Goal: Information Seeking & Learning: Learn about a topic

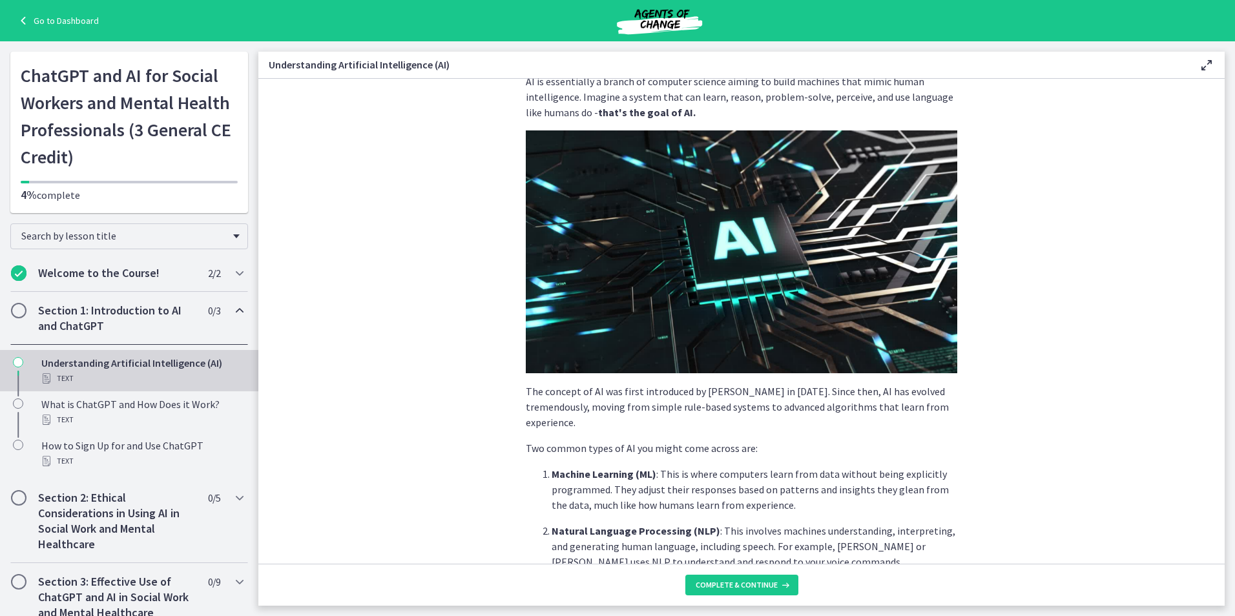
scroll to position [65, 0]
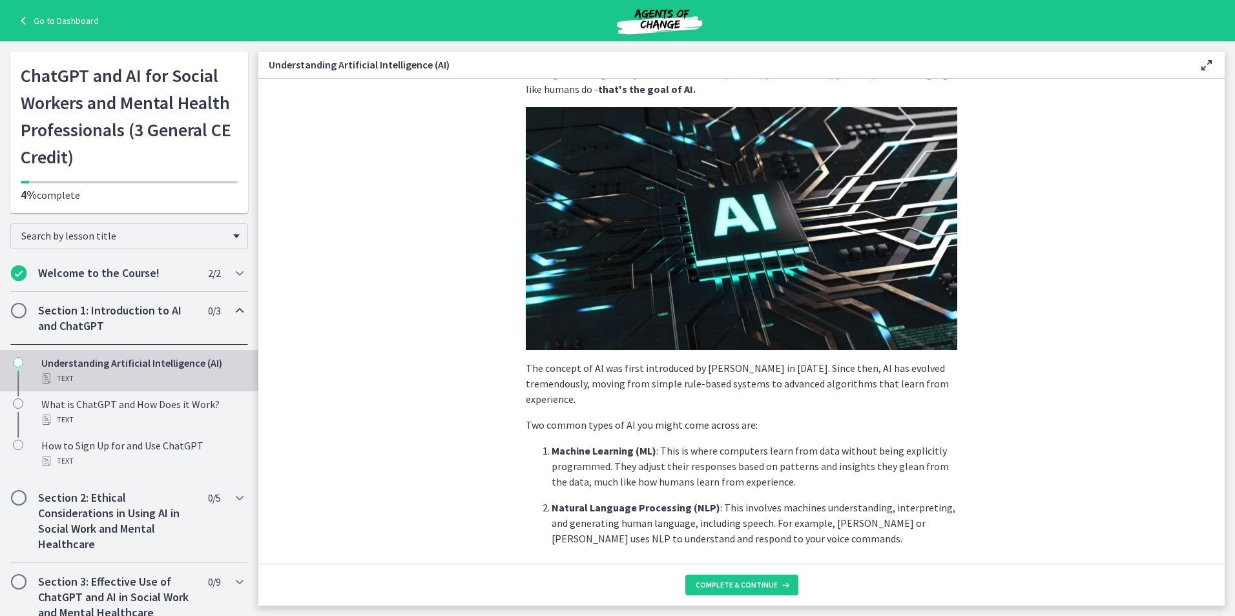
click at [742, 275] on img at bounding box center [741, 228] width 431 height 243
click at [738, 207] on img at bounding box center [741, 228] width 431 height 243
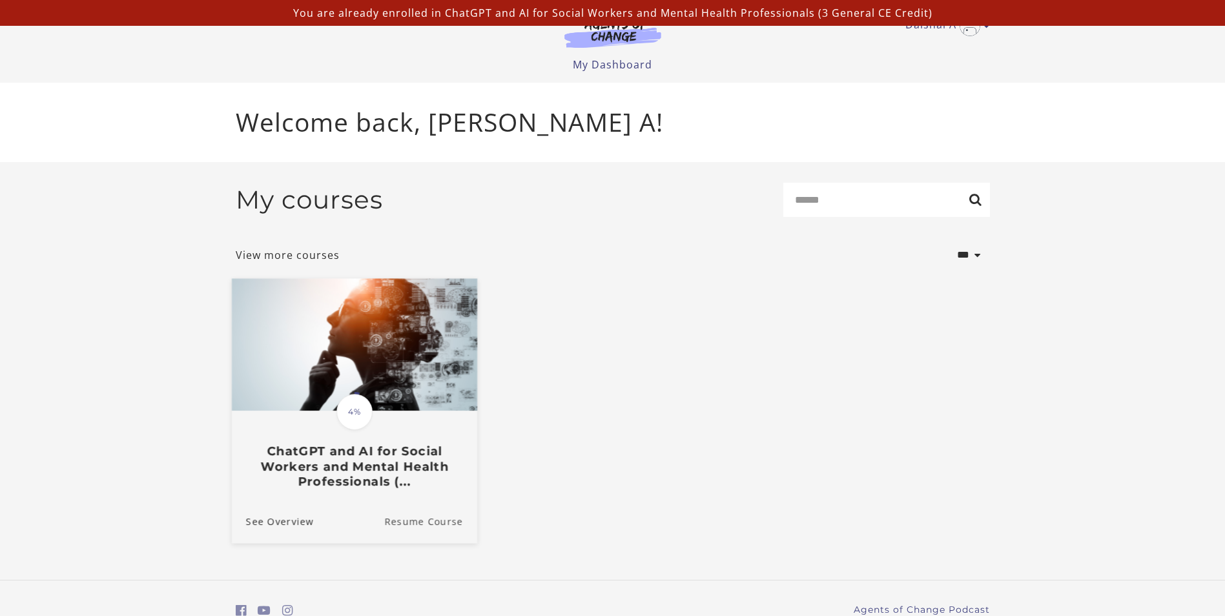
click at [415, 526] on link "Resume Course" at bounding box center [430, 520] width 93 height 43
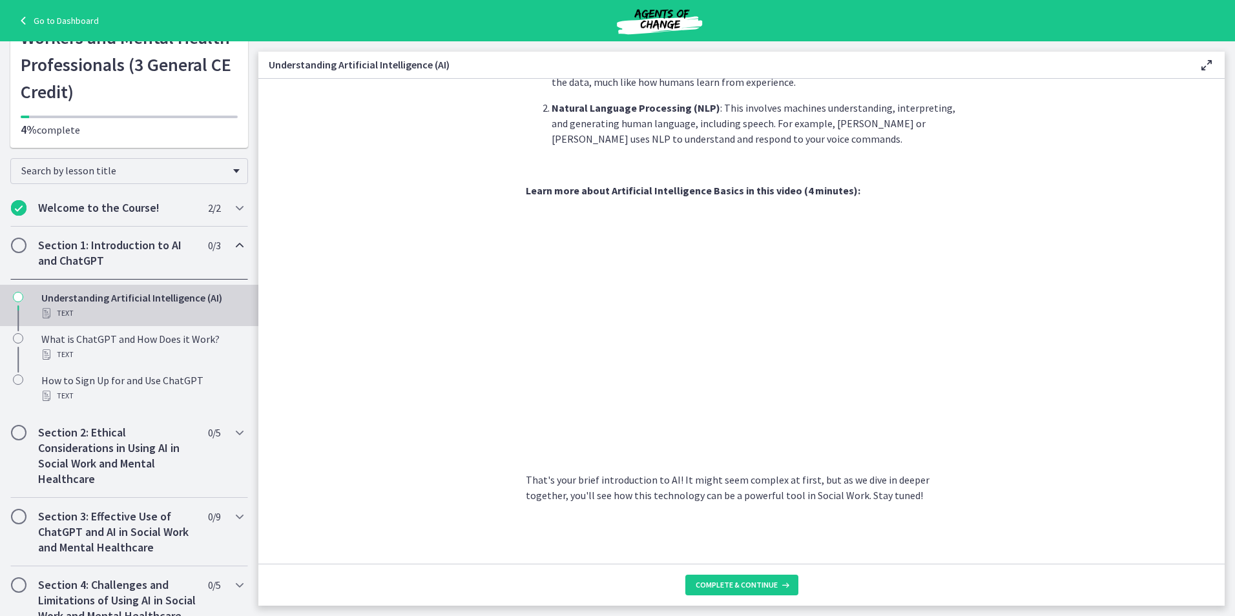
scroll to position [65, 0]
click at [768, 585] on span "Complete & continue" at bounding box center [737, 585] width 82 height 10
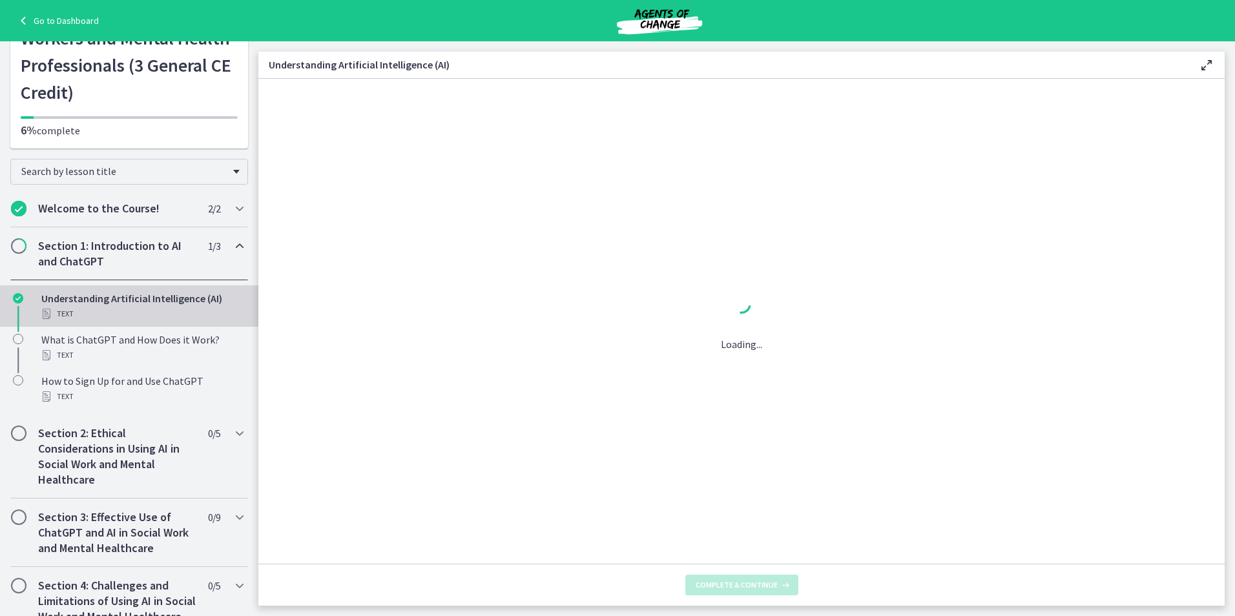
scroll to position [0, 0]
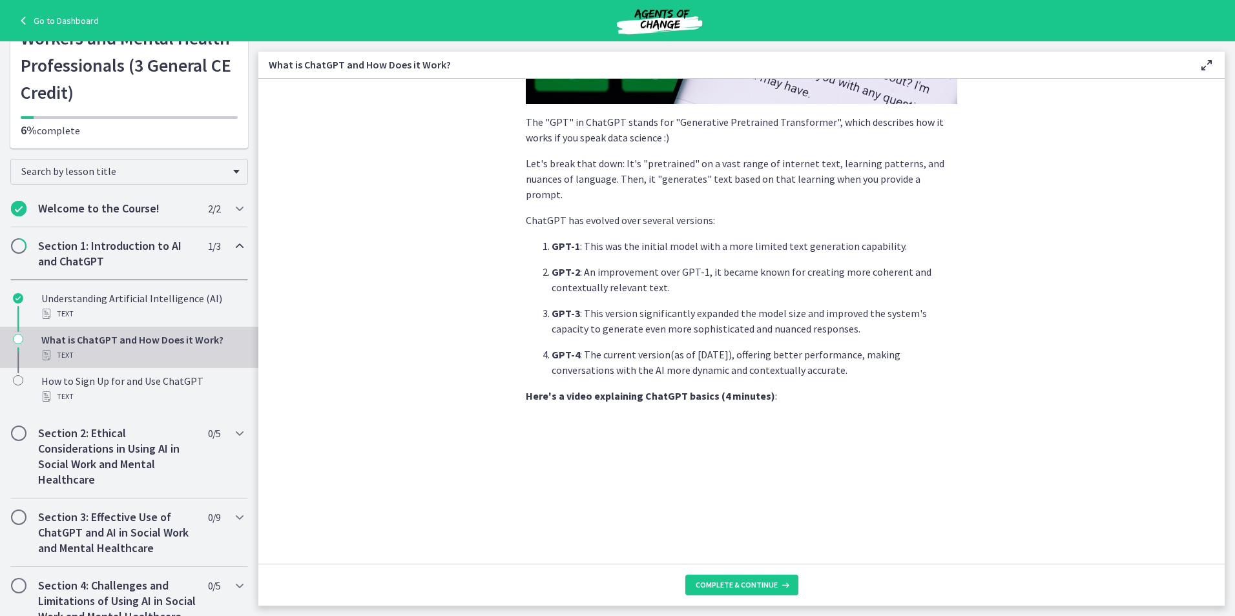
scroll to position [388, 0]
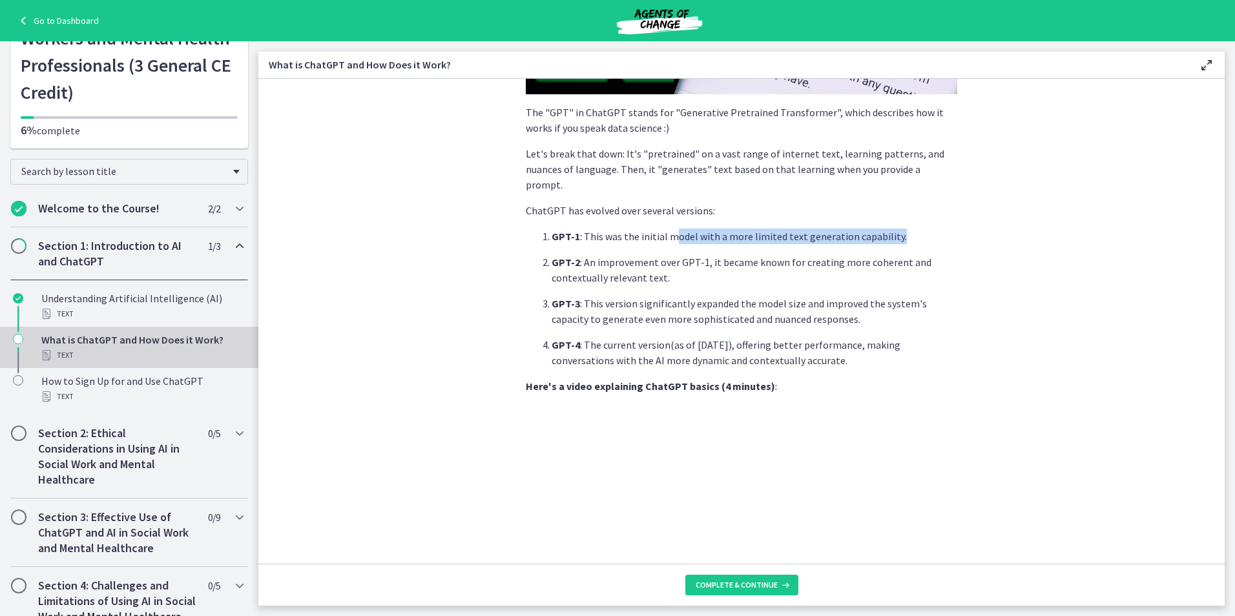
drag, startPoint x: 672, startPoint y: 223, endPoint x: 846, endPoint y: 236, distance: 173.6
click at [846, 236] on ol "GPT-1 : This was the initial model with a more limited text generation capabili…" at bounding box center [741, 299] width 431 height 140
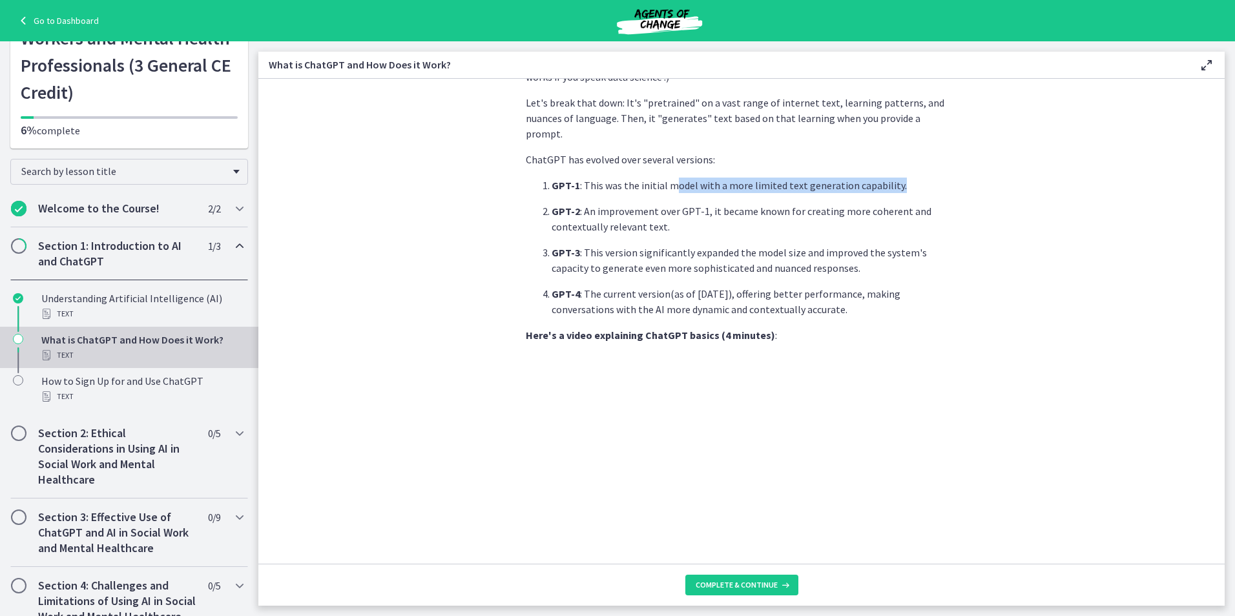
scroll to position [537, 0]
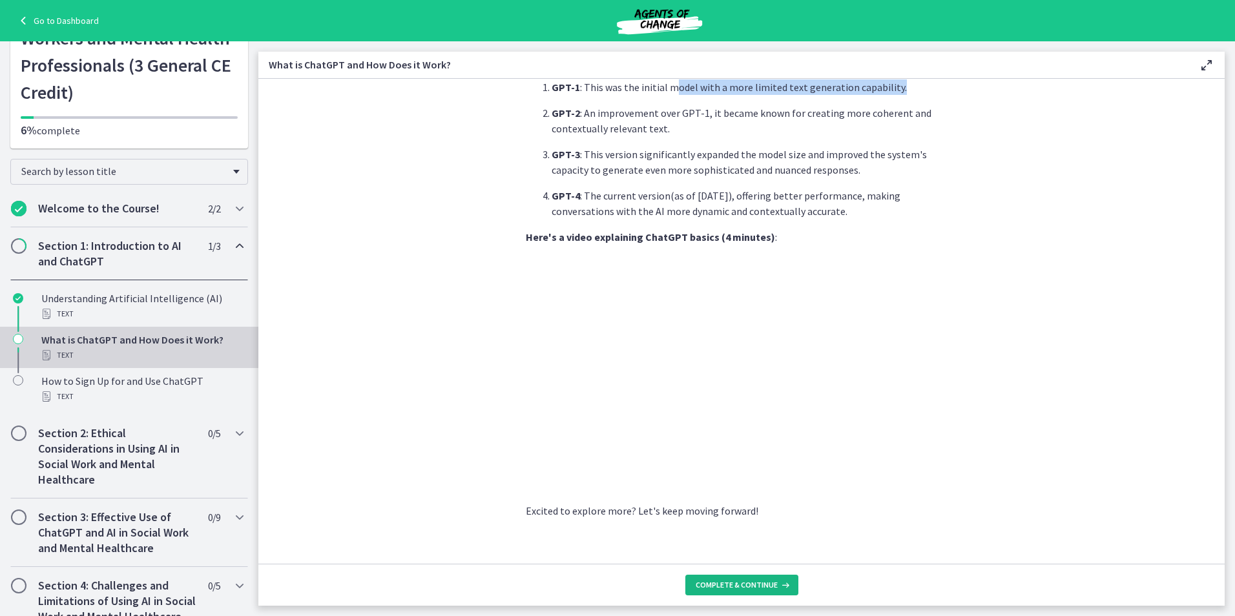
click at [714, 580] on span "Complete & continue" at bounding box center [737, 585] width 82 height 10
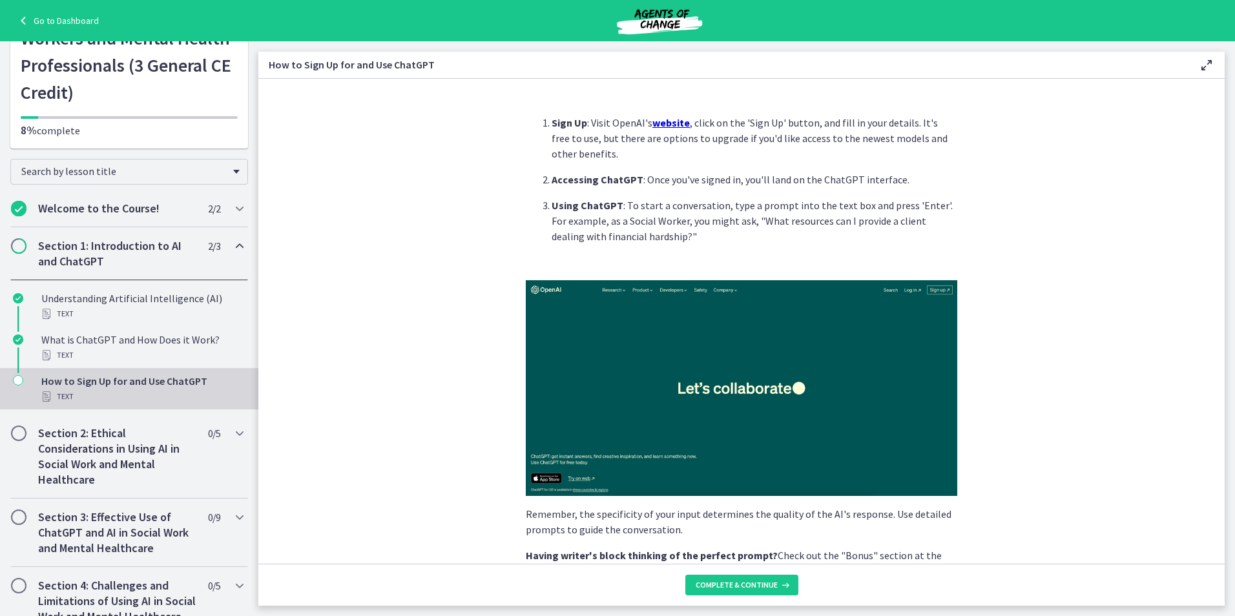
click at [745, 384] on img at bounding box center [741, 388] width 431 height 216
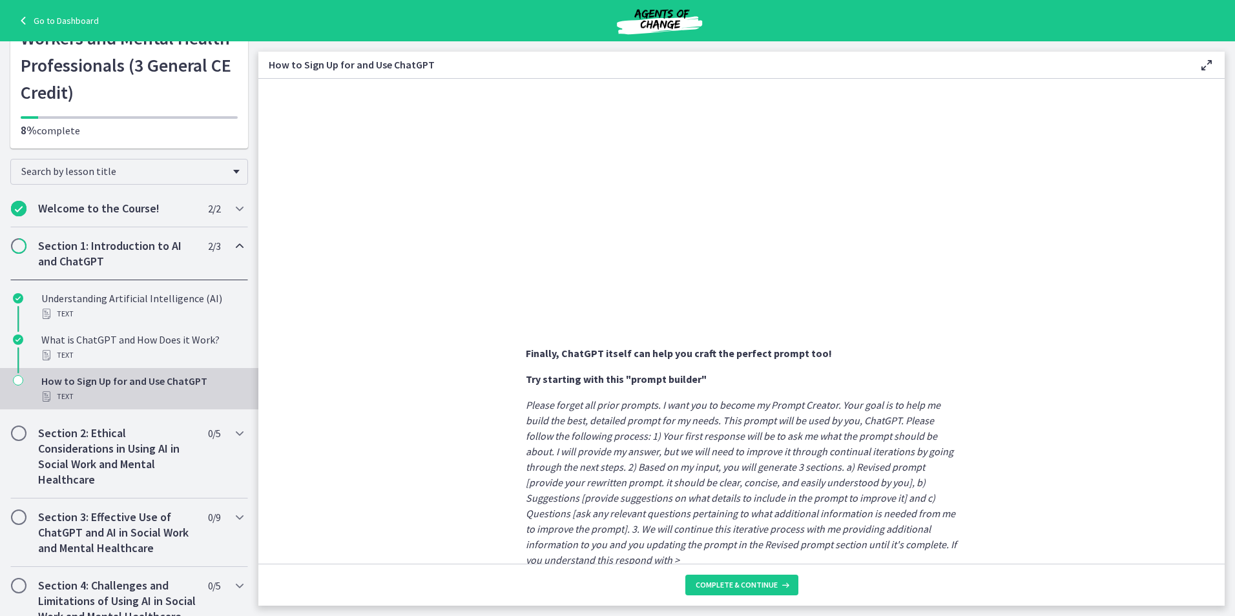
scroll to position [597, 0]
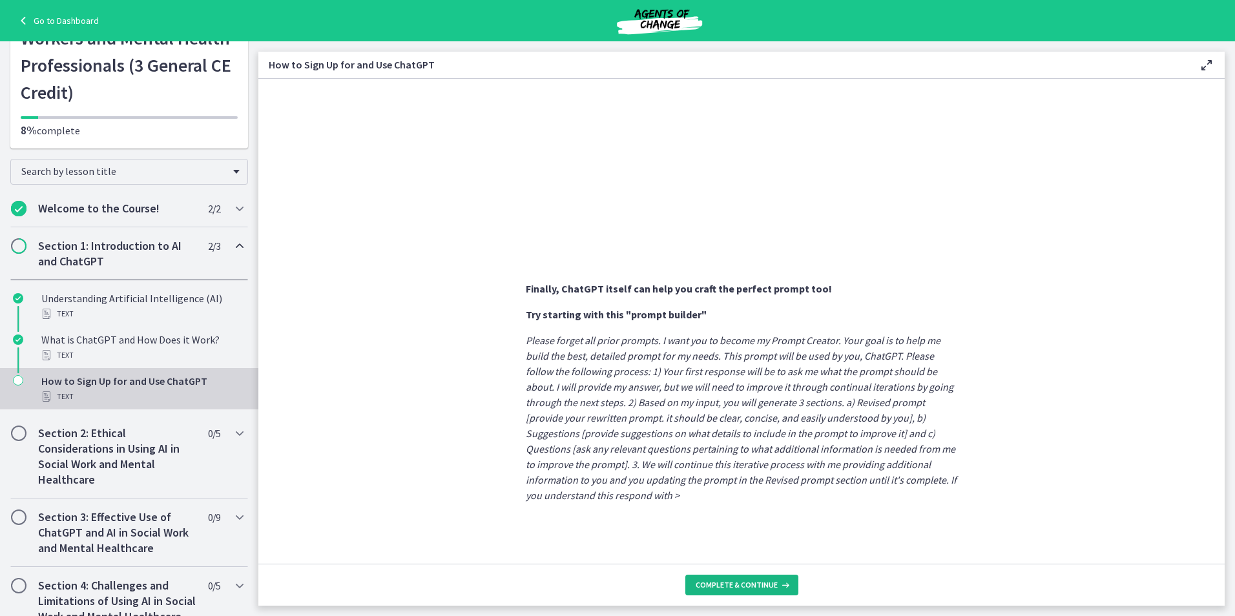
click at [770, 585] on span "Complete & continue" at bounding box center [737, 585] width 82 height 10
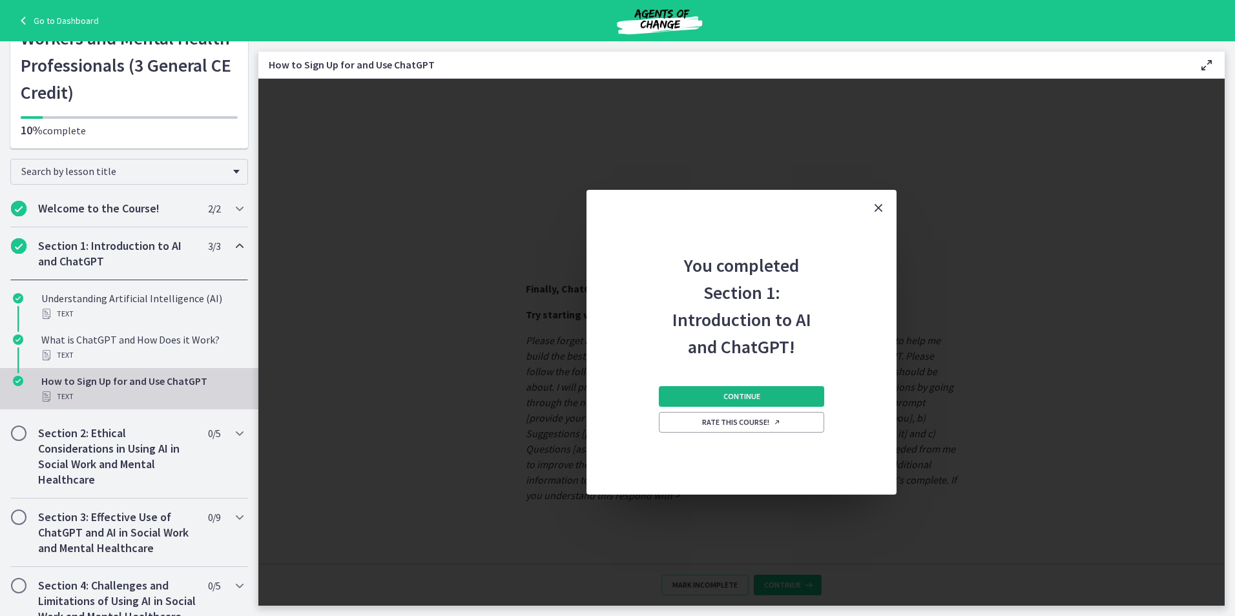
click at [799, 395] on button "Continue" at bounding box center [741, 396] width 165 height 21
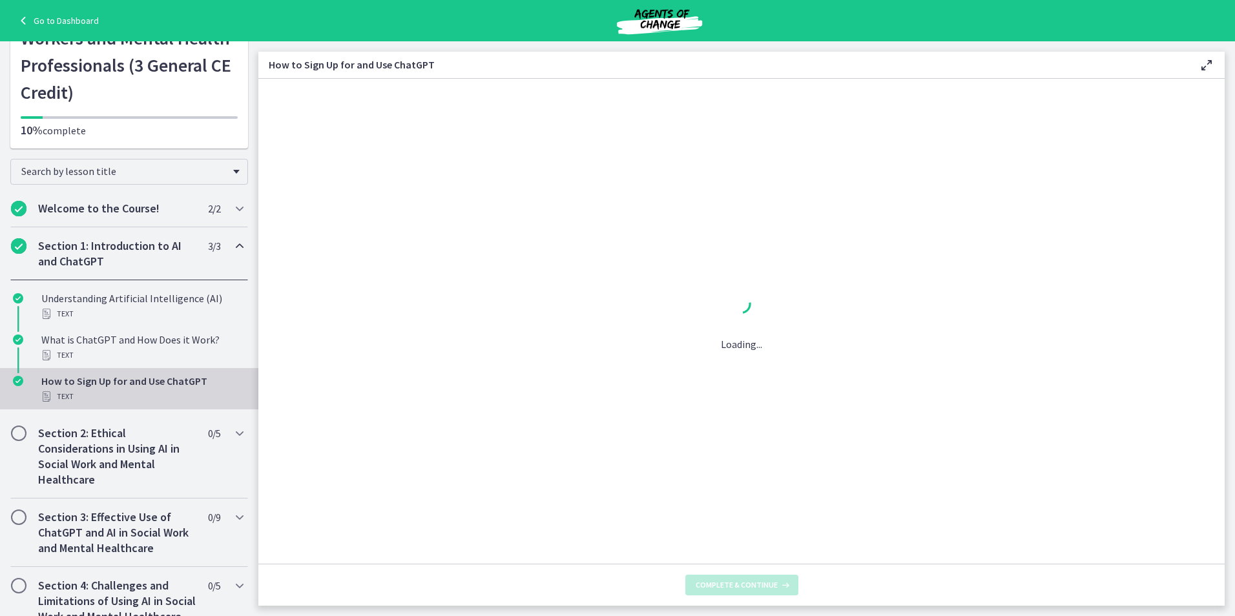
scroll to position [0, 0]
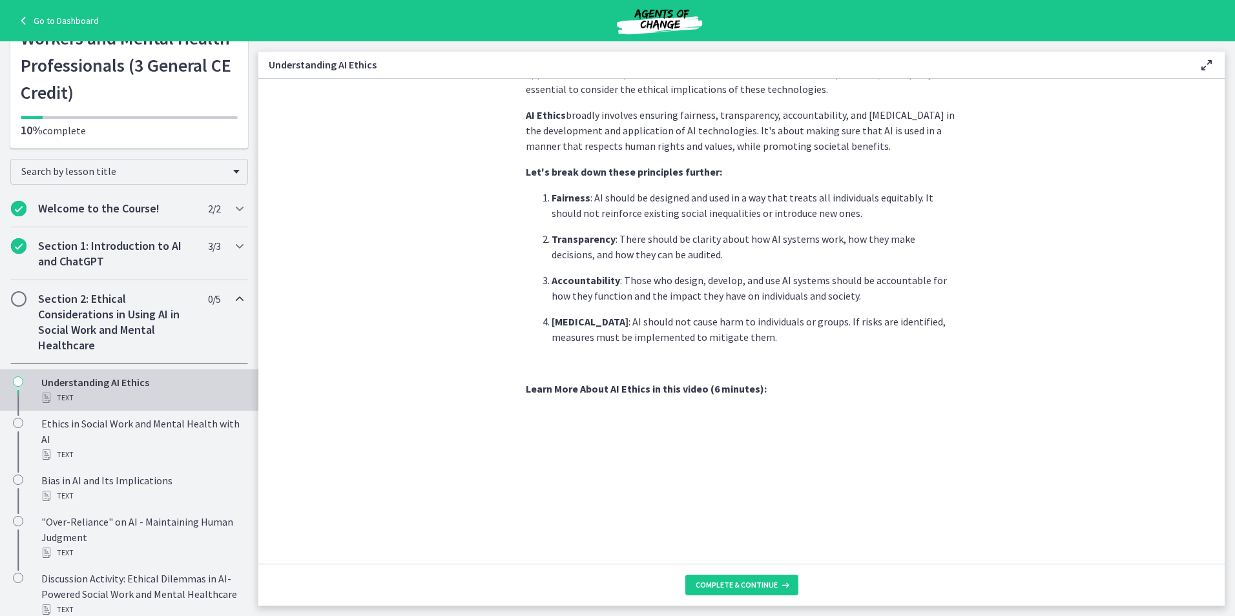
scroll to position [323, 0]
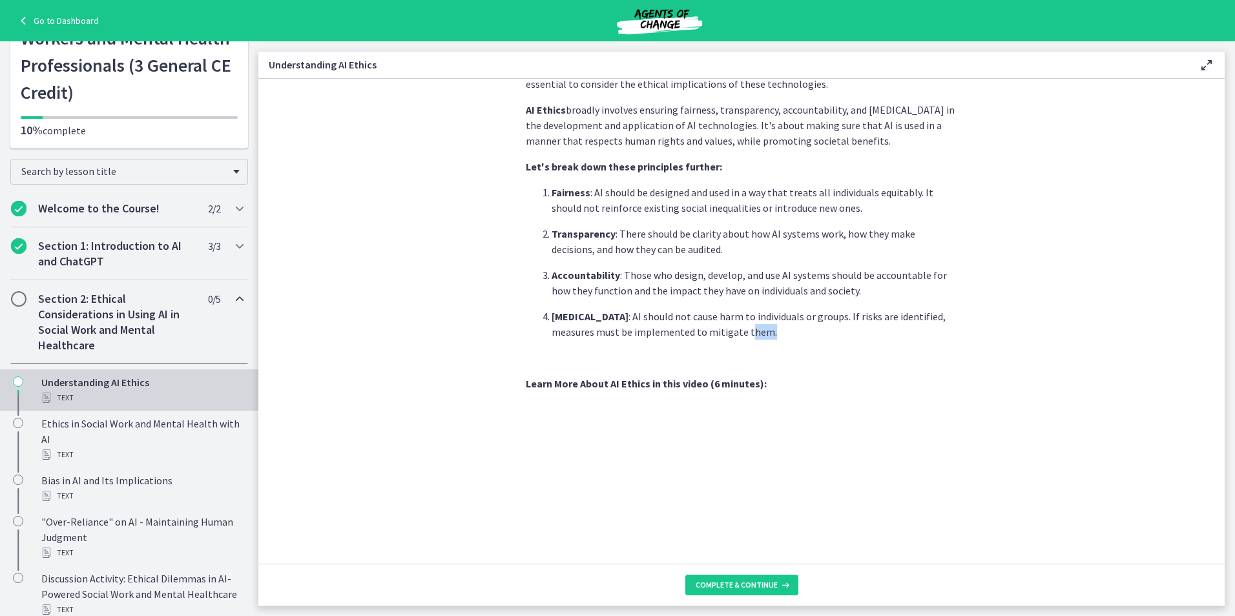
drag, startPoint x: 749, startPoint y: 336, endPoint x: 930, endPoint y: 331, distance: 180.3
click at [930, 331] on p "[MEDICAL_DATA] : AI should not cause harm to individuals or groups. If risks ar…" at bounding box center [755, 324] width 406 height 31
drag, startPoint x: 930, startPoint y: 331, endPoint x: 907, endPoint y: 342, distance: 25.4
click at [907, 342] on div "Artificial Intelligence has transformed various industries, including Social Wo…" at bounding box center [741, 259] width 431 height 935
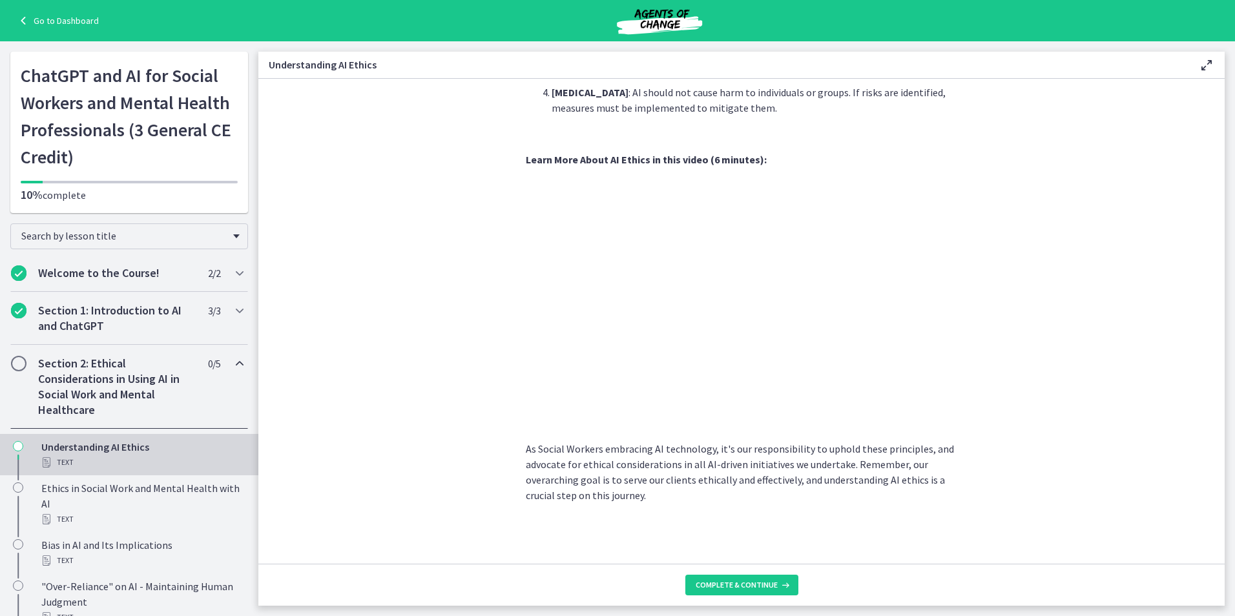
scroll to position [129, 0]
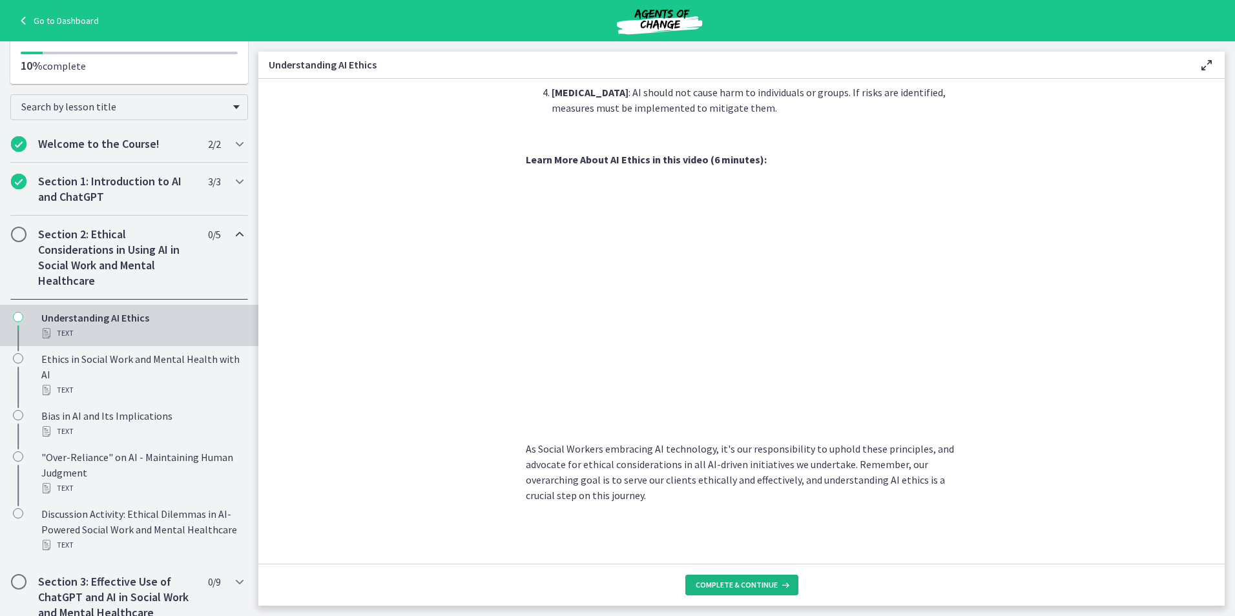
click at [732, 584] on span "Complete & continue" at bounding box center [737, 585] width 82 height 10
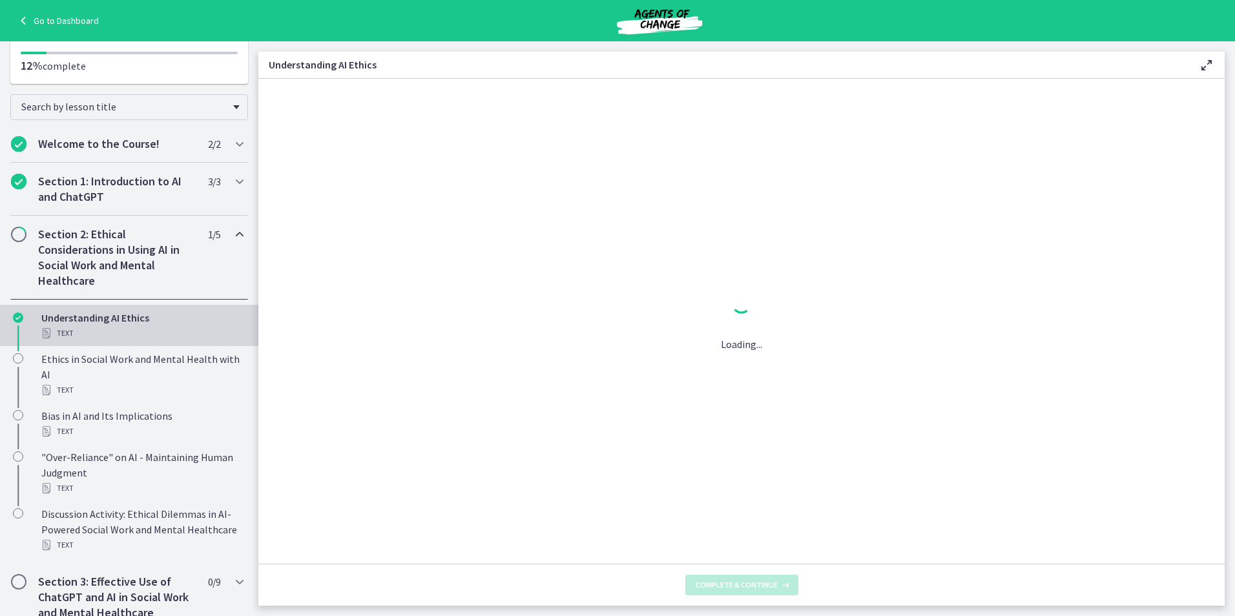
scroll to position [0, 0]
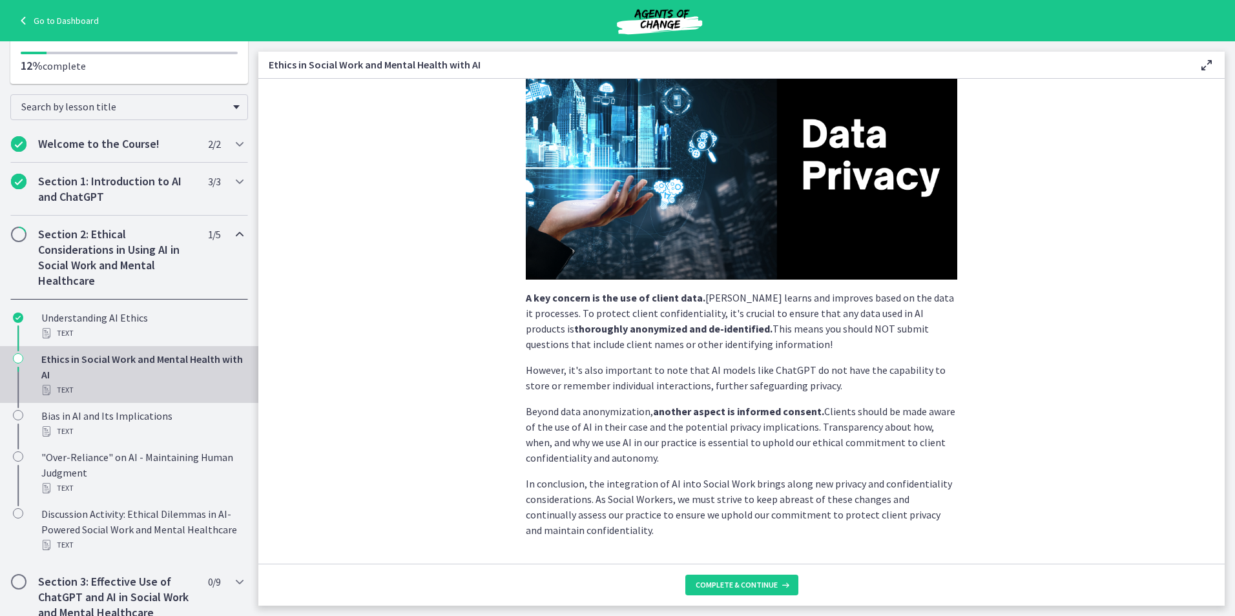
scroll to position [228, 0]
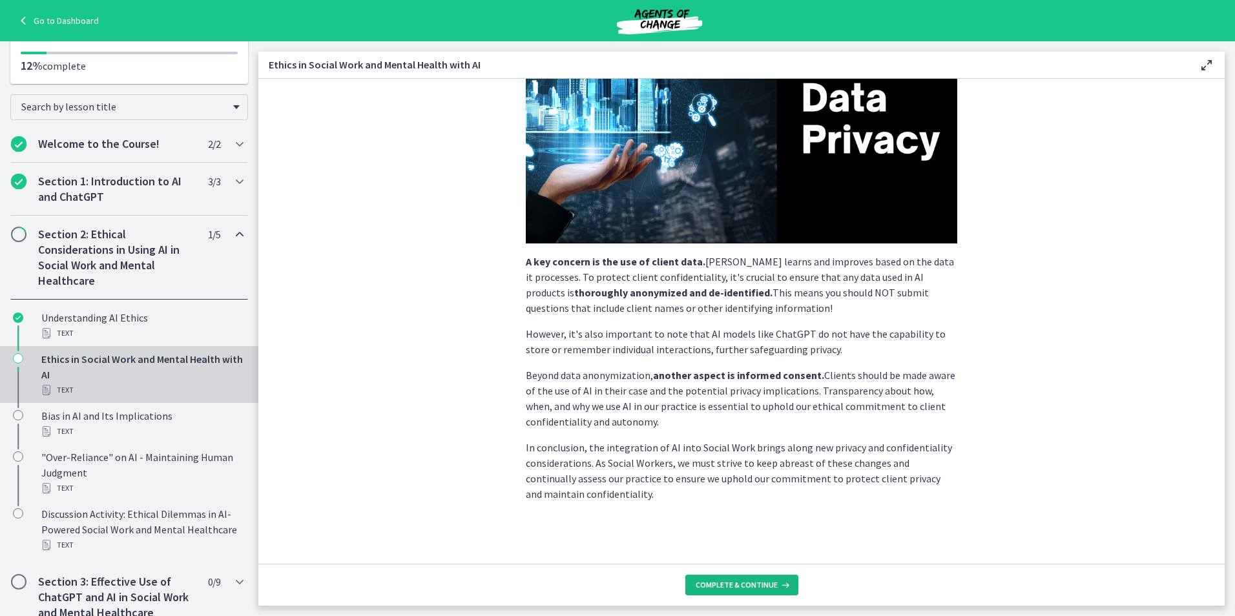
click at [785, 591] on button "Complete & continue" at bounding box center [741, 585] width 113 height 21
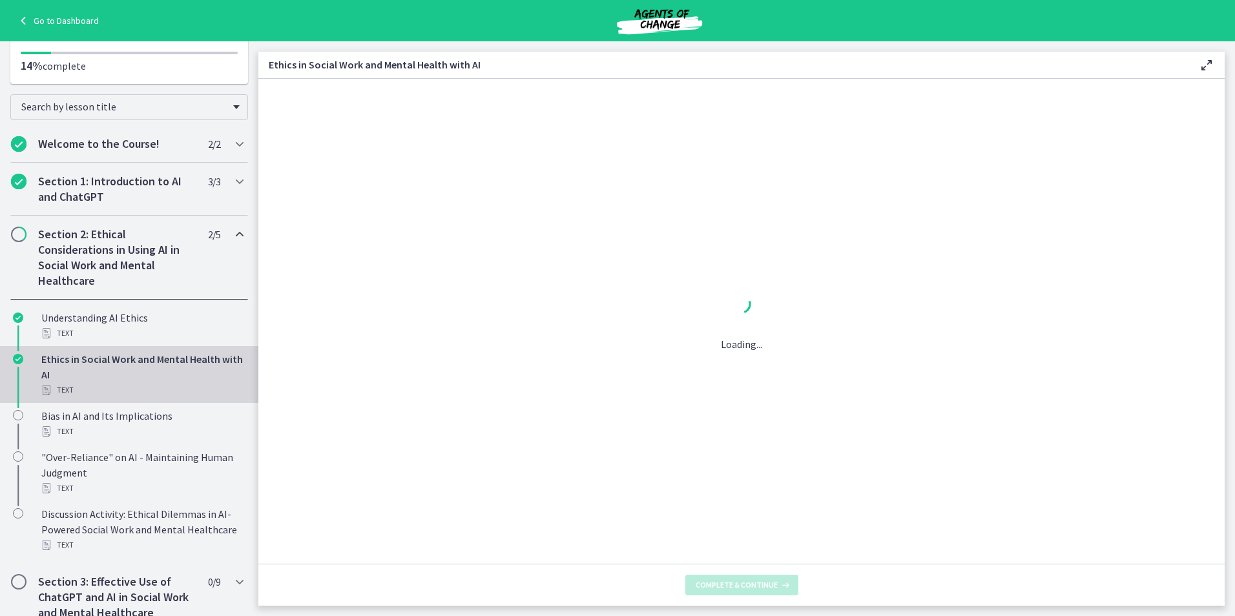
scroll to position [0, 0]
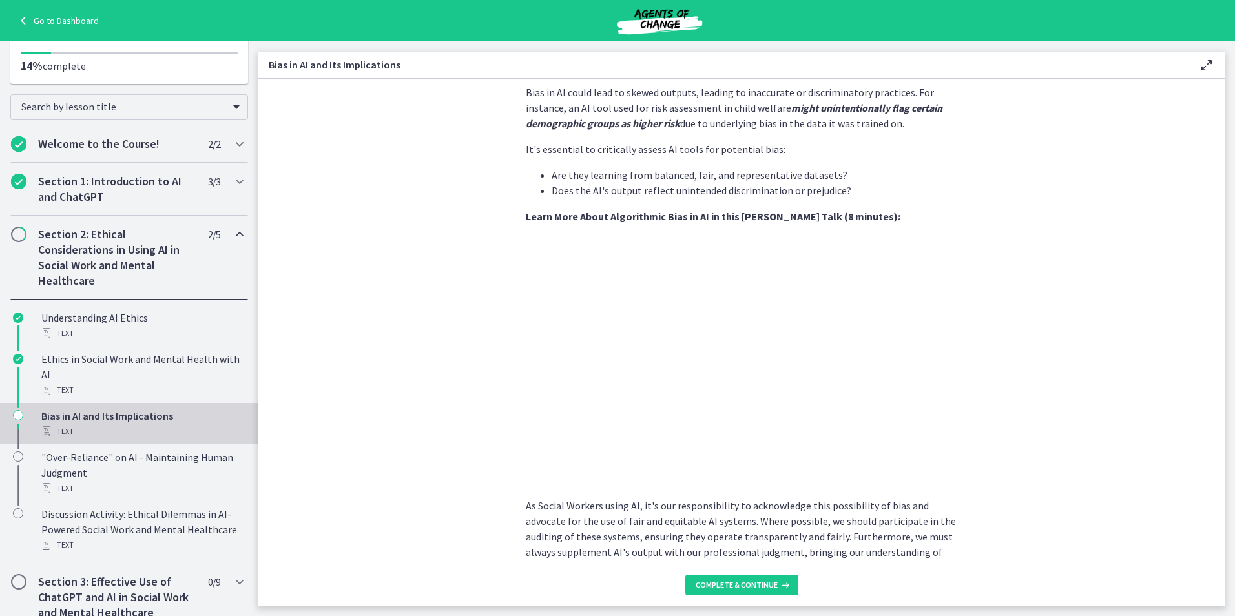
scroll to position [388, 0]
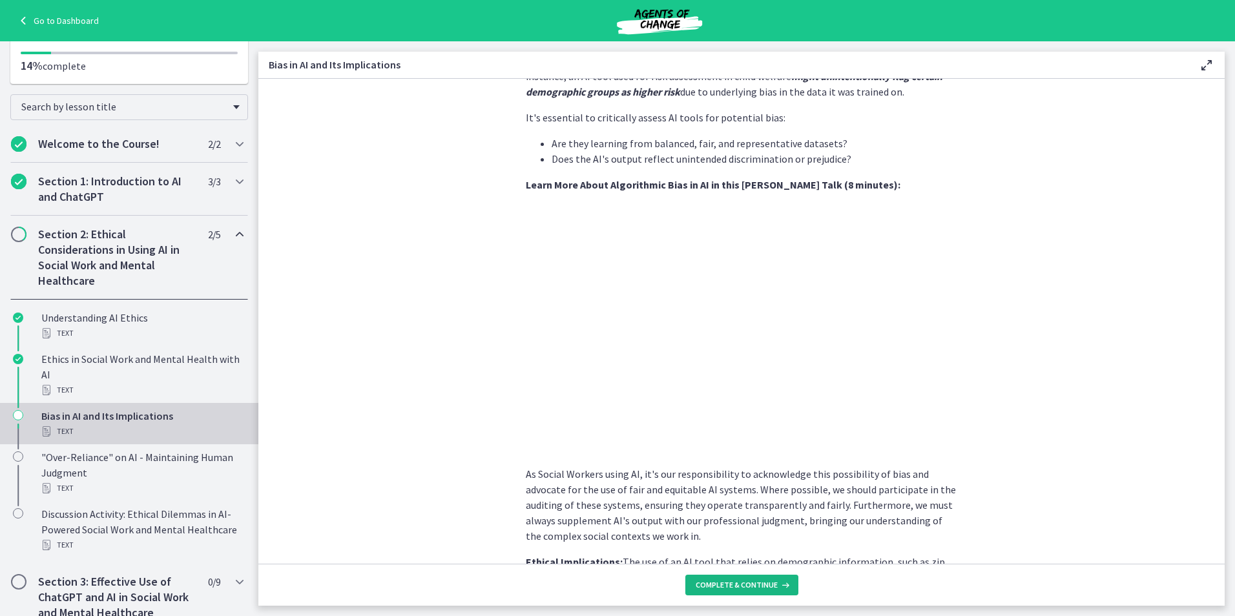
click at [774, 584] on span "Complete & continue" at bounding box center [737, 585] width 82 height 10
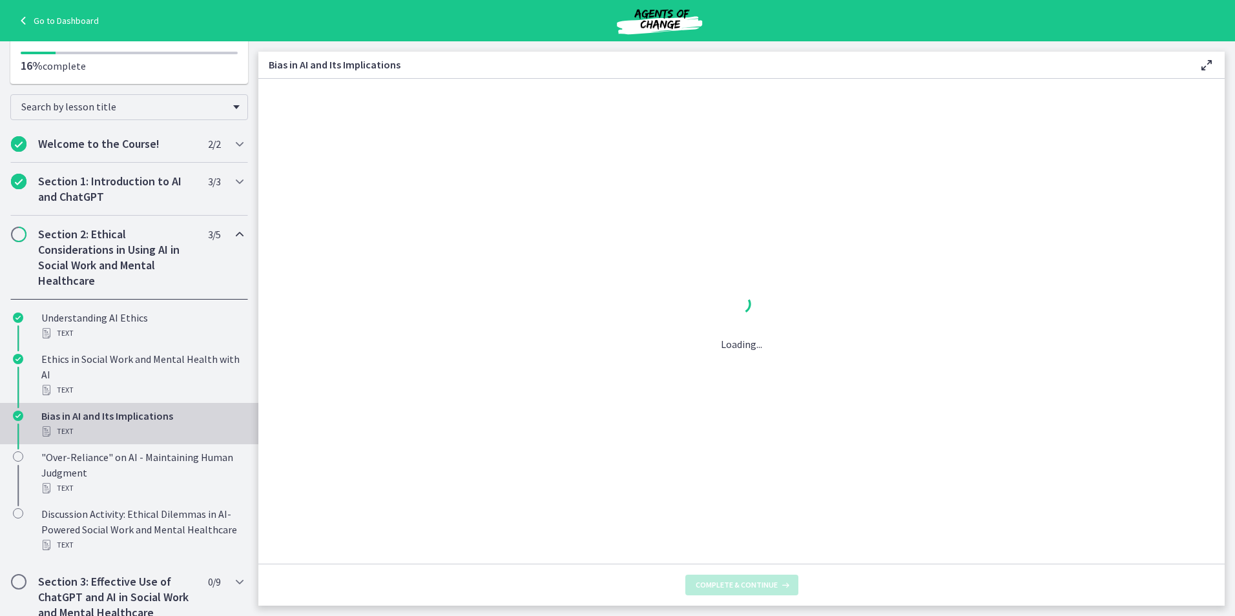
scroll to position [0, 0]
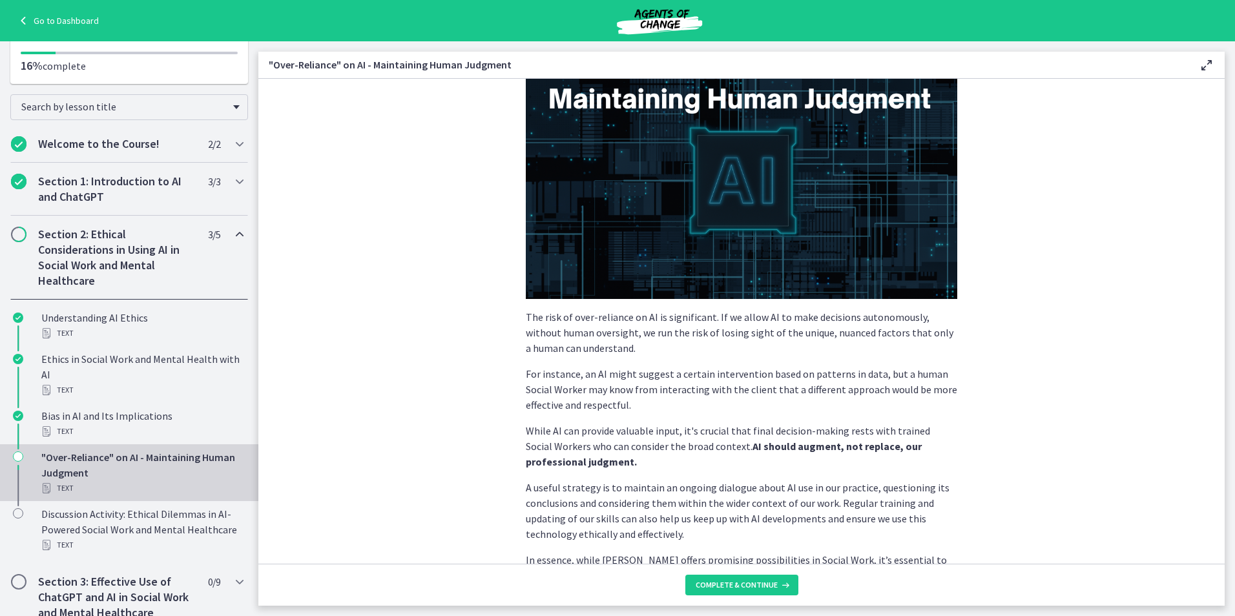
scroll to position [221, 0]
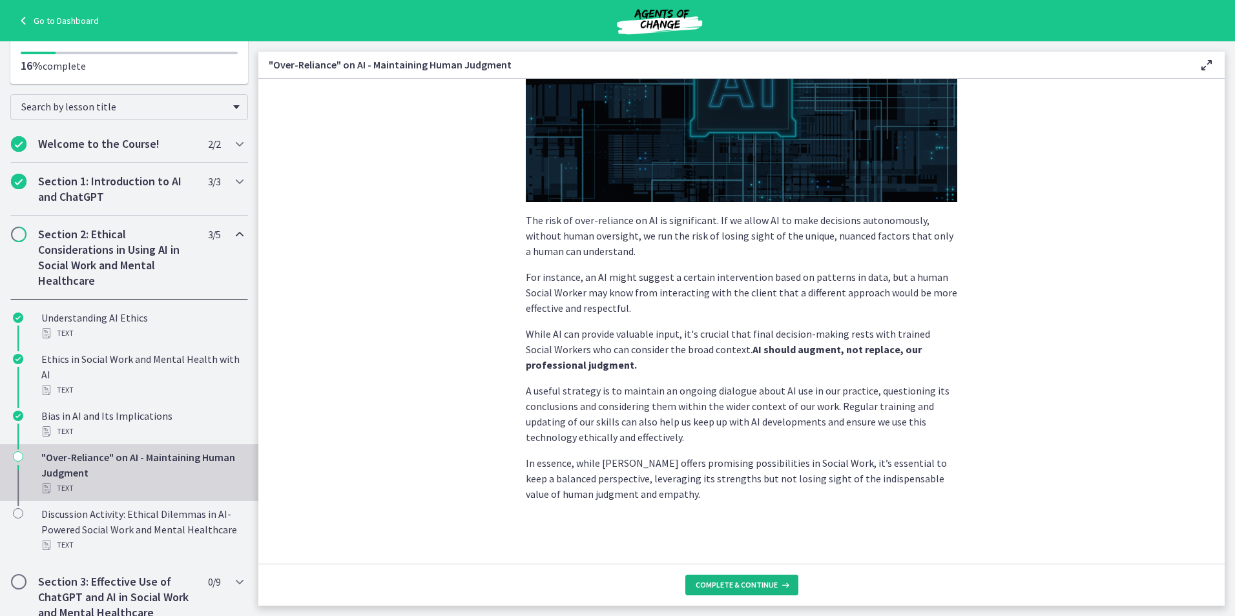
click at [751, 592] on button "Complete & continue" at bounding box center [741, 585] width 113 height 21
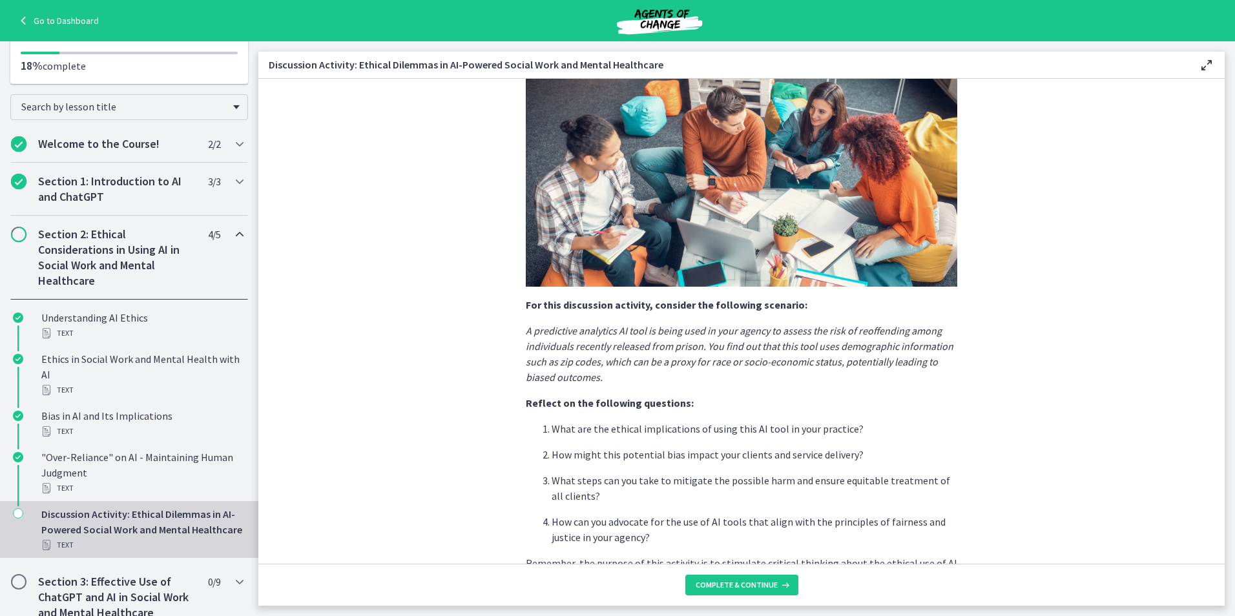
scroll to position [228, 0]
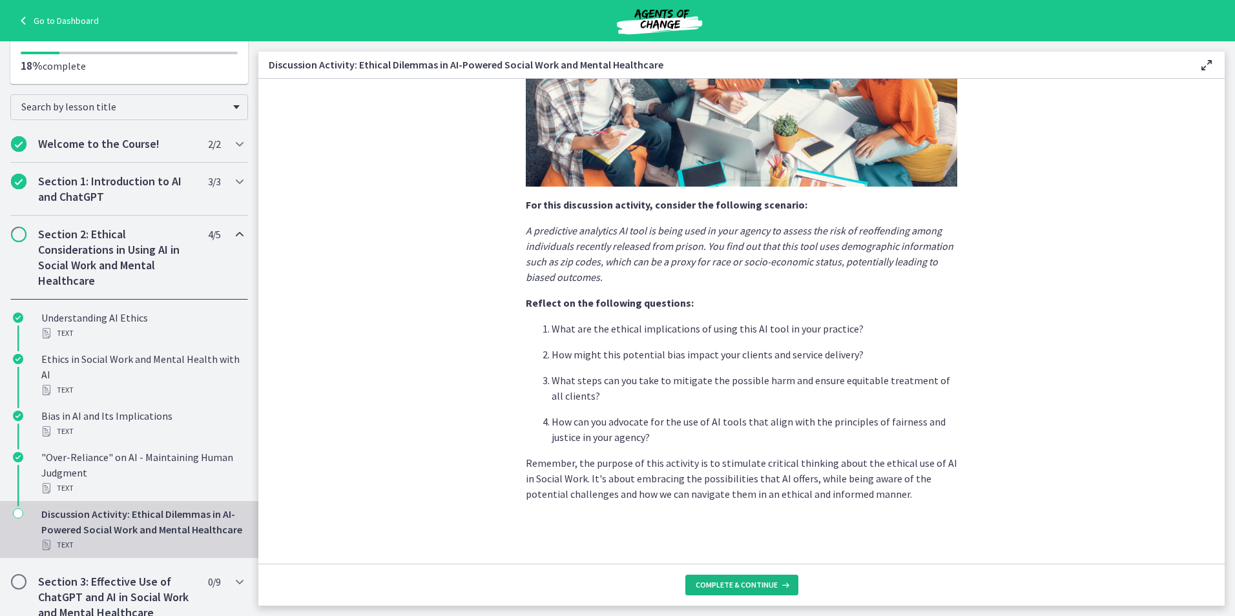
click at [743, 585] on span "Complete & continue" at bounding box center [737, 585] width 82 height 10
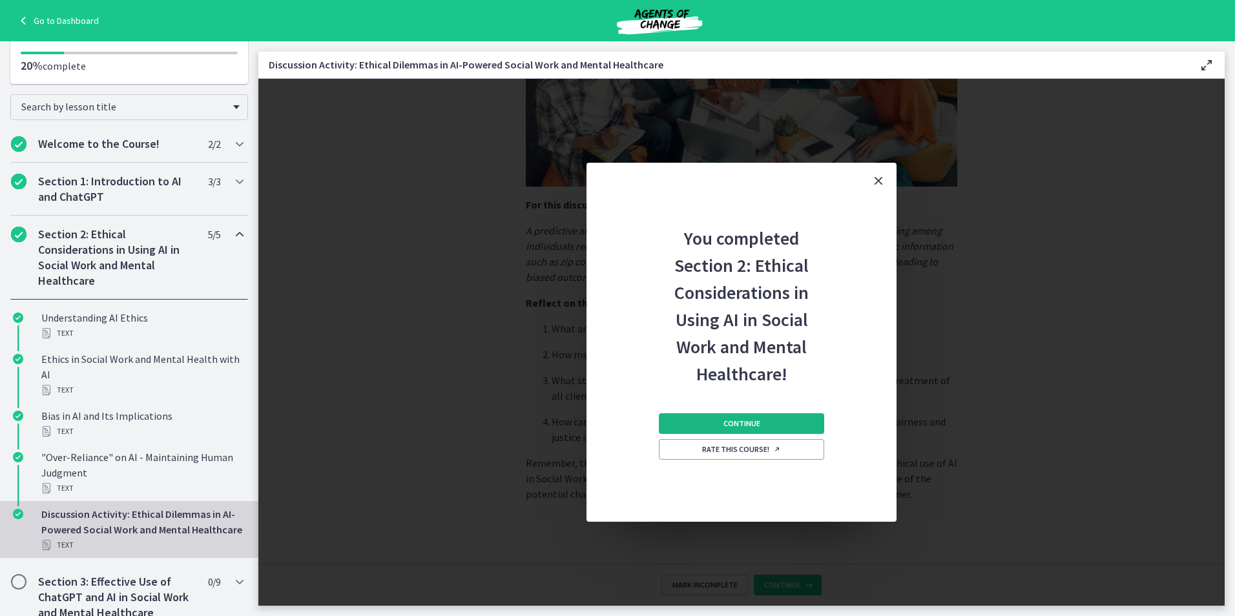
click at [723, 421] on button "Continue" at bounding box center [741, 423] width 165 height 21
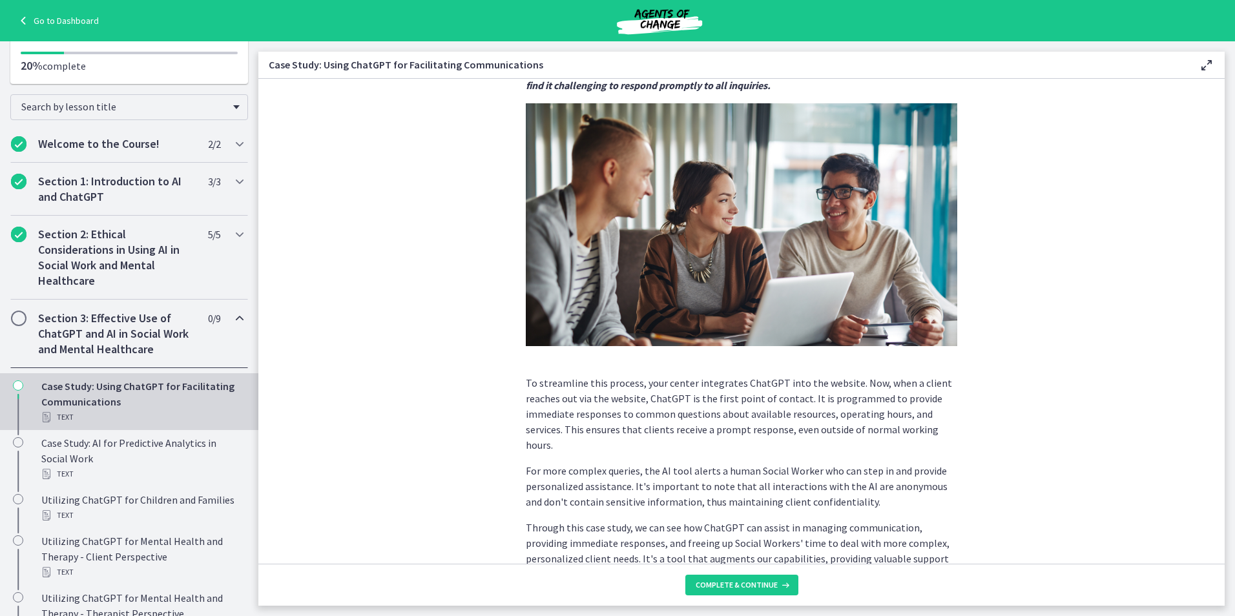
scroll to position [231, 0]
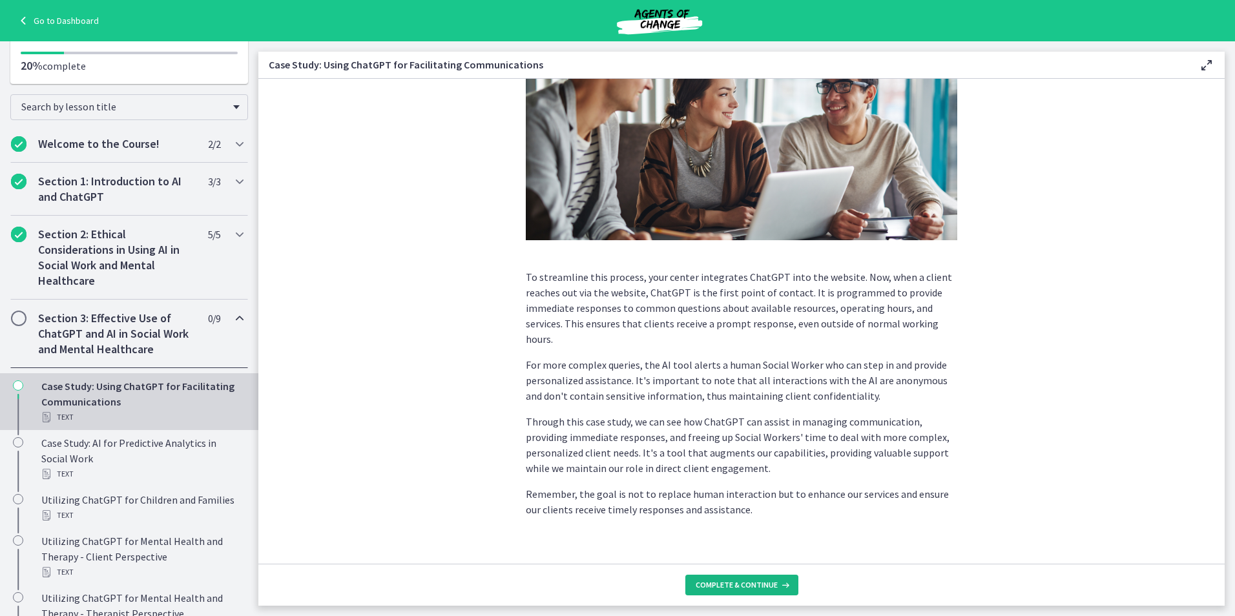
click at [755, 588] on span "Complete & continue" at bounding box center [737, 585] width 82 height 10
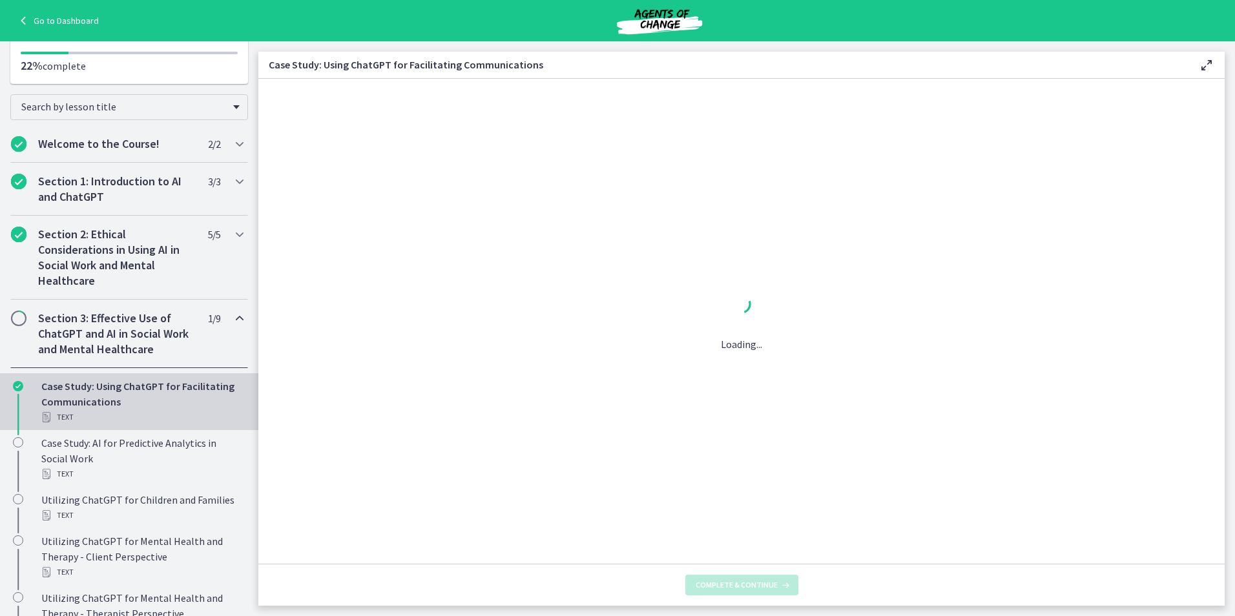
scroll to position [0, 0]
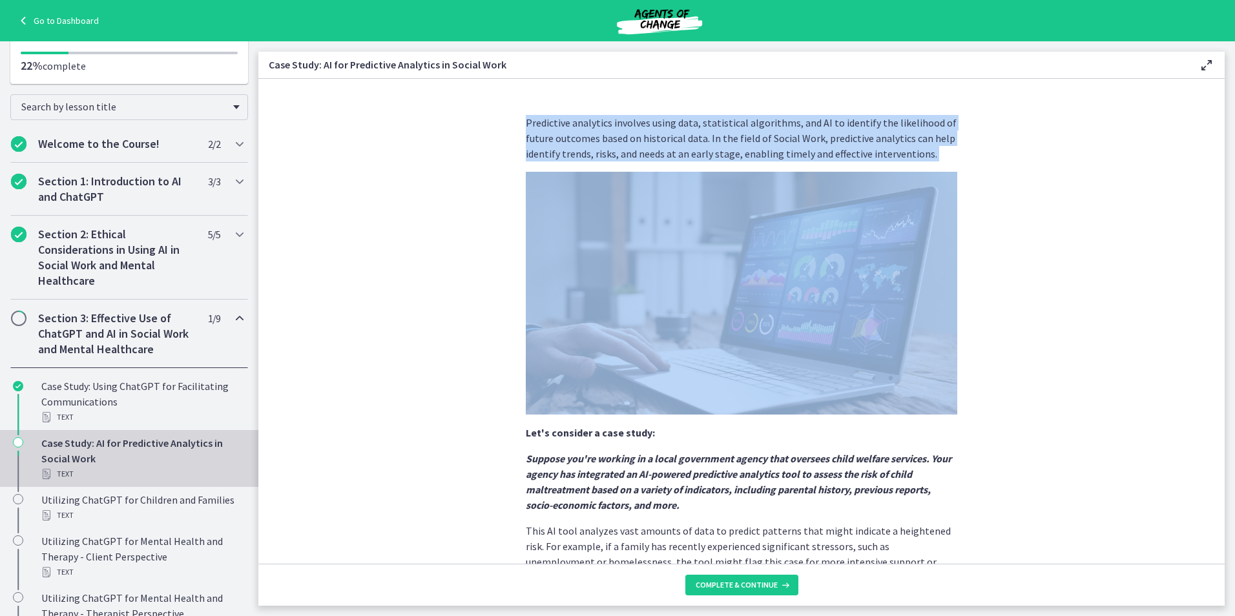
drag, startPoint x: 504, startPoint y: 122, endPoint x: 879, endPoint y: 163, distance: 376.8
click at [879, 163] on section "Predictive analytics involves using data, statistical algorithms, and AI to ide…" at bounding box center [741, 321] width 966 height 485
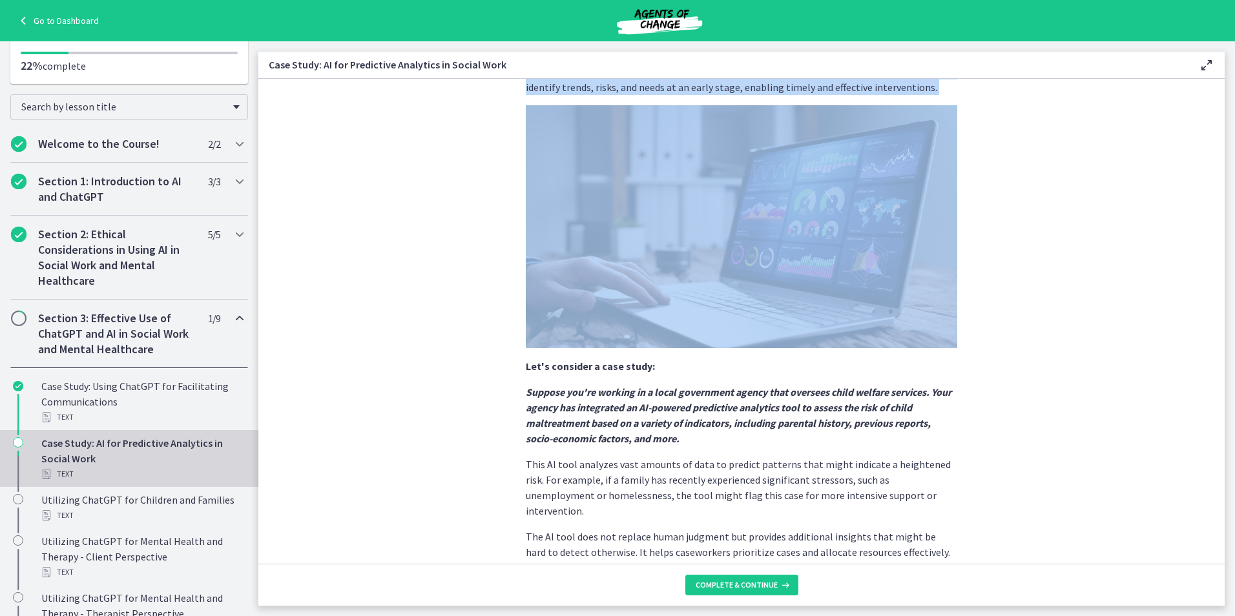
scroll to position [194, 0]
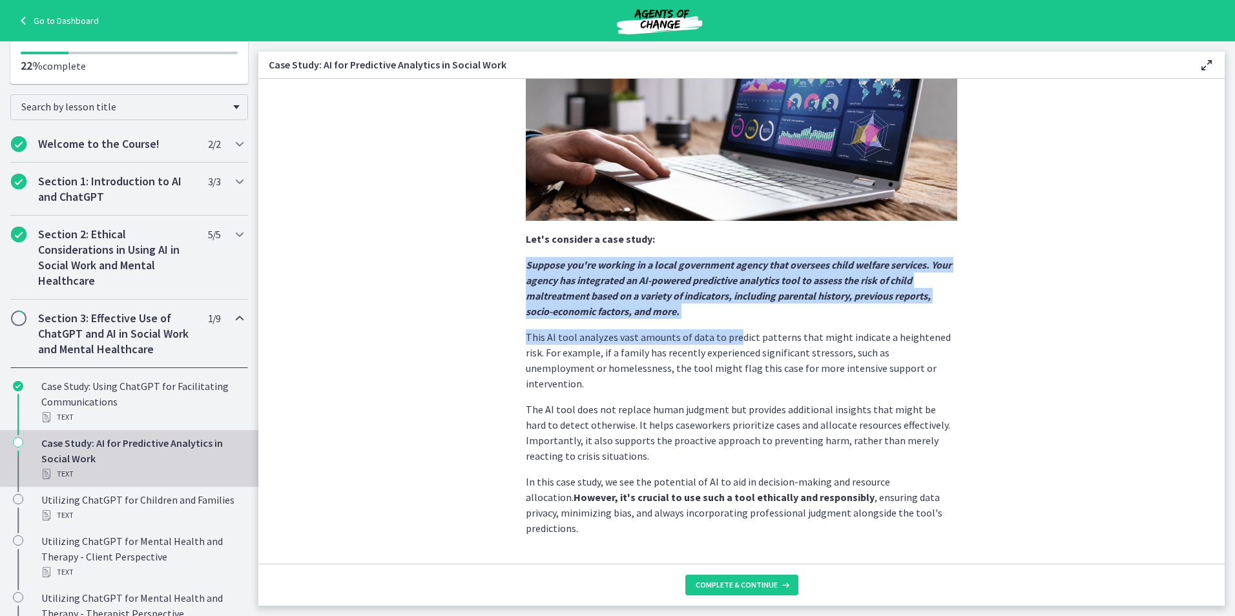
drag, startPoint x: 523, startPoint y: 270, endPoint x: 729, endPoint y: 323, distance: 213.4
click at [729, 323] on div "Predictive analytics involves using data, statistical algorithms, and AI to ide…" at bounding box center [741, 228] width 431 height 615
drag, startPoint x: 729, startPoint y: 323, endPoint x: 1069, endPoint y: 280, distance: 342.5
click at [1078, 280] on section "Predictive analytics involves using data, statistical algorithms, and AI to ide…" at bounding box center [741, 321] width 966 height 485
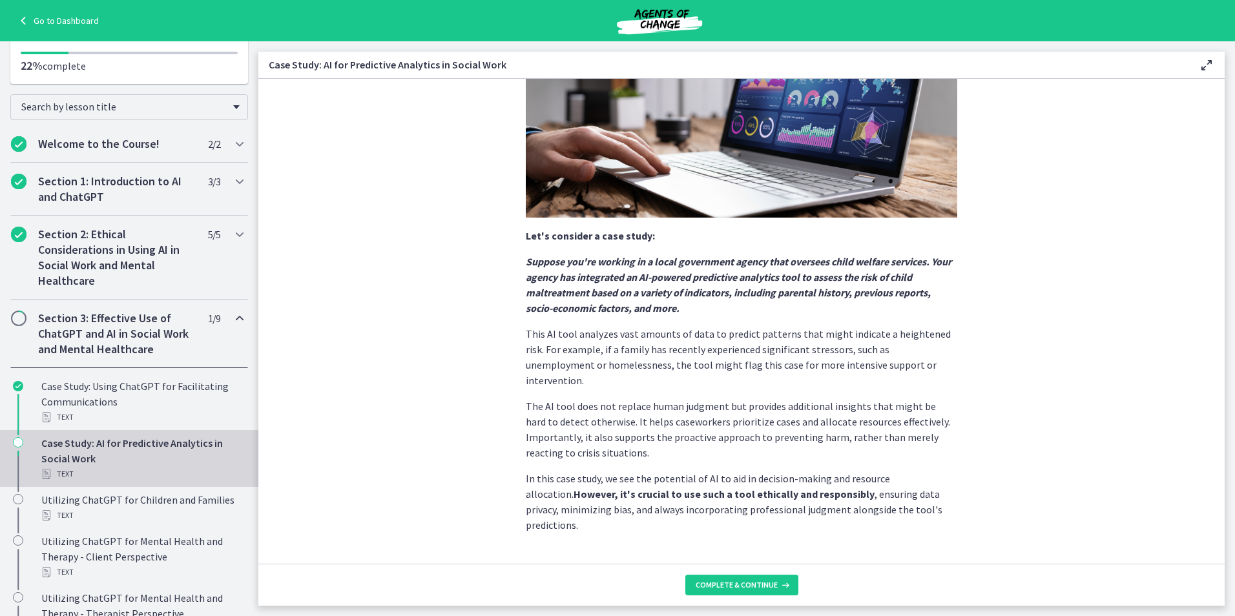
click at [1044, 333] on section "Predictive analytics involves using data, statistical algorithms, and AI to ide…" at bounding box center [741, 321] width 966 height 485
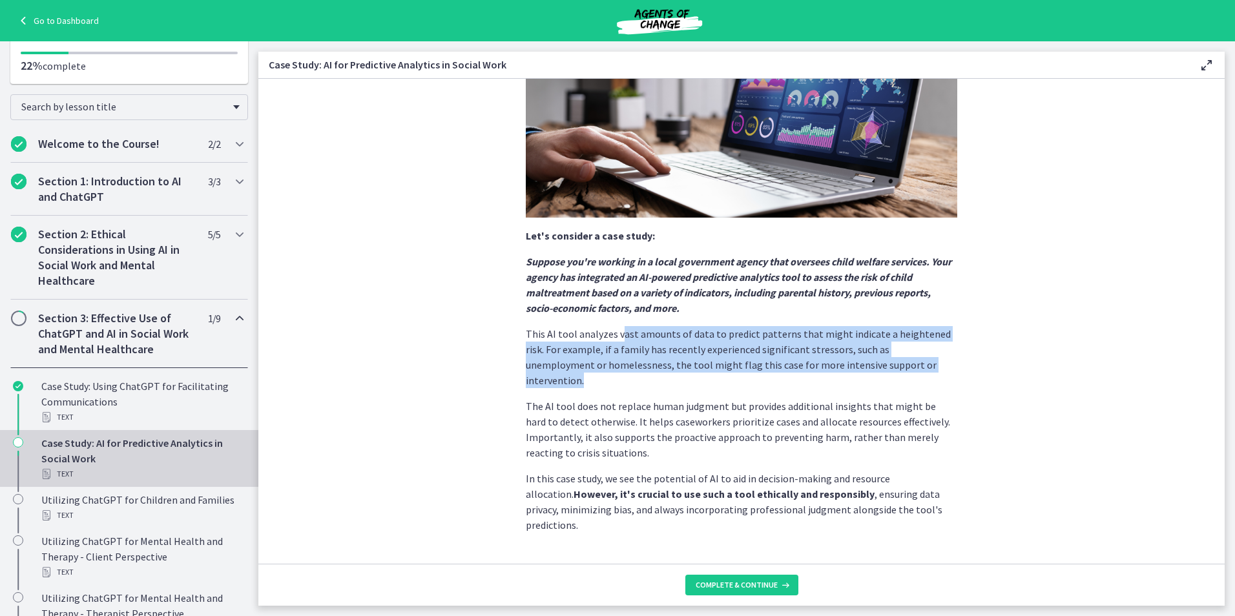
drag, startPoint x: 616, startPoint y: 335, endPoint x: 889, endPoint y: 362, distance: 275.2
click at [889, 362] on p "This AI tool analyzes vast amounts of data to predict patterns that might indic…" at bounding box center [741, 357] width 431 height 62
click at [1060, 342] on section "Predictive analytics involves using data, statistical algorithms, and AI to ide…" at bounding box center [741, 321] width 966 height 485
drag, startPoint x: 615, startPoint y: 353, endPoint x: 977, endPoint y: 360, distance: 361.8
click at [977, 360] on section "Predictive analytics involves using data, statistical algorithms, and AI to ide…" at bounding box center [741, 321] width 966 height 485
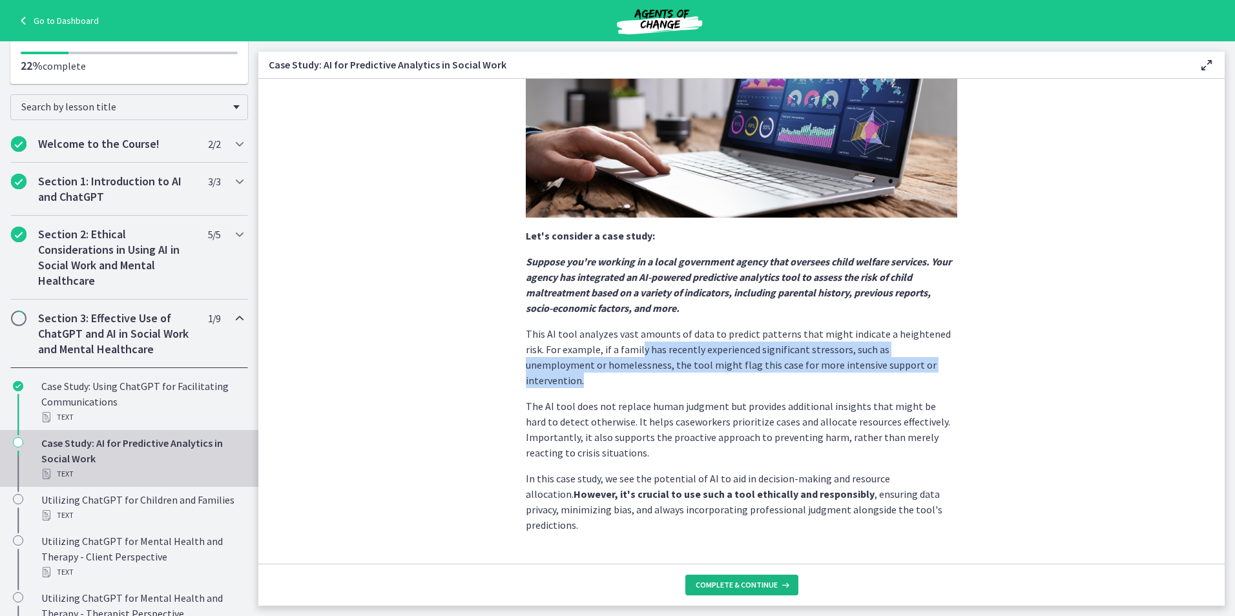
click at [778, 579] on button "Complete & continue" at bounding box center [741, 585] width 113 height 21
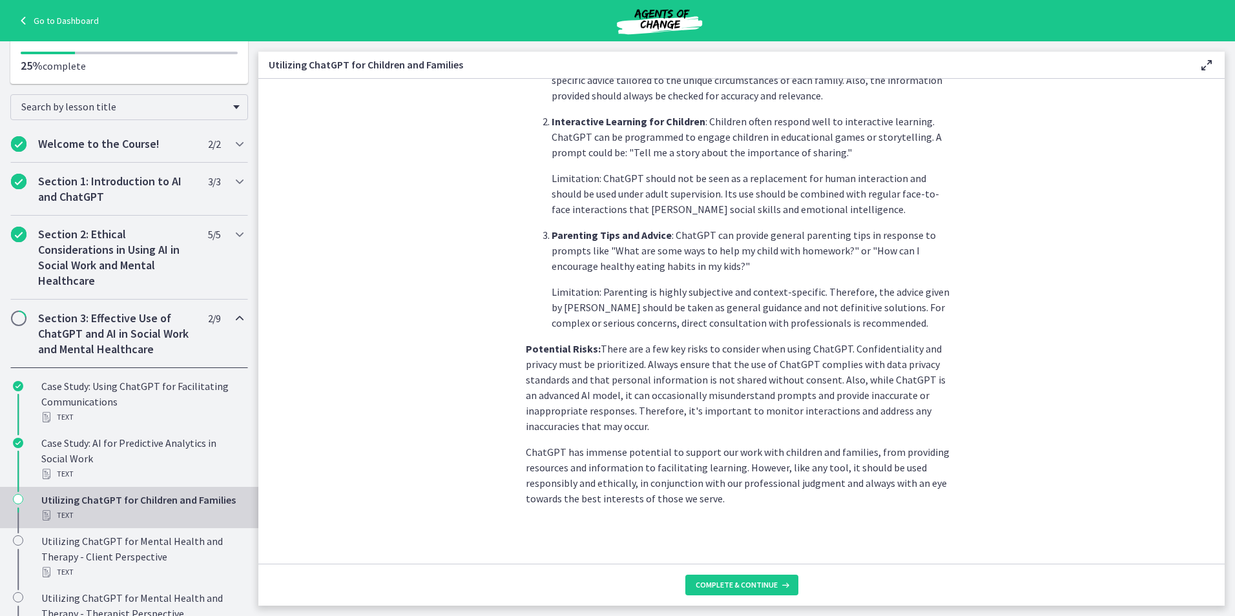
scroll to position [471, 0]
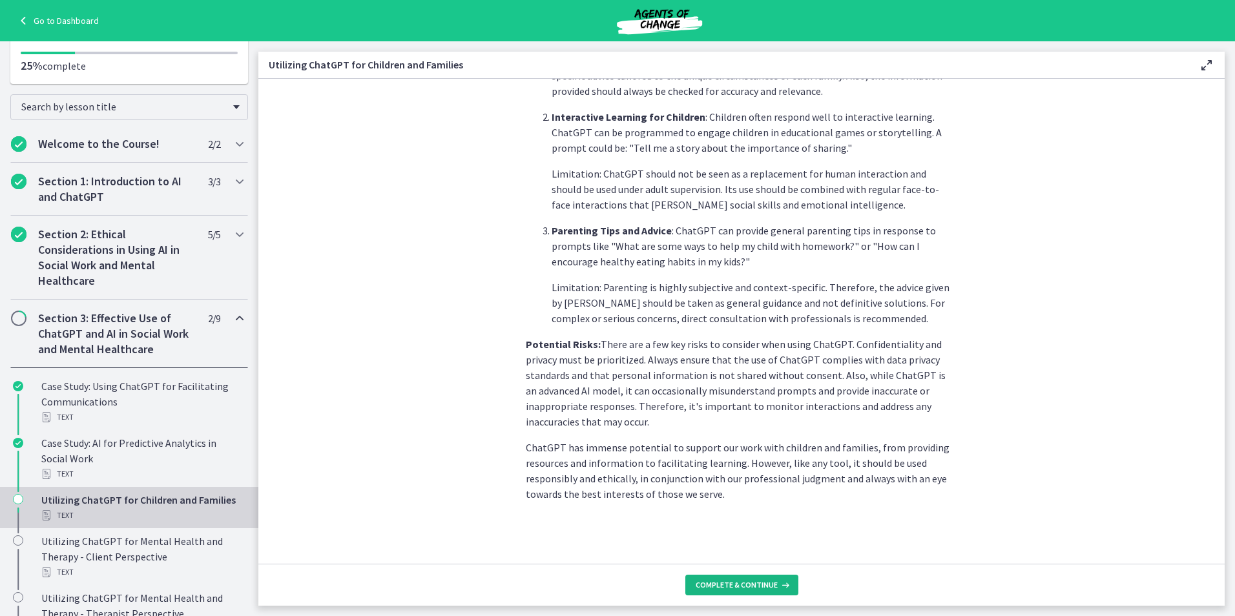
click at [731, 584] on span "Complete & continue" at bounding box center [737, 585] width 82 height 10
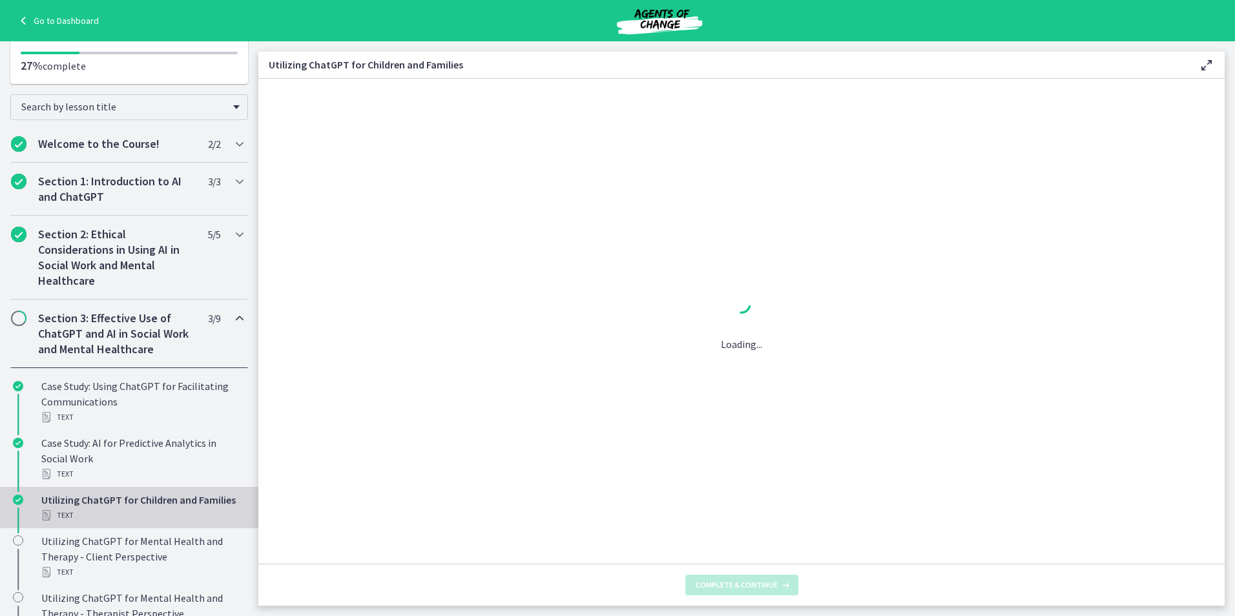
scroll to position [0, 0]
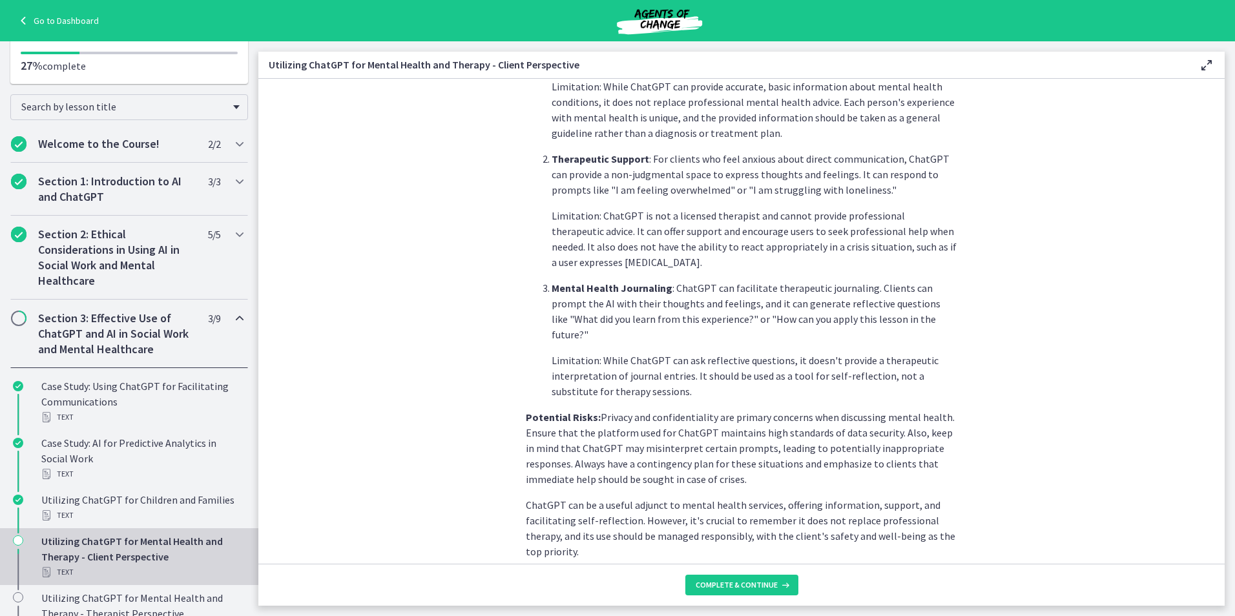
scroll to position [445, 0]
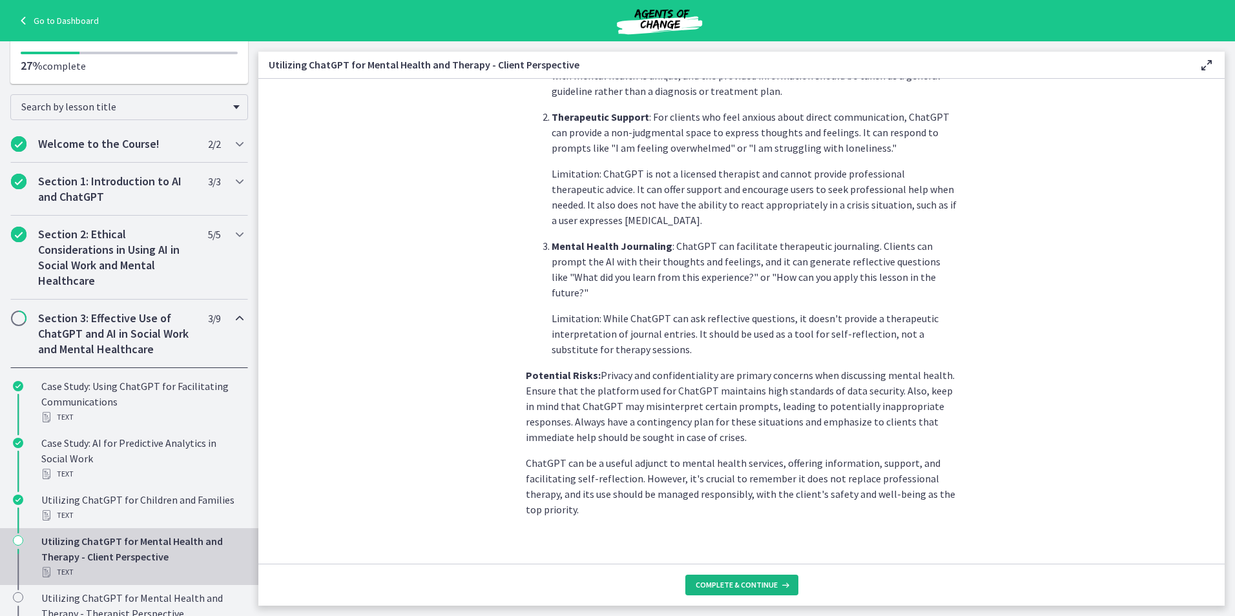
click at [709, 585] on span "Complete & continue" at bounding box center [737, 585] width 82 height 10
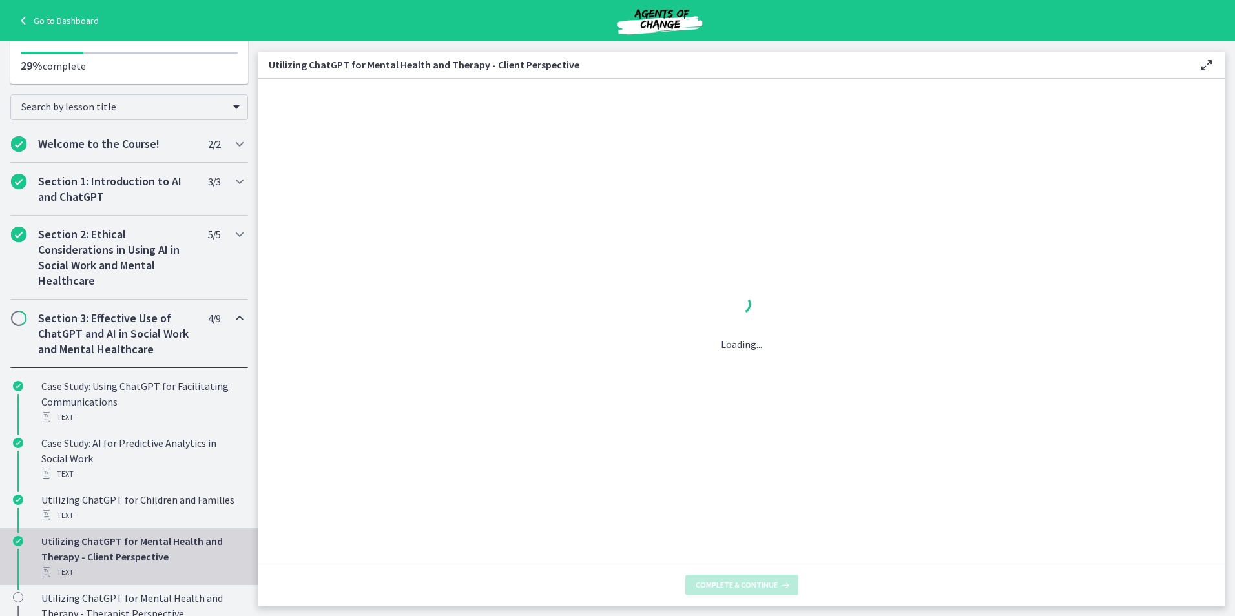
scroll to position [0, 0]
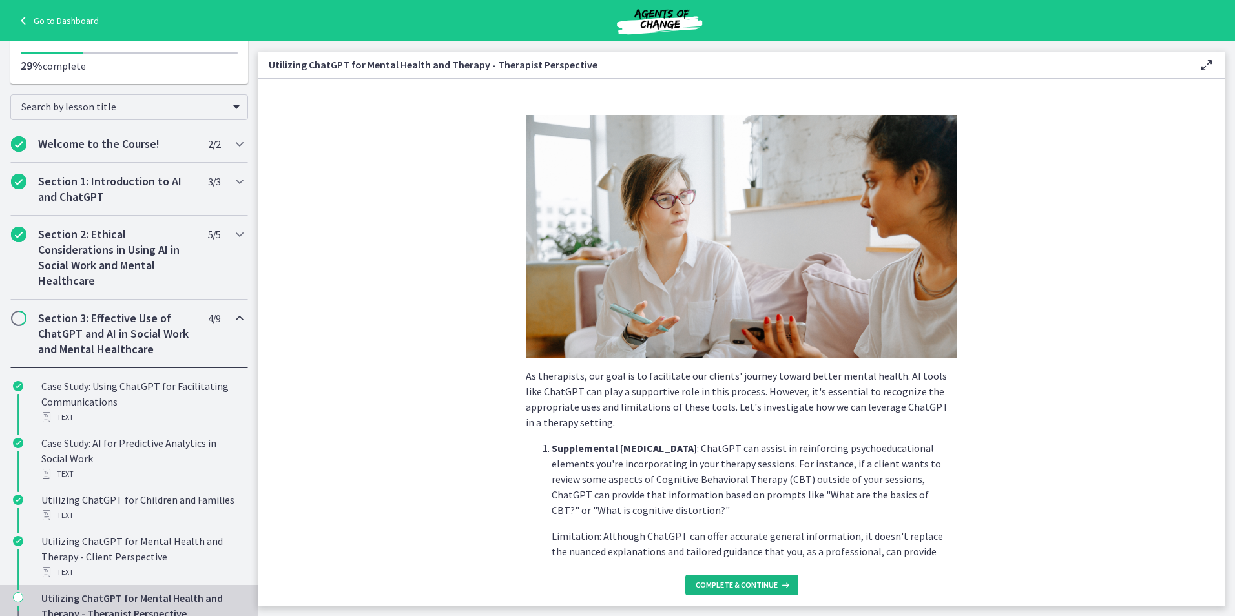
click at [718, 585] on span "Complete & continue" at bounding box center [737, 585] width 82 height 10
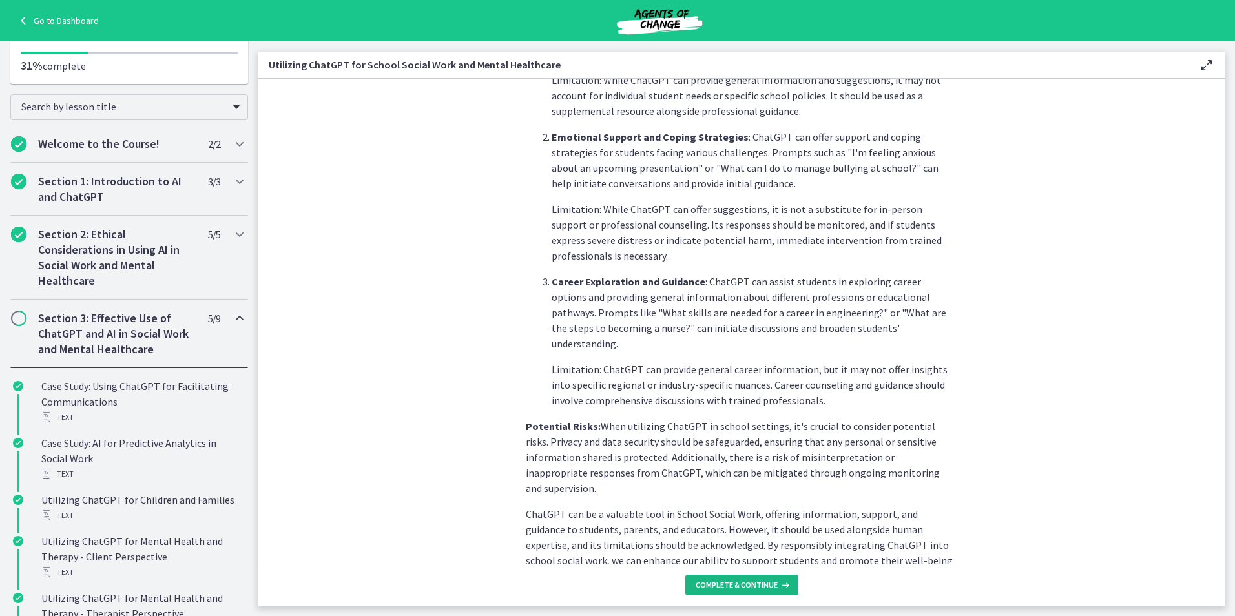
scroll to position [476, 0]
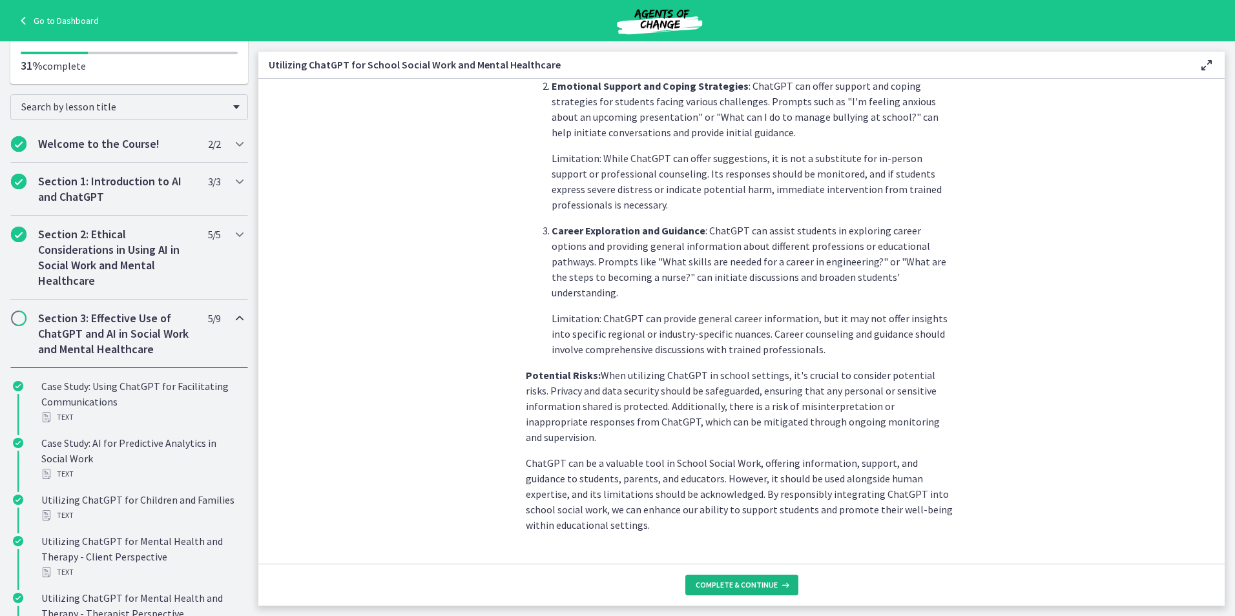
click at [719, 581] on span "Complete & continue" at bounding box center [737, 585] width 82 height 10
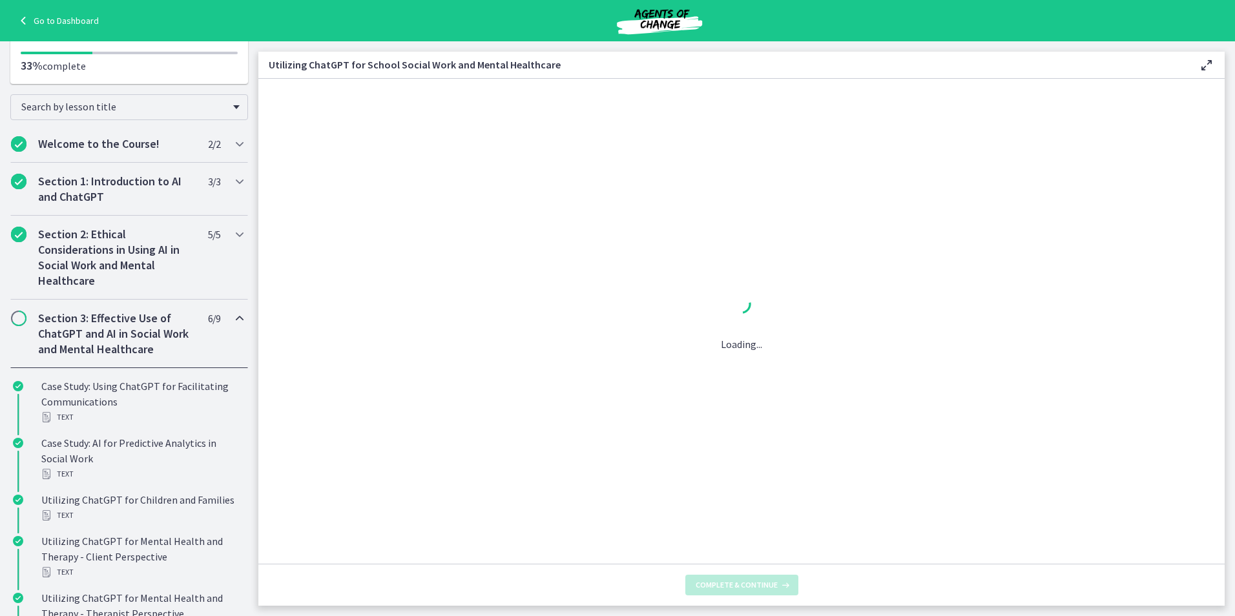
scroll to position [0, 0]
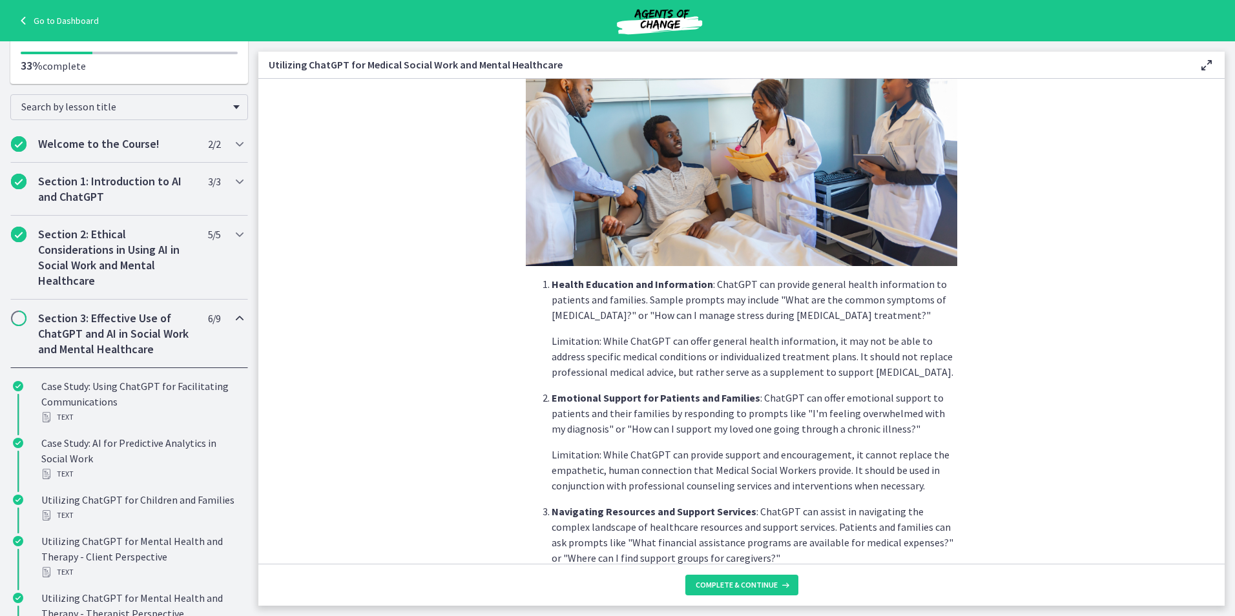
scroll to position [430, 0]
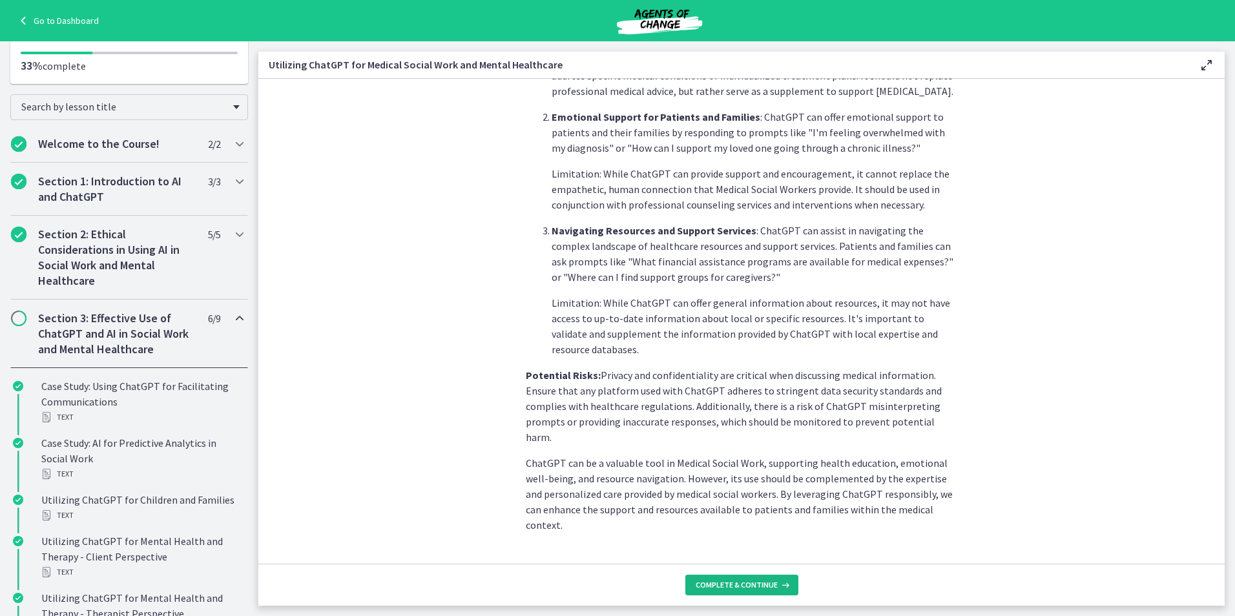
click at [718, 579] on button "Complete & continue" at bounding box center [741, 585] width 113 height 21
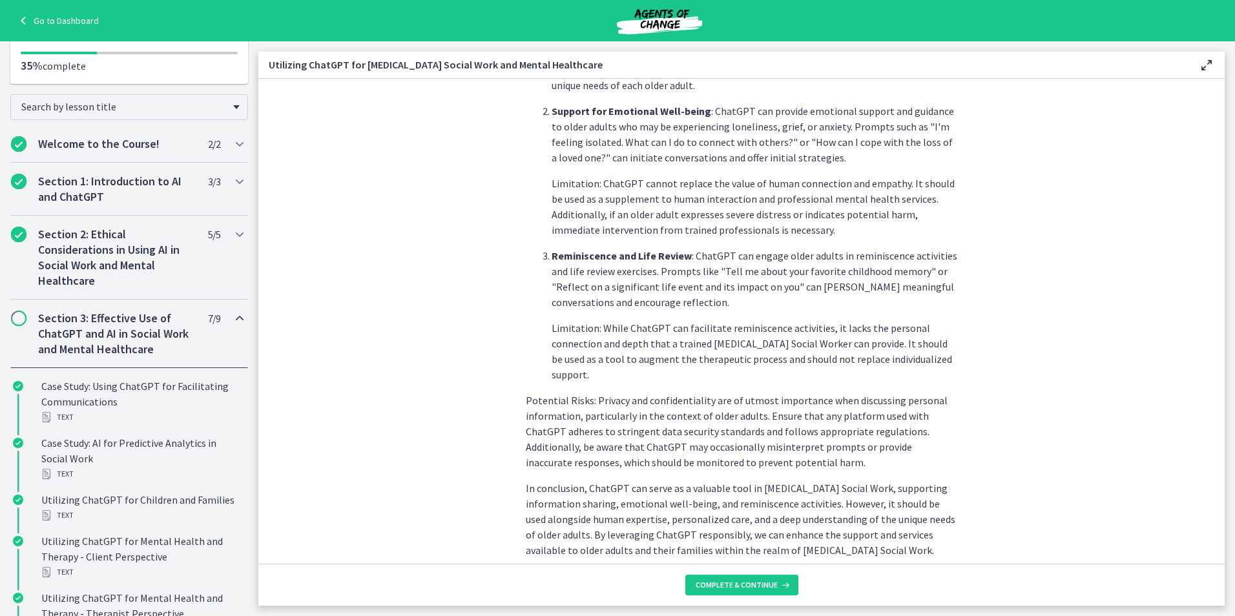
scroll to position [492, 0]
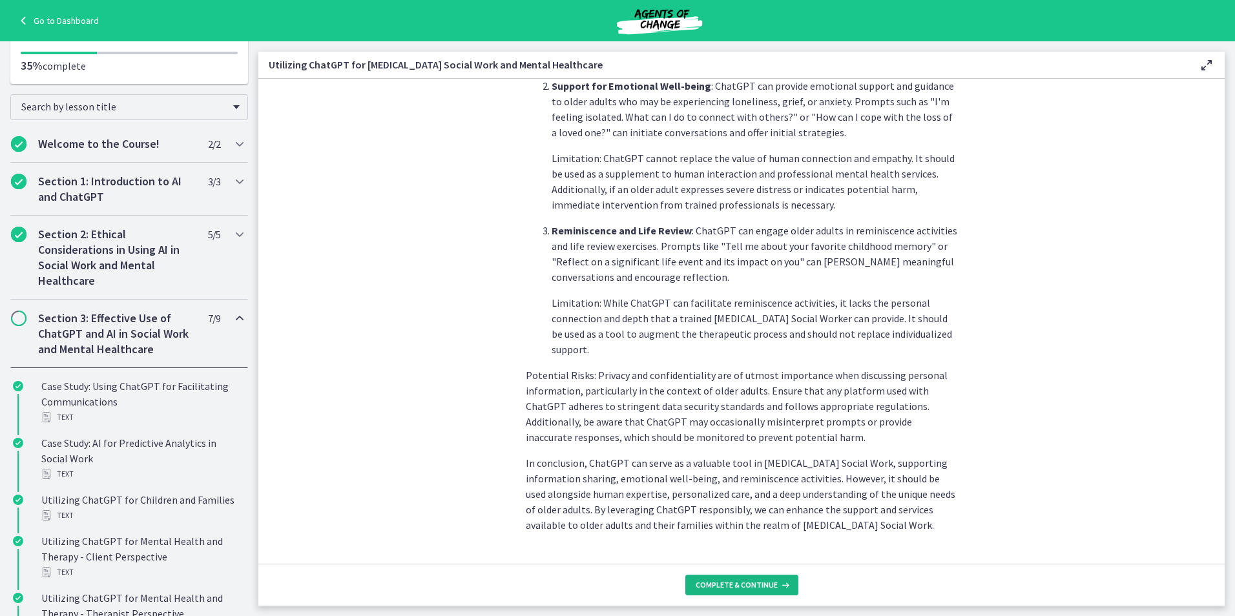
click at [740, 583] on span "Complete & continue" at bounding box center [737, 585] width 82 height 10
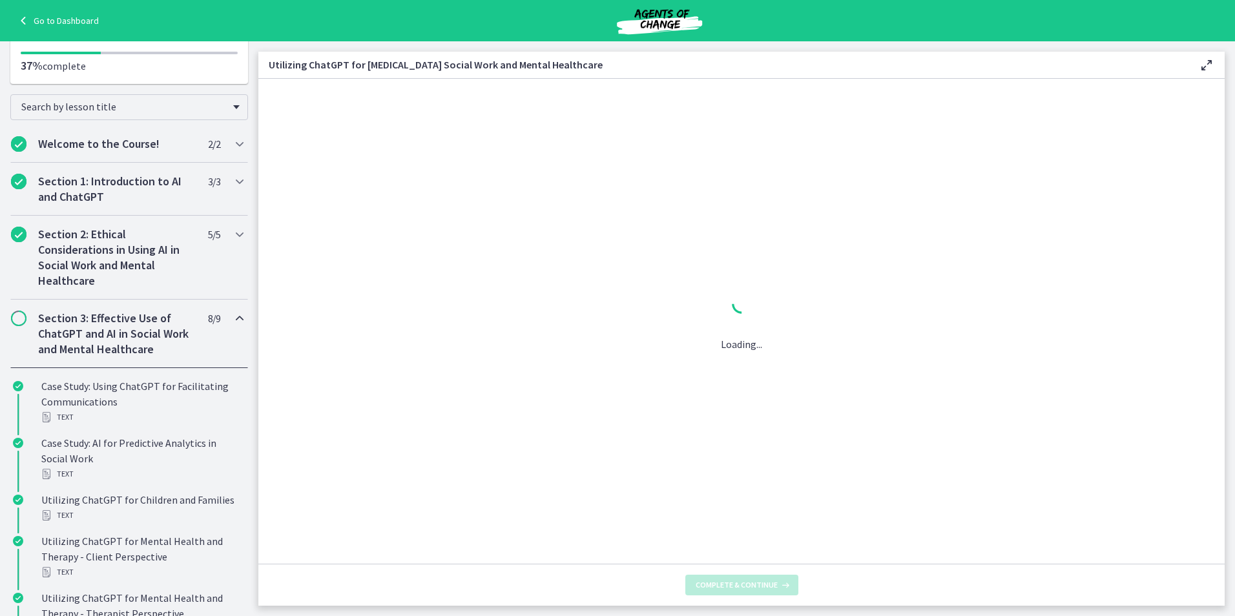
scroll to position [0, 0]
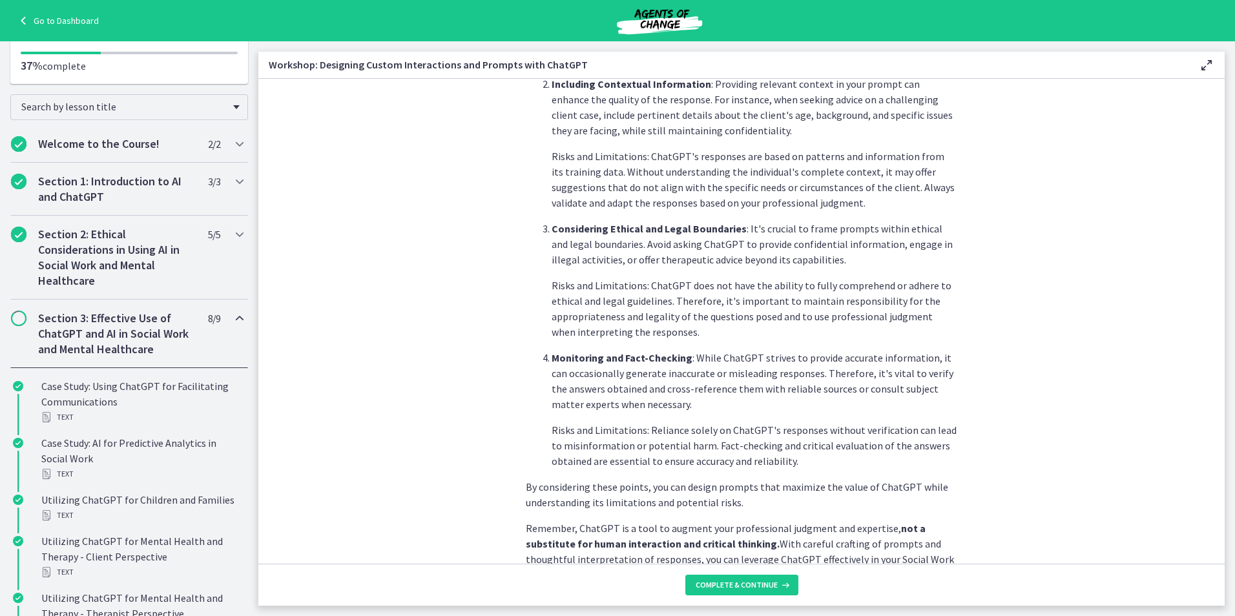
scroll to position [600, 0]
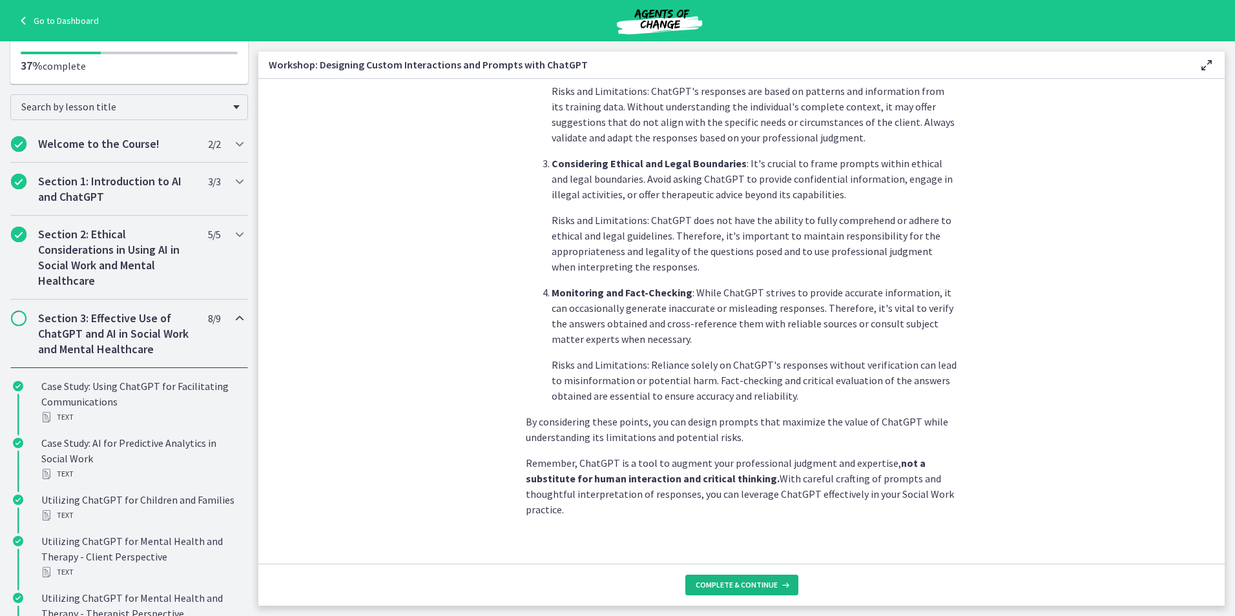
click at [738, 592] on button "Complete & continue" at bounding box center [741, 585] width 113 height 21
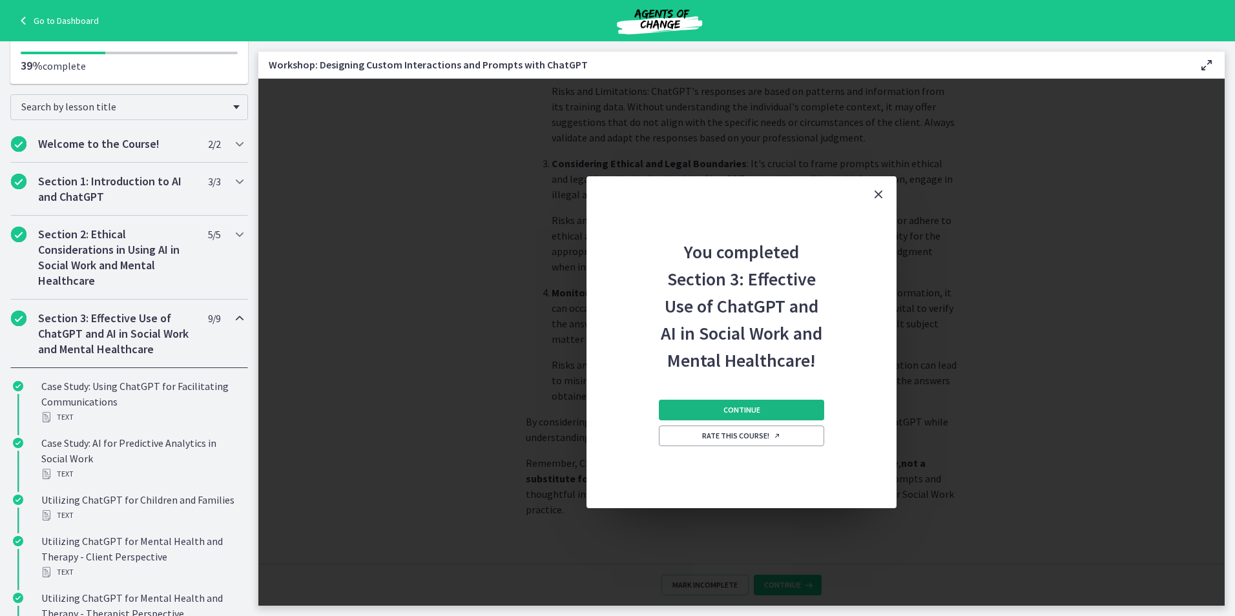
click at [712, 410] on button "Continue" at bounding box center [741, 410] width 165 height 21
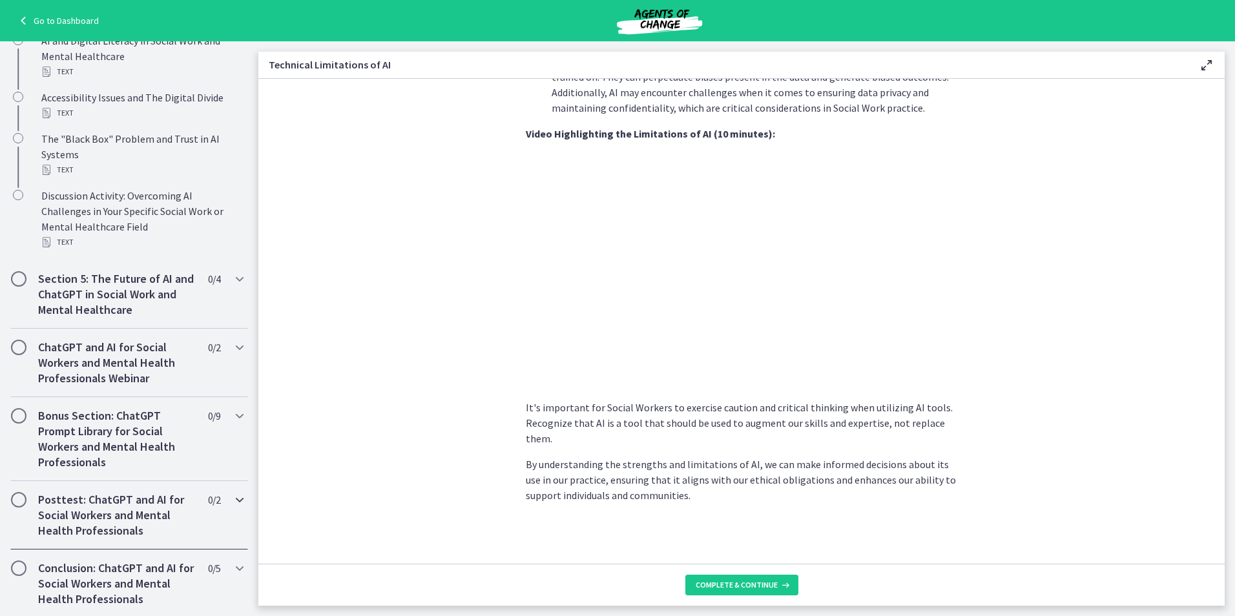
scroll to position [639, 0]
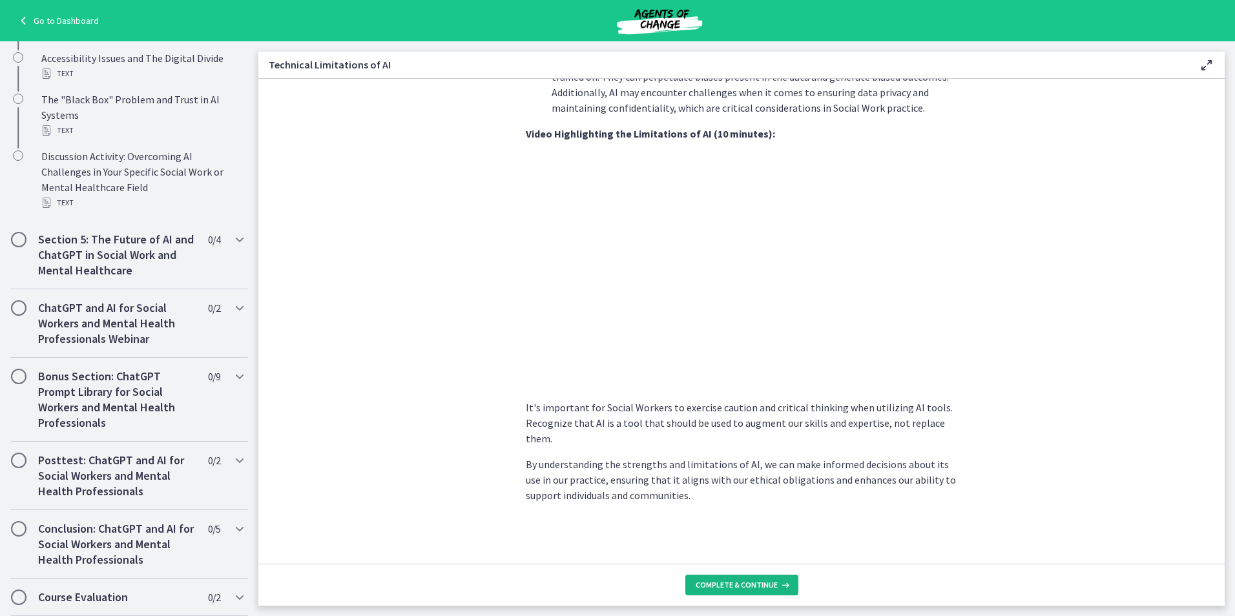
click at [747, 594] on button "Complete & continue" at bounding box center [741, 585] width 113 height 21
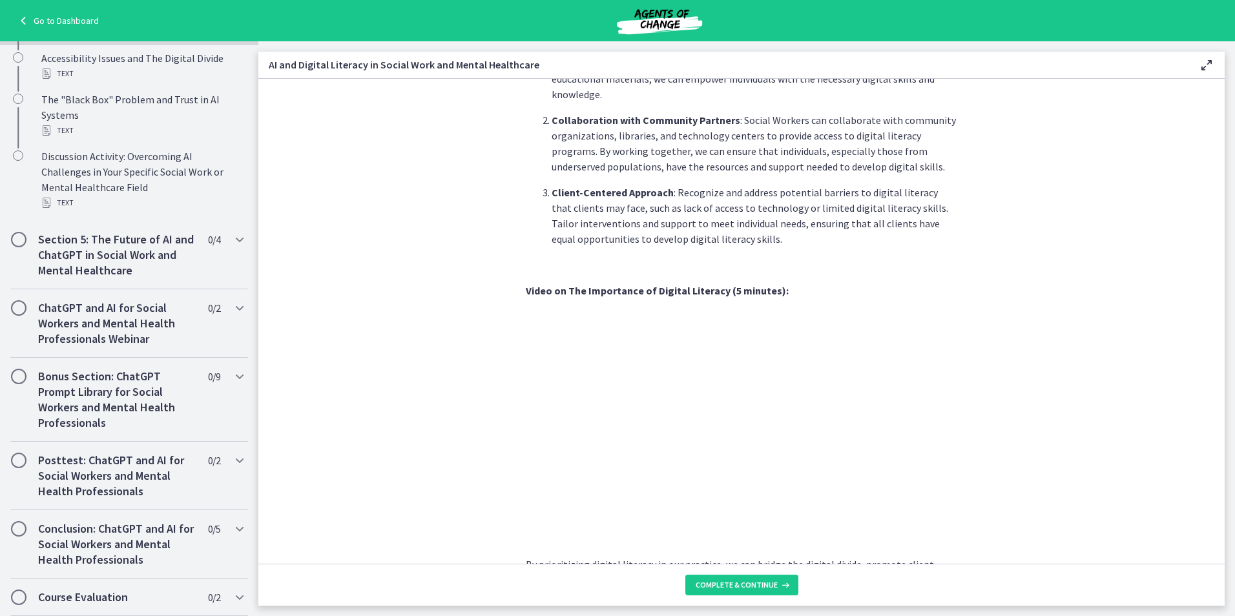
scroll to position [997, 0]
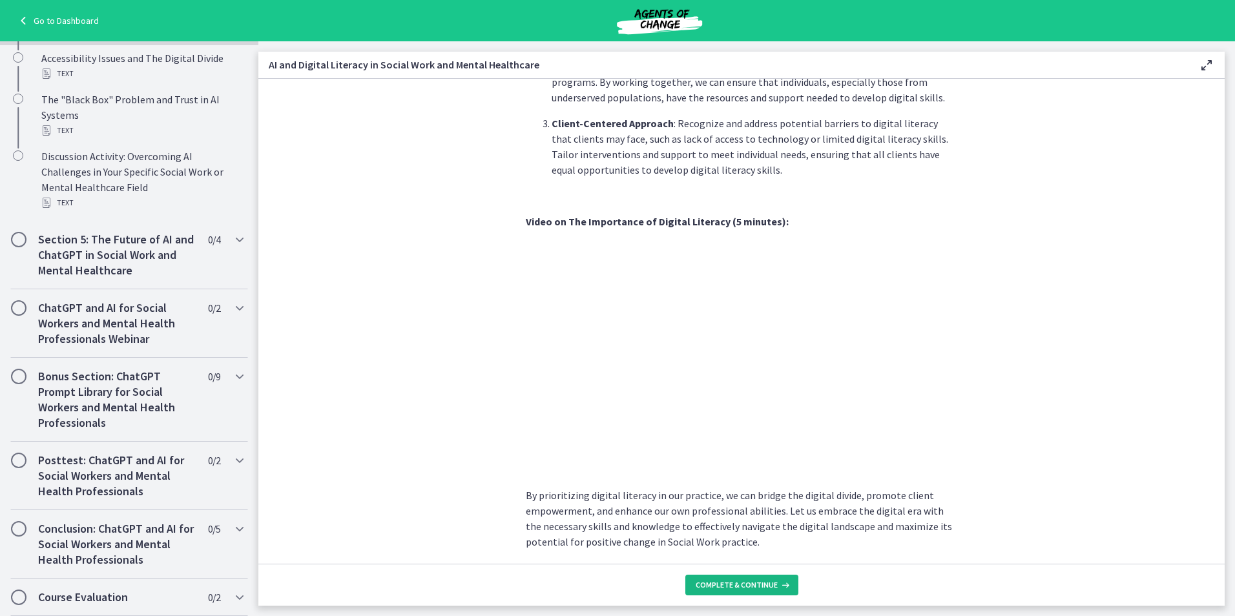
click at [756, 591] on button "Complete & continue" at bounding box center [741, 585] width 113 height 21
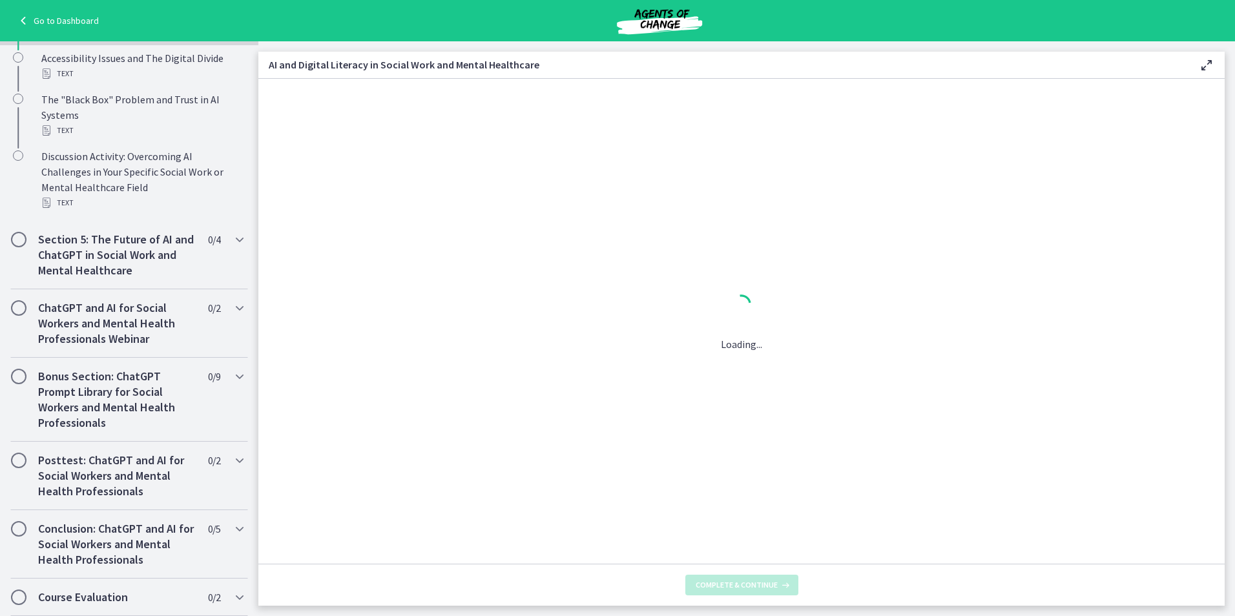
scroll to position [0, 0]
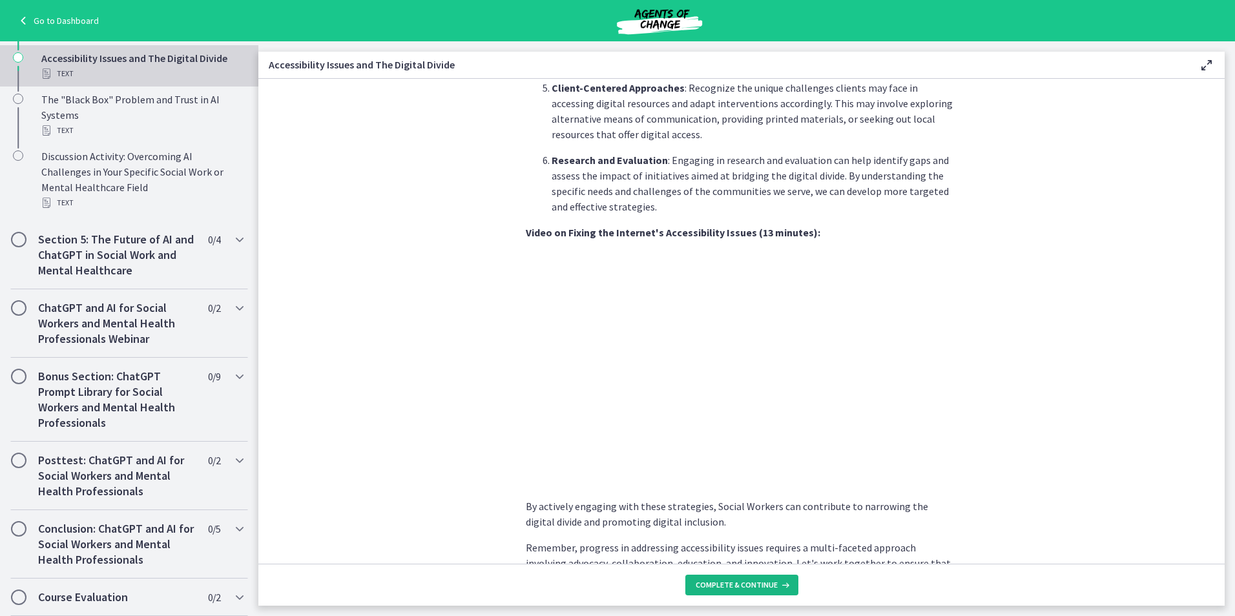
scroll to position [1002, 0]
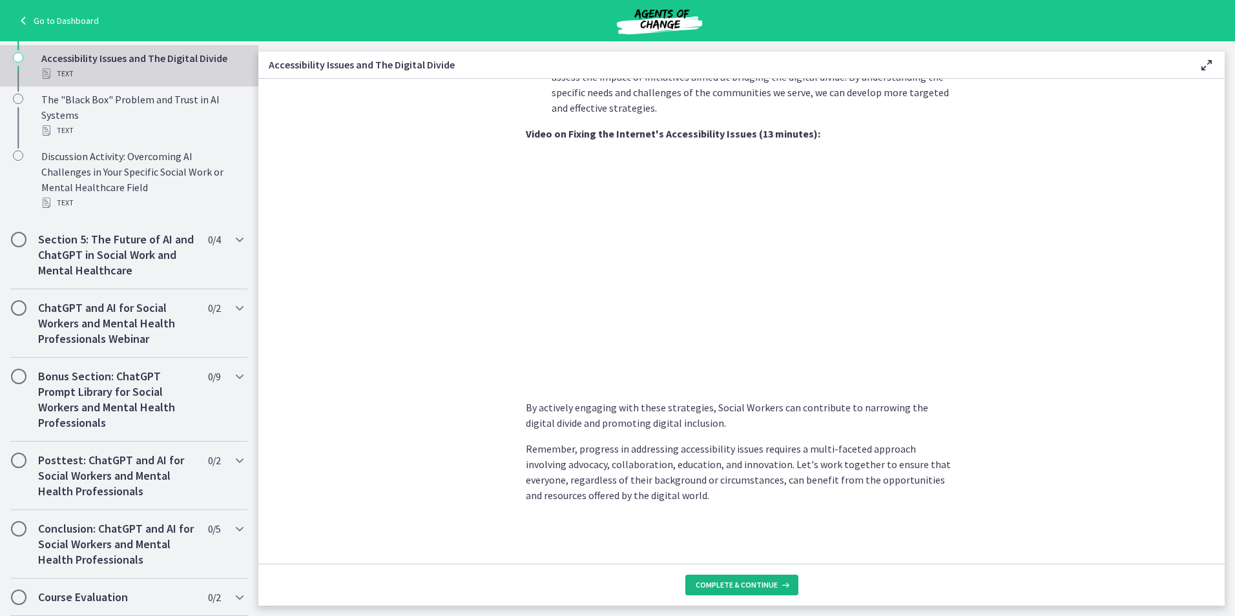
click at [737, 592] on button "Complete & continue" at bounding box center [741, 585] width 113 height 21
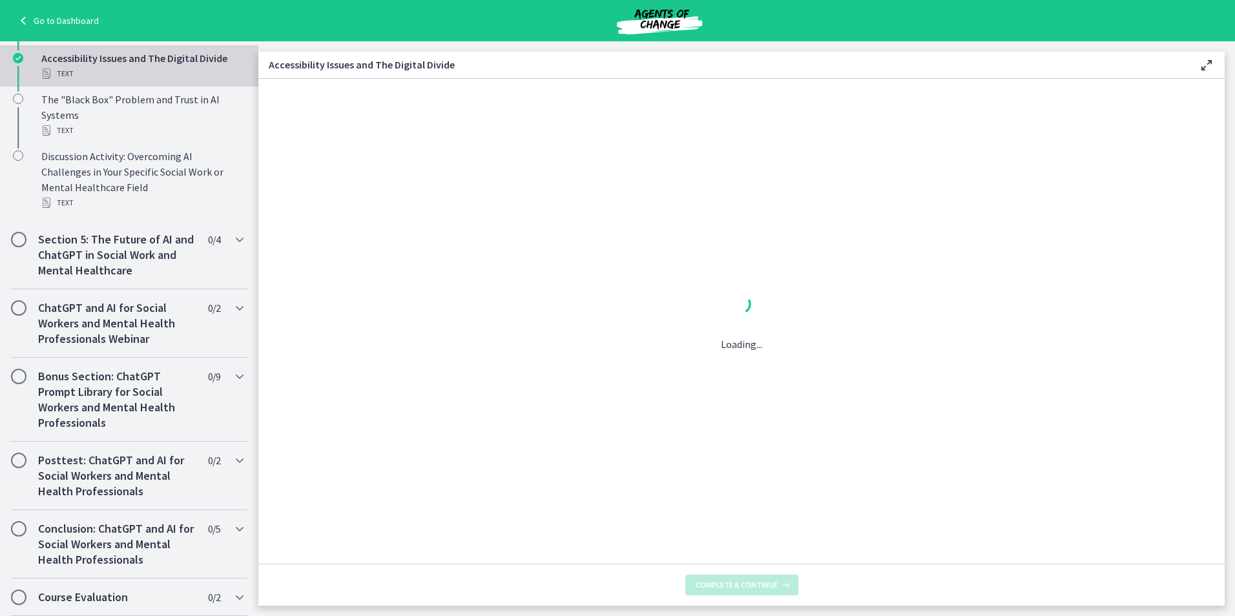
scroll to position [0, 0]
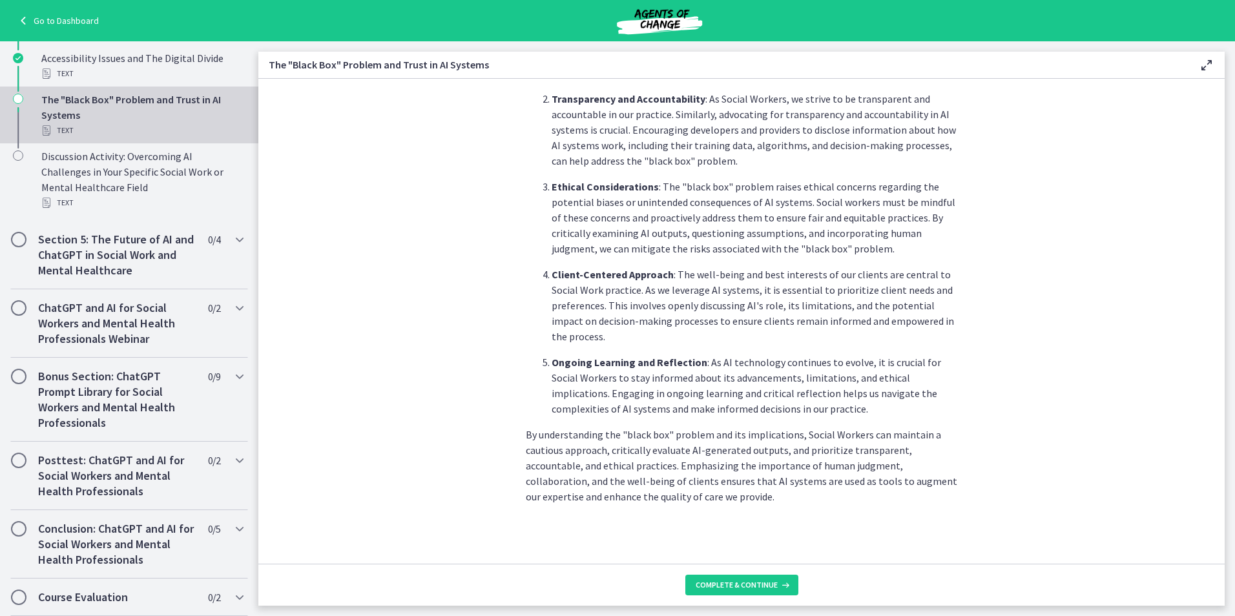
scroll to position [538, 0]
click at [767, 587] on span "Complete & continue" at bounding box center [737, 585] width 82 height 10
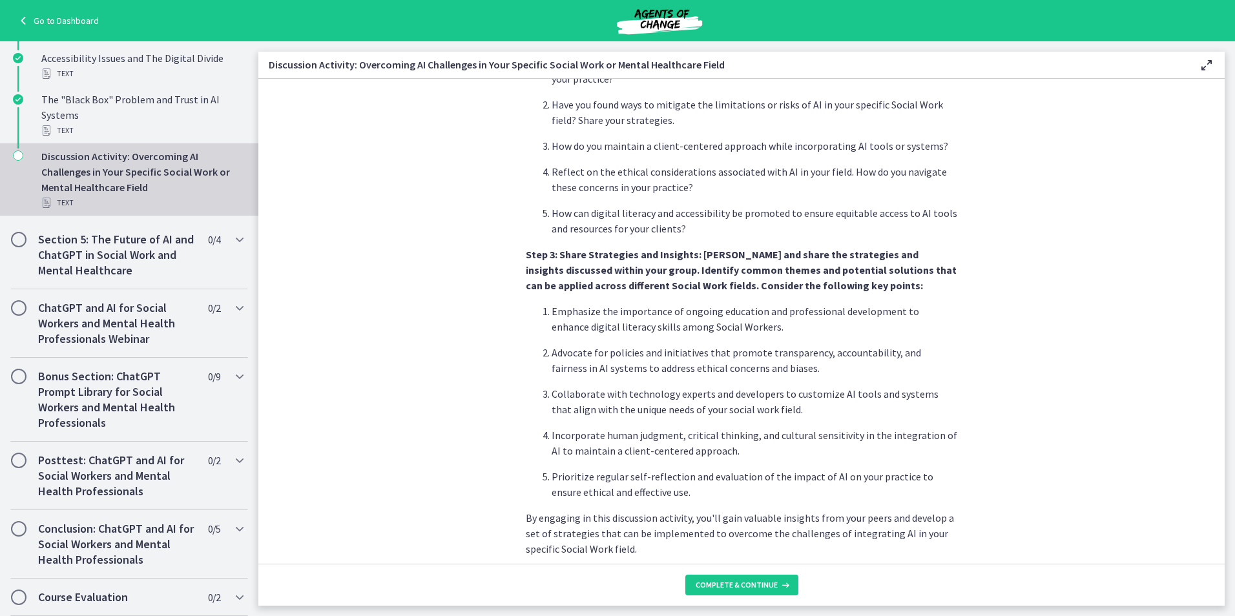
scroll to position [693, 0]
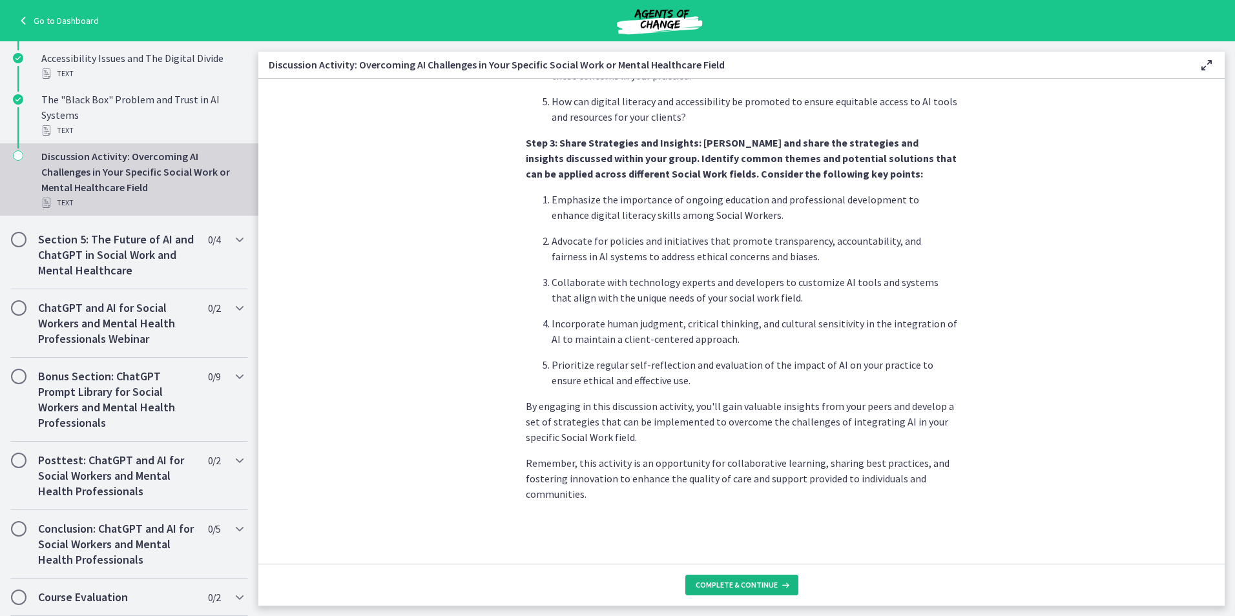
click at [778, 588] on icon at bounding box center [784, 585] width 13 height 10
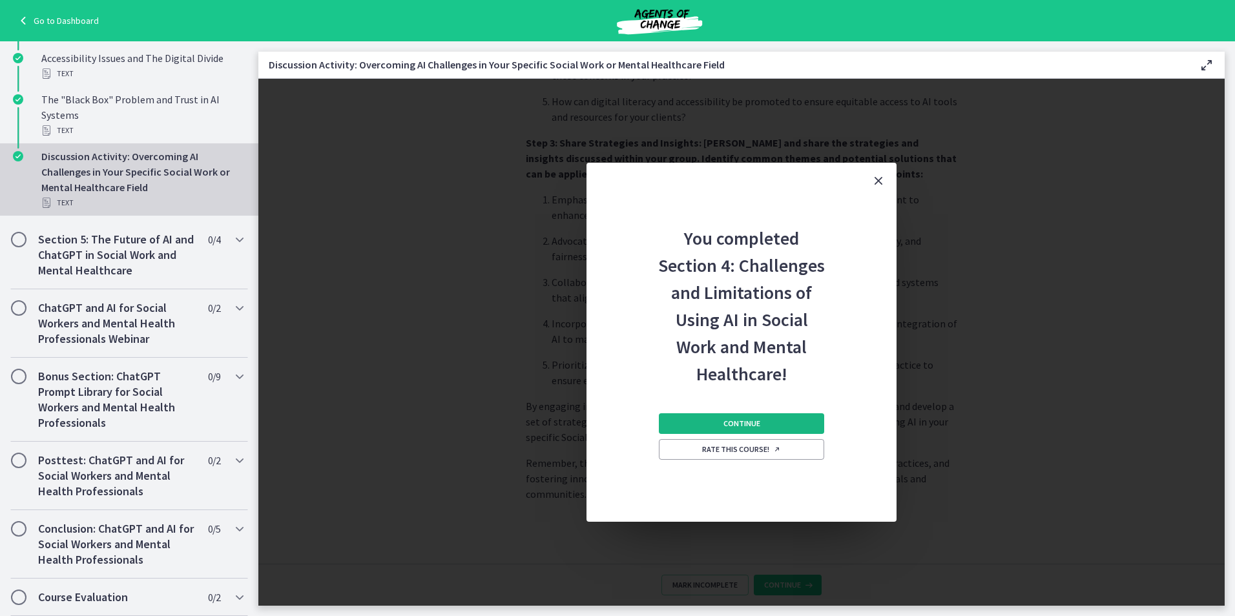
click at [738, 424] on span "Continue" at bounding box center [741, 424] width 37 height 10
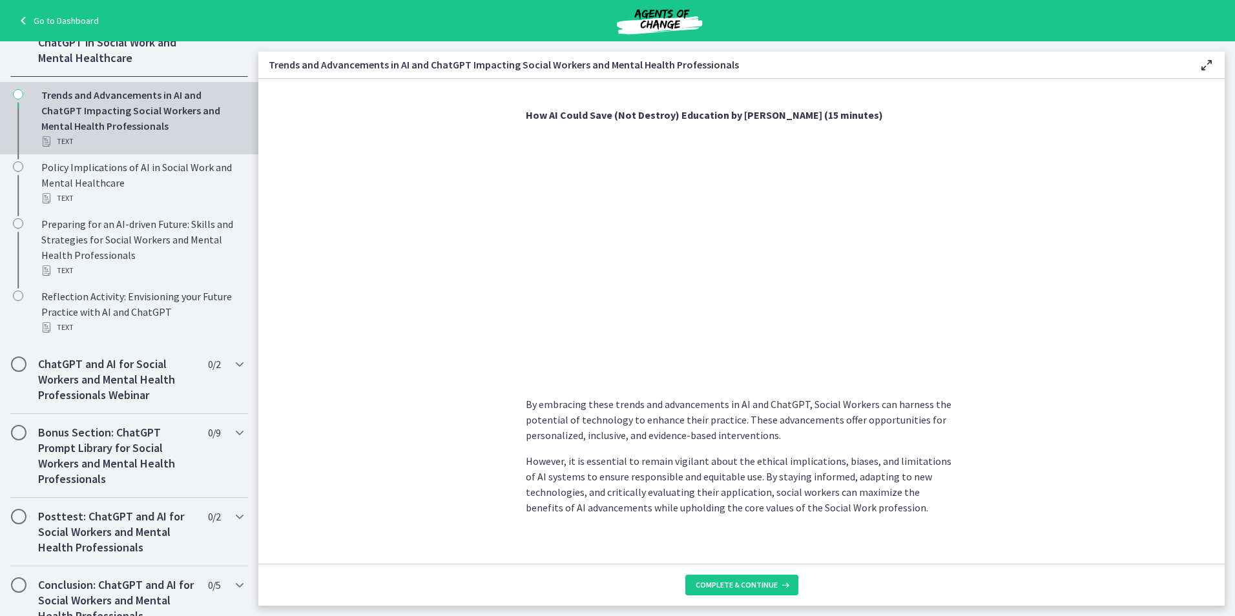
scroll to position [945, 0]
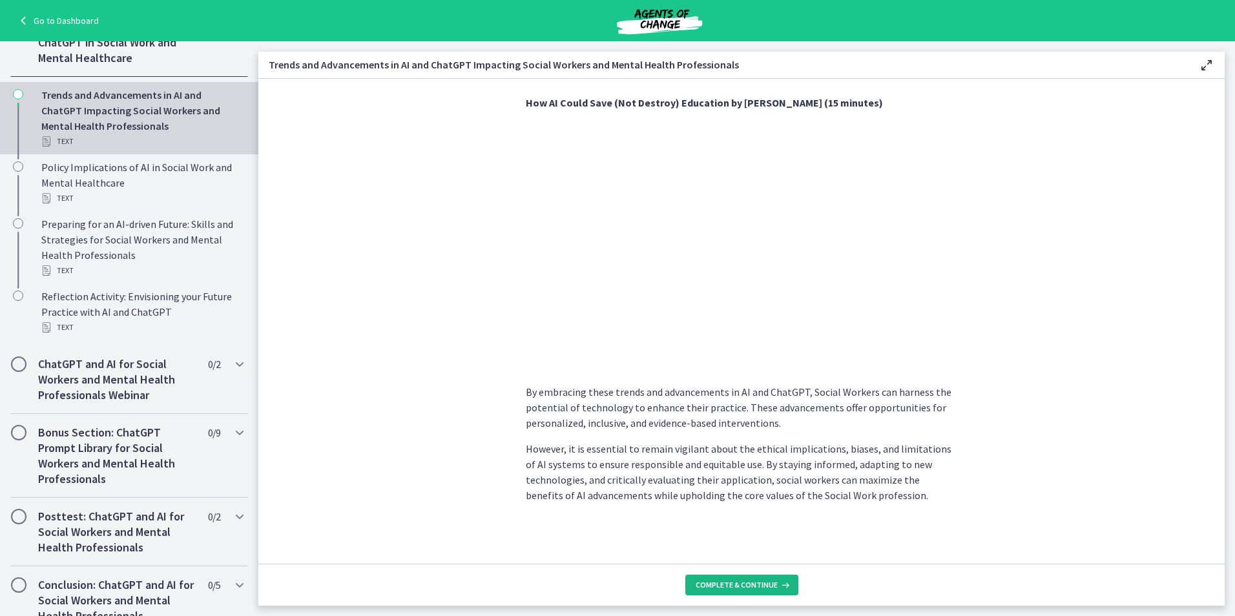
click at [771, 588] on span "Complete & continue" at bounding box center [737, 585] width 82 height 10
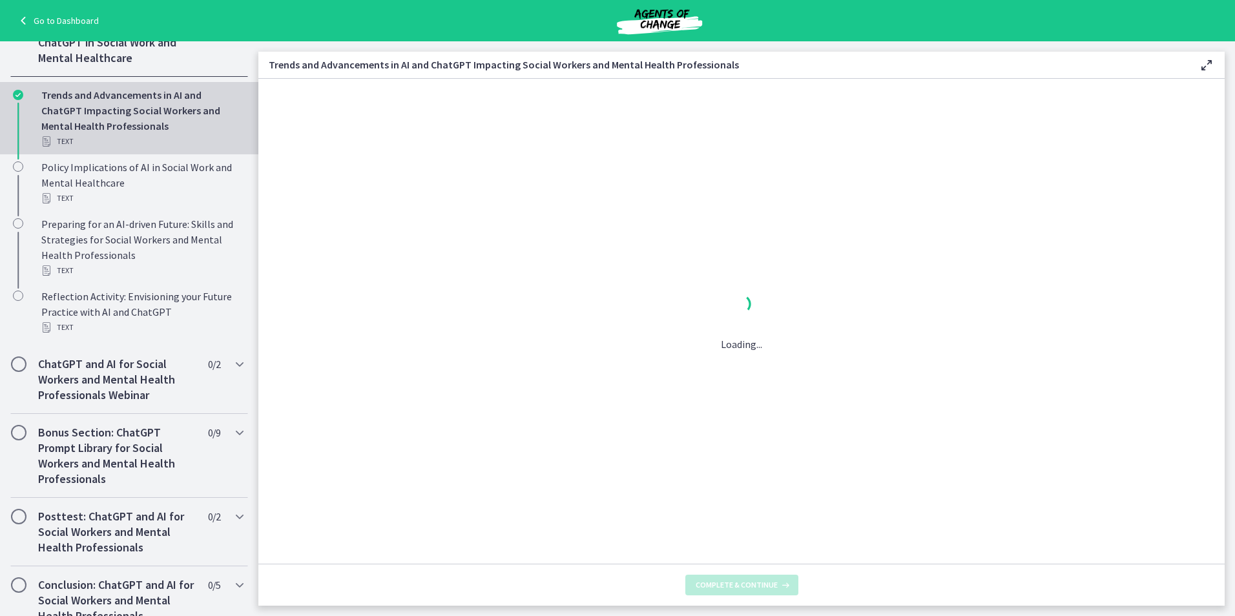
scroll to position [0, 0]
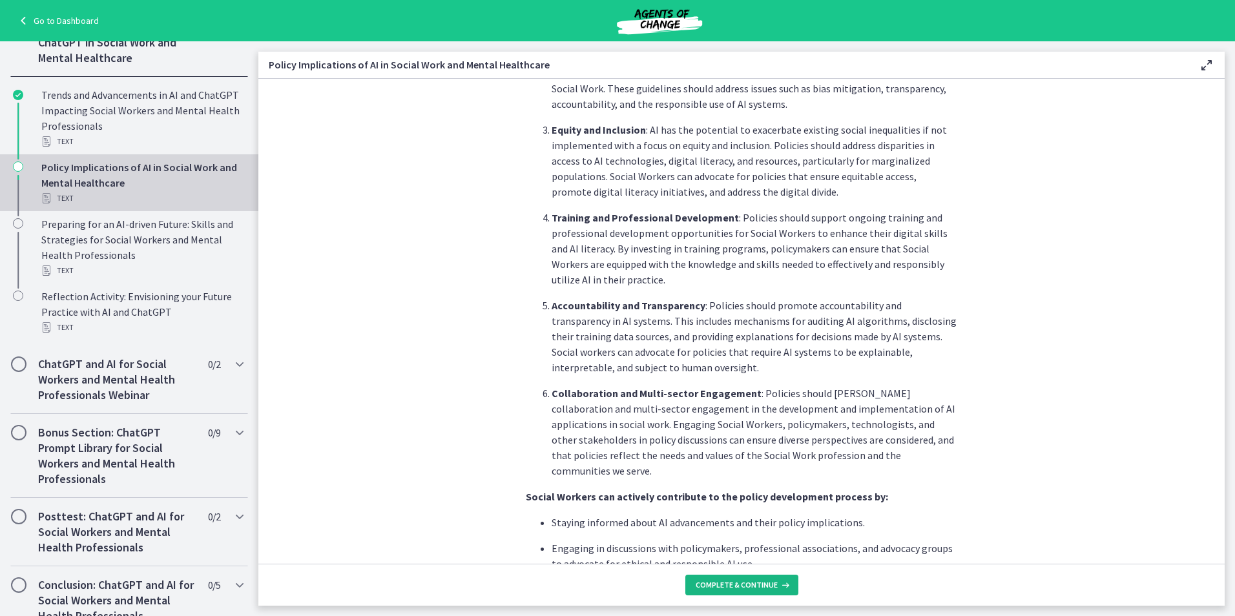
scroll to position [969, 0]
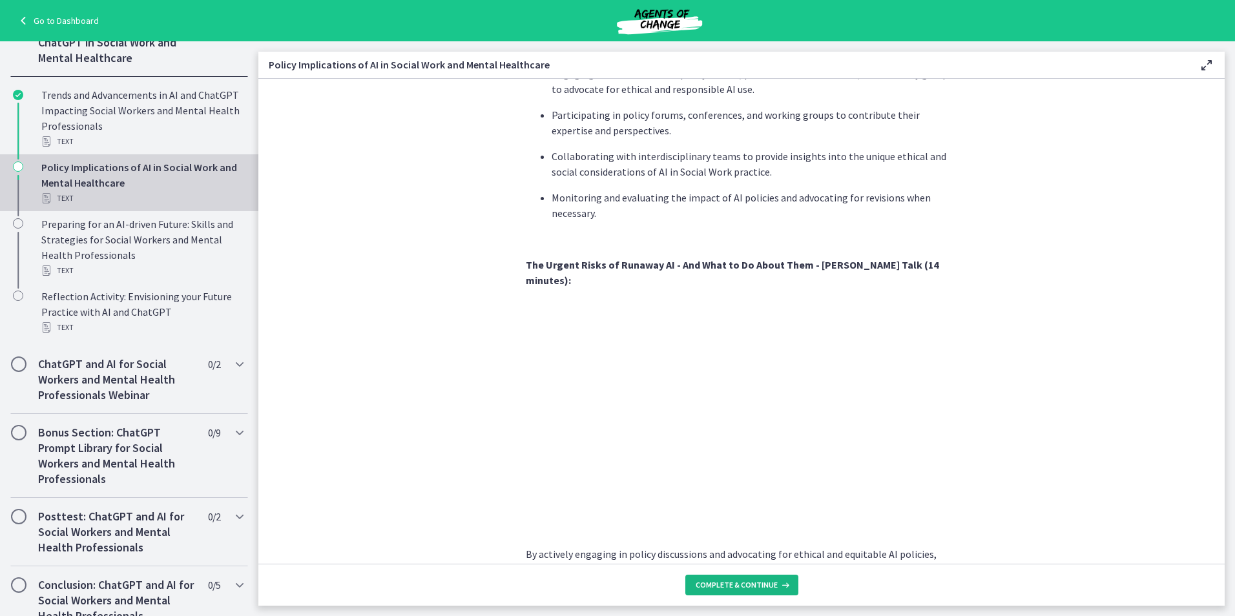
click at [773, 587] on span "Complete & continue" at bounding box center [737, 585] width 82 height 10
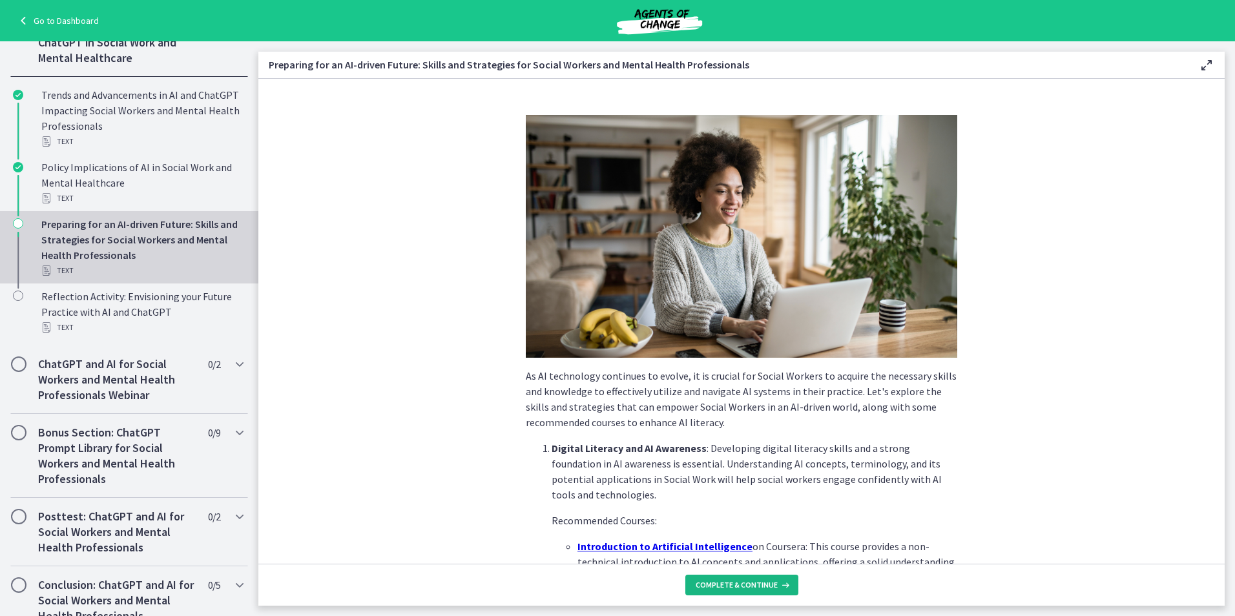
click at [749, 586] on span "Complete & continue" at bounding box center [737, 585] width 82 height 10
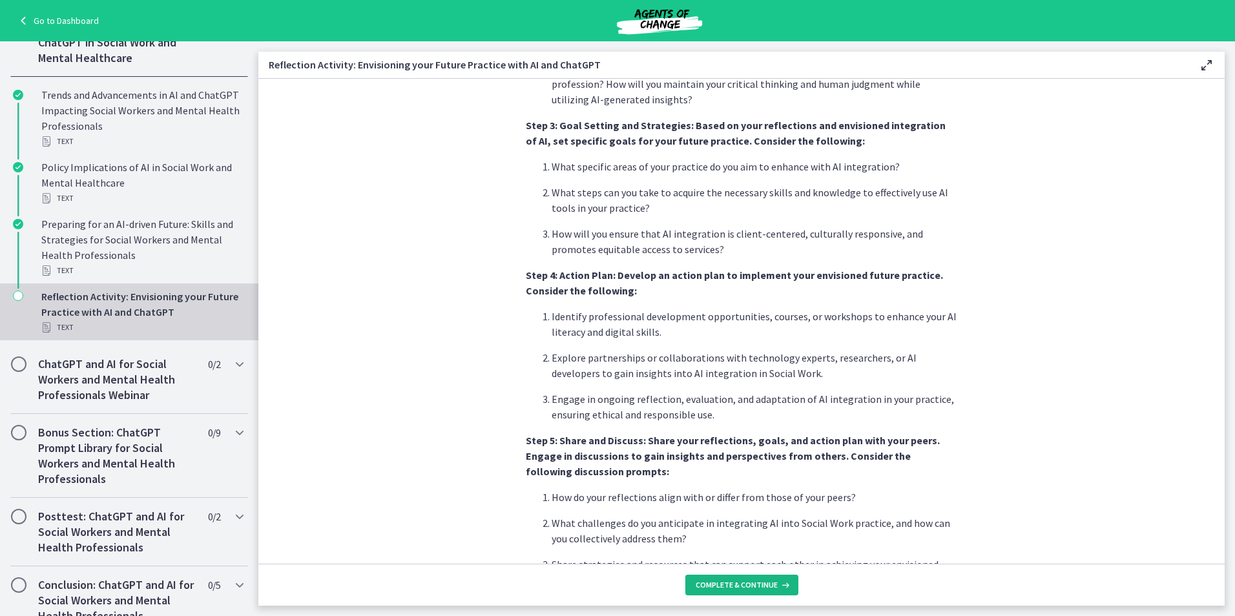
scroll to position [969, 0]
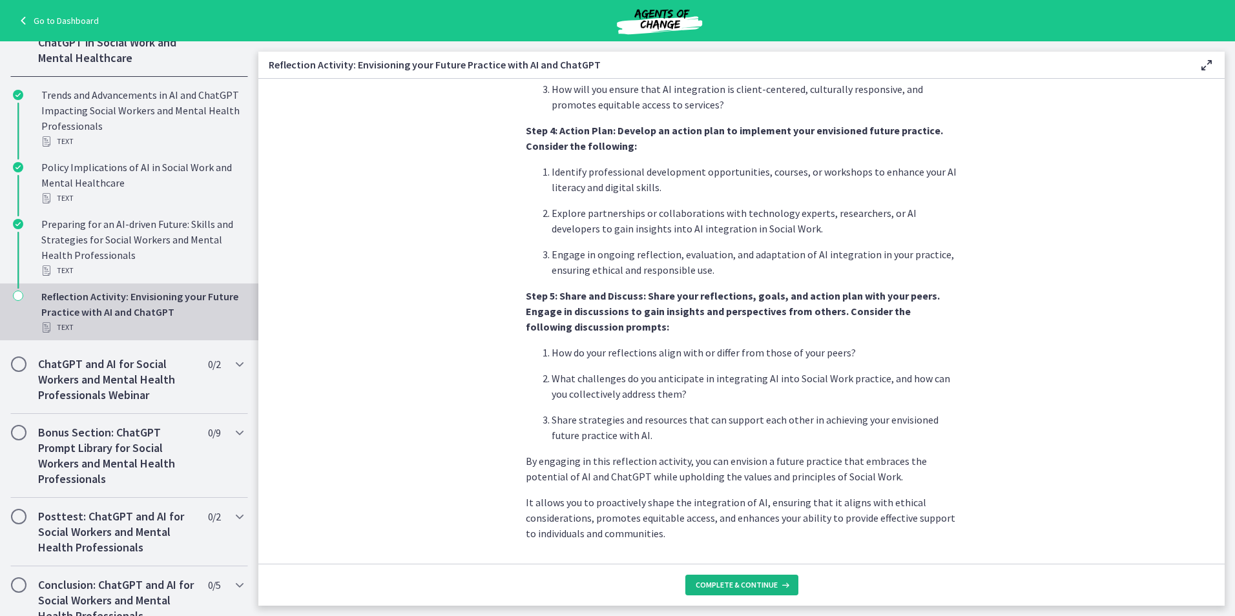
click at [745, 594] on button "Complete & continue" at bounding box center [741, 585] width 113 height 21
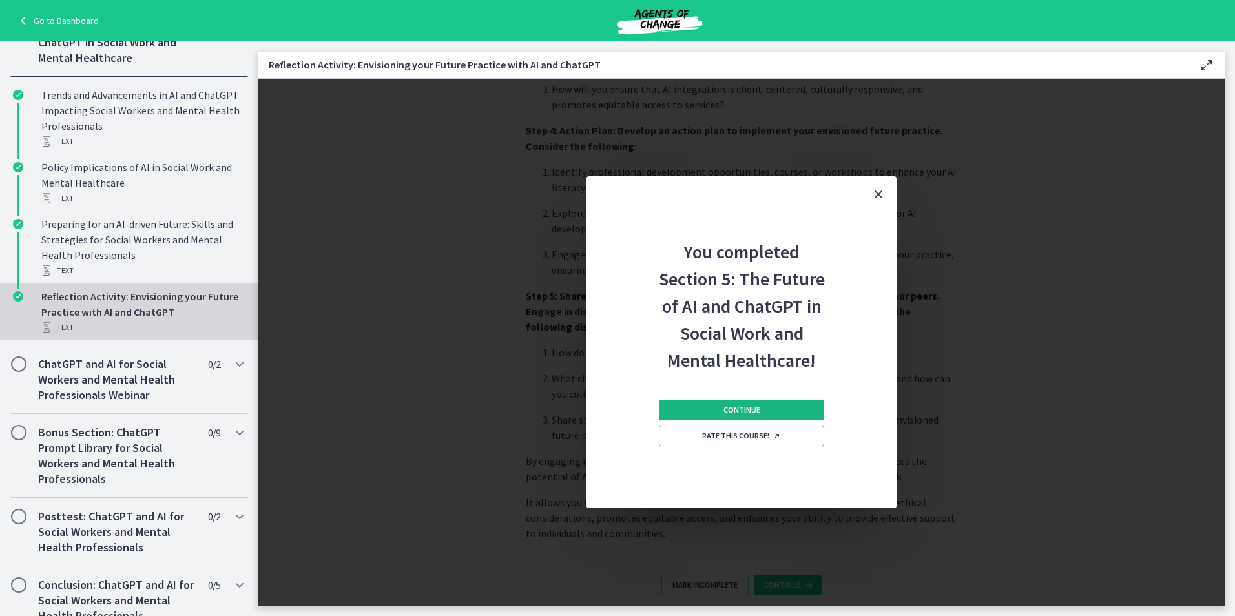
click at [773, 413] on button "Continue" at bounding box center [741, 410] width 165 height 21
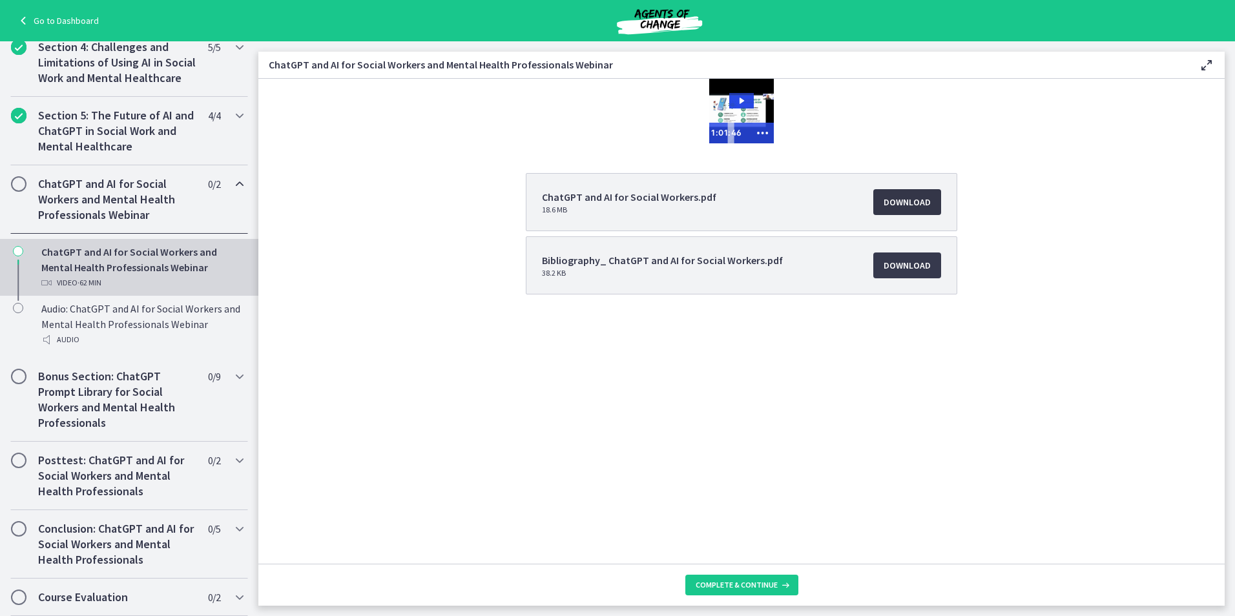
click at [904, 210] on link "Download Opens in a new window" at bounding box center [907, 202] width 68 height 26
click at [901, 267] on span "Download Opens in a new window" at bounding box center [907, 266] width 47 height 16
click at [742, 588] on span "Complete & continue" at bounding box center [737, 585] width 82 height 10
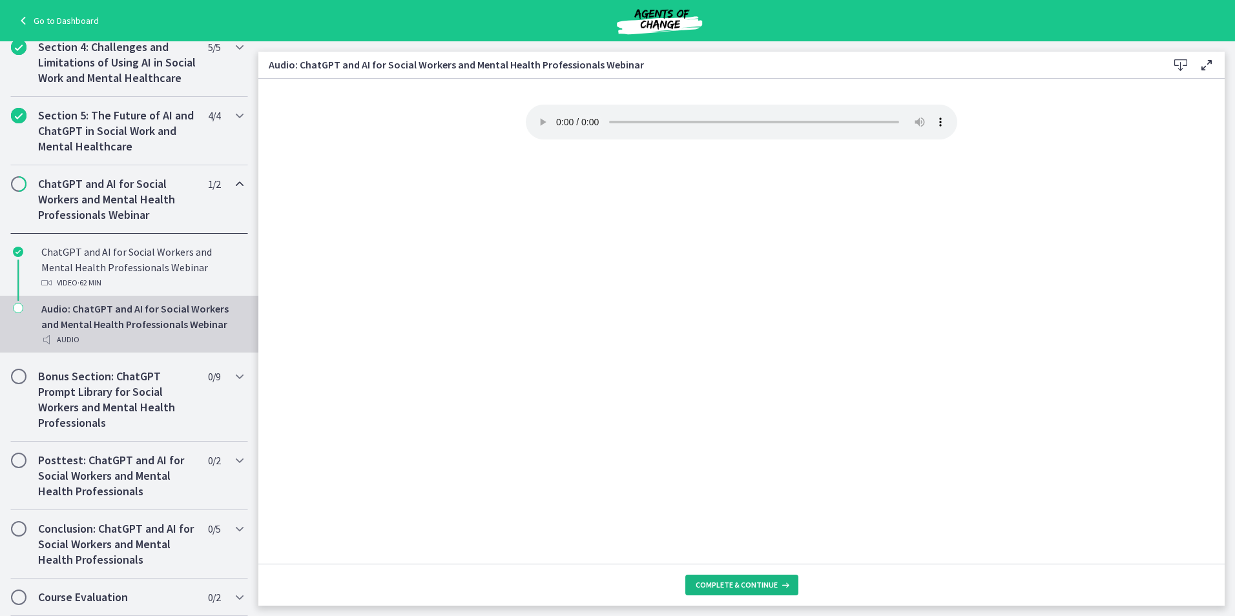
click at [737, 584] on span "Complete & continue" at bounding box center [737, 585] width 82 height 10
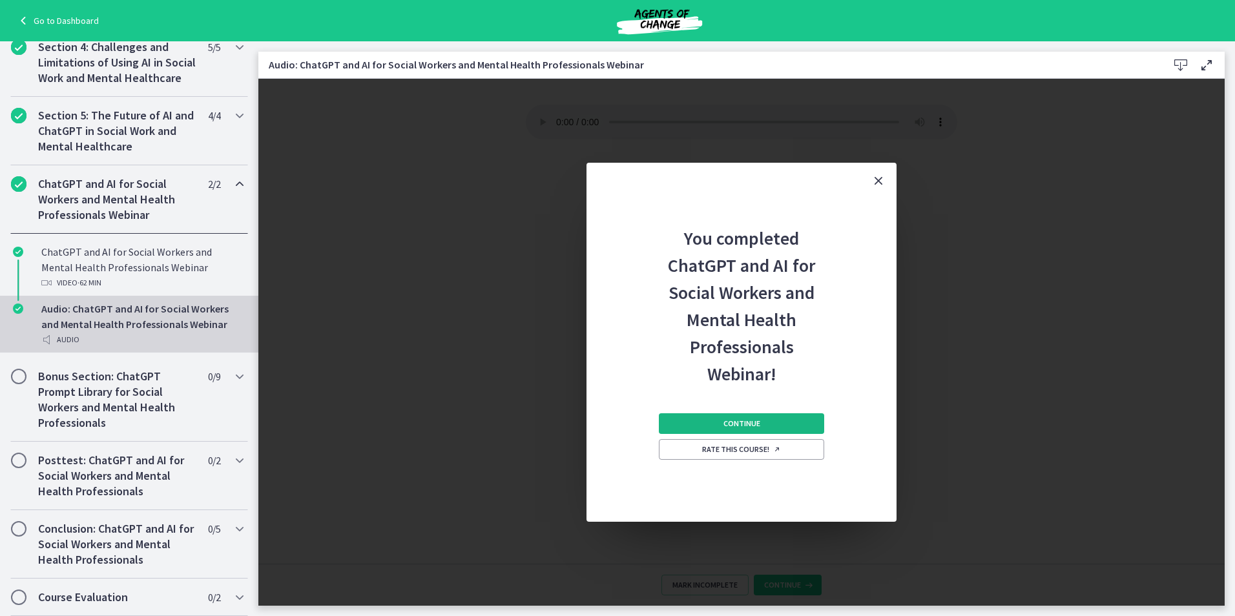
click at [762, 421] on button "Continue" at bounding box center [741, 423] width 165 height 21
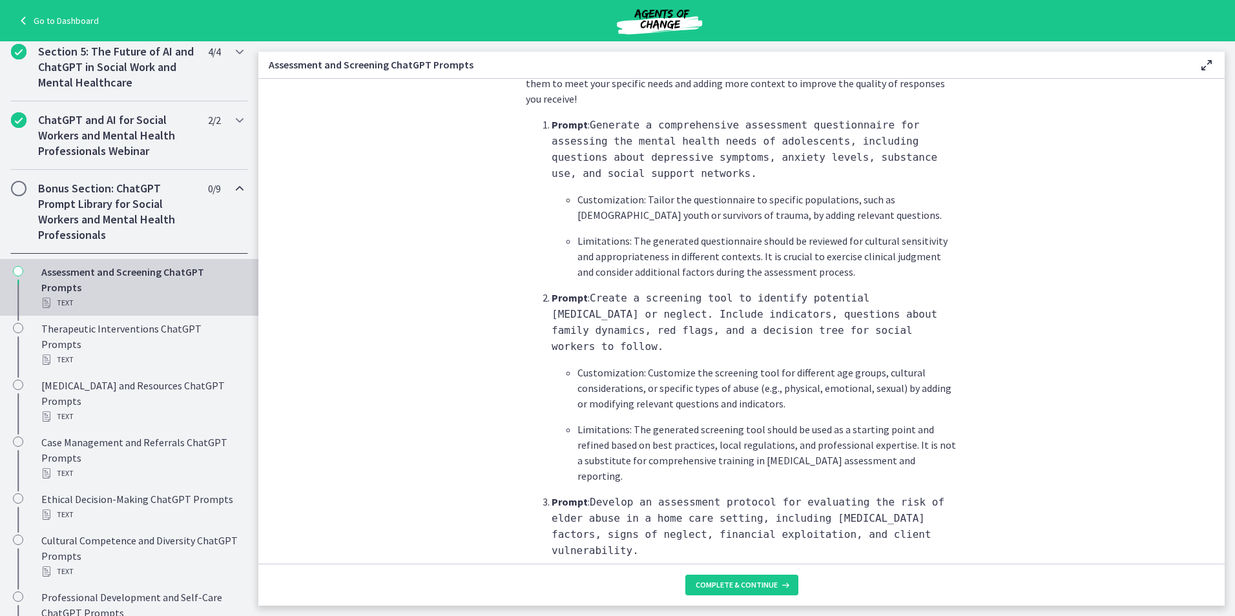
scroll to position [840, 0]
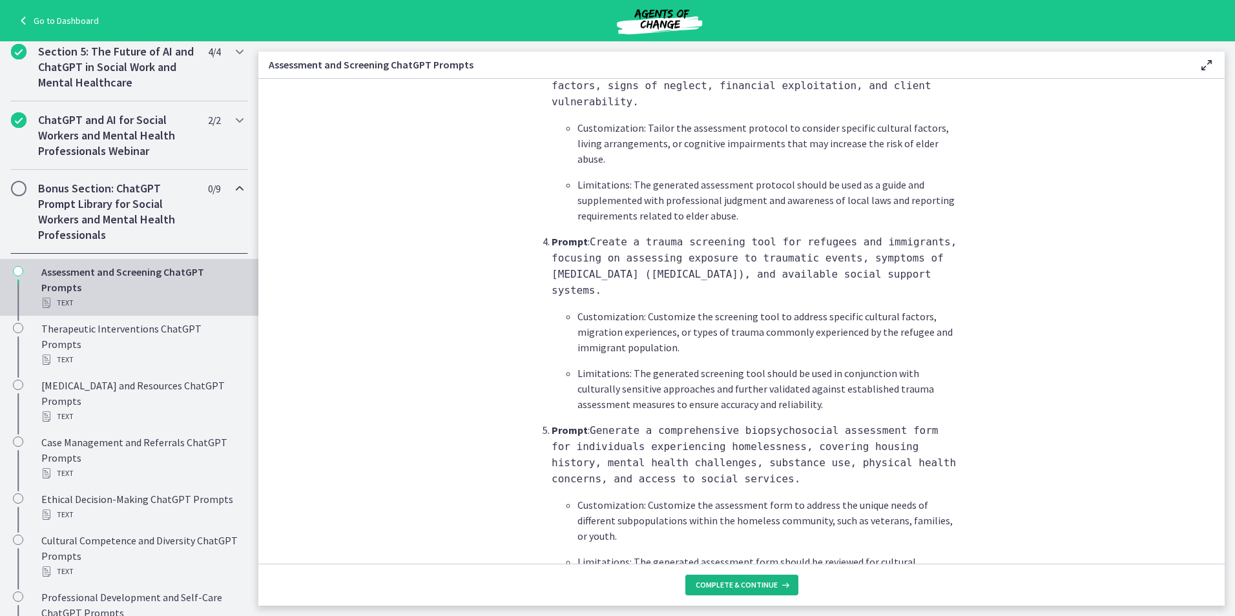
click at [728, 588] on span "Complete & continue" at bounding box center [737, 585] width 82 height 10
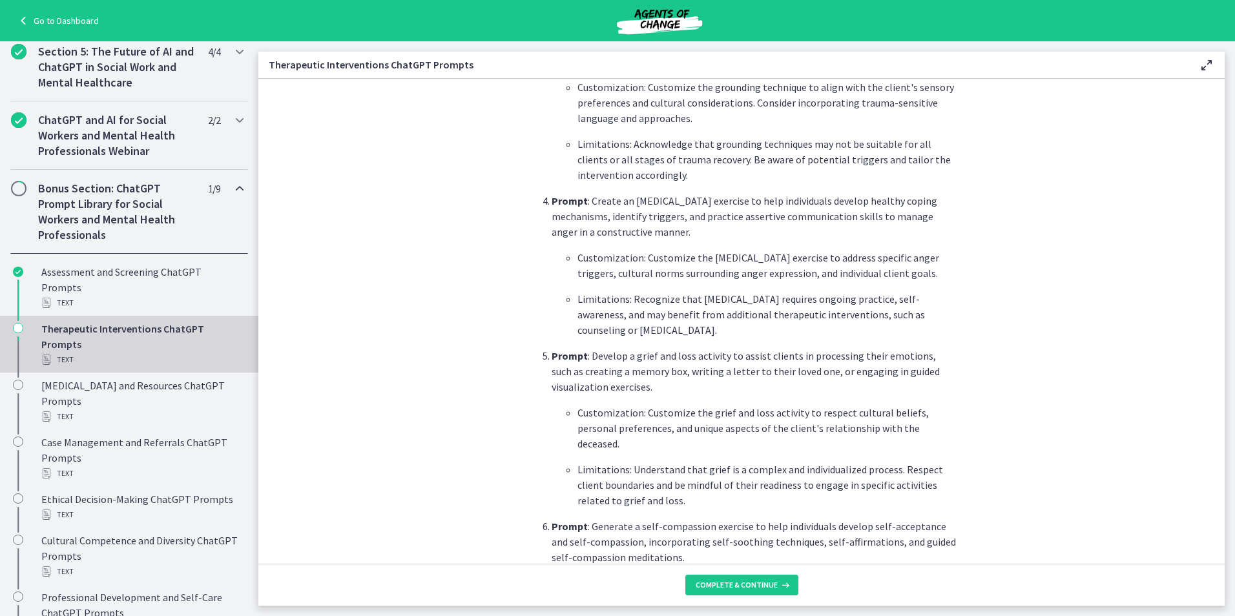
scroll to position [1033, 0]
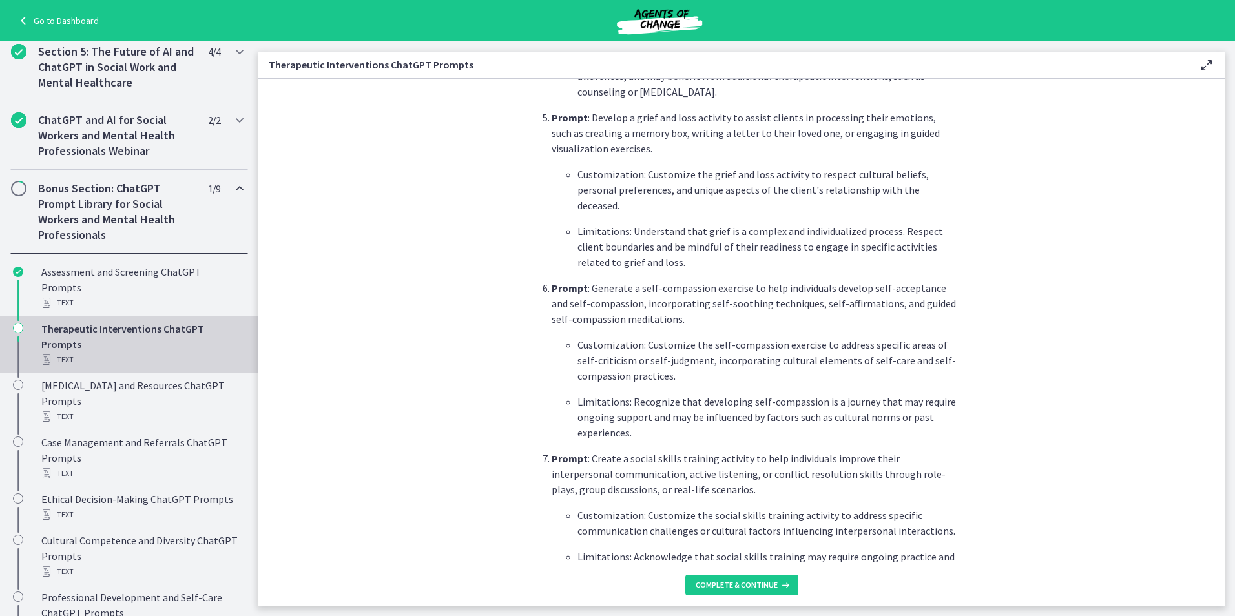
click at [729, 598] on footer "Complete & continue" at bounding box center [741, 585] width 966 height 42
click at [727, 590] on button "Complete & continue" at bounding box center [741, 585] width 113 height 21
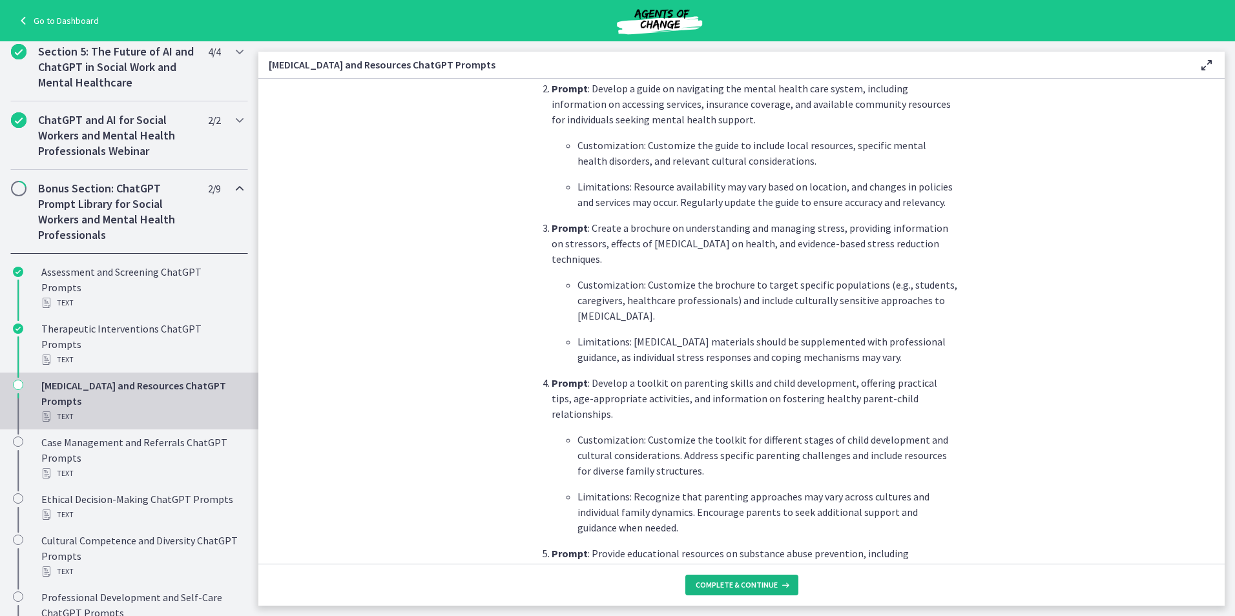
scroll to position [775, 0]
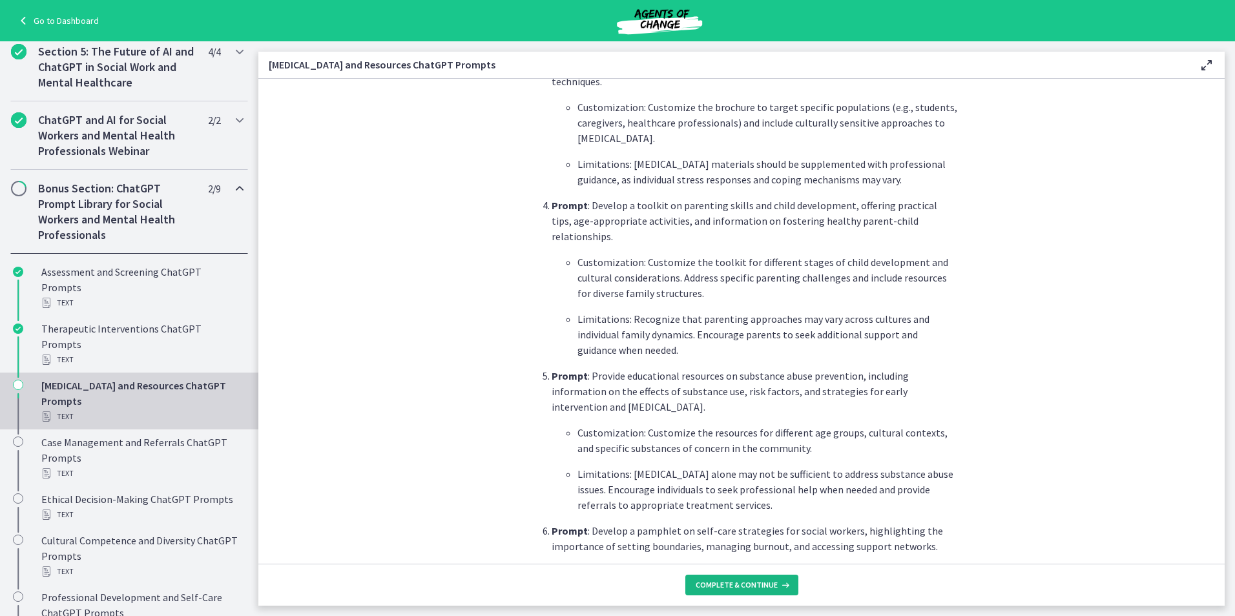
click at [778, 584] on icon at bounding box center [784, 585] width 13 height 10
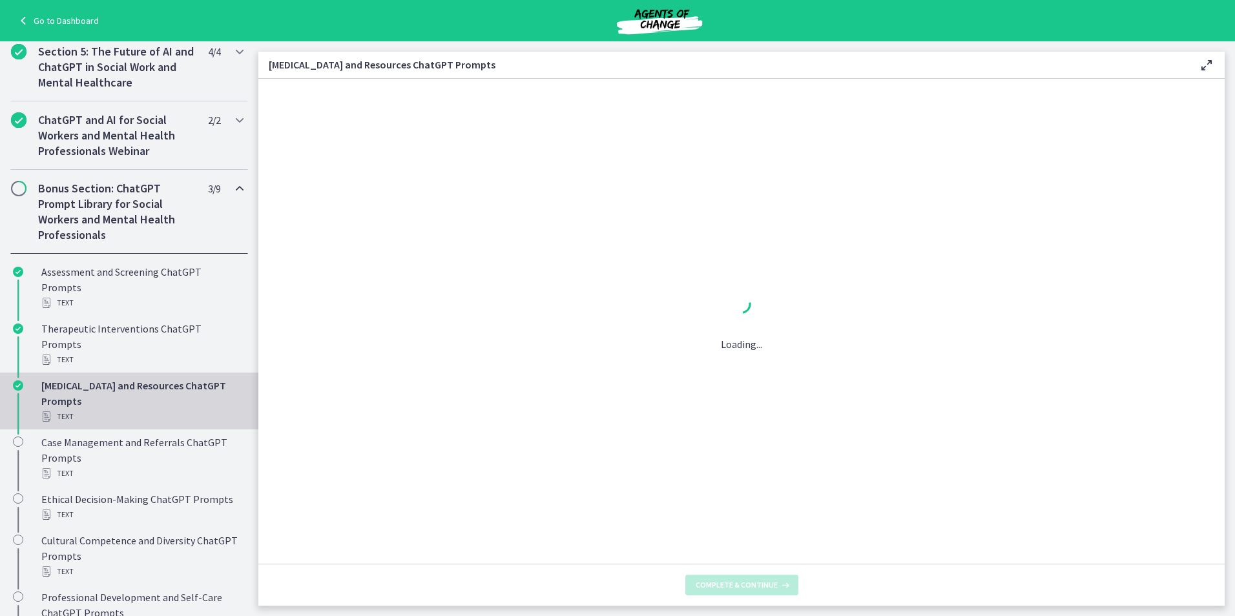
scroll to position [0, 0]
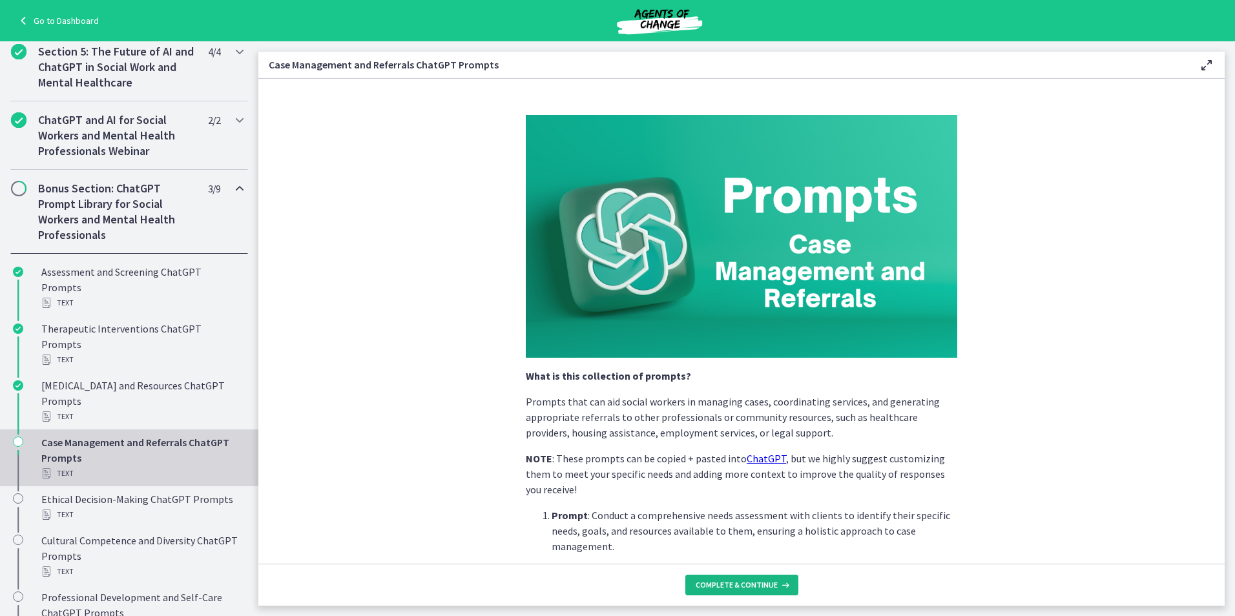
click at [751, 584] on span "Complete & continue" at bounding box center [737, 585] width 82 height 10
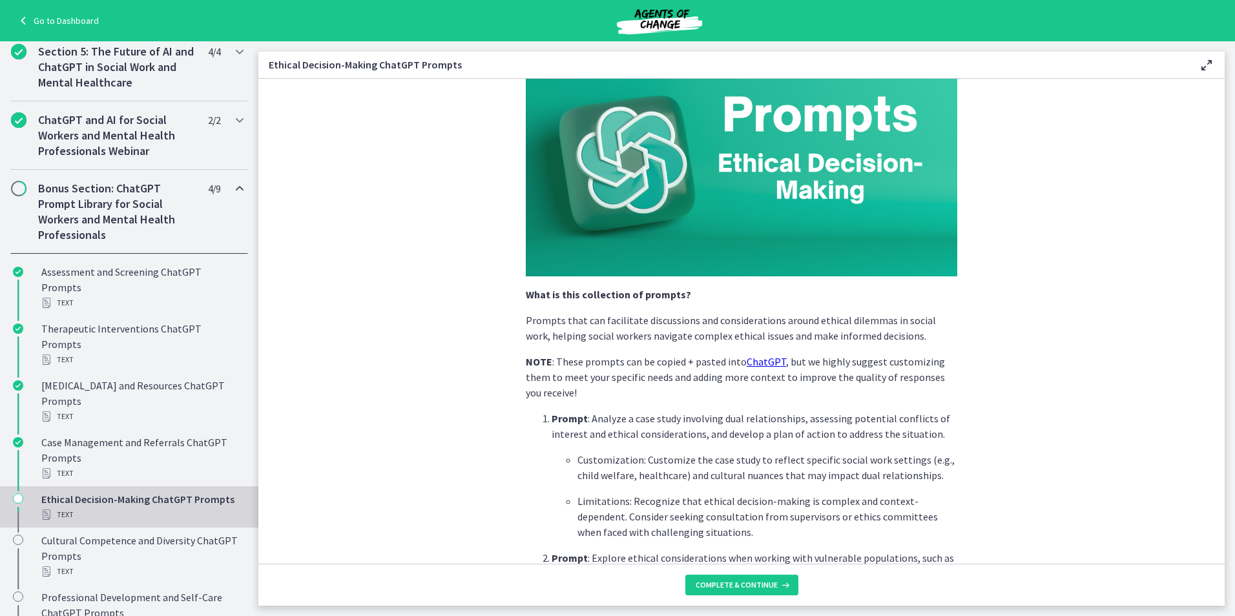
scroll to position [129, 0]
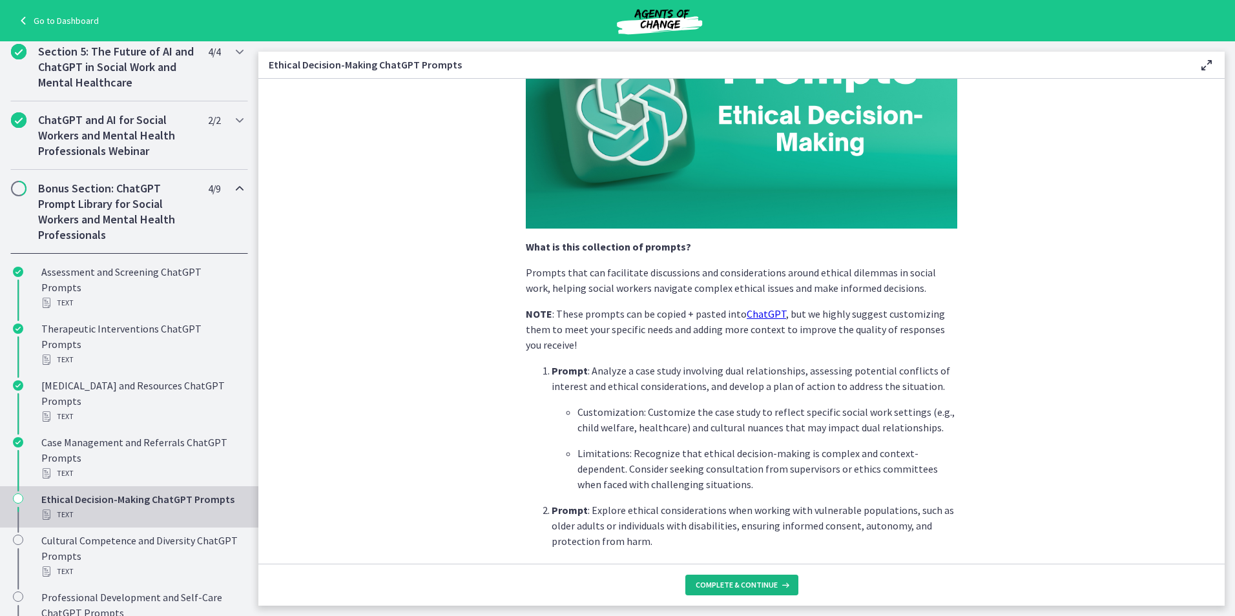
click at [745, 591] on button "Complete & continue" at bounding box center [741, 585] width 113 height 21
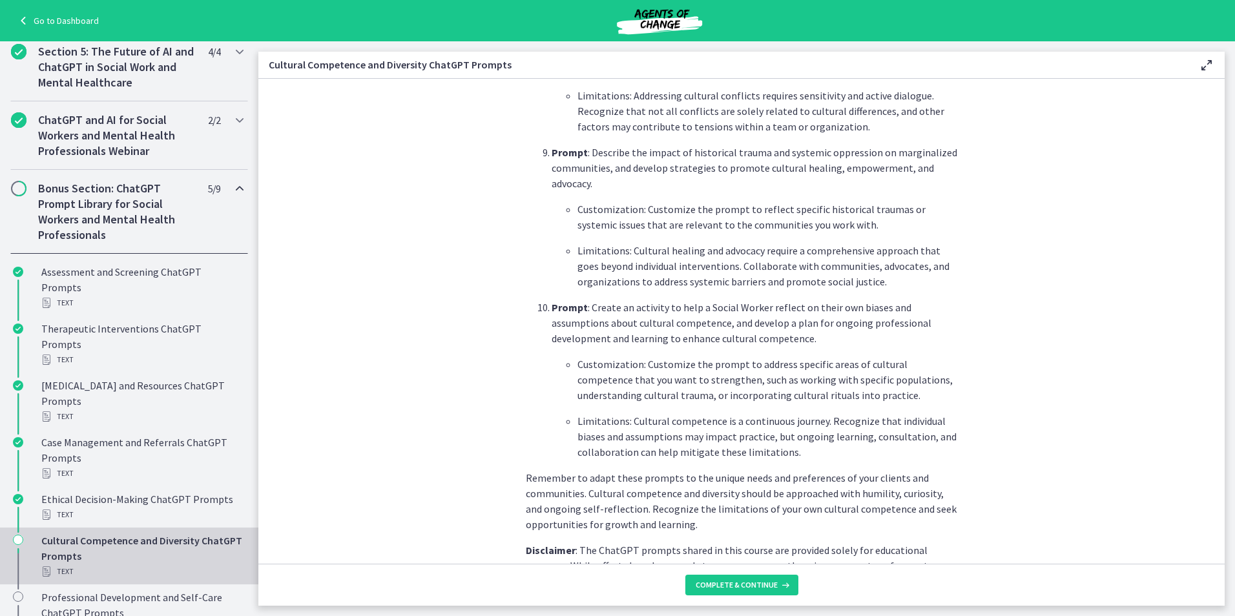
scroll to position [1768, 0]
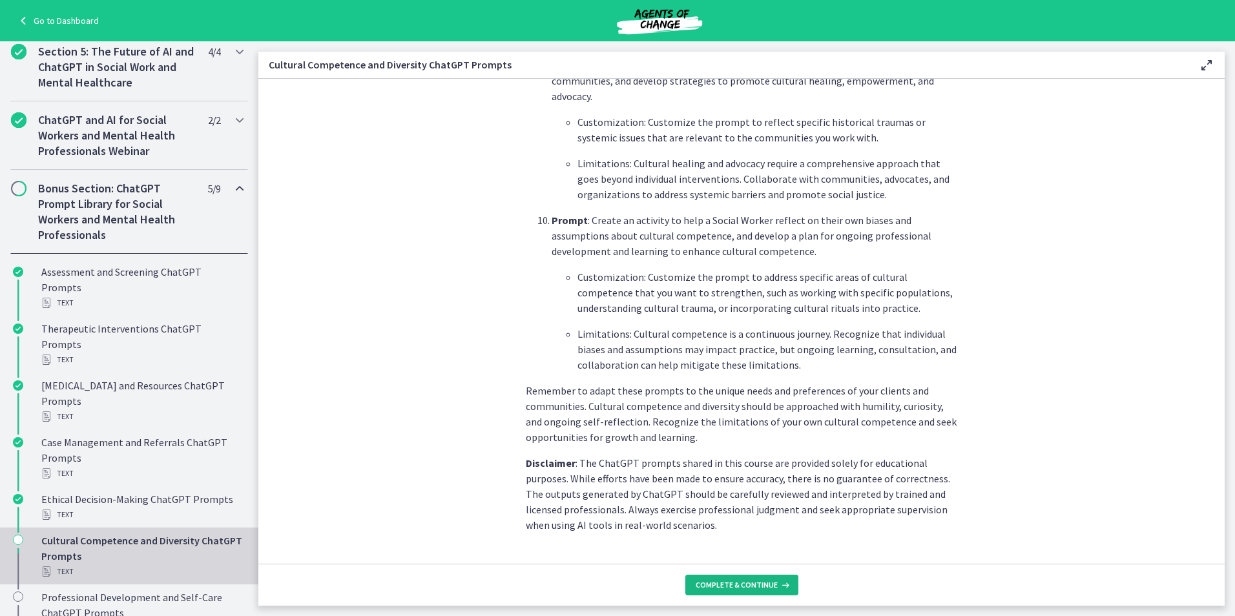
click at [756, 592] on button "Complete & continue" at bounding box center [741, 585] width 113 height 21
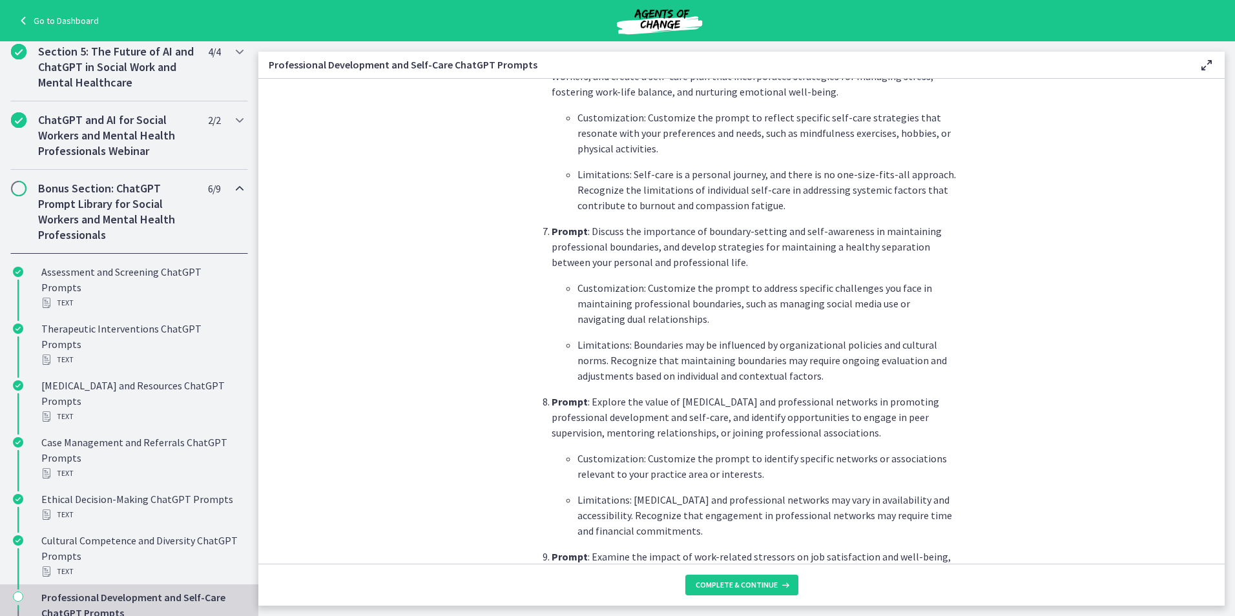
scroll to position [1470, 0]
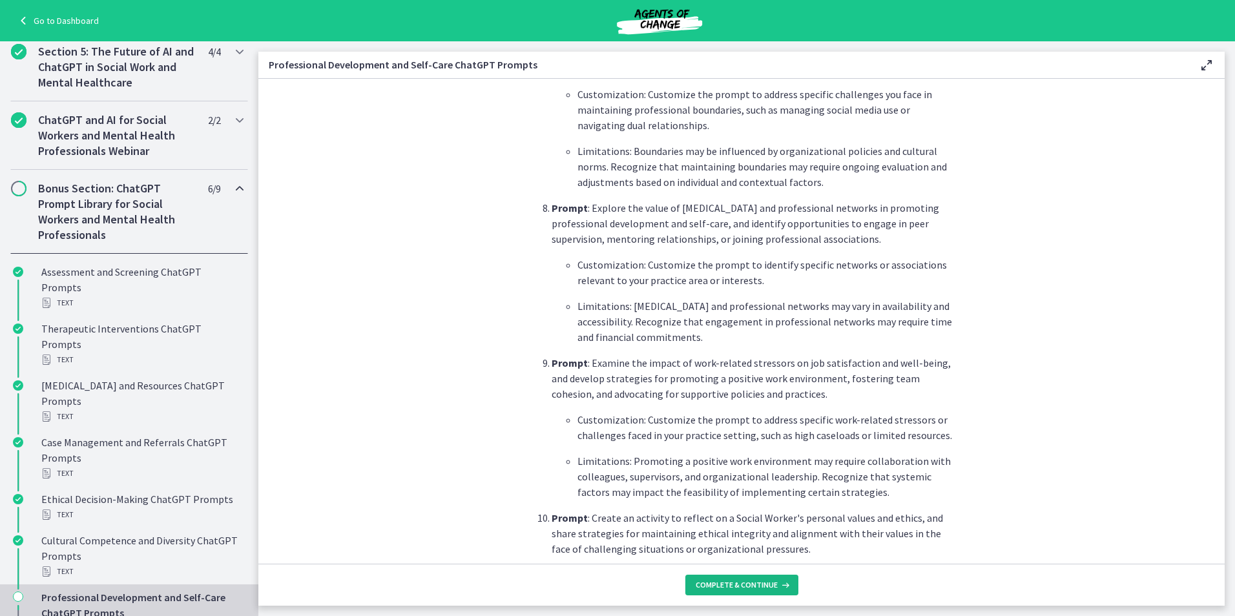
click at [734, 592] on button "Complete & continue" at bounding box center [741, 585] width 113 height 21
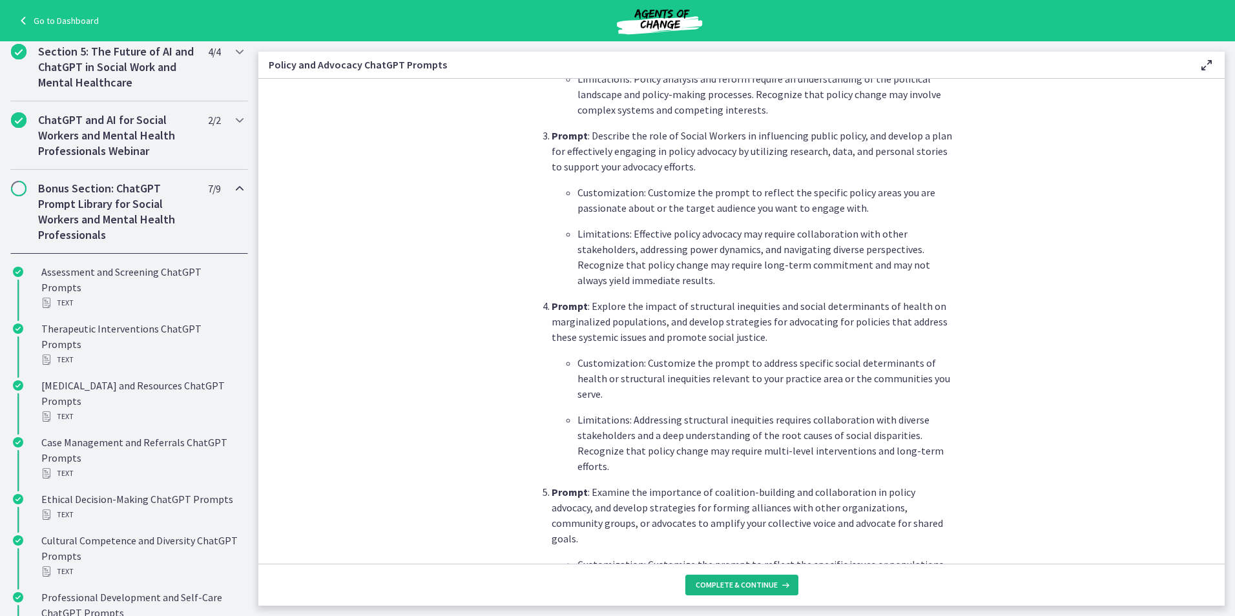
scroll to position [969, 0]
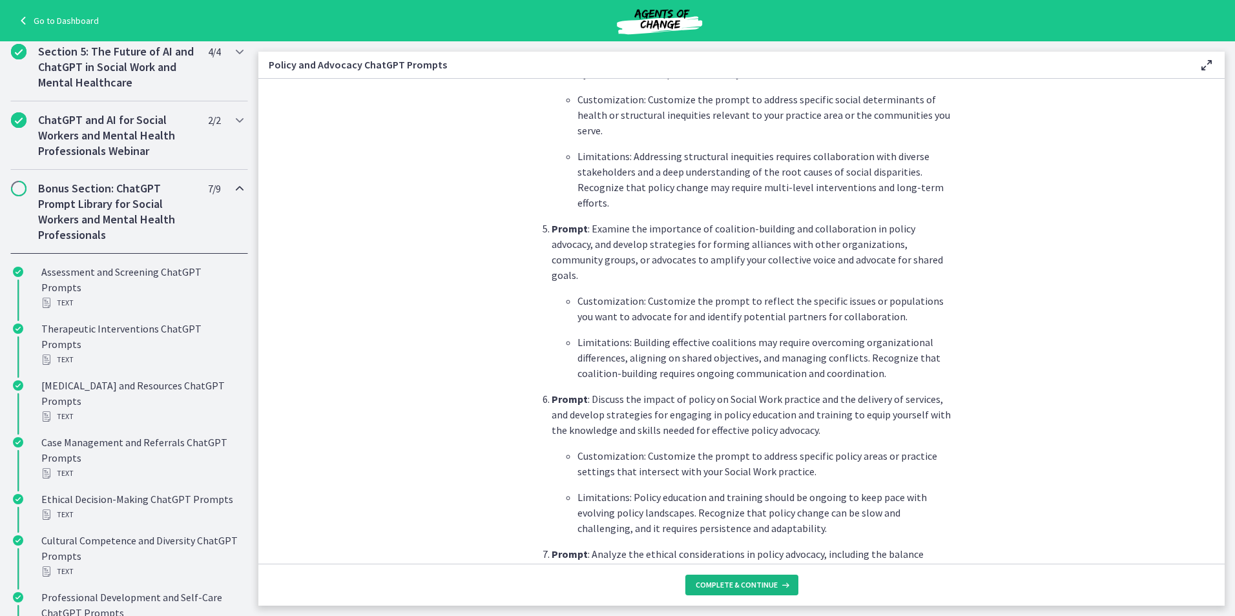
click at [747, 588] on span "Complete & continue" at bounding box center [737, 585] width 82 height 10
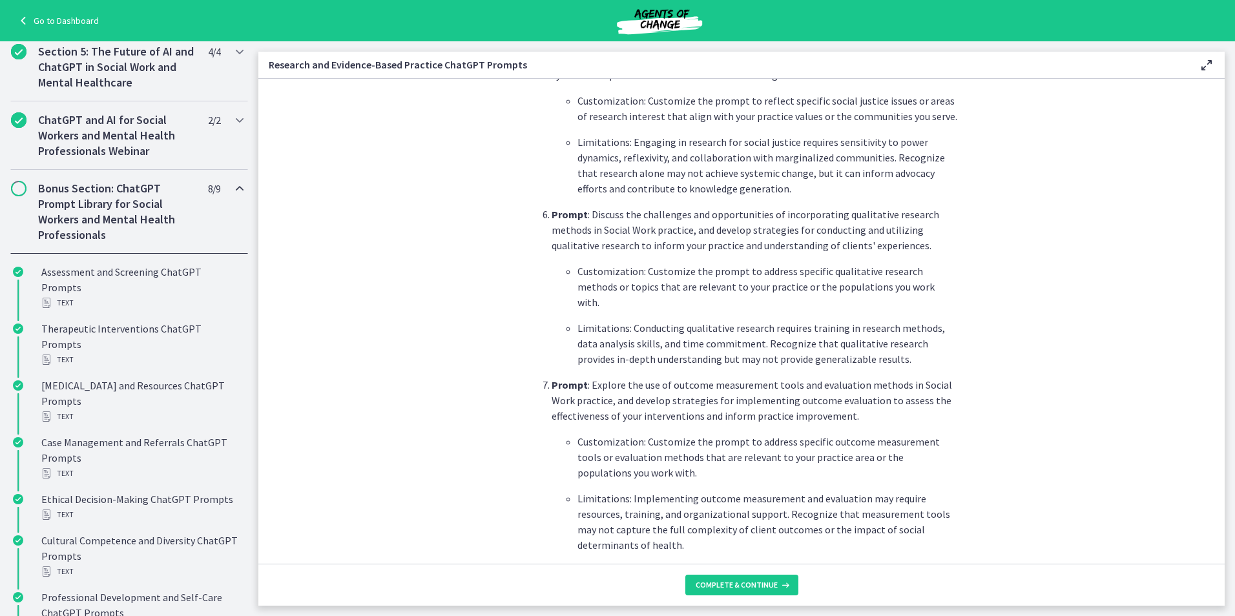
scroll to position [1276, 0]
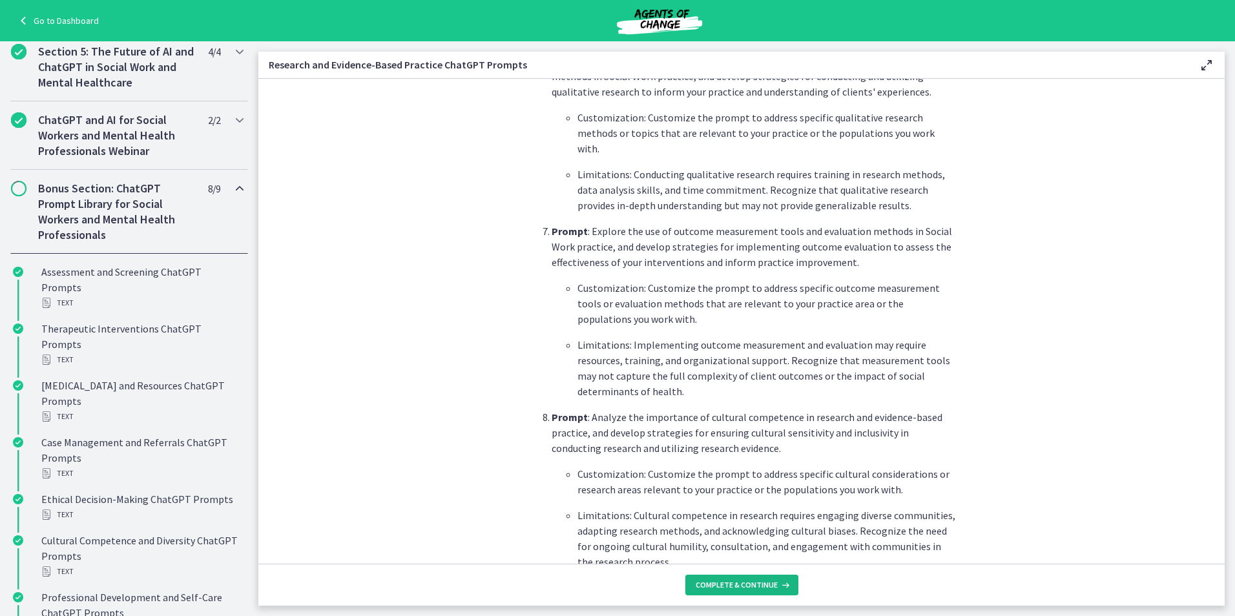
click at [778, 590] on icon at bounding box center [784, 585] width 13 height 10
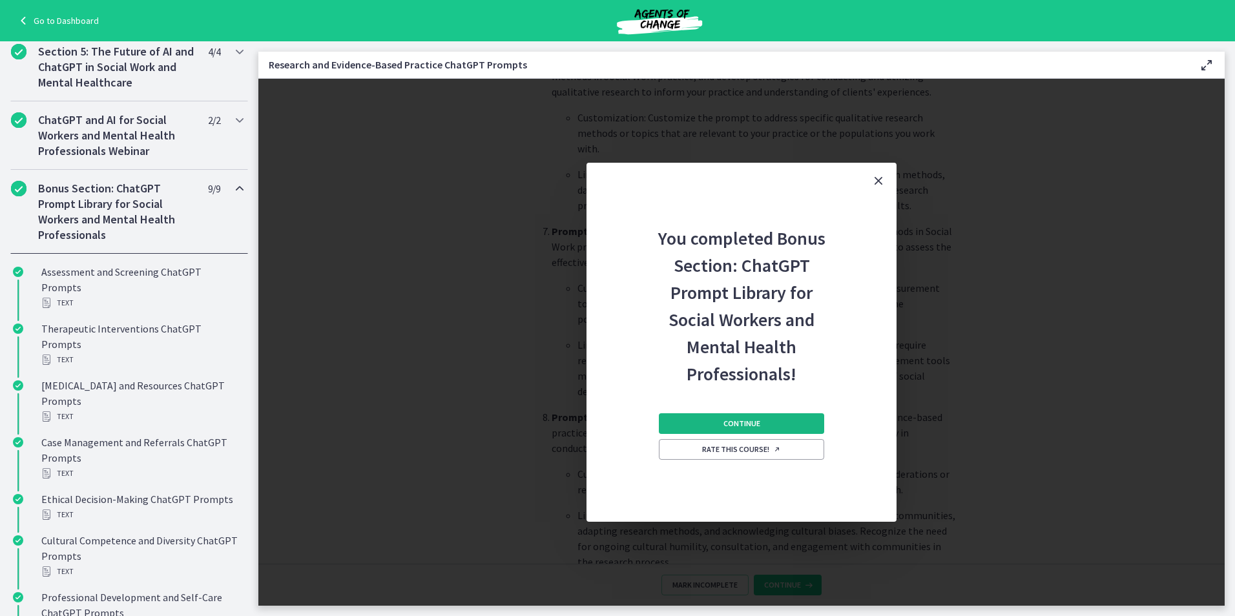
click at [743, 422] on span "Continue" at bounding box center [741, 424] width 37 height 10
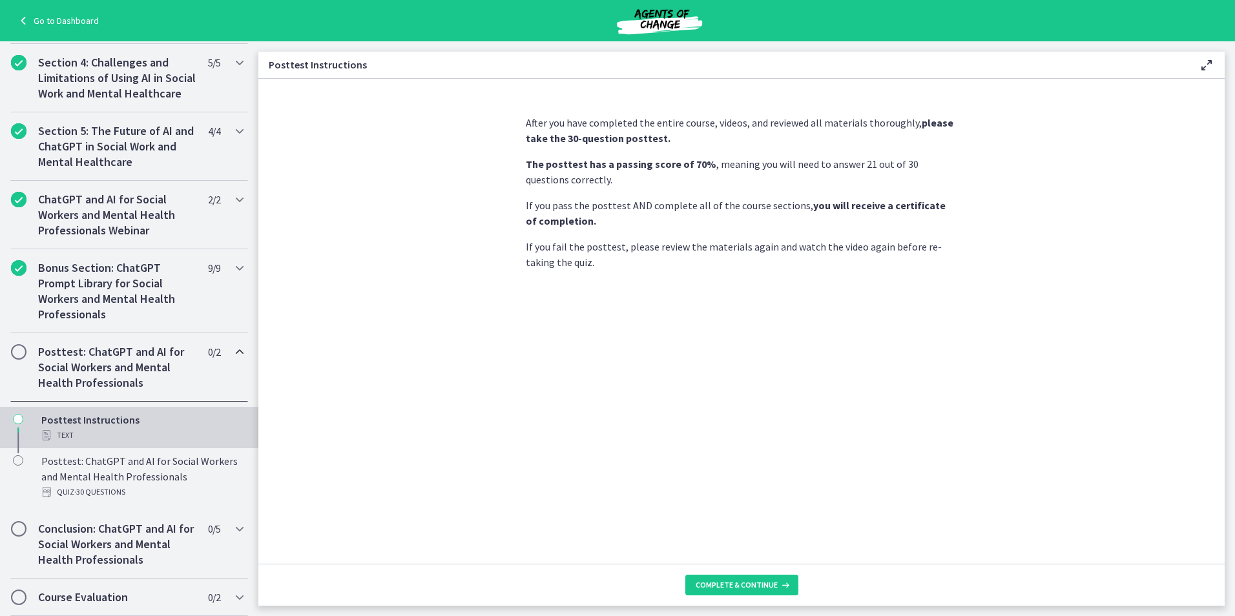
scroll to position [469, 0]
click at [761, 582] on span "Complete & continue" at bounding box center [737, 585] width 82 height 10
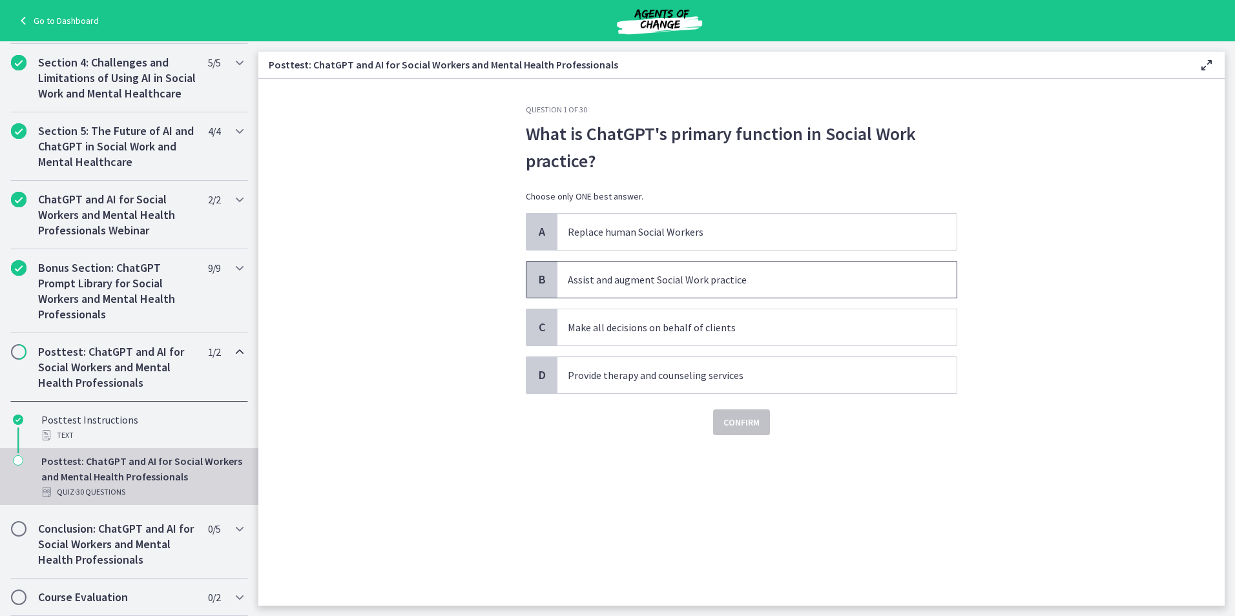
click at [677, 289] on span "Assist and augment Social Work practice" at bounding box center [756, 280] width 399 height 36
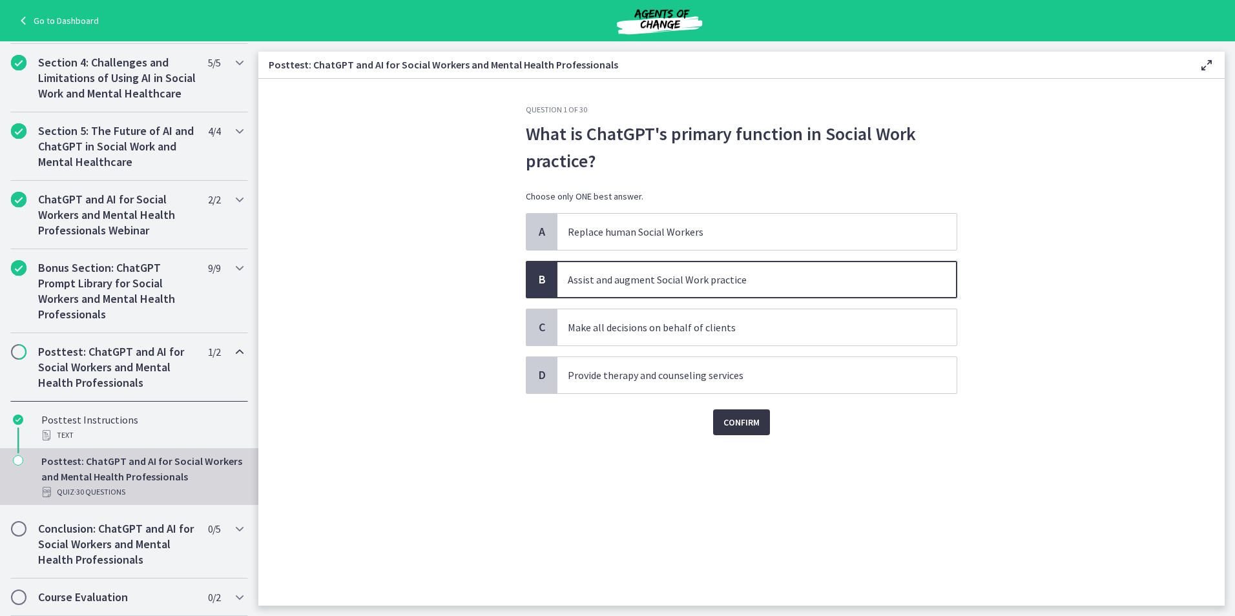
click at [742, 432] on button "Confirm" at bounding box center [741, 423] width 57 height 26
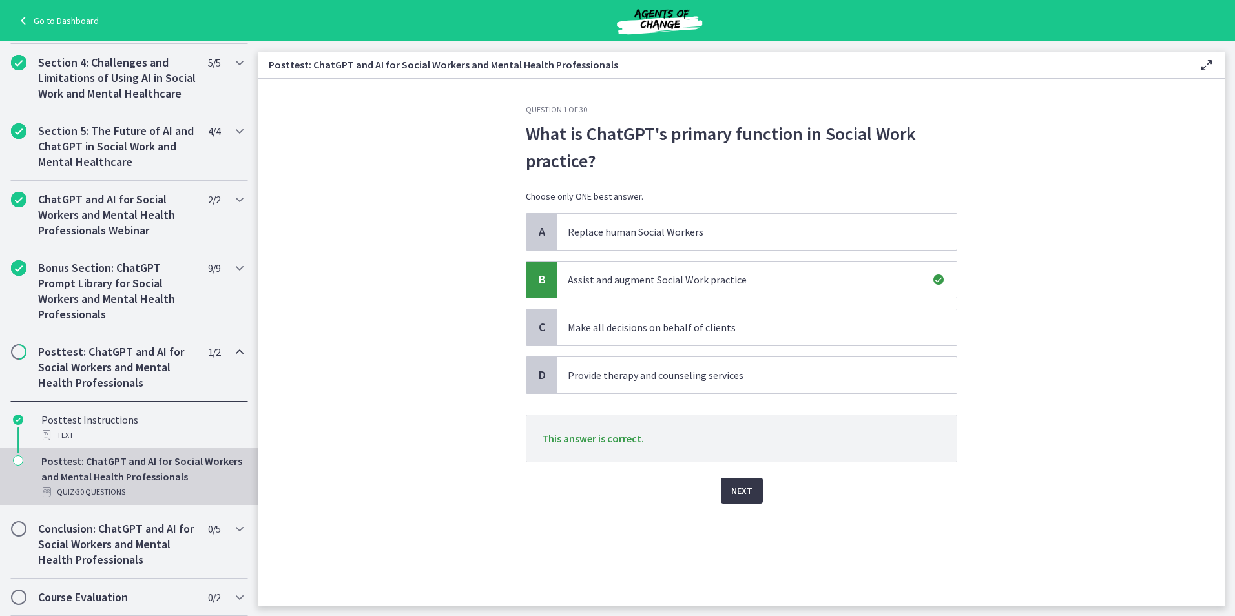
click at [753, 492] on button "Next" at bounding box center [742, 491] width 42 height 26
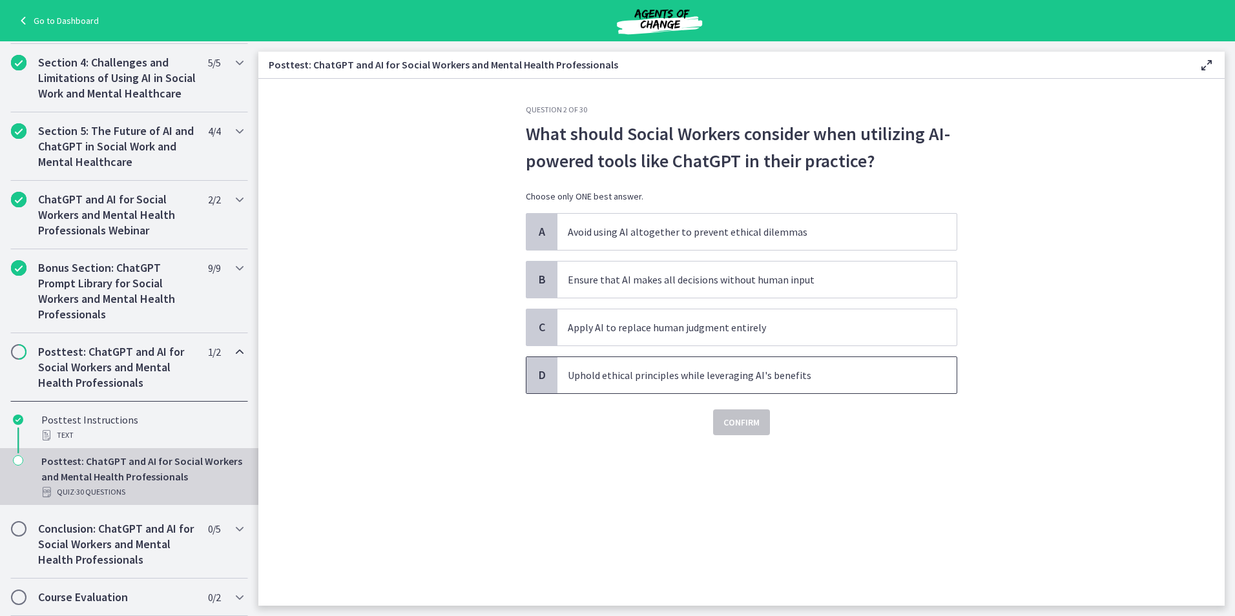
click at [773, 371] on p "Uphold ethical principles while leveraging AI's benefits" at bounding box center [744, 376] width 353 height 16
click at [751, 426] on span "Confirm" at bounding box center [741, 423] width 36 height 16
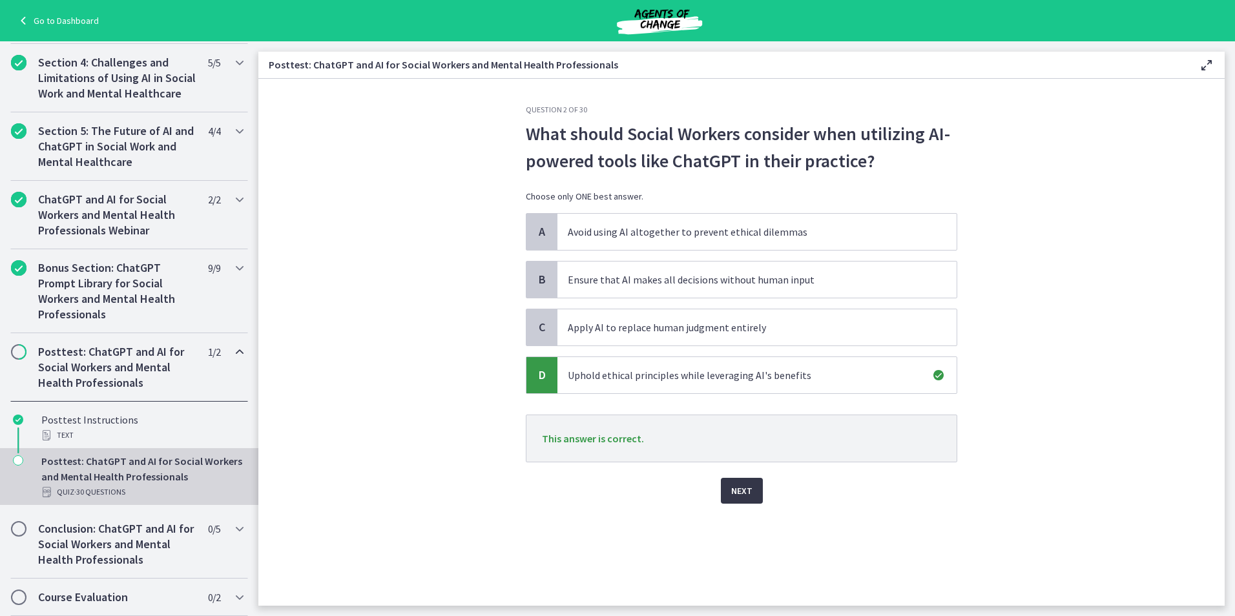
click at [753, 493] on button "Next" at bounding box center [742, 491] width 42 height 26
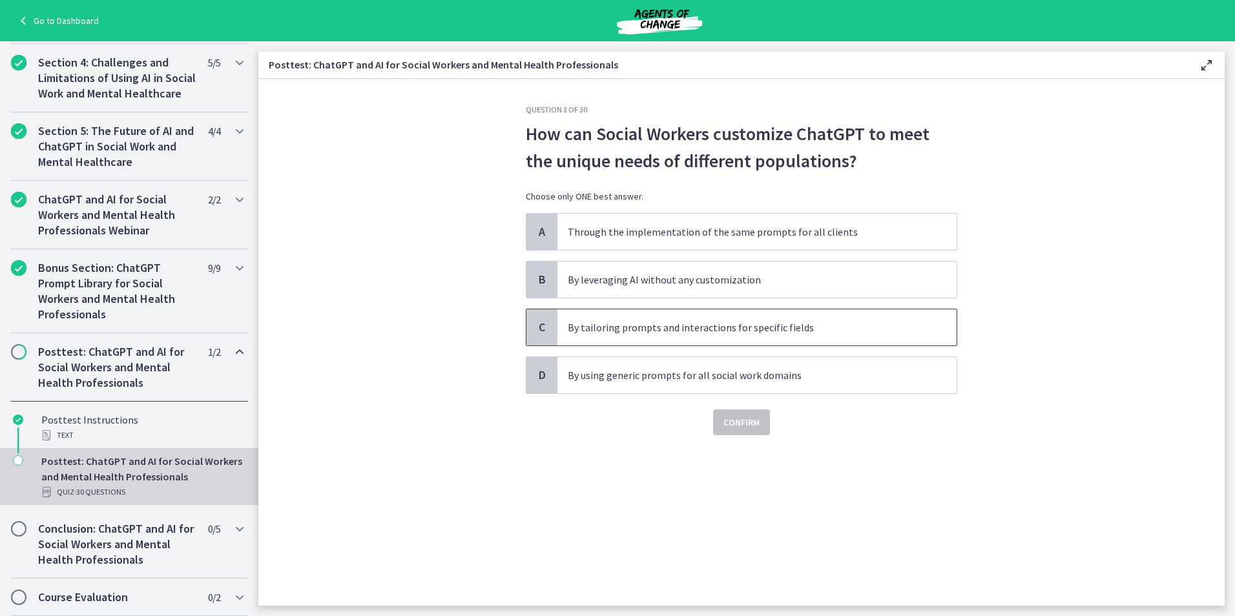
click at [755, 336] on span "By tailoring prompts and interactions for specific fields" at bounding box center [756, 327] width 399 height 36
click at [760, 426] on button "Confirm" at bounding box center [741, 423] width 57 height 26
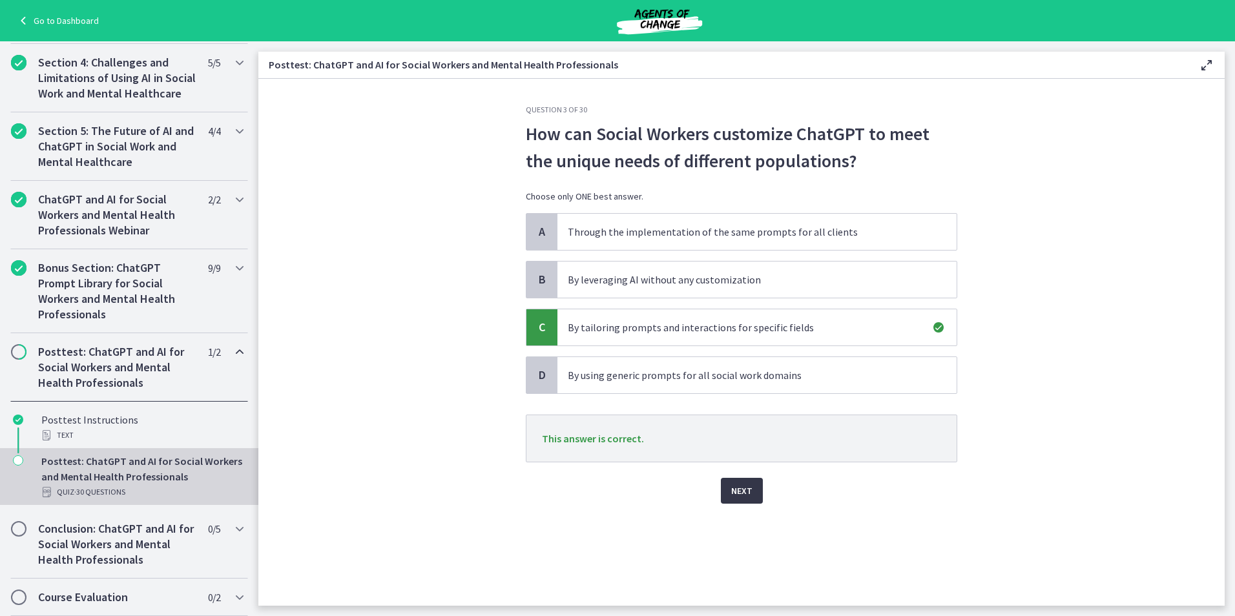
click at [756, 484] on button "Next" at bounding box center [742, 491] width 42 height 26
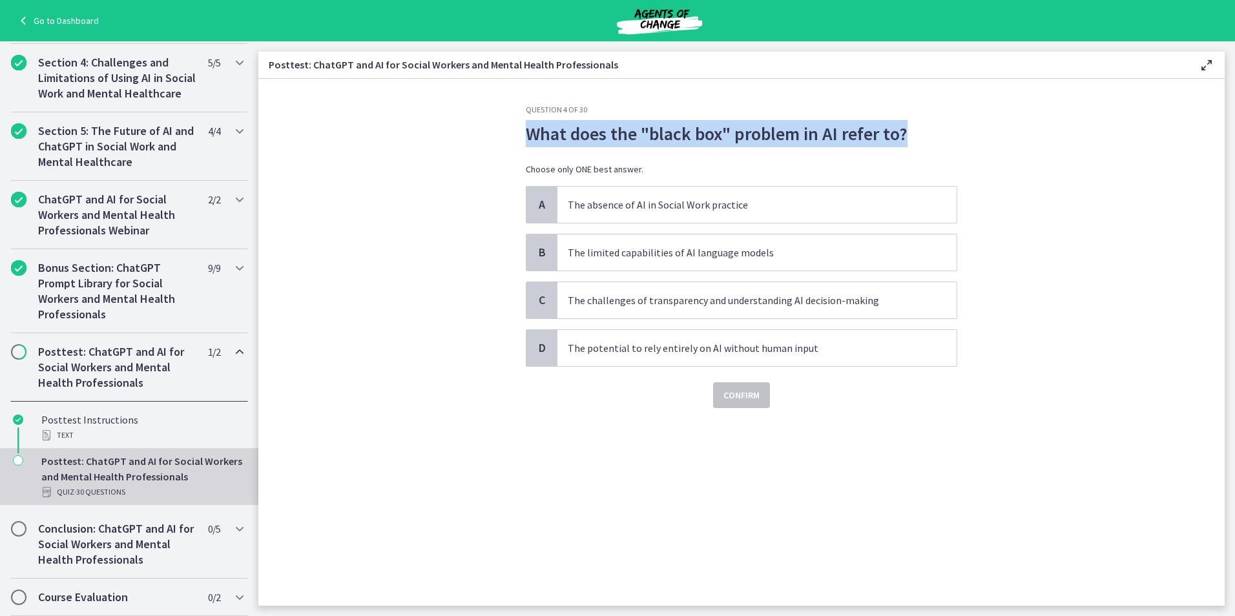
drag, startPoint x: 946, startPoint y: 137, endPoint x: 528, endPoint y: 142, distance: 418.0
click at [528, 142] on p "What does the "black box" problem in AI refer to?" at bounding box center [741, 133] width 431 height 27
drag, startPoint x: 528, startPoint y: 142, endPoint x: 576, endPoint y: 136, distance: 47.5
copy p "What does the "black box" problem in AI refer to?"
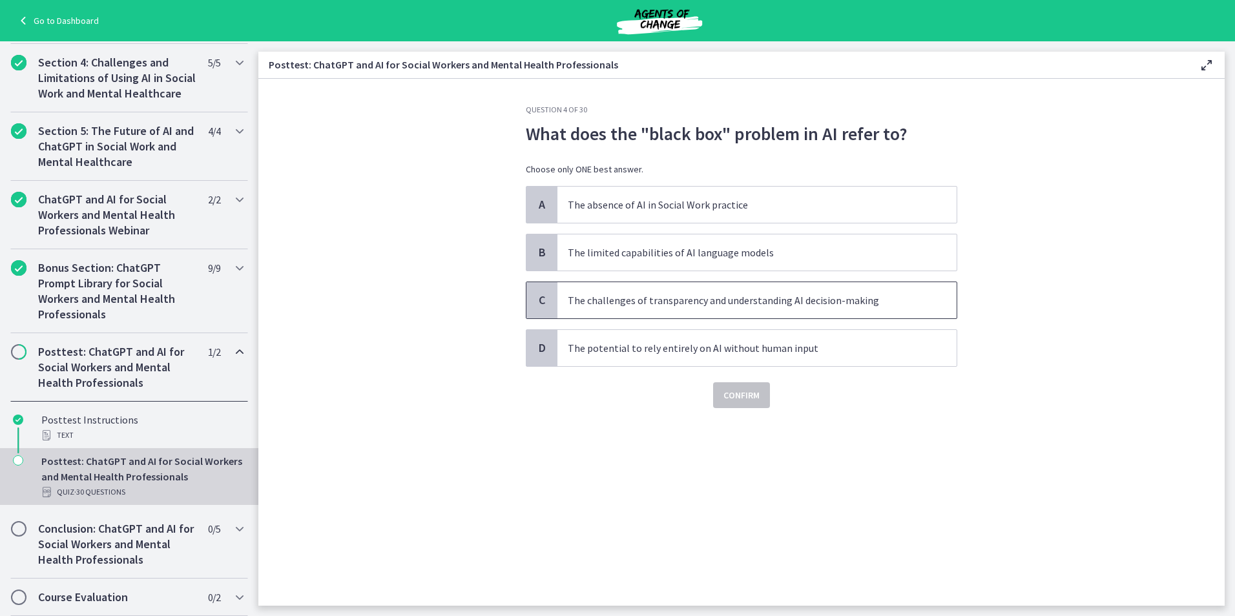
click at [839, 298] on p "The challenges of transparency and understanding AI decision-making" at bounding box center [744, 301] width 353 height 16
click at [747, 396] on span "Confirm" at bounding box center [741, 396] width 36 height 16
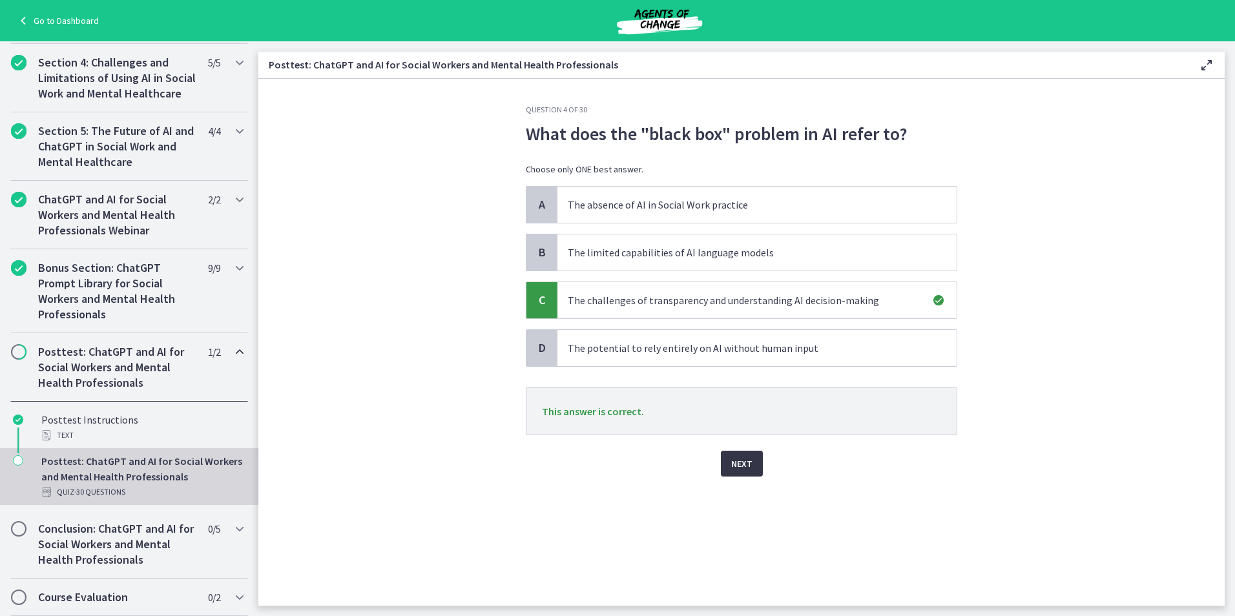
click at [745, 473] on button "Next" at bounding box center [742, 464] width 42 height 26
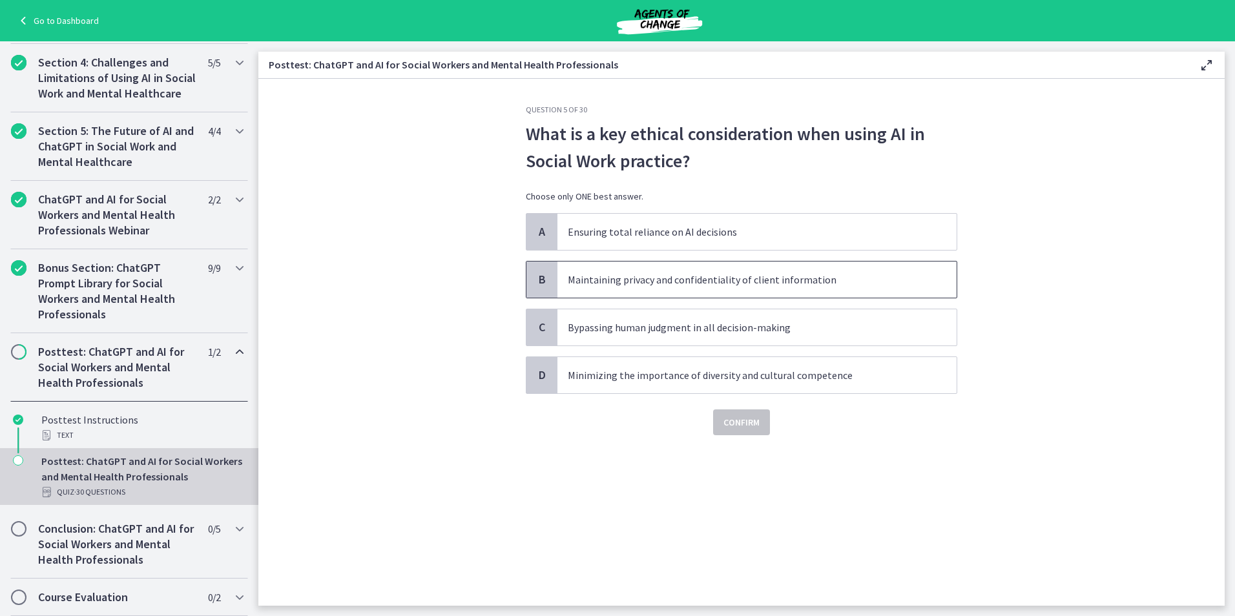
click at [783, 286] on p "Maintaining privacy and confidentiality of client information" at bounding box center [744, 280] width 353 height 16
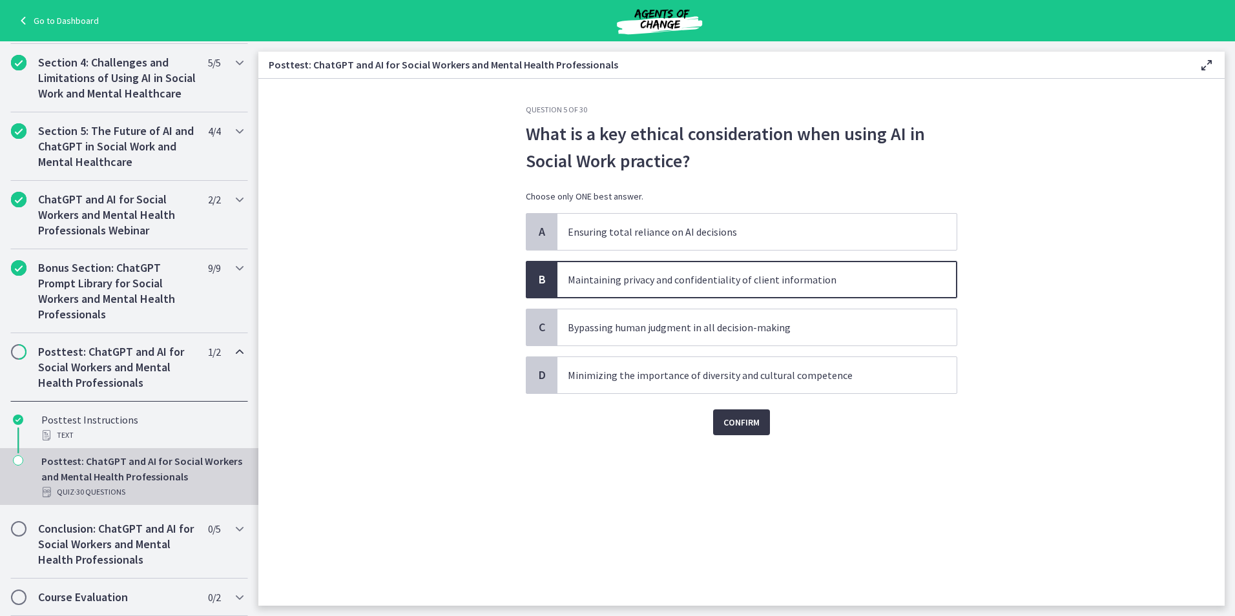
click at [732, 426] on span "Confirm" at bounding box center [741, 423] width 36 height 16
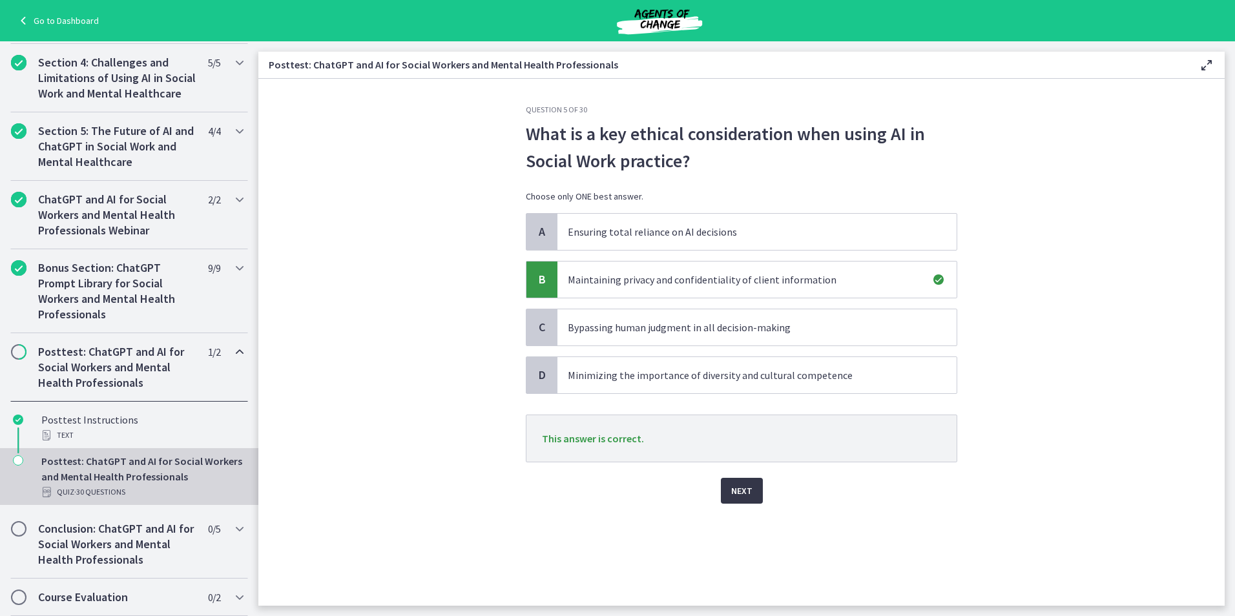
click at [753, 491] on button "Next" at bounding box center [742, 491] width 42 height 26
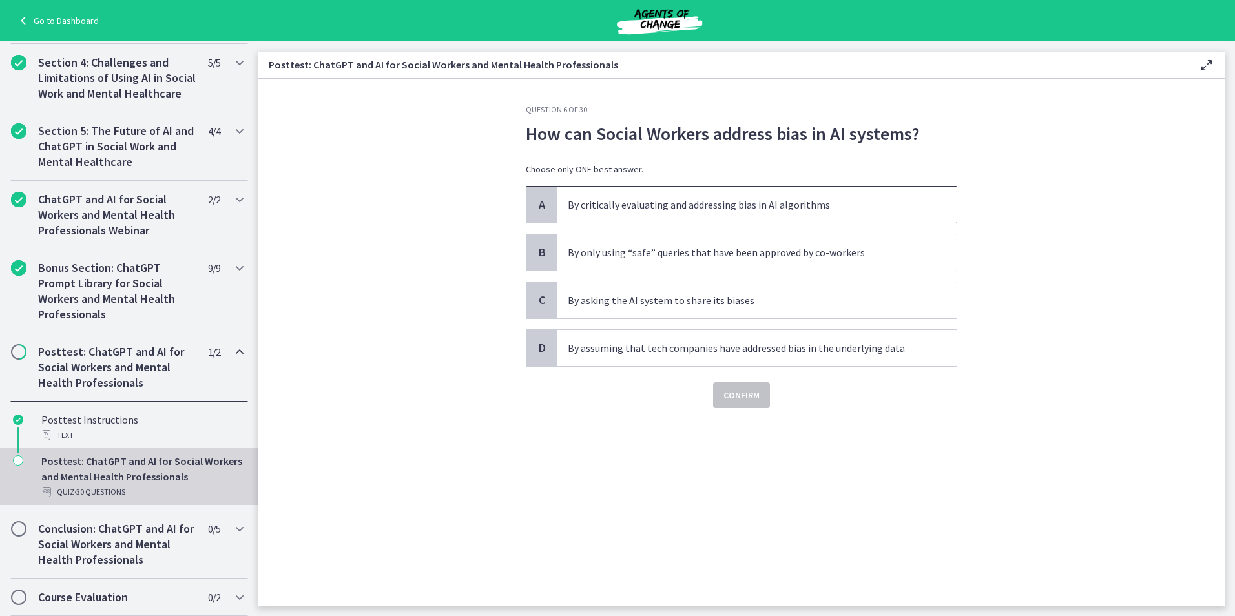
click at [809, 220] on span "By critically evaluating and addressing bias in AI algorithms" at bounding box center [756, 205] width 399 height 36
click at [731, 395] on span "Confirm" at bounding box center [741, 396] width 36 height 16
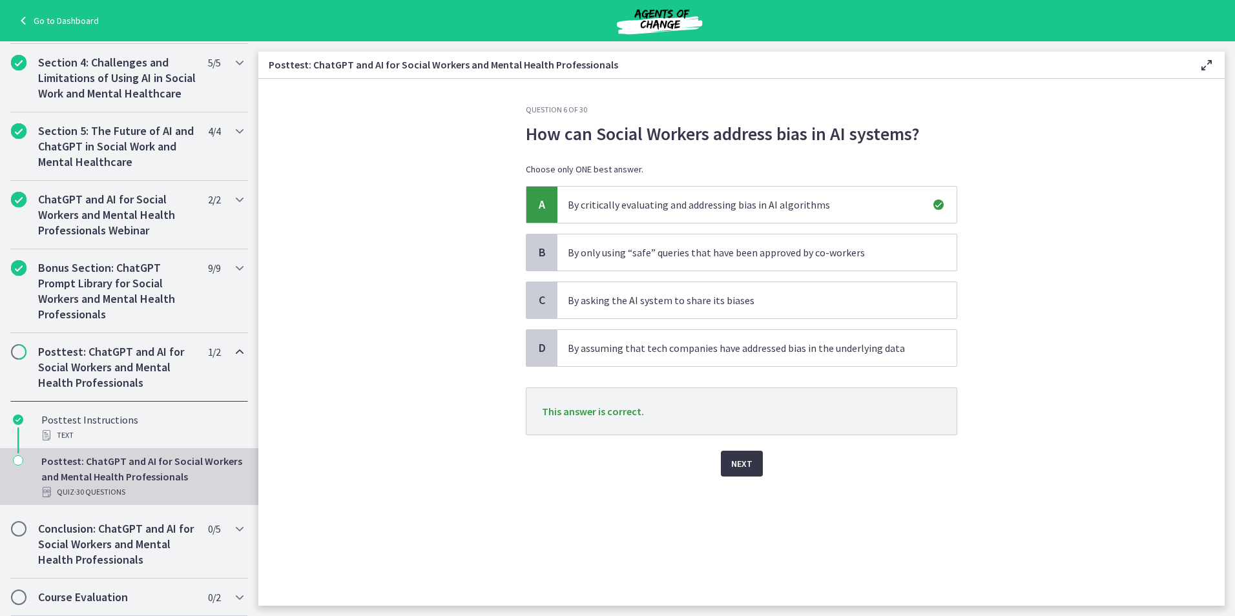
click at [743, 468] on span "Next" at bounding box center [741, 464] width 21 height 16
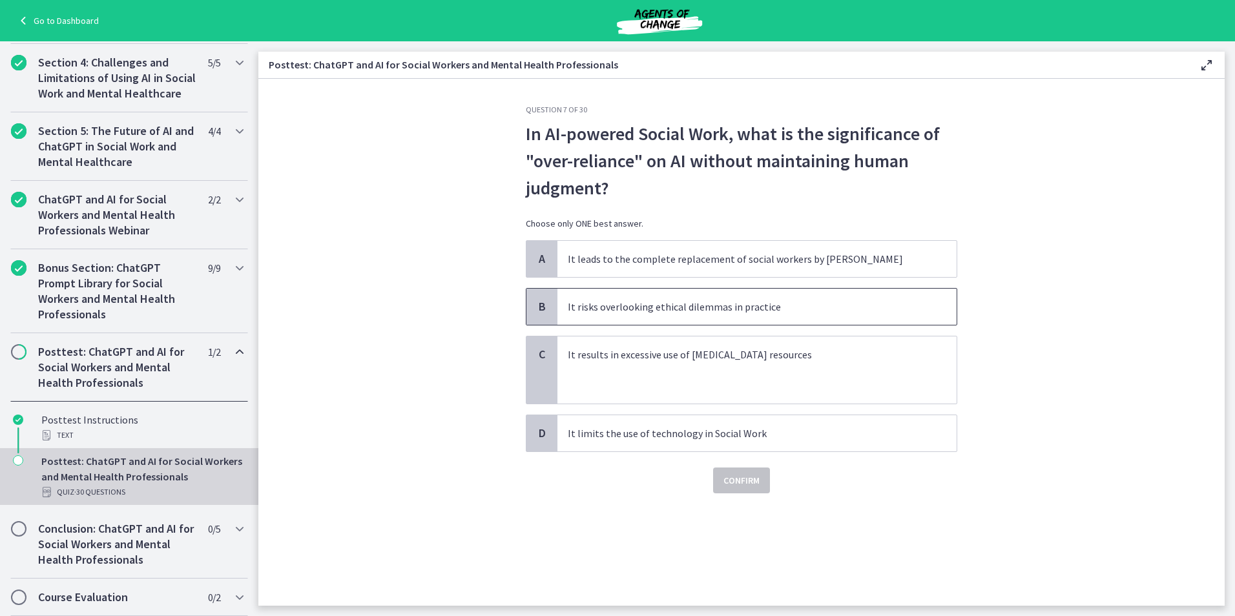
click at [836, 318] on span "It risks overlooking ethical dilemmas in practice" at bounding box center [756, 307] width 399 height 36
click at [751, 481] on span "Confirm" at bounding box center [741, 481] width 36 height 16
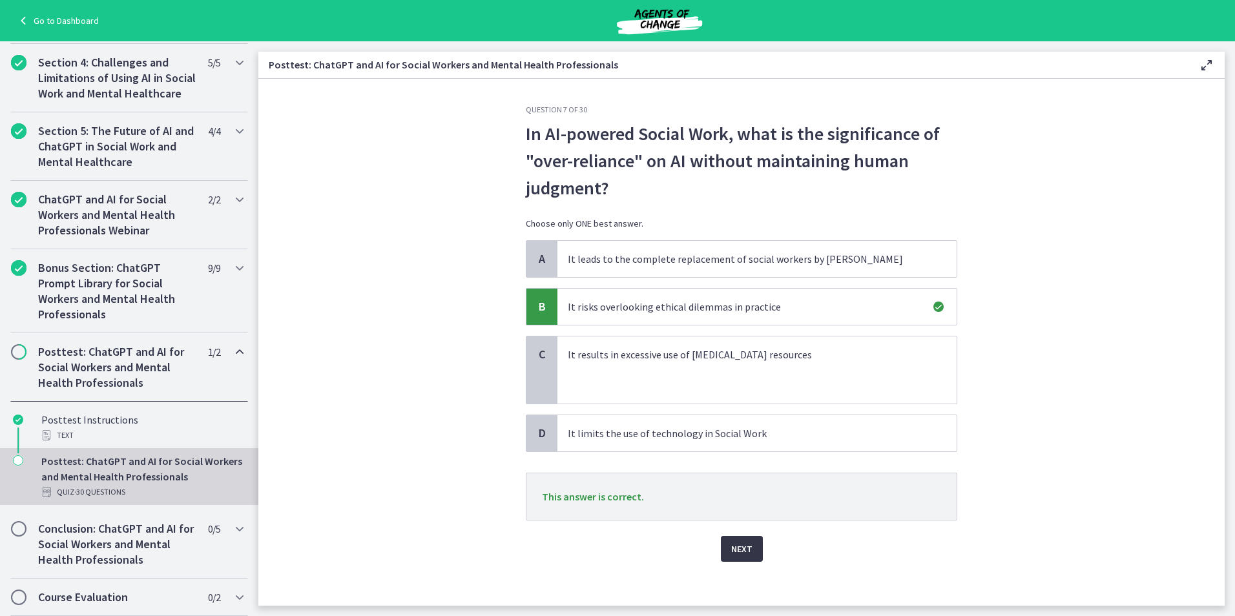
click at [748, 550] on button "Next" at bounding box center [742, 549] width 42 height 26
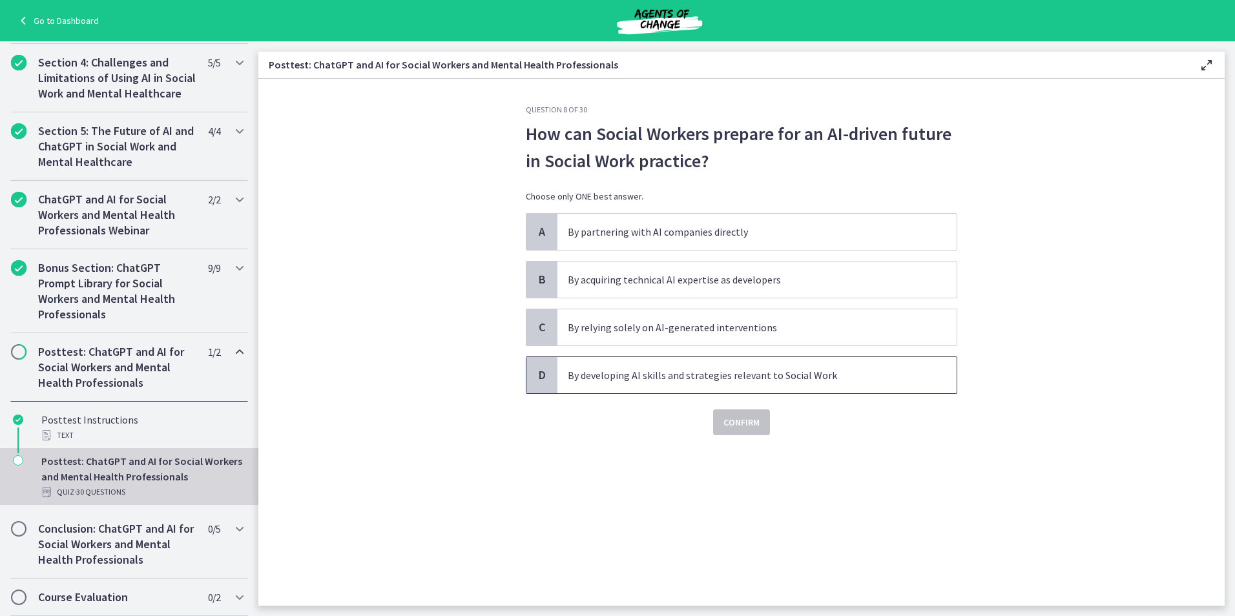
click at [773, 380] on p "By developing AI skills and strategies relevant to Social Work" at bounding box center [744, 376] width 353 height 16
click at [752, 433] on button "Confirm" at bounding box center [741, 423] width 57 height 26
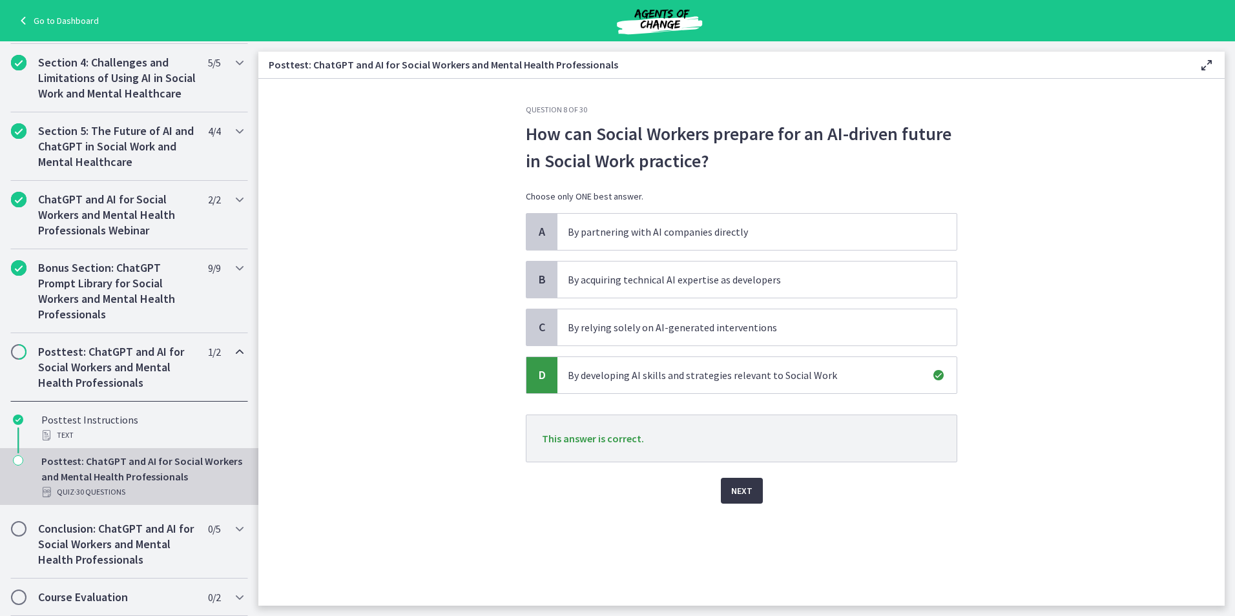
click at [736, 490] on span "Next" at bounding box center [741, 491] width 21 height 16
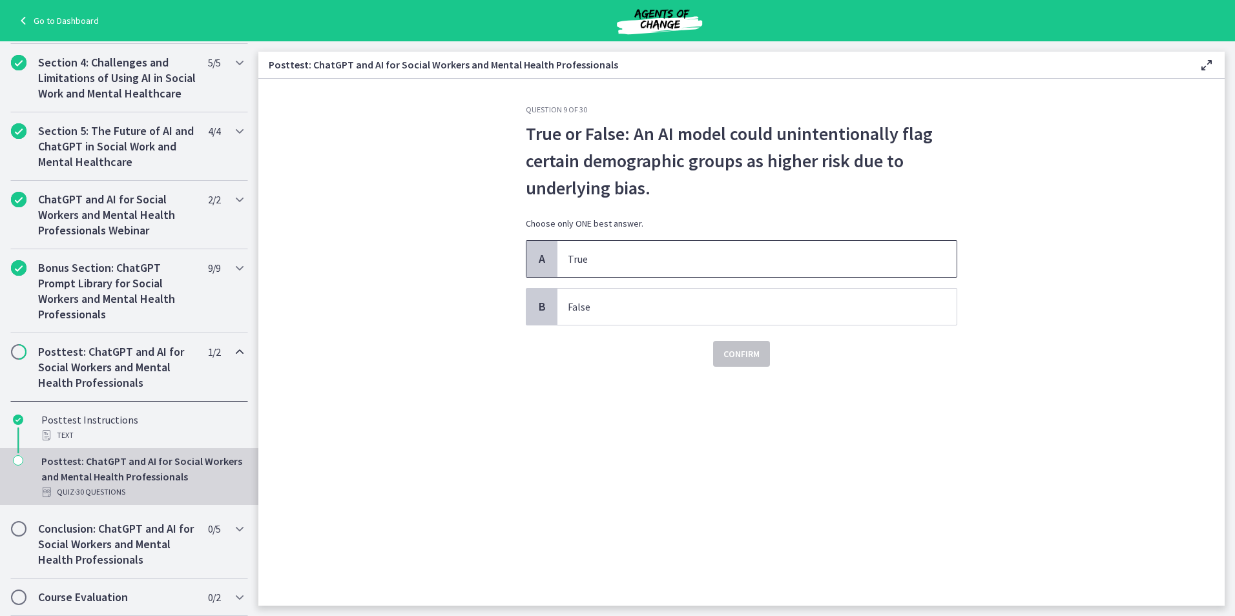
click at [607, 264] on p "True" at bounding box center [744, 259] width 353 height 16
click at [738, 357] on span "Confirm" at bounding box center [741, 354] width 36 height 16
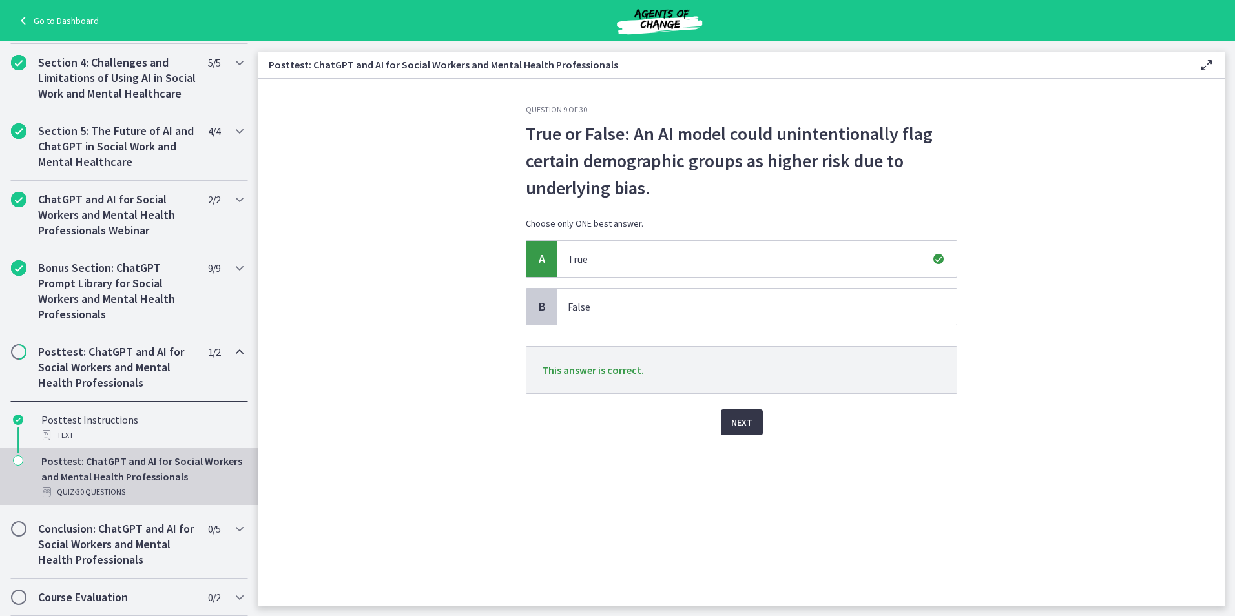
click at [732, 421] on span "Next" at bounding box center [741, 423] width 21 height 16
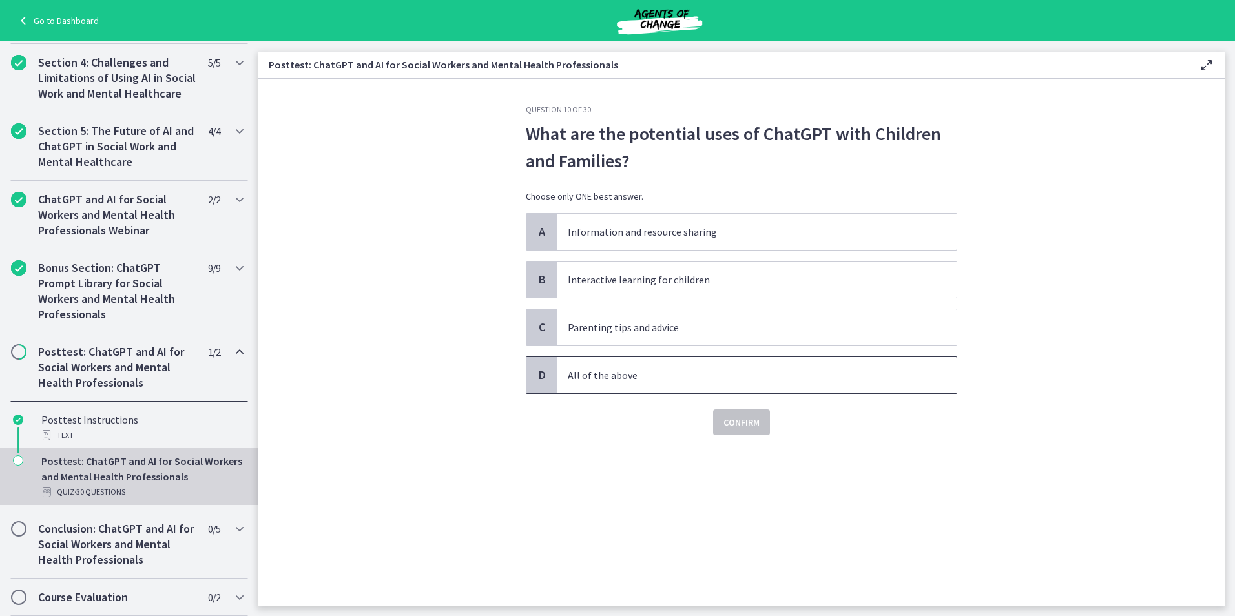
click at [603, 391] on span "All of the above" at bounding box center [756, 375] width 399 height 36
click at [749, 417] on span "Confirm" at bounding box center [741, 423] width 36 height 16
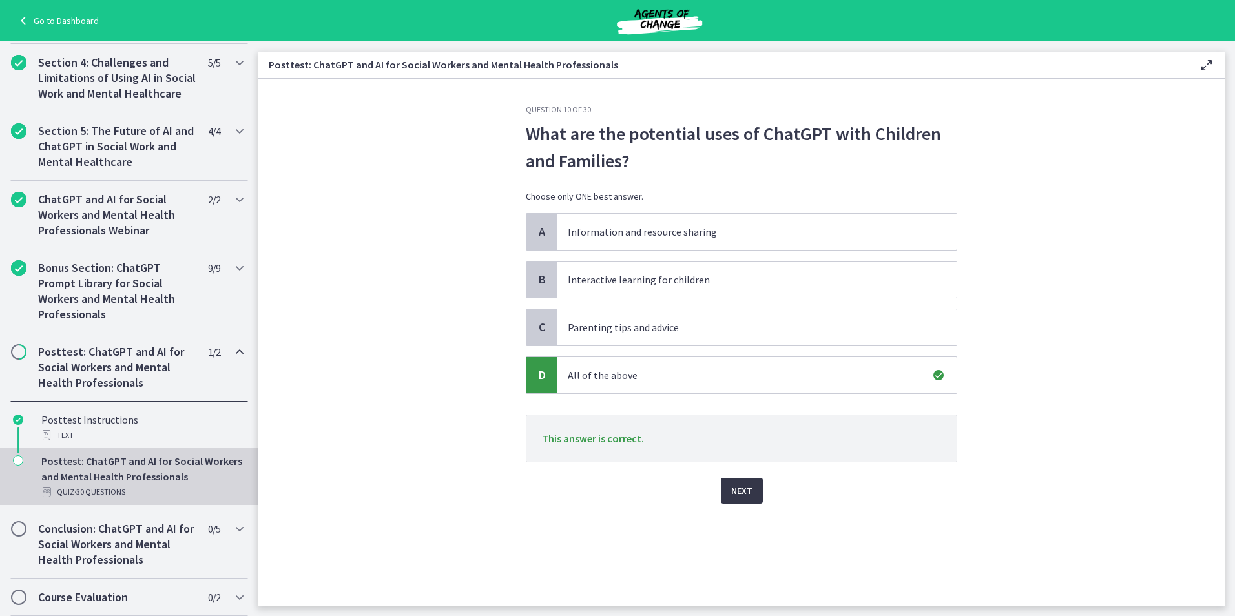
click at [742, 499] on button "Next" at bounding box center [742, 491] width 42 height 26
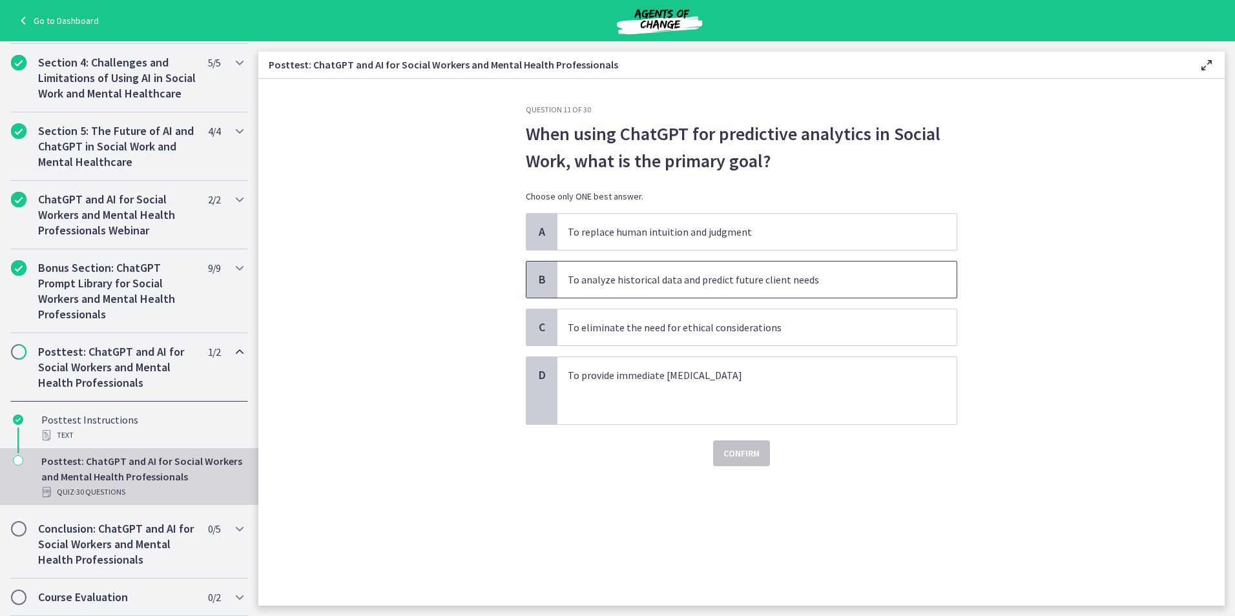
click at [869, 286] on p "To analyze historical data and predict future client needs" at bounding box center [744, 280] width 353 height 16
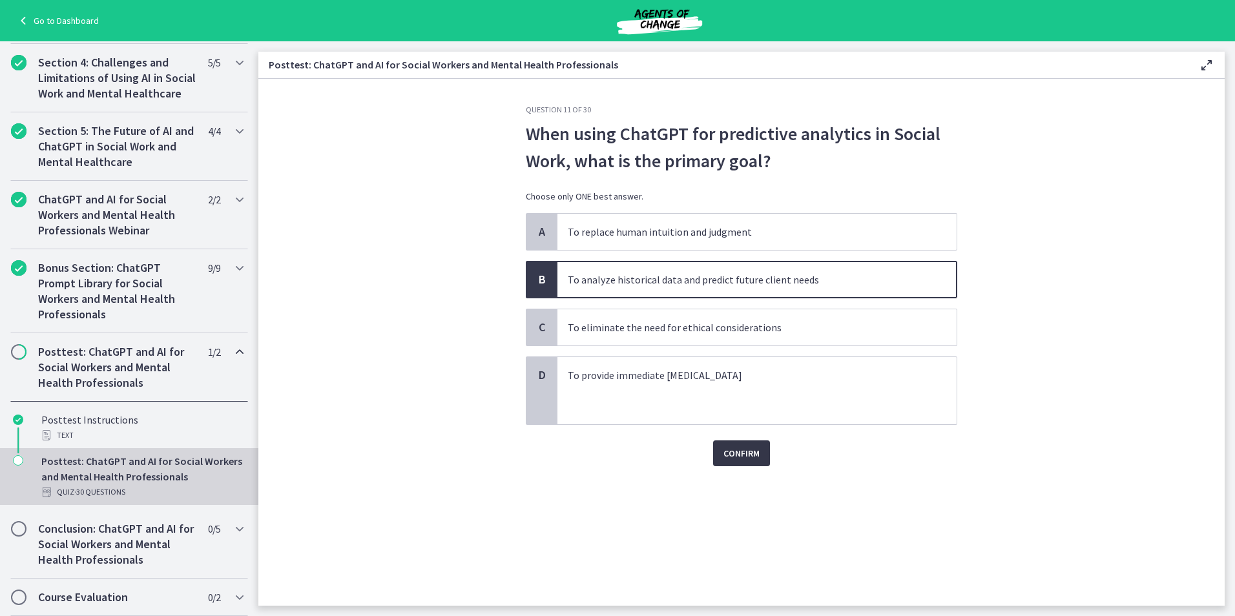
click at [755, 457] on span "Confirm" at bounding box center [741, 454] width 36 height 16
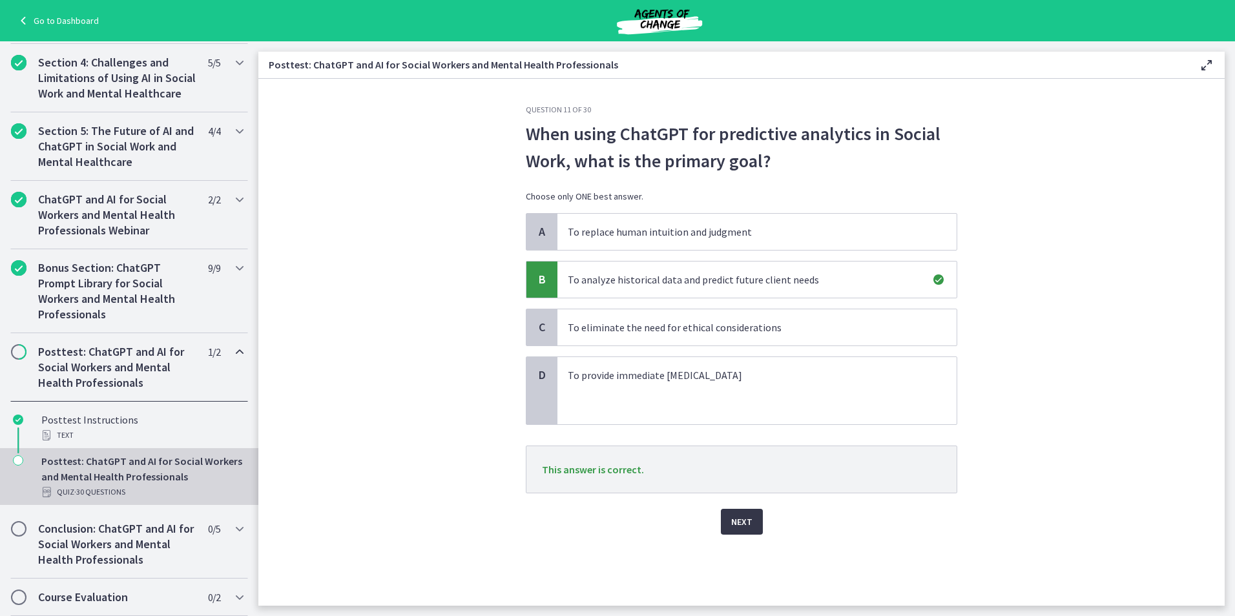
click at [743, 521] on span "Next" at bounding box center [741, 522] width 21 height 16
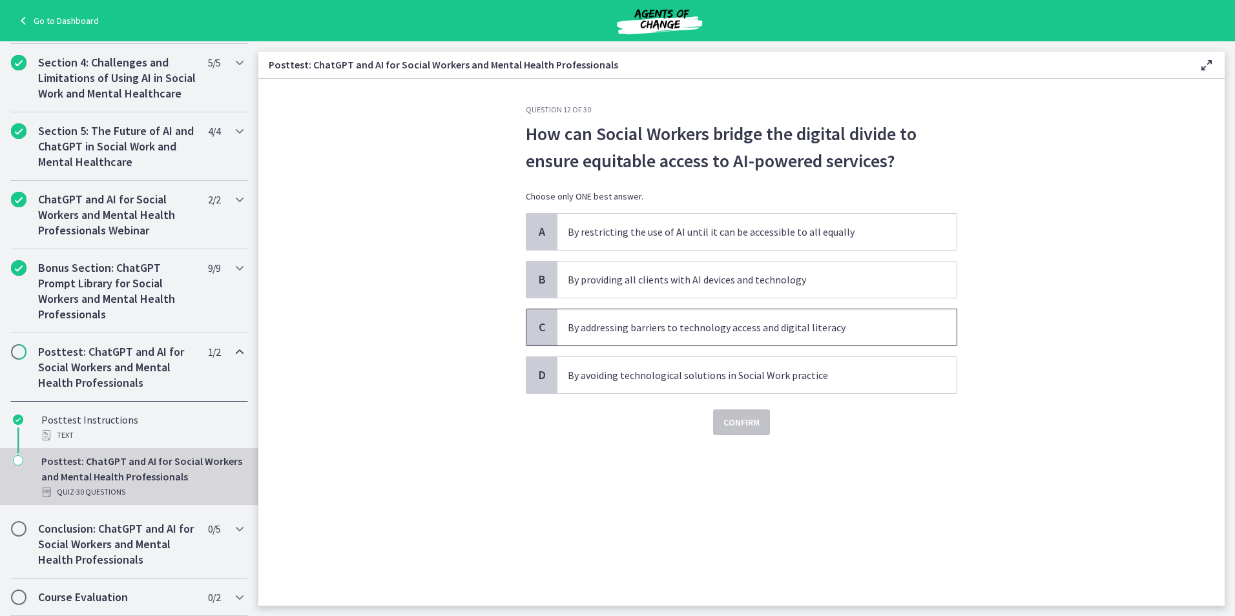
click at [749, 335] on p "By addressing barriers to technology access and digital literacy" at bounding box center [744, 328] width 353 height 16
click at [749, 429] on span "Confirm" at bounding box center [741, 423] width 36 height 16
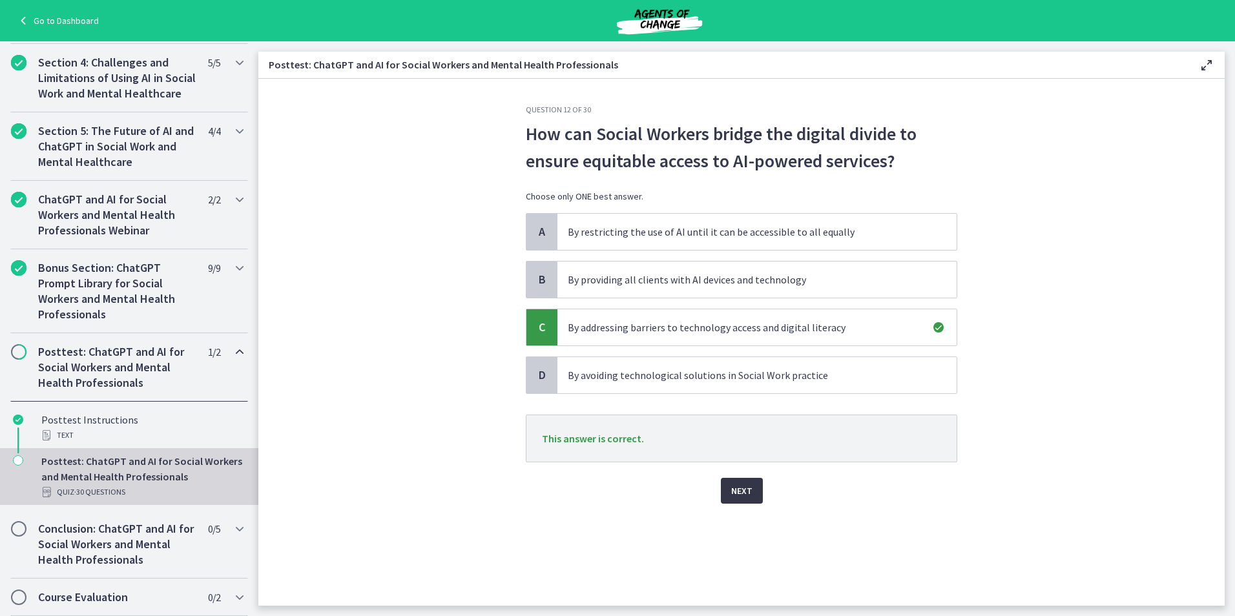
click at [748, 493] on span "Next" at bounding box center [741, 491] width 21 height 16
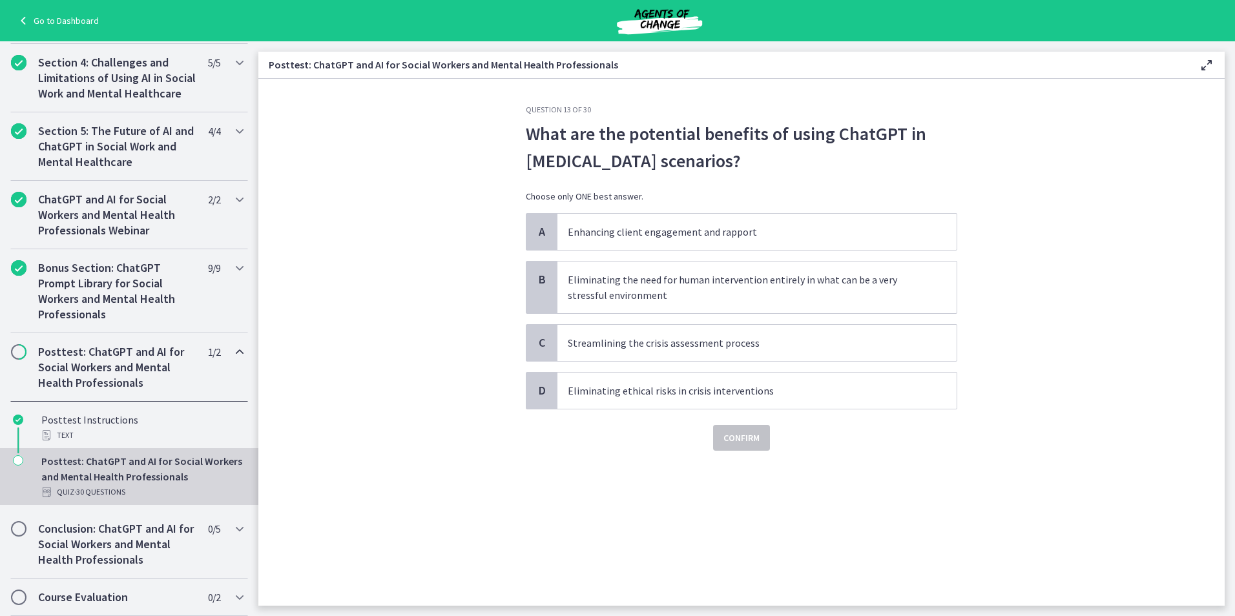
drag, startPoint x: 681, startPoint y: 157, endPoint x: 523, endPoint y: 138, distance: 160.0
click at [523, 138] on div "Question 13 of 30 What are the potential benefits of using ChatGPT in [MEDICAL_…" at bounding box center [741, 355] width 452 height 501
drag, startPoint x: 523, startPoint y: 138, endPoint x: 543, endPoint y: 138, distance: 20.7
copy p "What are the potential benefits of using ChatGPT in [MEDICAL_DATA] scenarios?"
click at [618, 224] on p "Enhancing client engagement and rapport" at bounding box center [744, 232] width 353 height 16
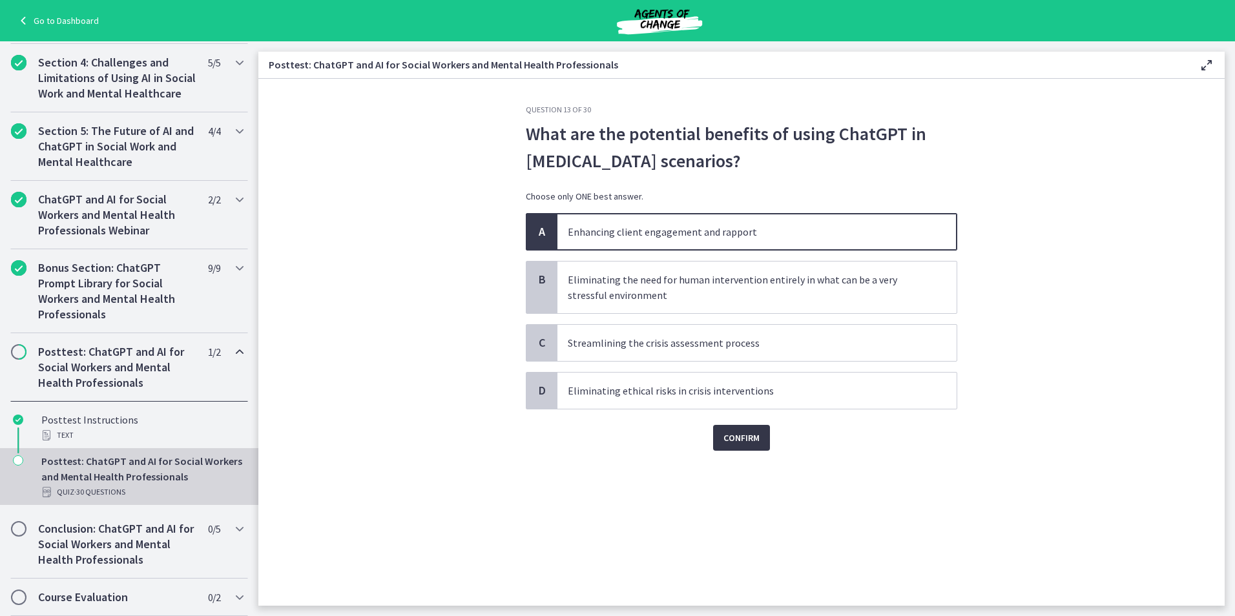
click at [737, 433] on span "Confirm" at bounding box center [741, 438] width 36 height 16
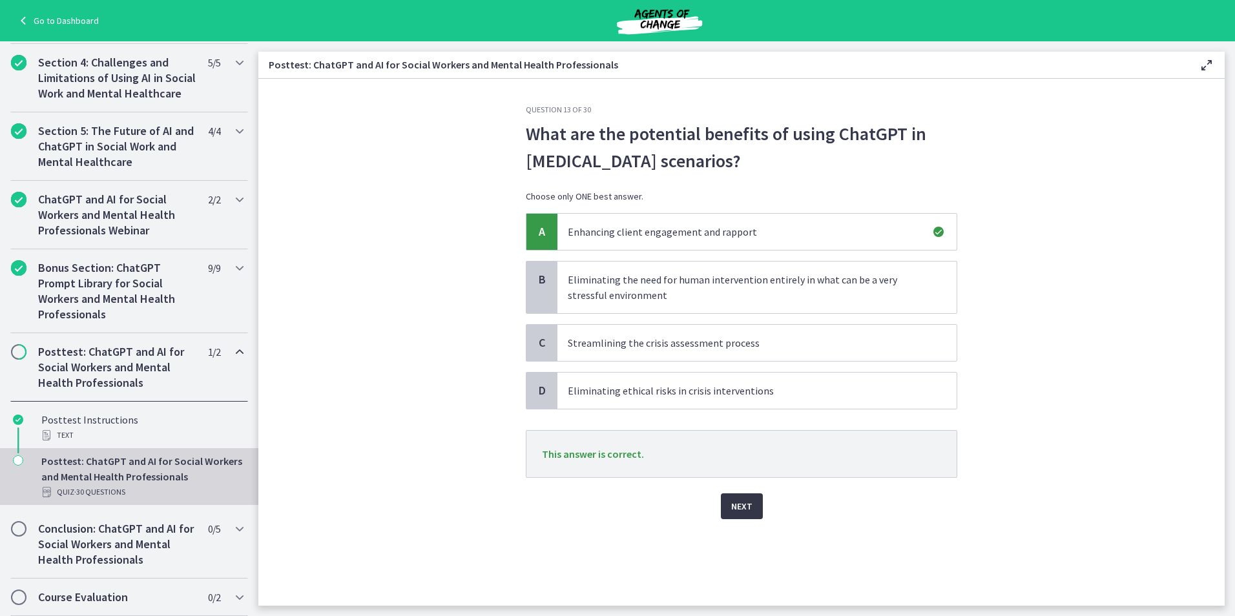
click at [749, 505] on span "Next" at bounding box center [741, 507] width 21 height 16
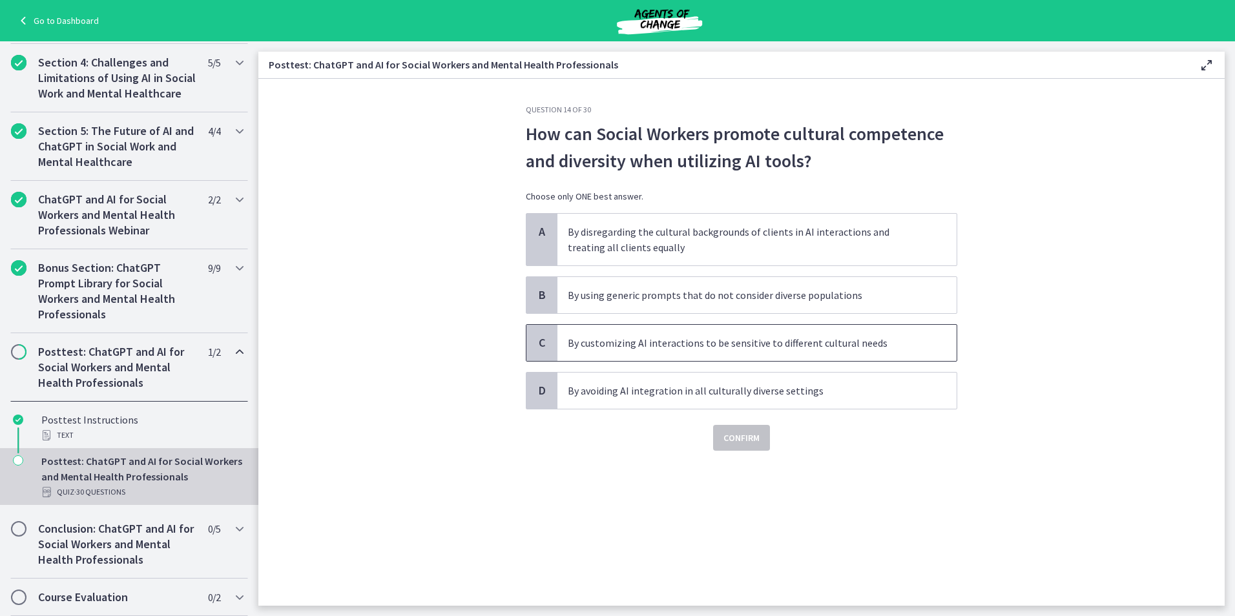
click at [782, 349] on p "By customizing AI interactions to be sensitive to different cultural needs" at bounding box center [744, 343] width 353 height 16
click at [753, 442] on span "Confirm" at bounding box center [741, 438] width 36 height 16
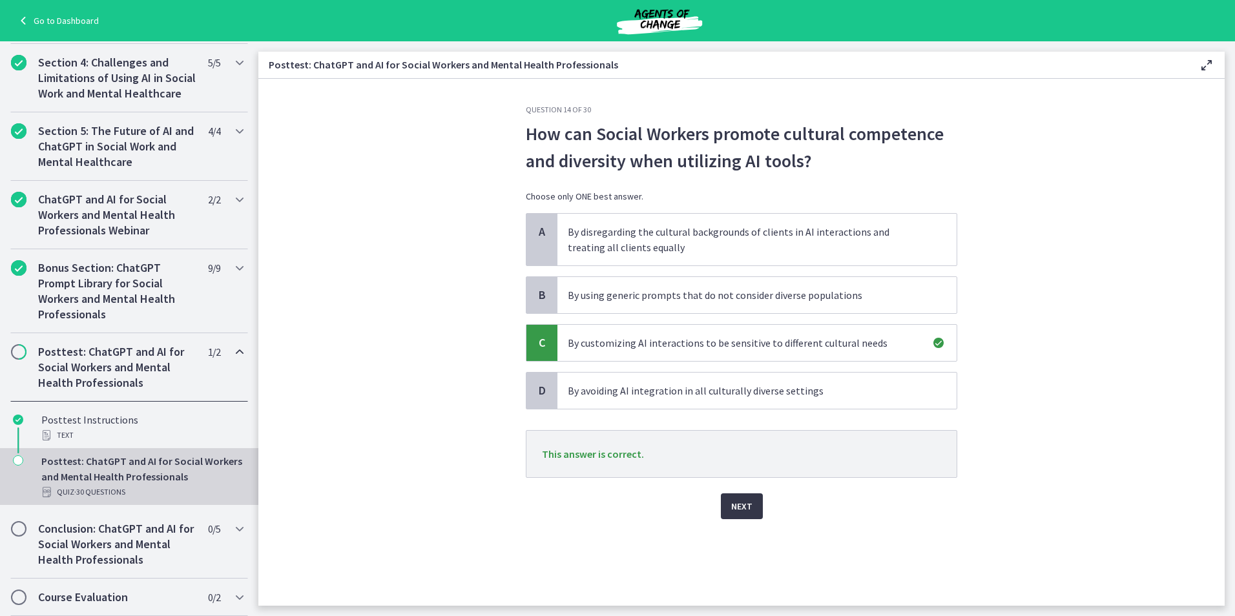
click at [751, 504] on span "Next" at bounding box center [741, 507] width 21 height 16
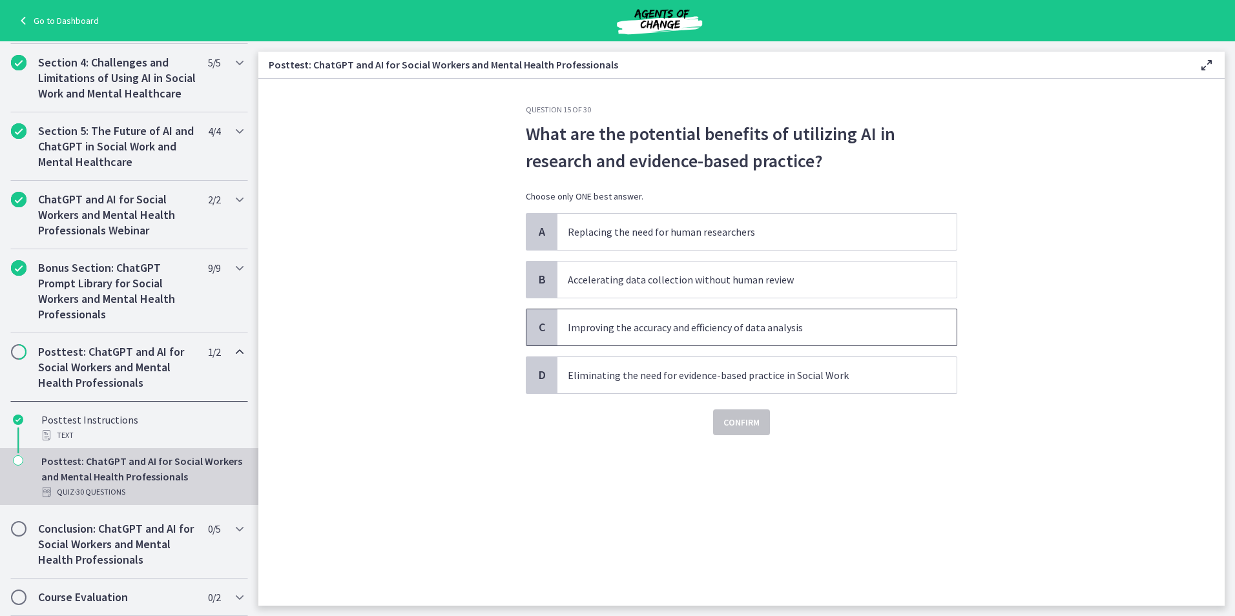
click at [725, 339] on span "Improving the accuracy and efficiency of data analysis" at bounding box center [756, 327] width 399 height 36
click at [735, 426] on span "Confirm" at bounding box center [741, 423] width 36 height 16
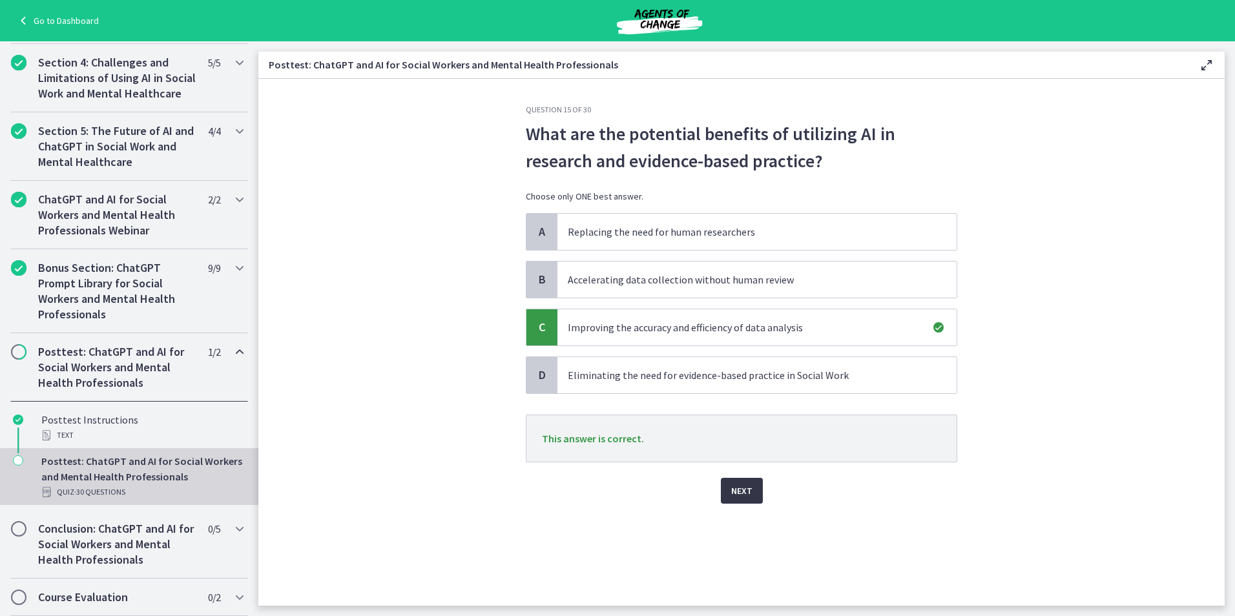
click at [748, 493] on span "Next" at bounding box center [741, 491] width 21 height 16
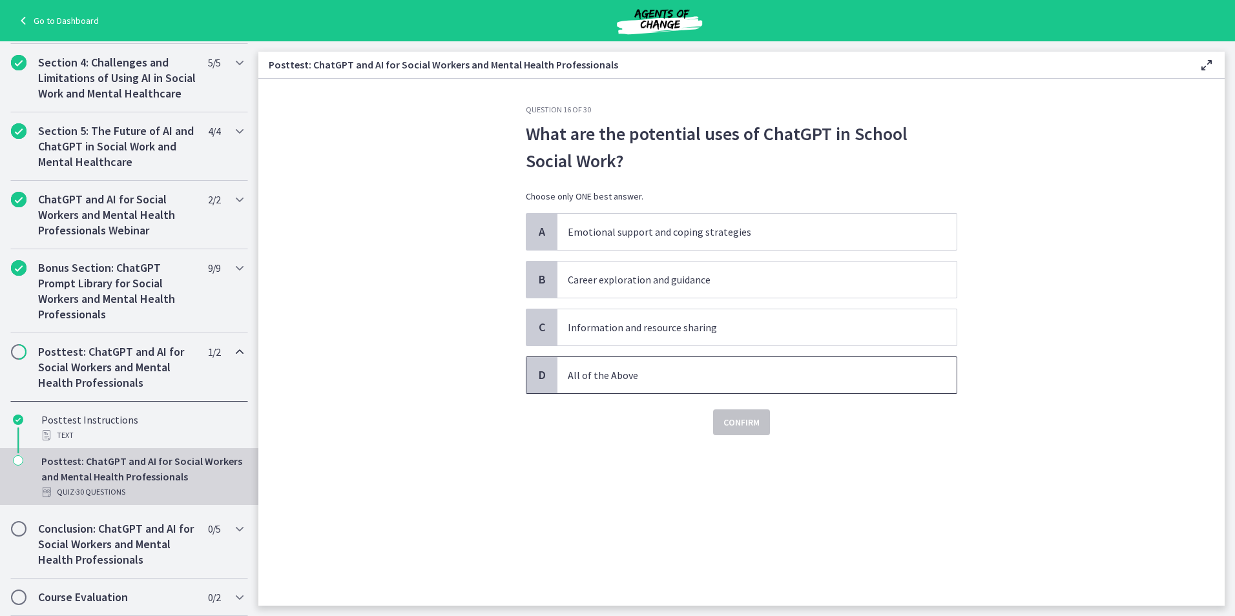
click at [711, 391] on span "All of the Above" at bounding box center [756, 375] width 399 height 36
click at [740, 434] on button "Confirm" at bounding box center [741, 423] width 57 height 26
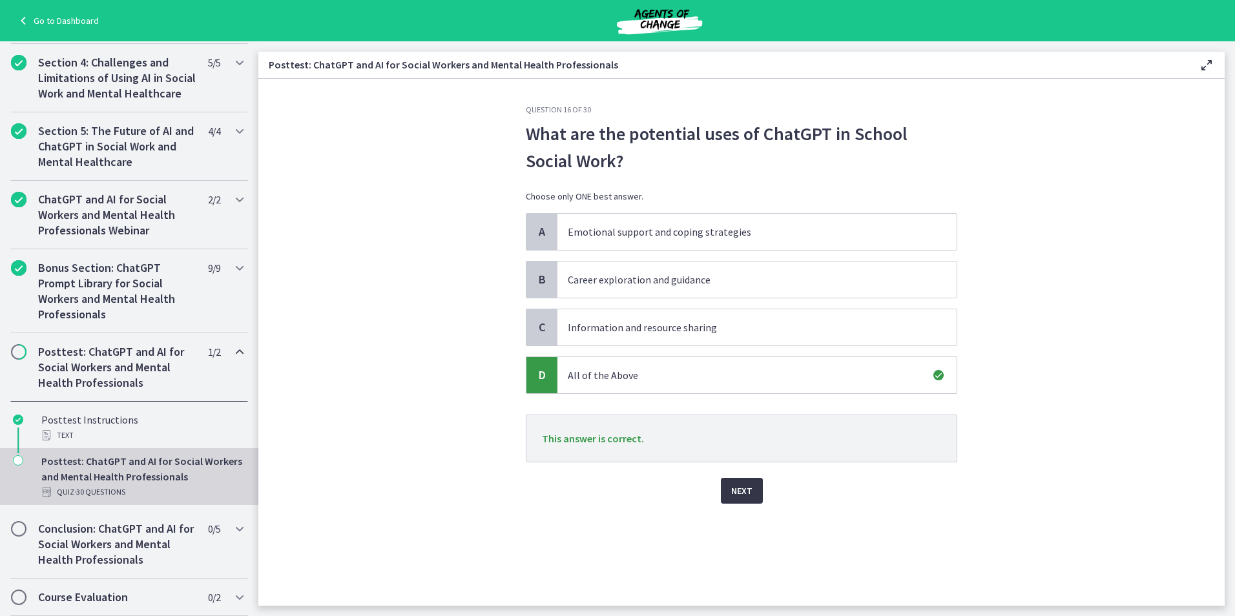
click at [750, 493] on span "Next" at bounding box center [741, 491] width 21 height 16
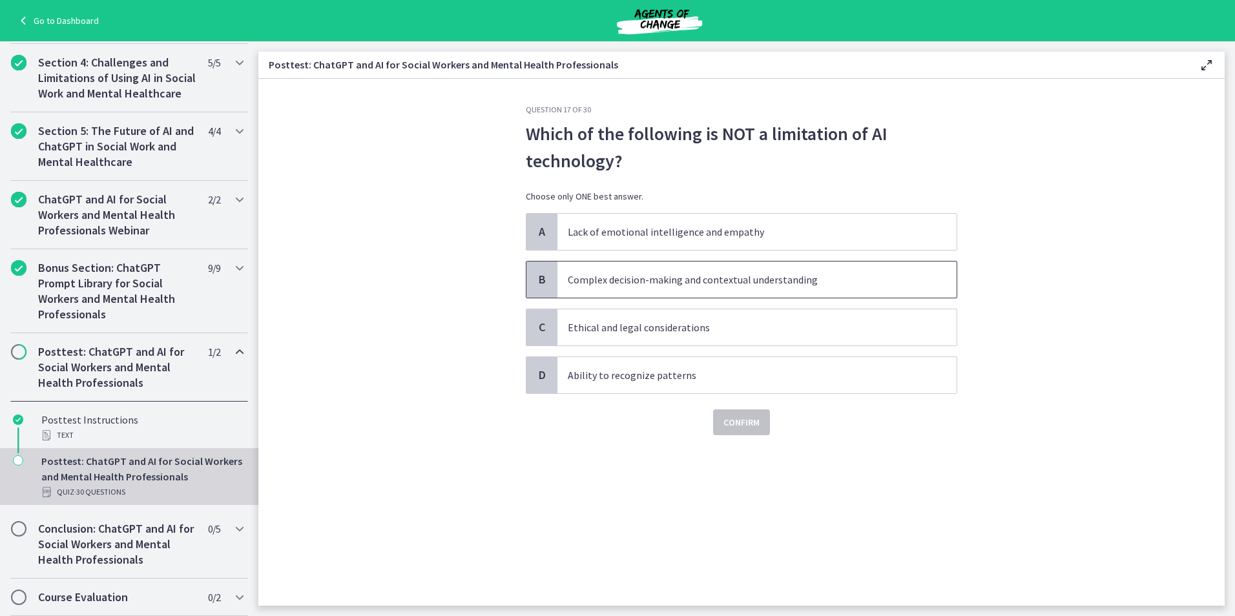
click at [767, 279] on p "Complex decision-making and contextual understanding" at bounding box center [744, 280] width 353 height 16
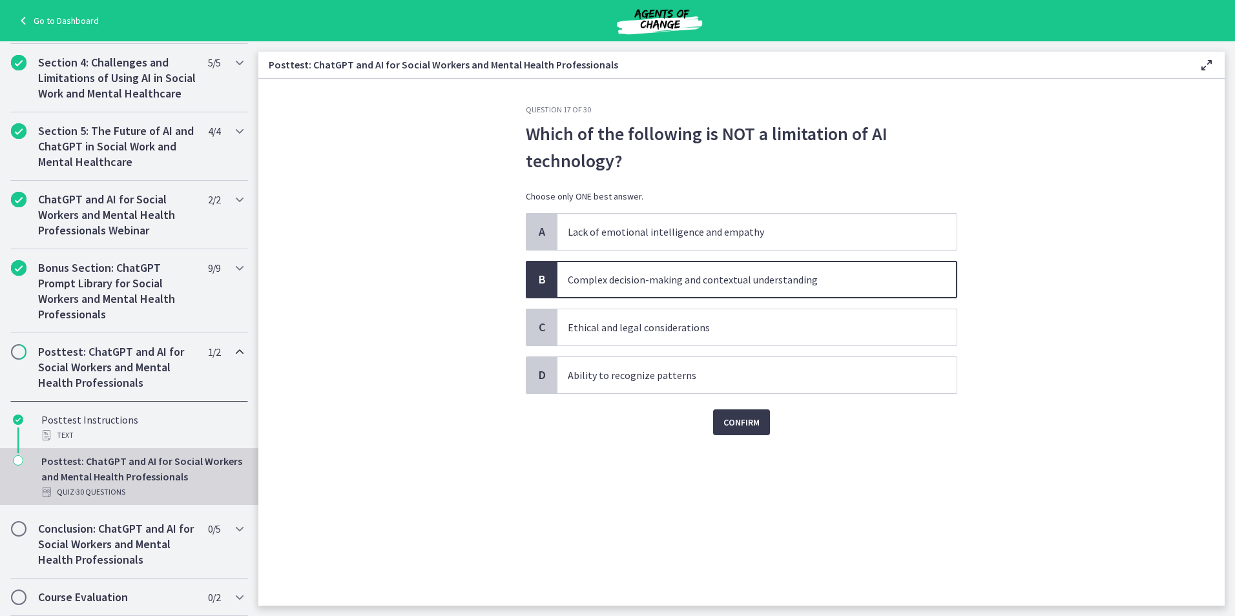
click at [727, 439] on div "Question 17 of 30 Which of the following is NOT a limitation of AI technology? …" at bounding box center [741, 355] width 452 height 501
click at [732, 436] on div "Question 17 of 30 Which of the following is NOT a limitation of AI technology? …" at bounding box center [741, 355] width 452 height 501
click at [734, 432] on button "Confirm" at bounding box center [741, 423] width 57 height 26
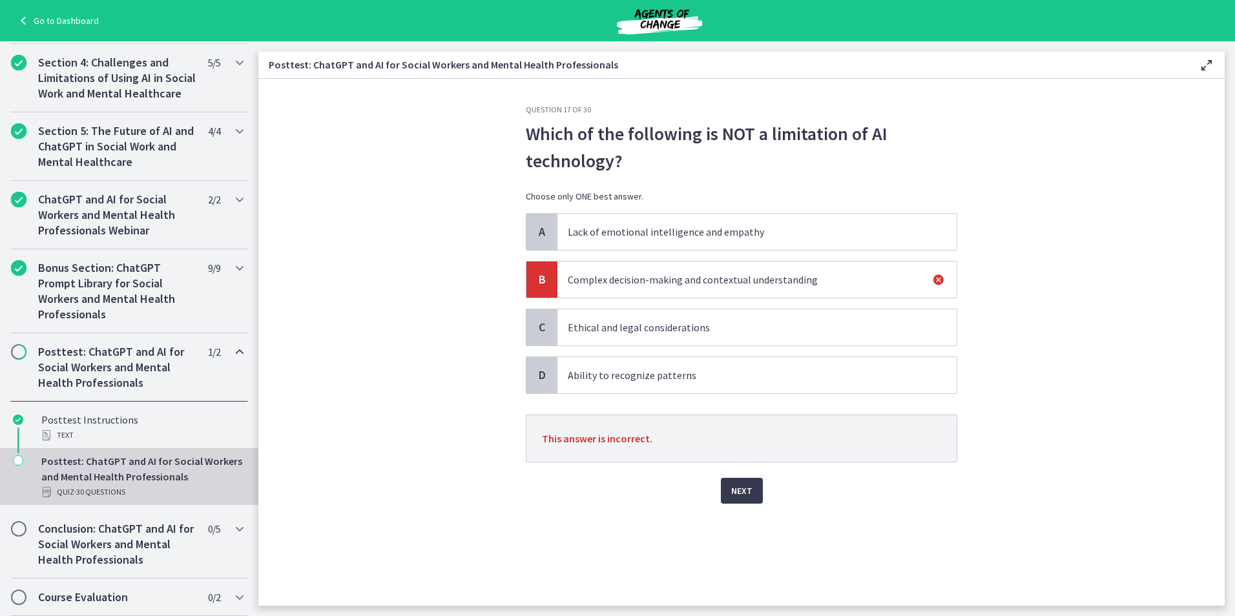
click at [616, 374] on p "Ability to recognize patterns" at bounding box center [744, 376] width 353 height 16
click at [718, 491] on div "Next" at bounding box center [741, 482] width 431 height 41
click at [749, 490] on span "Next" at bounding box center [741, 491] width 21 height 16
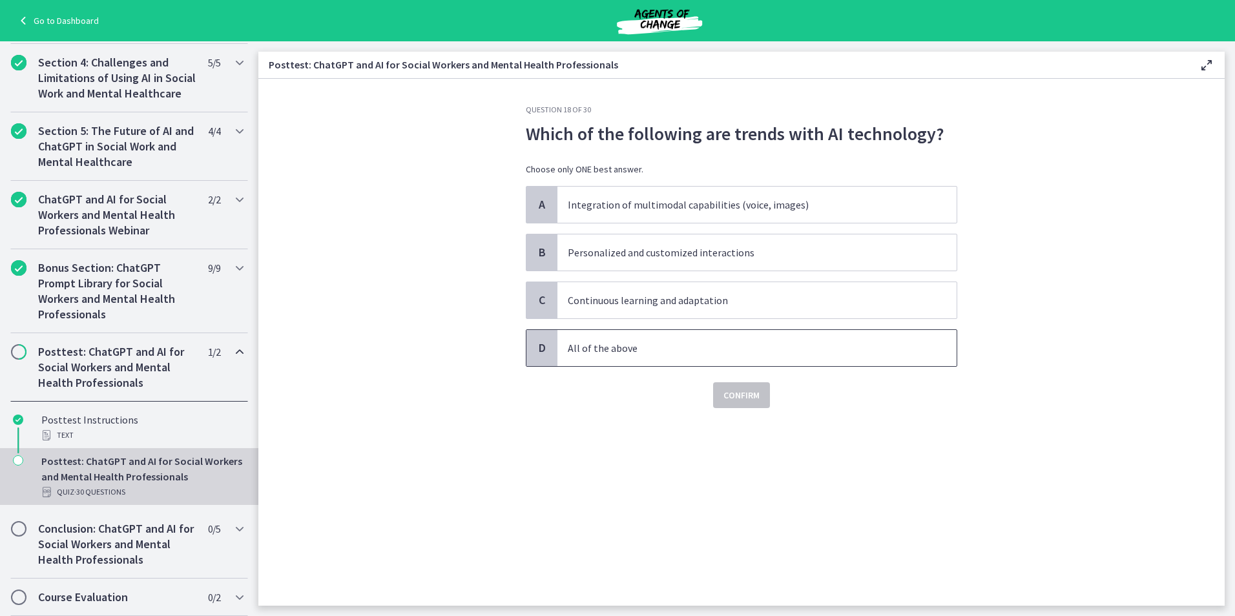
click at [635, 350] on p "All of the above" at bounding box center [744, 348] width 353 height 16
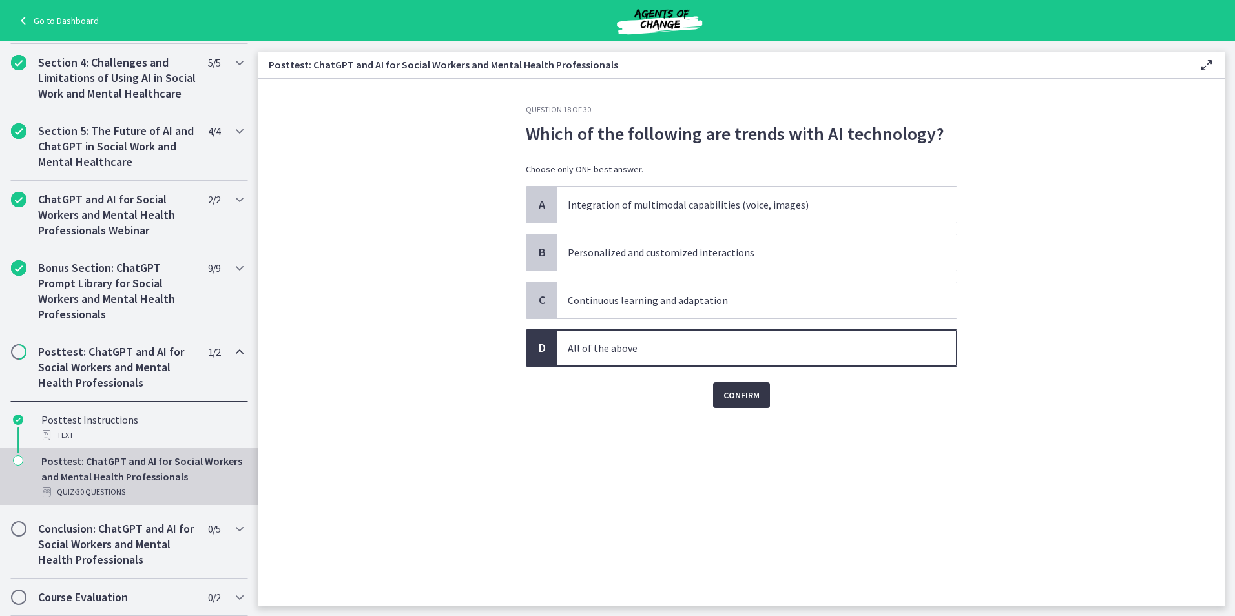
click at [722, 389] on button "Confirm" at bounding box center [741, 395] width 57 height 26
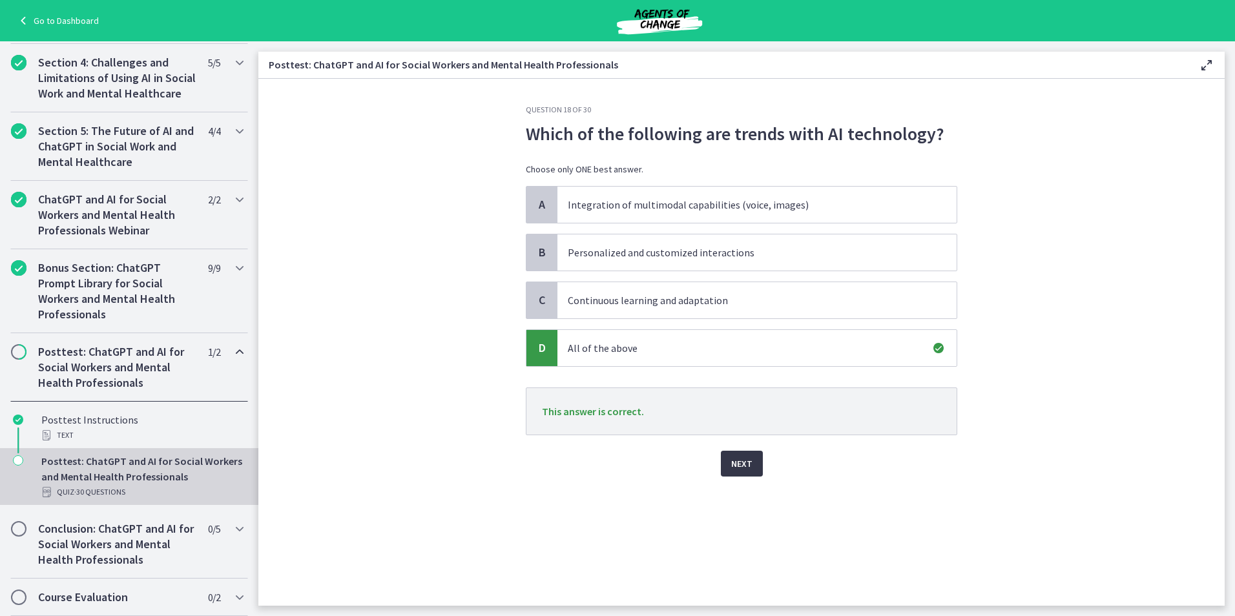
click at [744, 466] on span "Next" at bounding box center [741, 464] width 21 height 16
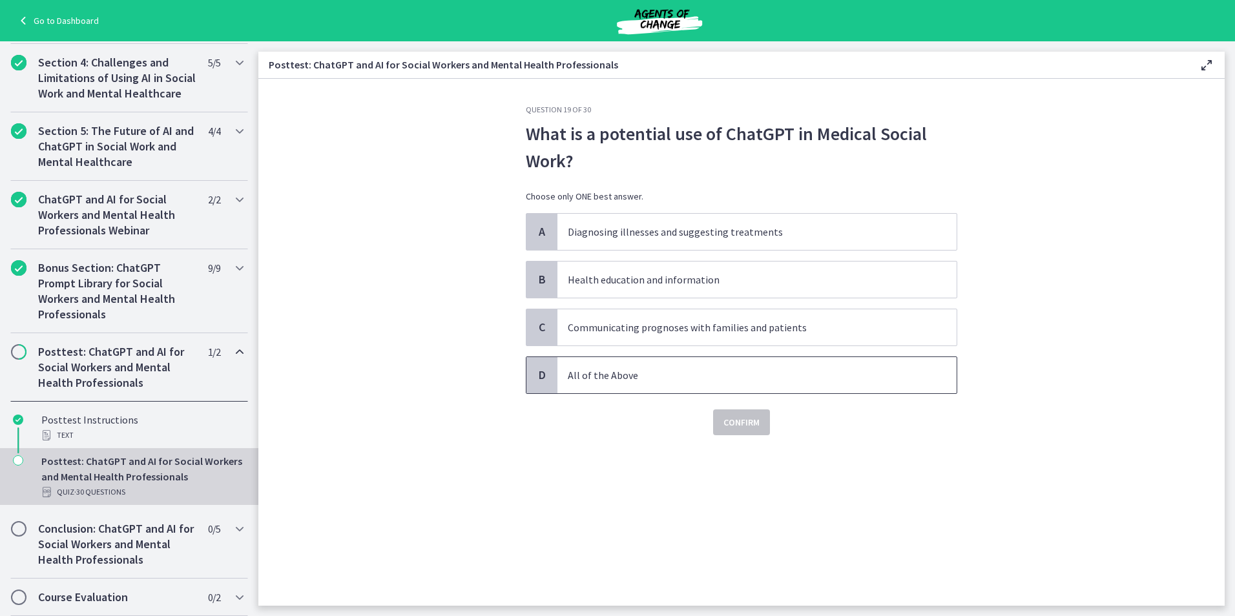
click at [587, 384] on span "All of the Above" at bounding box center [756, 375] width 399 height 36
click at [714, 416] on button "Confirm" at bounding box center [741, 423] width 57 height 26
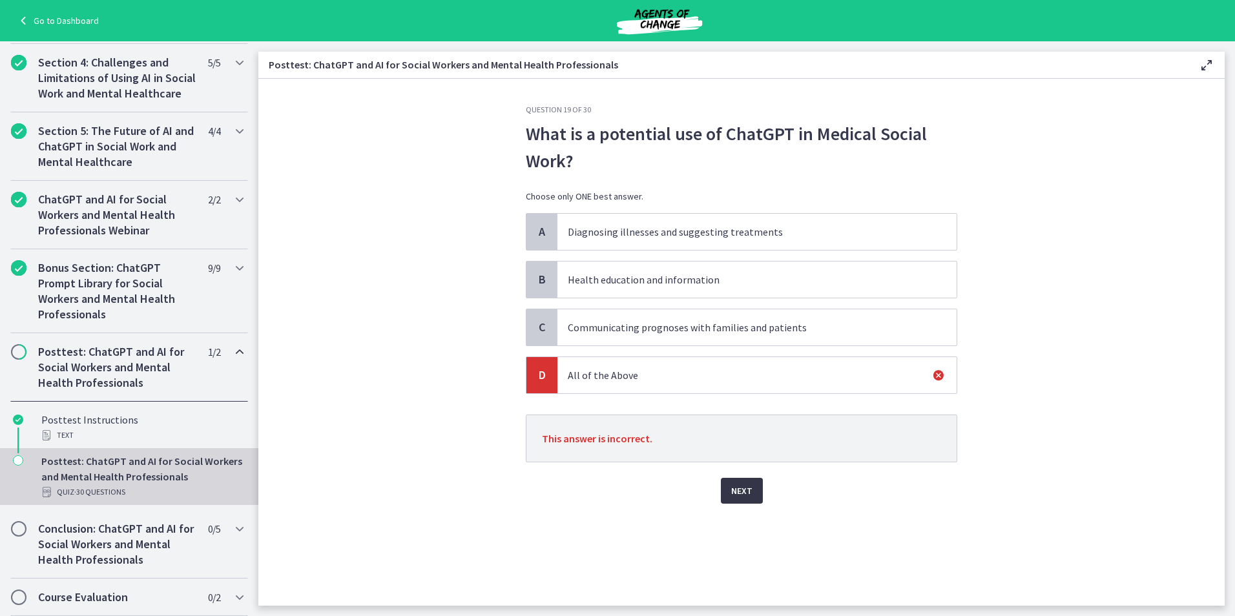
click at [745, 488] on span "Next" at bounding box center [741, 491] width 21 height 16
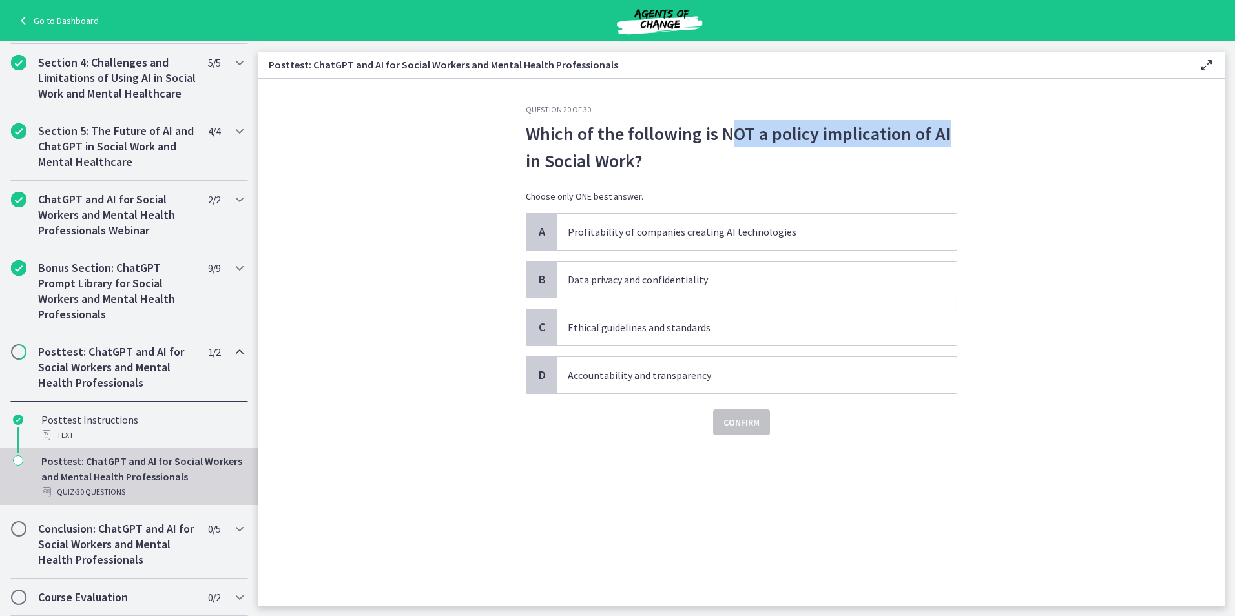
drag, startPoint x: 726, startPoint y: 138, endPoint x: 945, endPoint y: 123, distance: 219.4
click at [945, 123] on p "Which of the following is NOT a policy implication of AI in Social Work?" at bounding box center [741, 147] width 431 height 54
click at [678, 332] on p "Ethical guidelines and standards" at bounding box center [744, 328] width 353 height 16
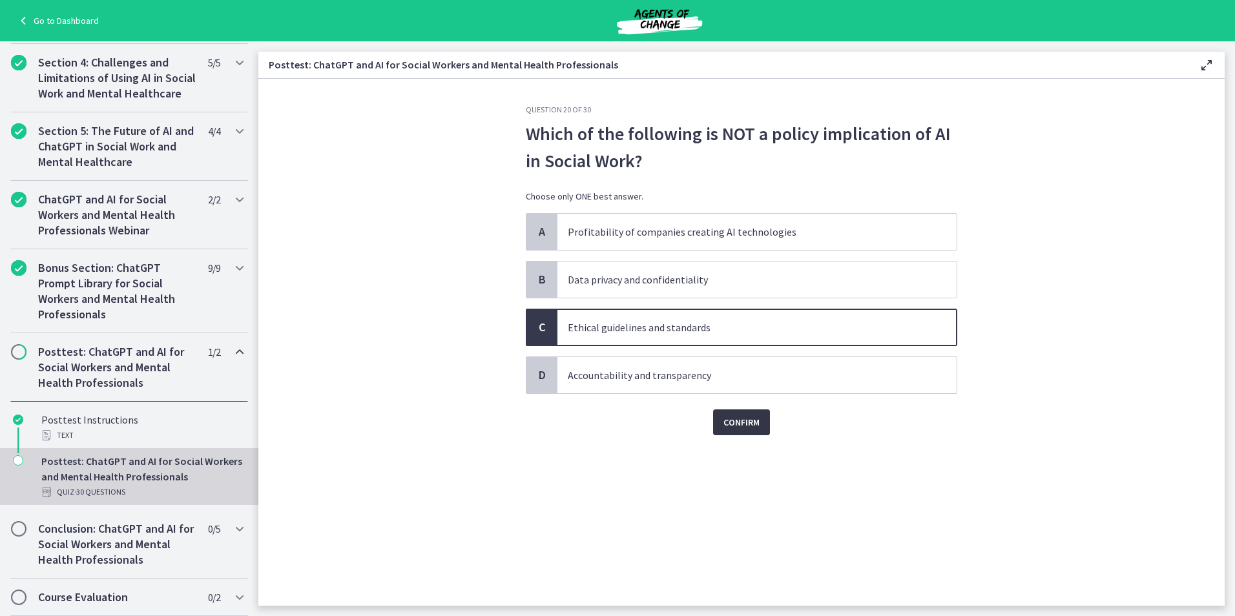
click at [731, 417] on span "Confirm" at bounding box center [741, 423] width 36 height 16
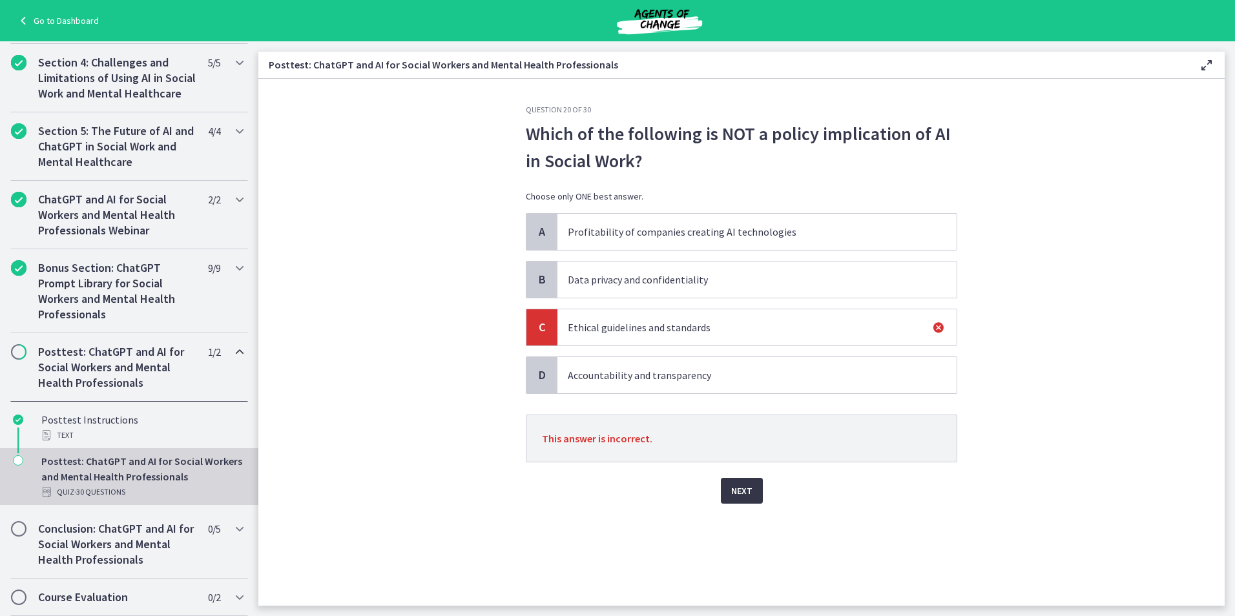
click at [735, 497] on span "Next" at bounding box center [741, 491] width 21 height 16
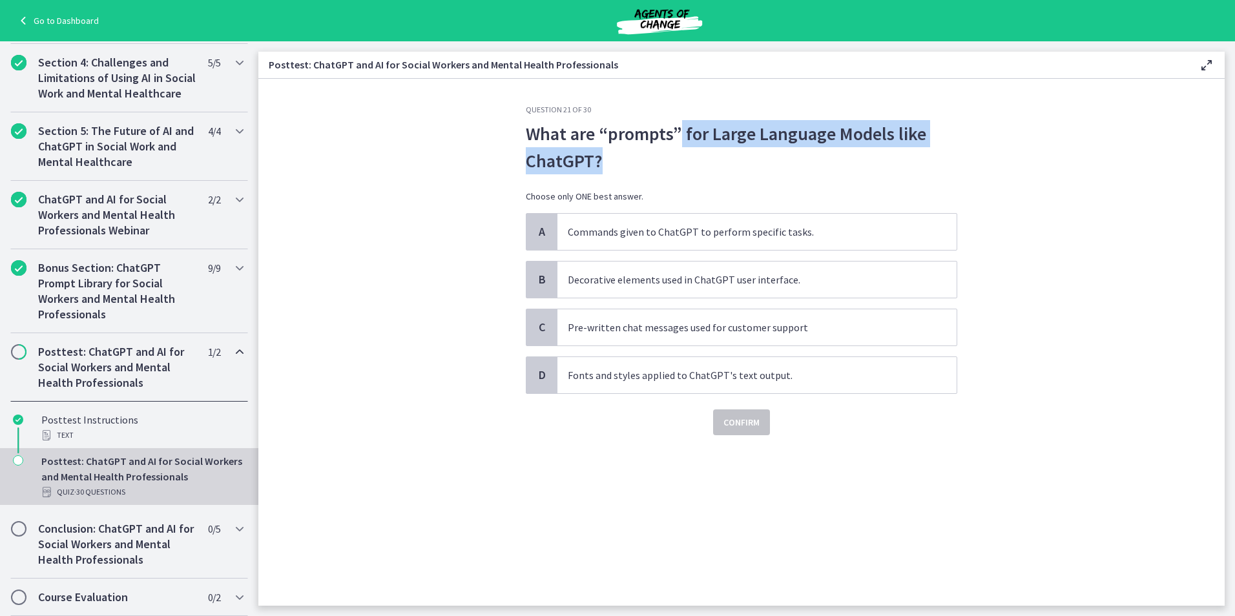
drag, startPoint x: 680, startPoint y: 136, endPoint x: 889, endPoint y: 148, distance: 209.6
click at [889, 148] on p "What are “prompts” for Large Language Models like ChatGPT?" at bounding box center [741, 147] width 431 height 54
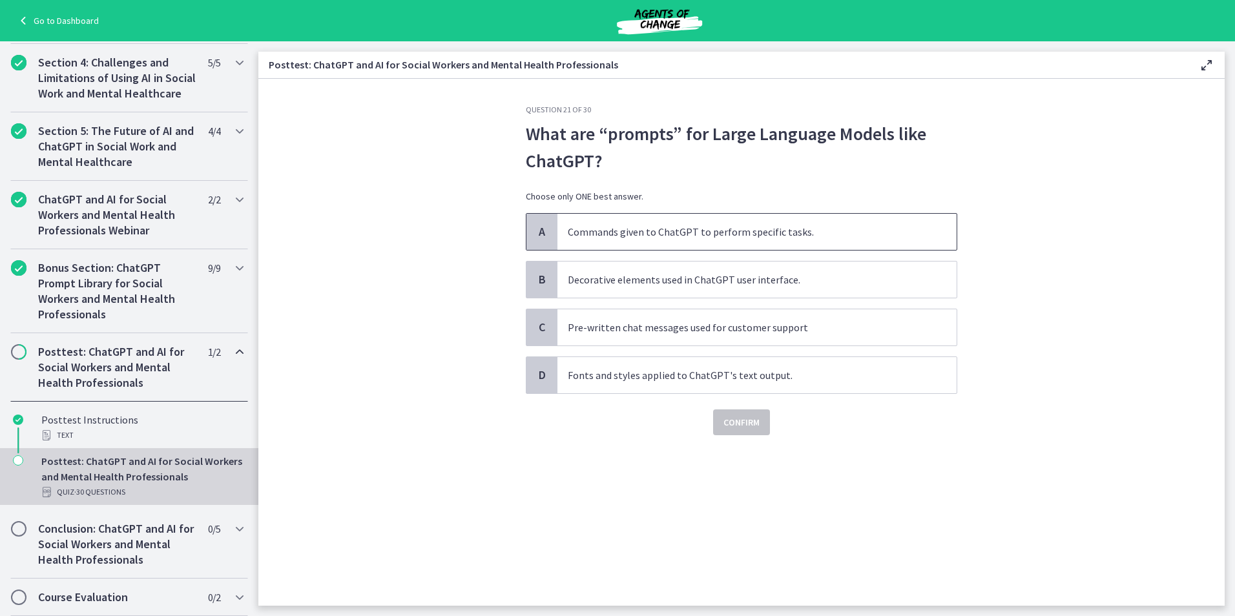
click at [678, 245] on span "Commands given to ChatGPT to perform specific tasks." at bounding box center [756, 232] width 399 height 36
click at [738, 417] on span "Confirm" at bounding box center [741, 423] width 36 height 16
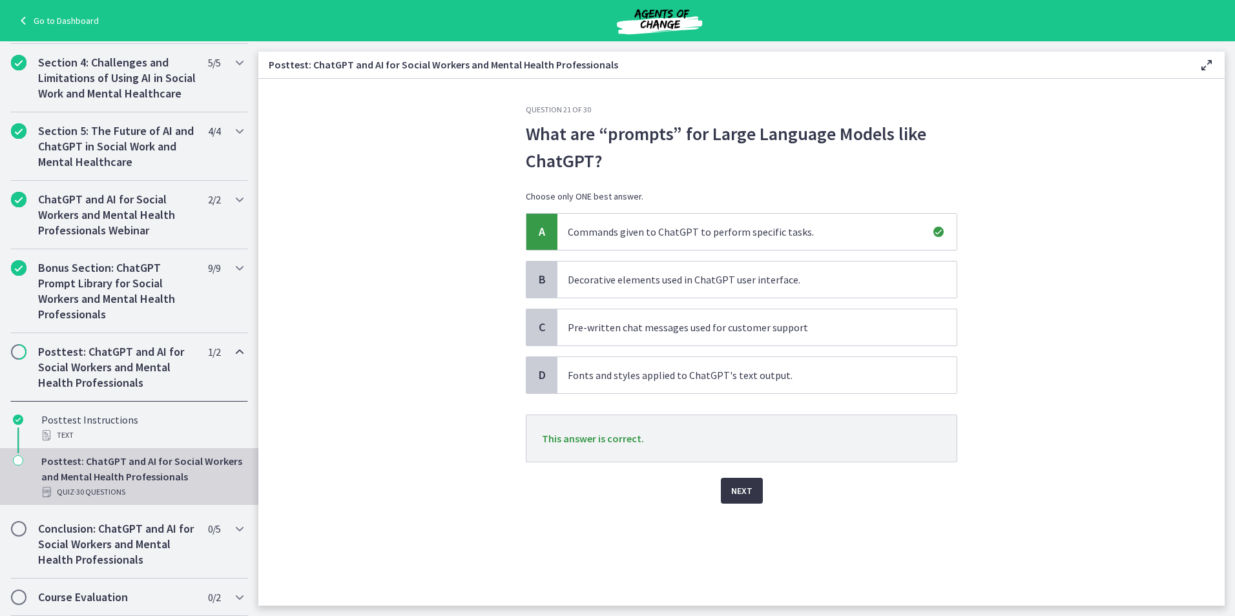
click at [727, 488] on button "Next" at bounding box center [742, 491] width 42 height 26
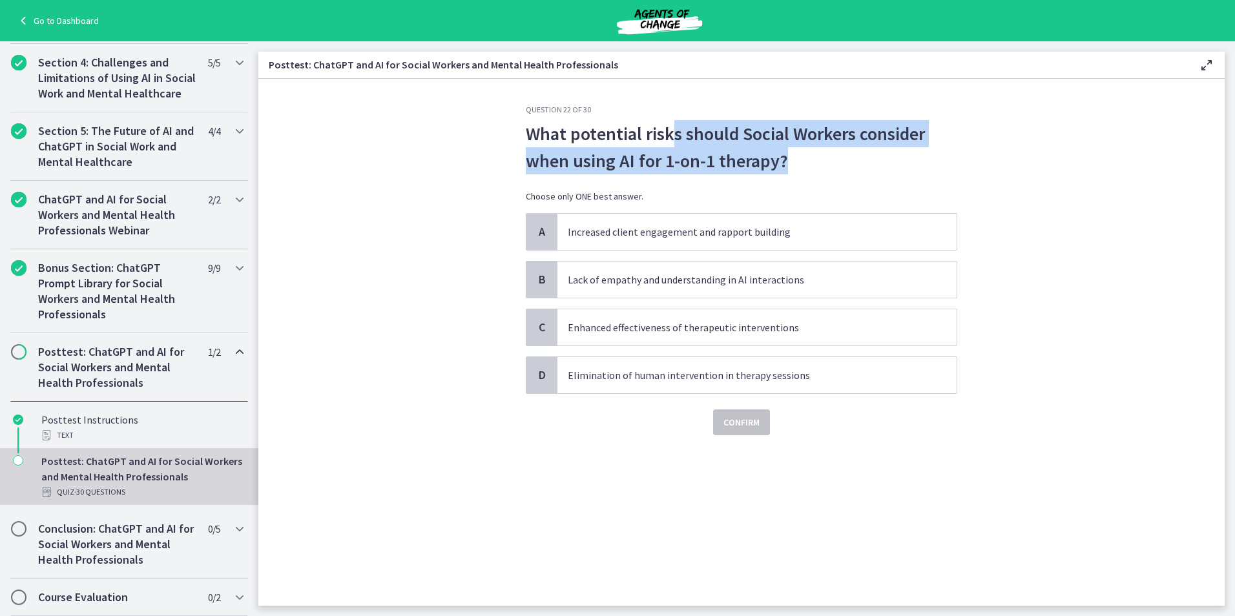
drag, startPoint x: 745, startPoint y: 136, endPoint x: 855, endPoint y: 165, distance: 112.8
click at [855, 165] on p "What potential risks should Social Workers consider when using AI for 1-on-1 th…" at bounding box center [741, 147] width 431 height 54
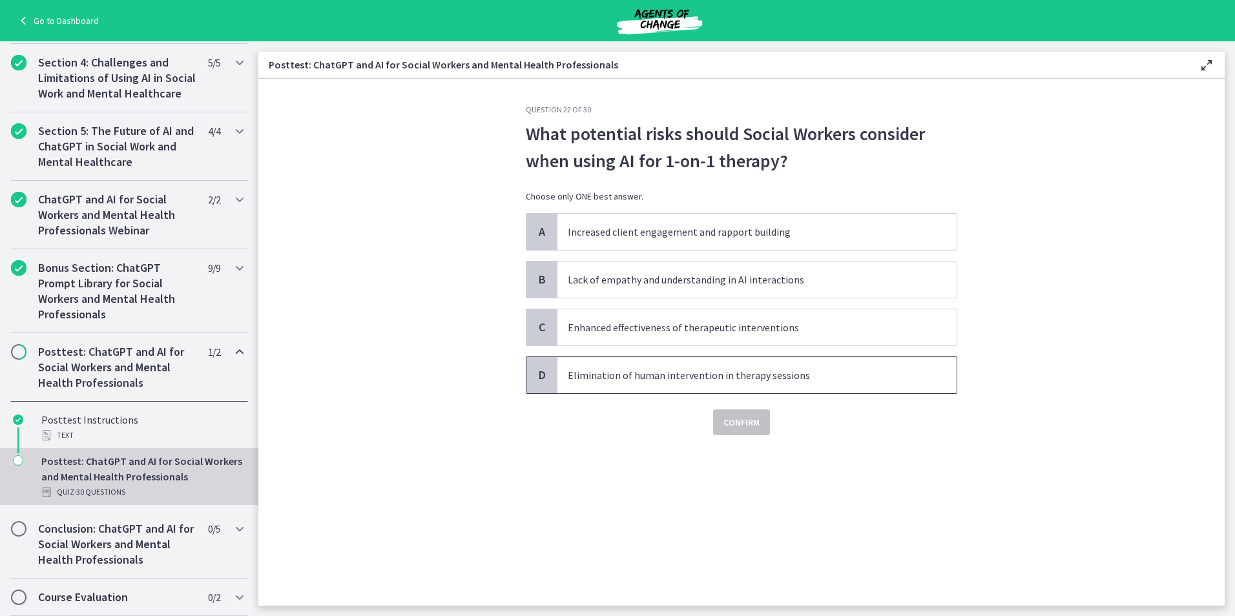
click at [615, 378] on p "Elimination of human intervention in therapy sessions" at bounding box center [744, 376] width 353 height 16
click at [725, 410] on button "Confirm" at bounding box center [741, 423] width 57 height 26
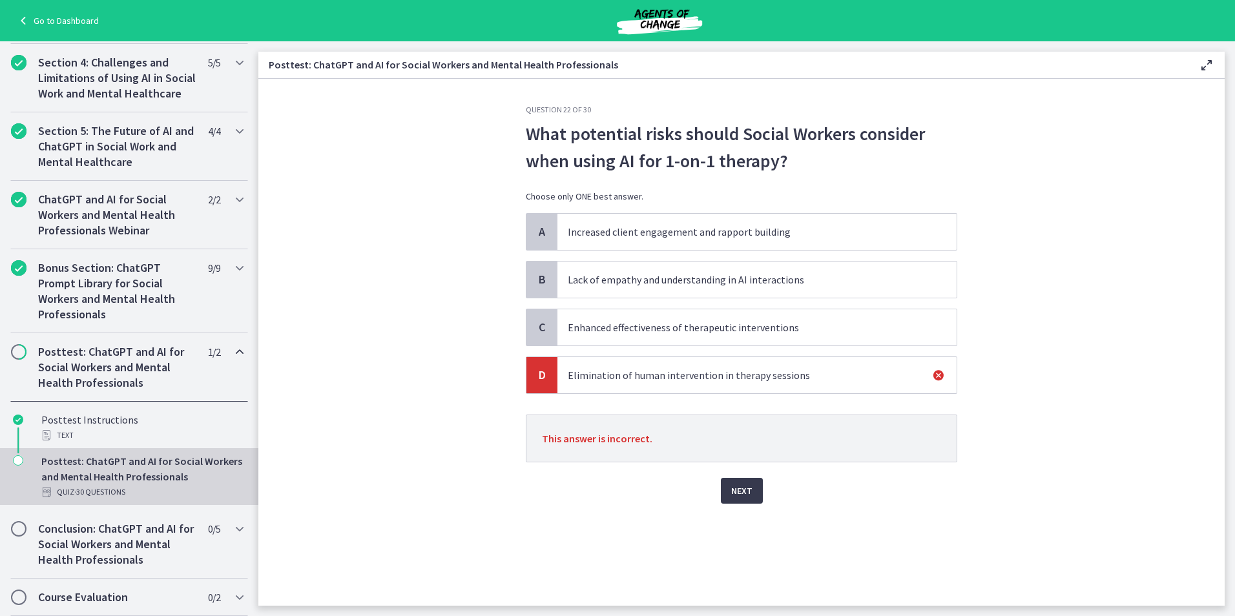
click at [647, 271] on span "Lack of empathy and understanding in AI interactions" at bounding box center [756, 280] width 399 height 36
click at [743, 483] on button "Next" at bounding box center [742, 491] width 42 height 26
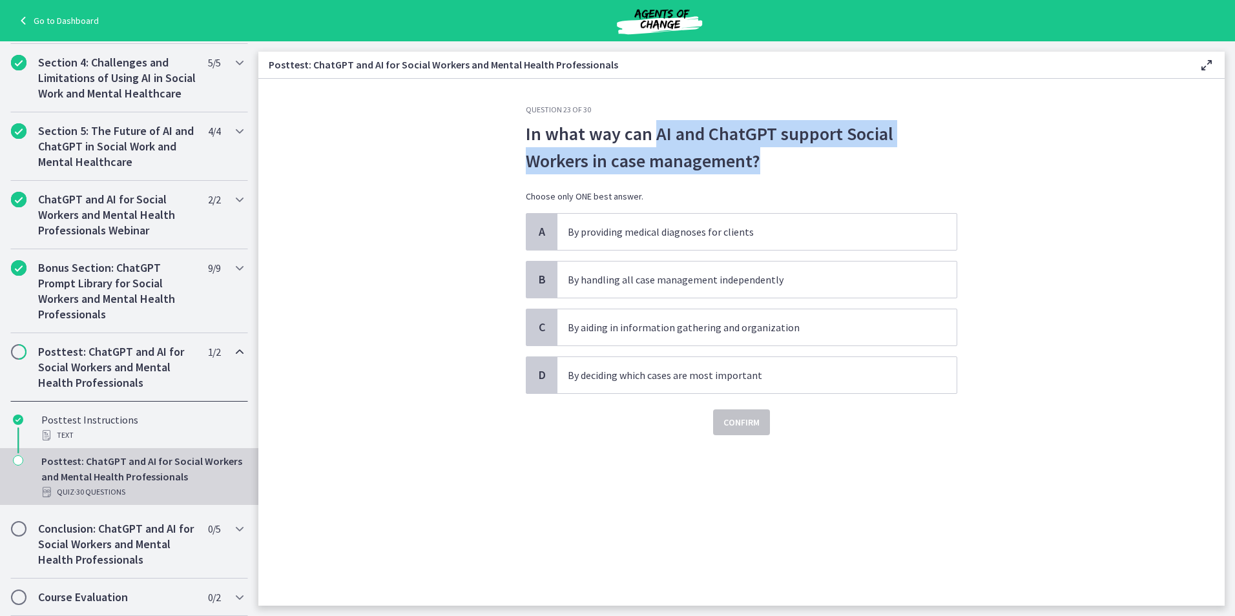
drag, startPoint x: 655, startPoint y: 135, endPoint x: 815, endPoint y: 150, distance: 160.9
click at [815, 150] on p "In what way can AI and ChatGPT support Social Workers in case management?" at bounding box center [741, 147] width 431 height 54
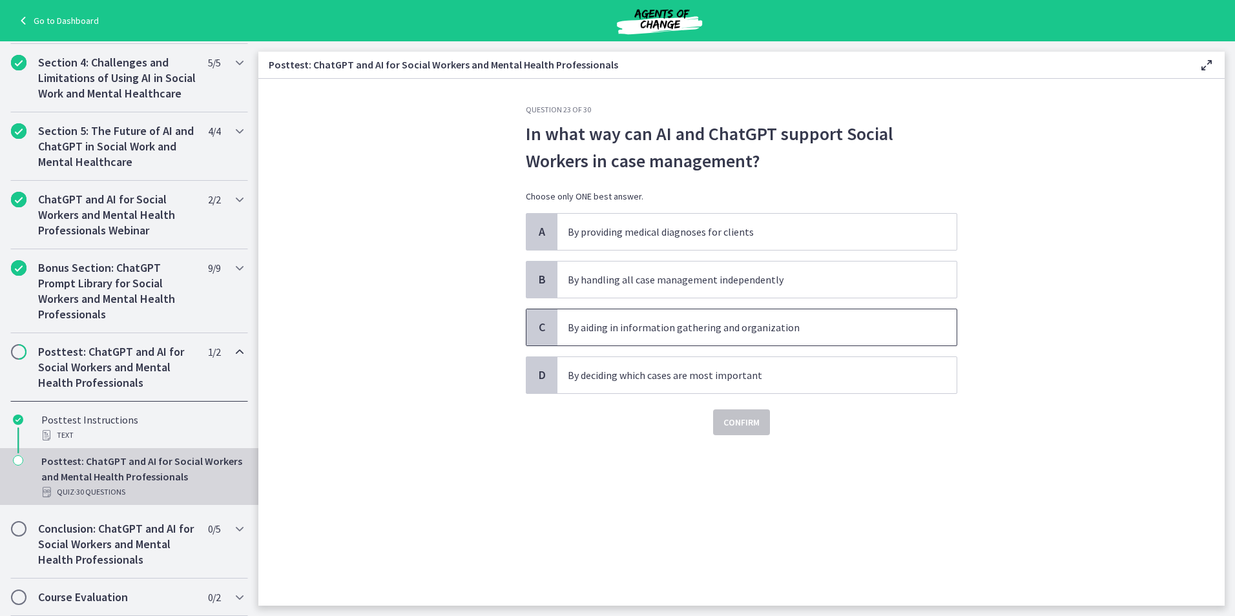
click at [729, 332] on p "By aiding in information gathering and organization" at bounding box center [744, 328] width 353 height 16
click at [737, 434] on button "Confirm" at bounding box center [741, 423] width 57 height 26
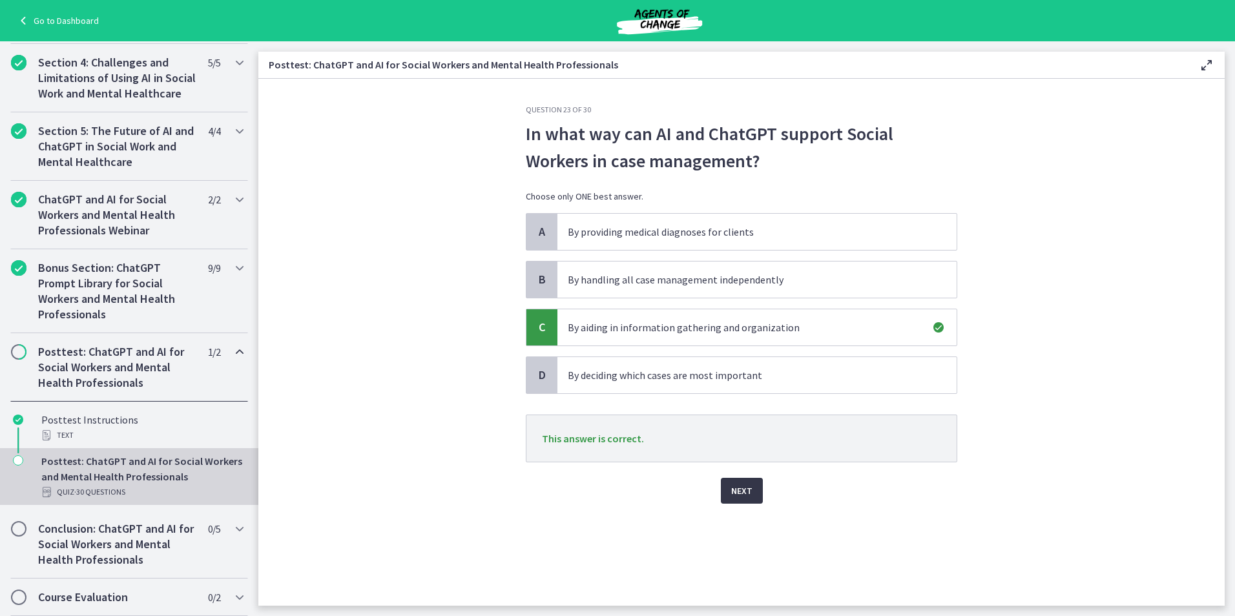
click at [755, 488] on button "Next" at bounding box center [742, 491] width 42 height 26
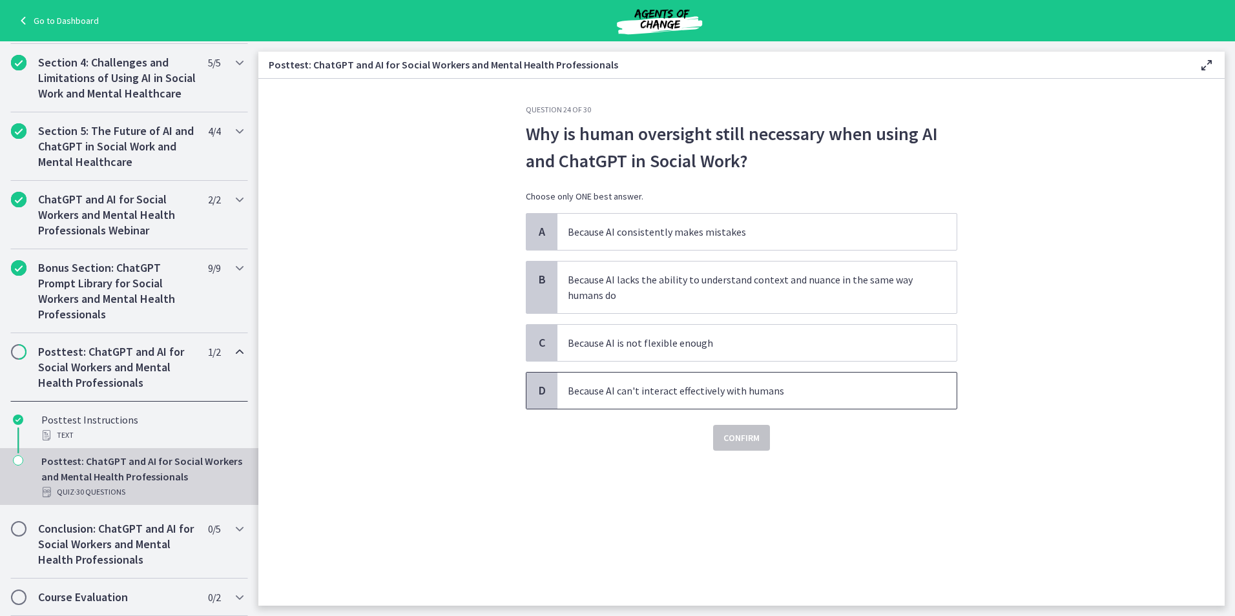
click at [740, 390] on p "Because AI can't interact effectively with humans" at bounding box center [744, 391] width 353 height 16
click at [747, 442] on span "Confirm" at bounding box center [741, 438] width 36 height 16
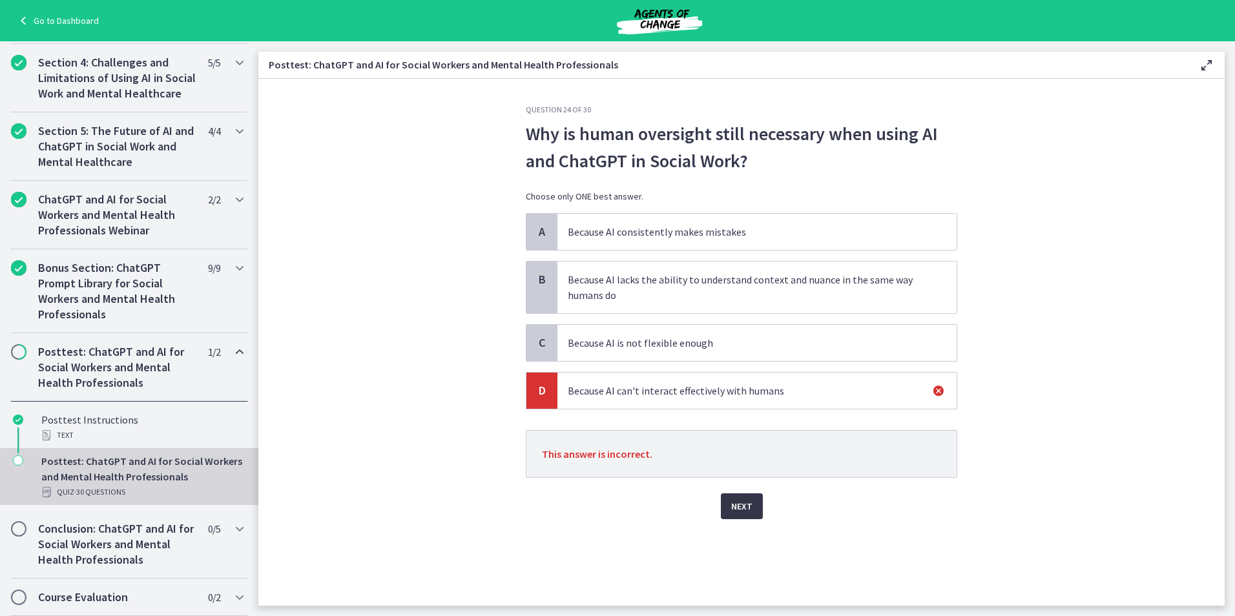
click at [743, 499] on span "Next" at bounding box center [741, 507] width 21 height 16
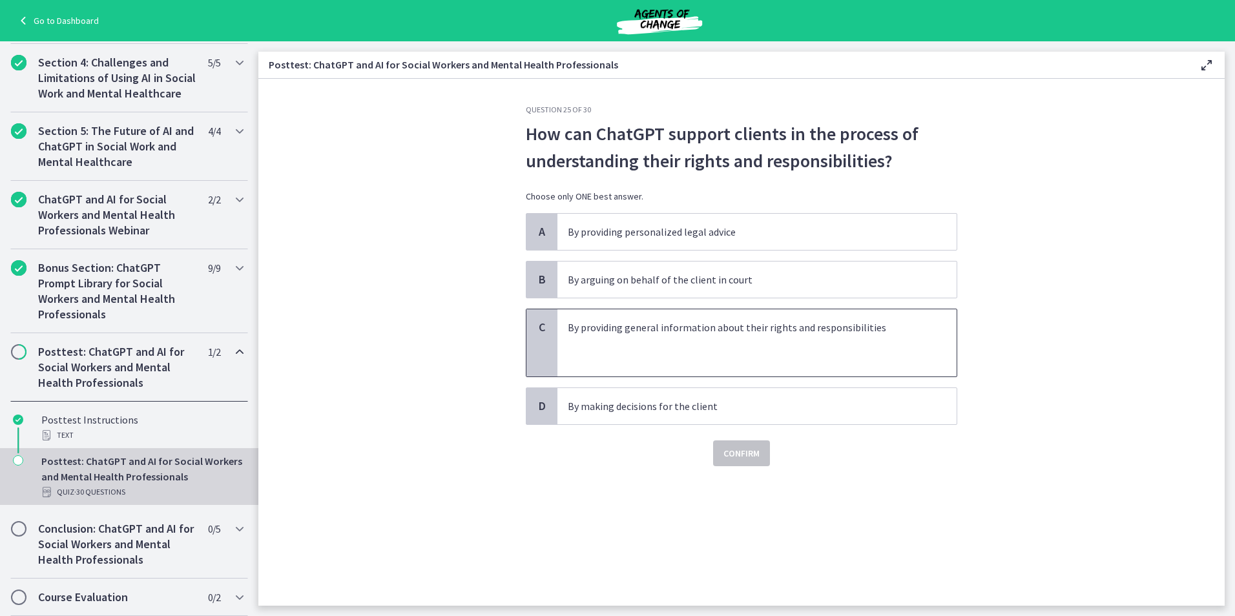
click at [705, 347] on p at bounding box center [744, 343] width 353 height 16
click at [756, 449] on span "Confirm" at bounding box center [741, 454] width 36 height 16
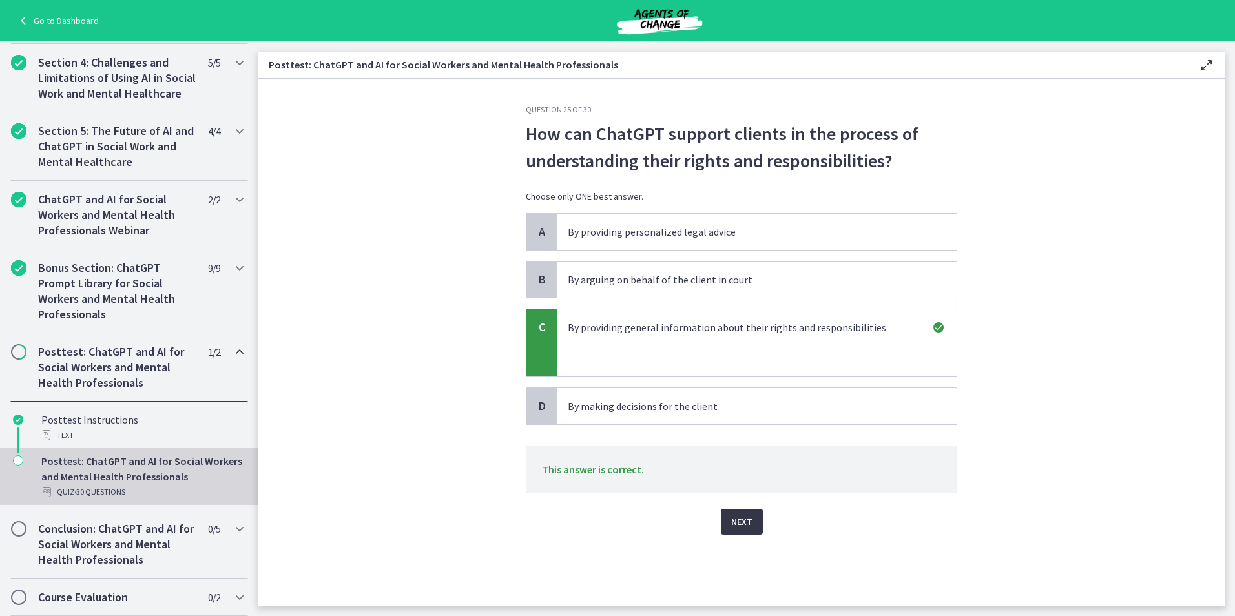
click at [754, 515] on button "Next" at bounding box center [742, 522] width 42 height 26
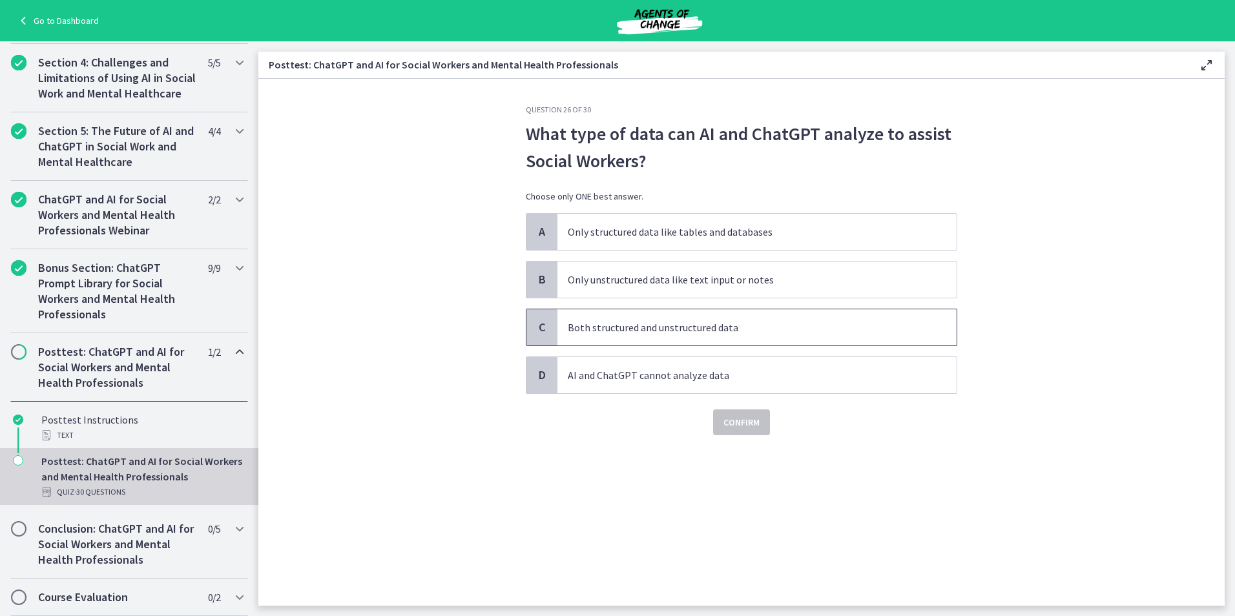
click at [760, 342] on span "Both structured and unstructured data" at bounding box center [756, 327] width 399 height 36
click at [759, 427] on span "Confirm" at bounding box center [741, 423] width 36 height 16
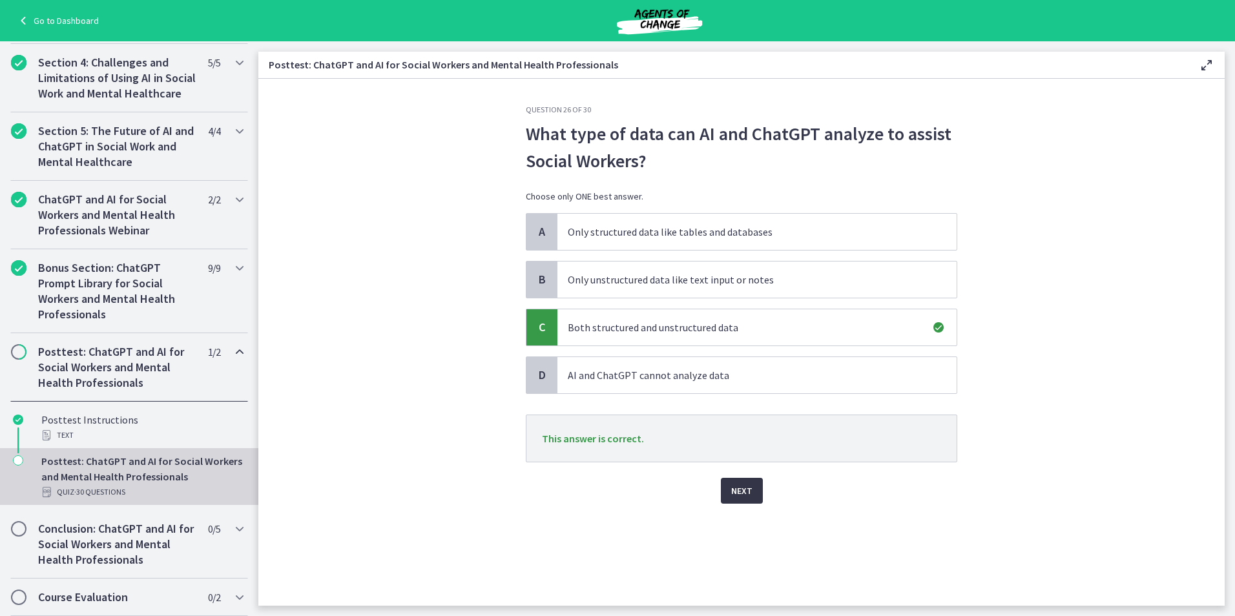
click at [745, 495] on span "Next" at bounding box center [741, 491] width 21 height 16
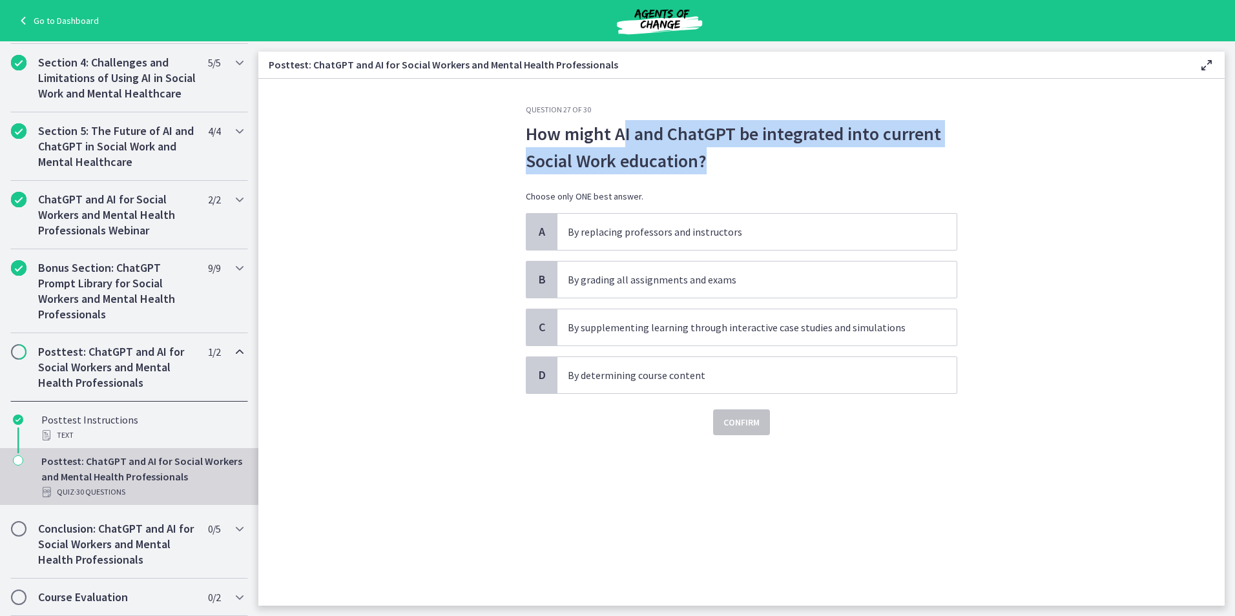
drag, startPoint x: 679, startPoint y: 132, endPoint x: 841, endPoint y: 156, distance: 163.8
click at [841, 156] on p "How might AI and ChatGPT be integrated into current Social Work education?" at bounding box center [741, 147] width 431 height 54
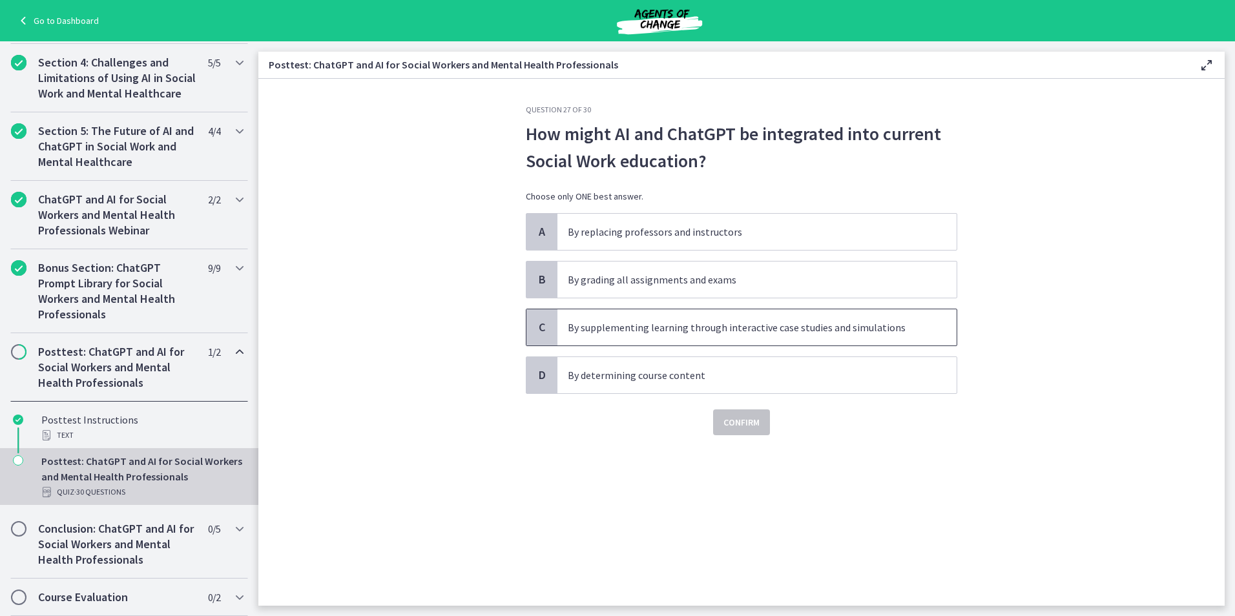
click at [673, 329] on p "By supplementing learning through interactive case studies and simulations" at bounding box center [744, 328] width 353 height 16
click at [741, 431] on button "Confirm" at bounding box center [741, 423] width 57 height 26
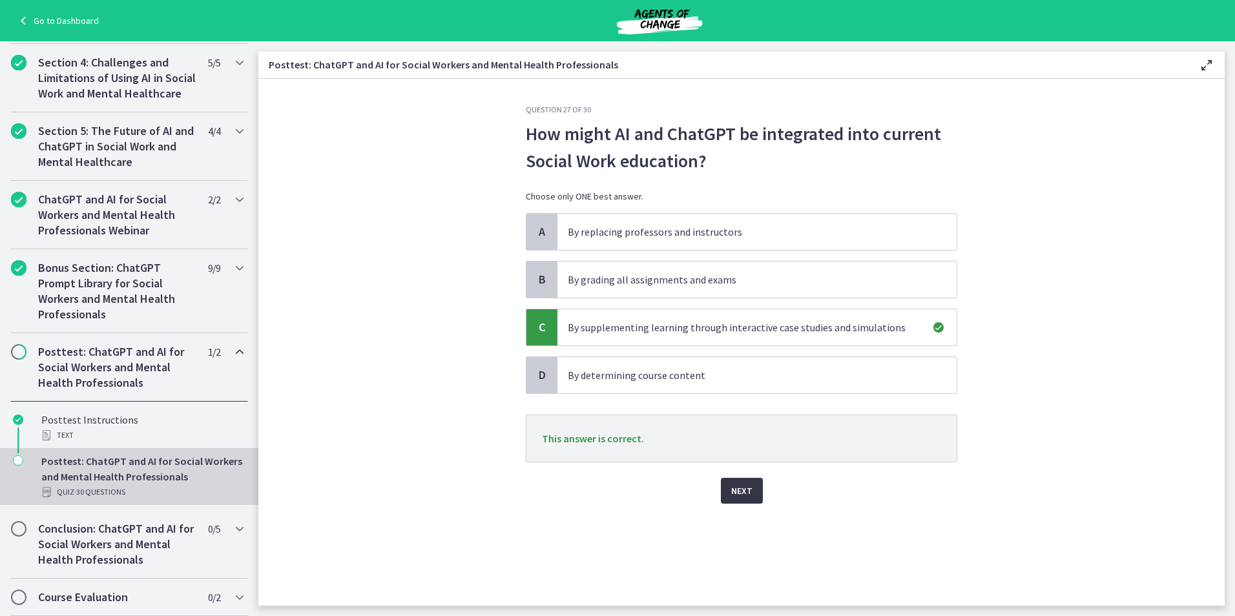
click at [751, 486] on span "Next" at bounding box center [741, 491] width 21 height 16
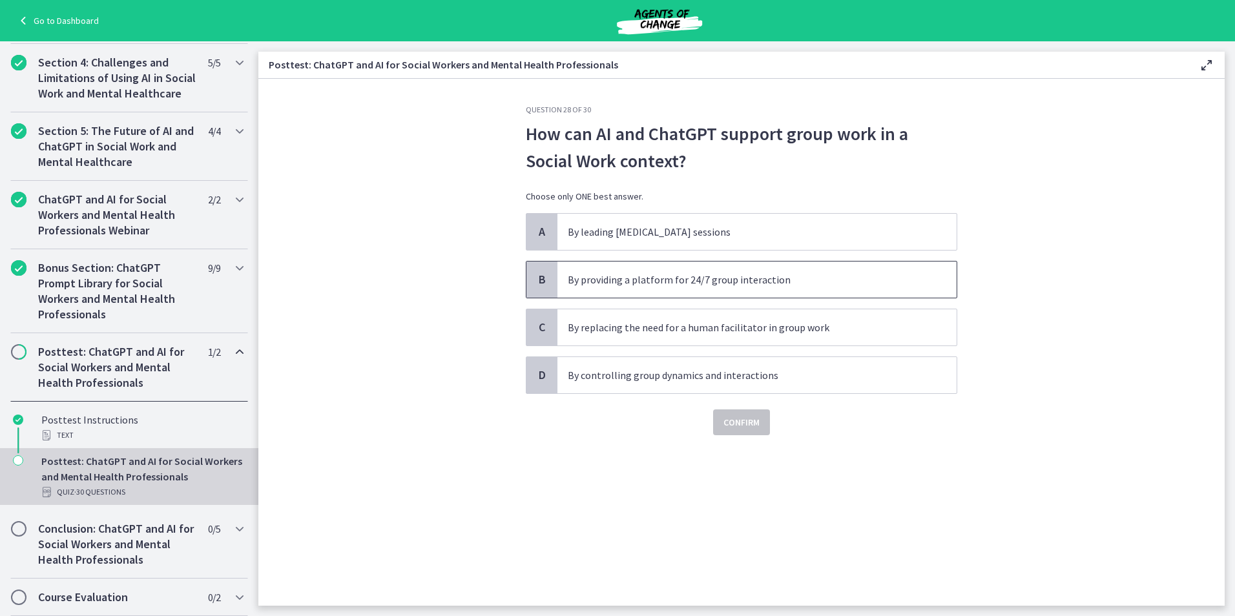
click at [777, 284] on p "By providing a platform for 24/7 group interaction" at bounding box center [744, 280] width 353 height 16
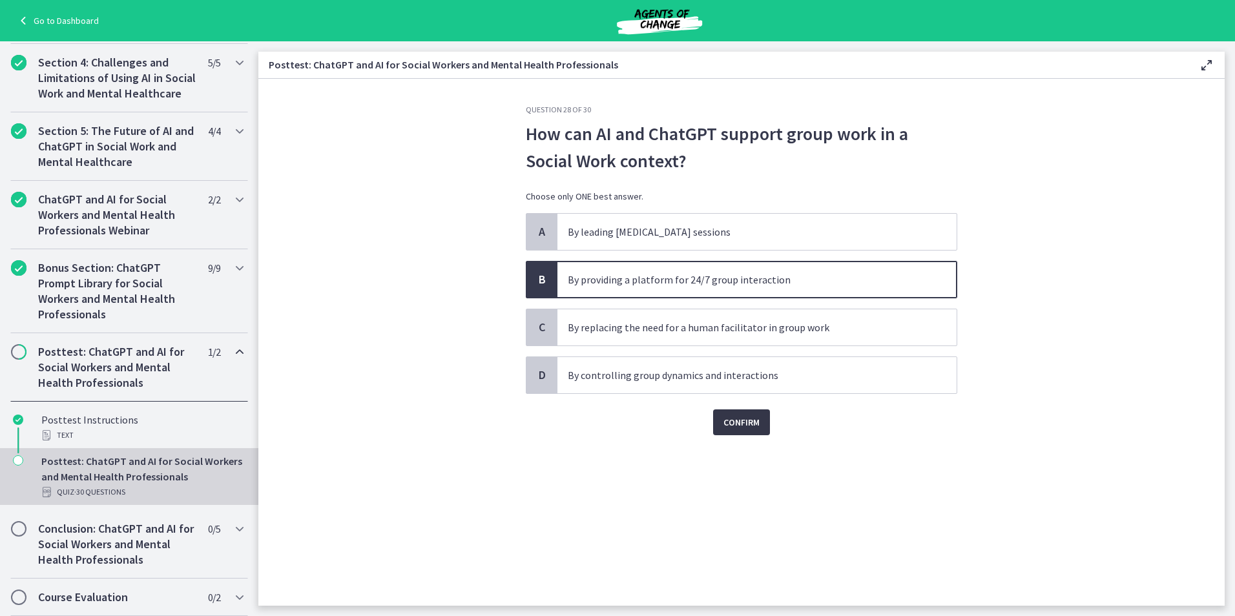
click at [740, 425] on span "Confirm" at bounding box center [741, 423] width 36 height 16
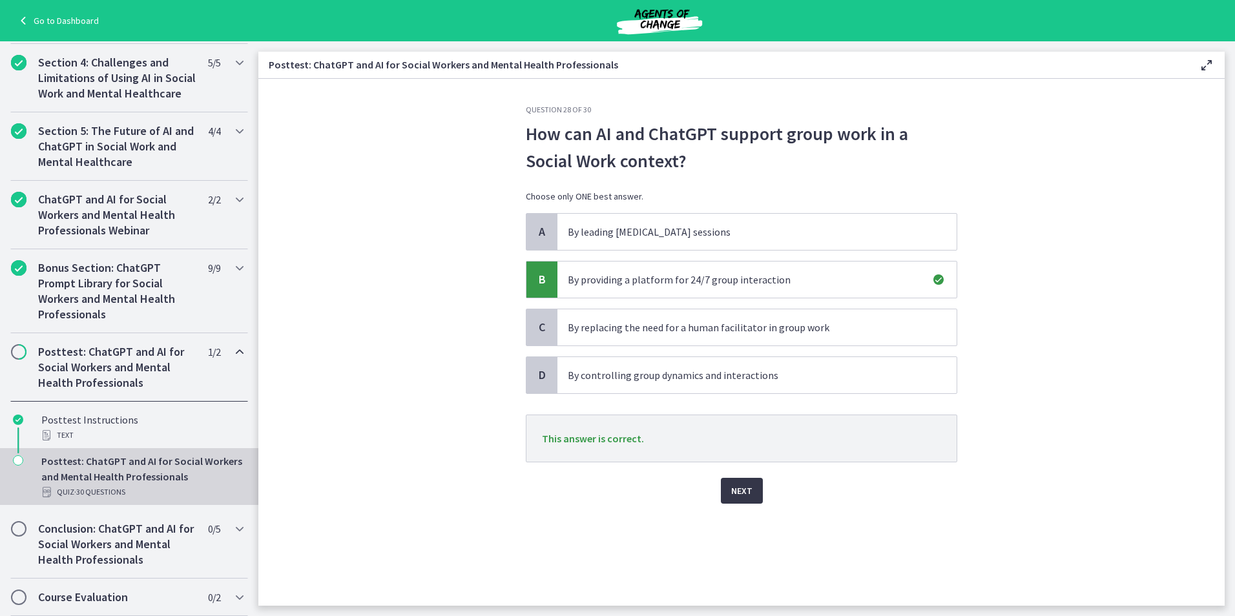
click at [734, 496] on span "Next" at bounding box center [741, 491] width 21 height 16
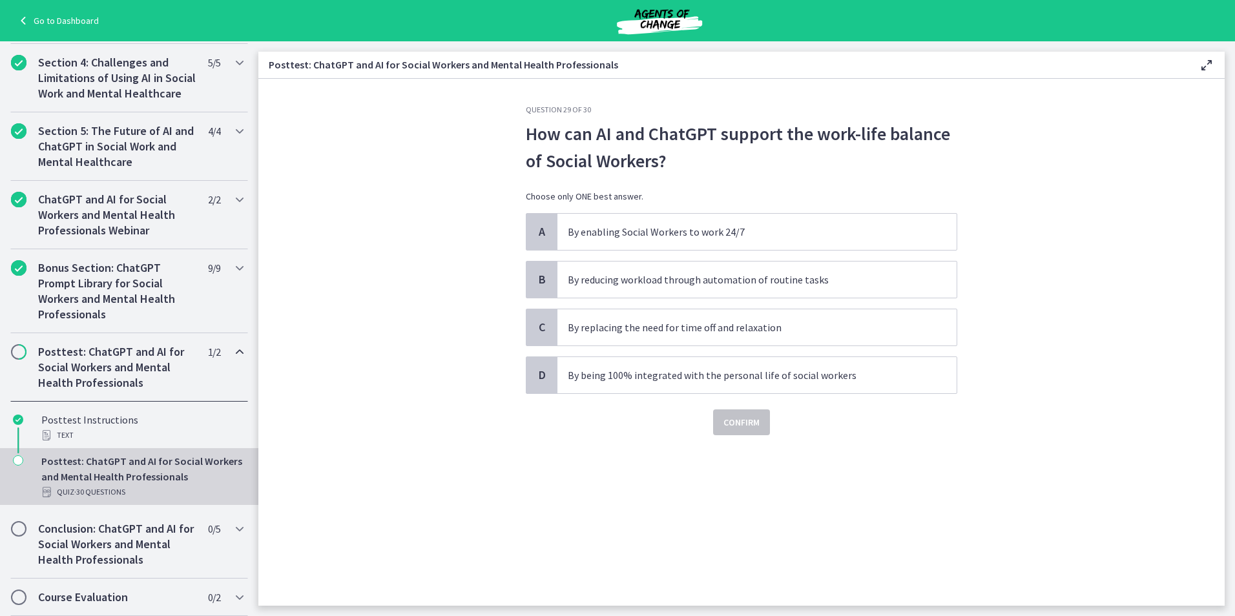
drag, startPoint x: 622, startPoint y: 130, endPoint x: 865, endPoint y: 152, distance: 243.8
click at [865, 152] on p "How can AI and ChatGPT support the work-life balance of Social Workers?" at bounding box center [741, 147] width 431 height 54
click at [767, 279] on p "By reducing workload through automation of routine tasks" at bounding box center [744, 280] width 353 height 16
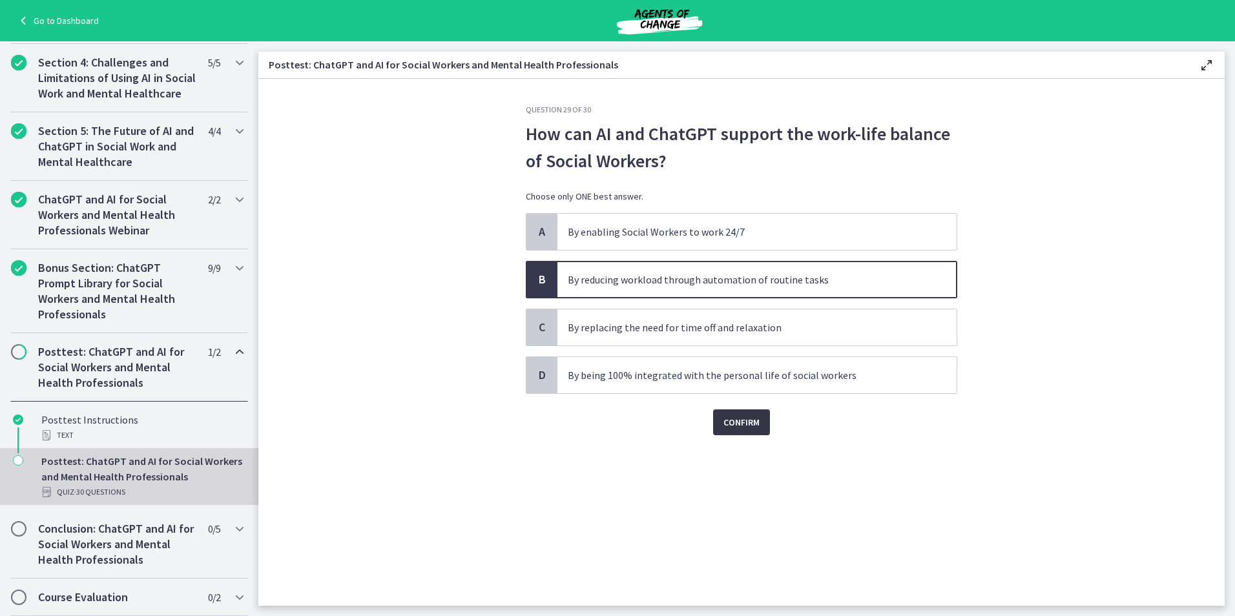
click at [740, 426] on span "Confirm" at bounding box center [741, 423] width 36 height 16
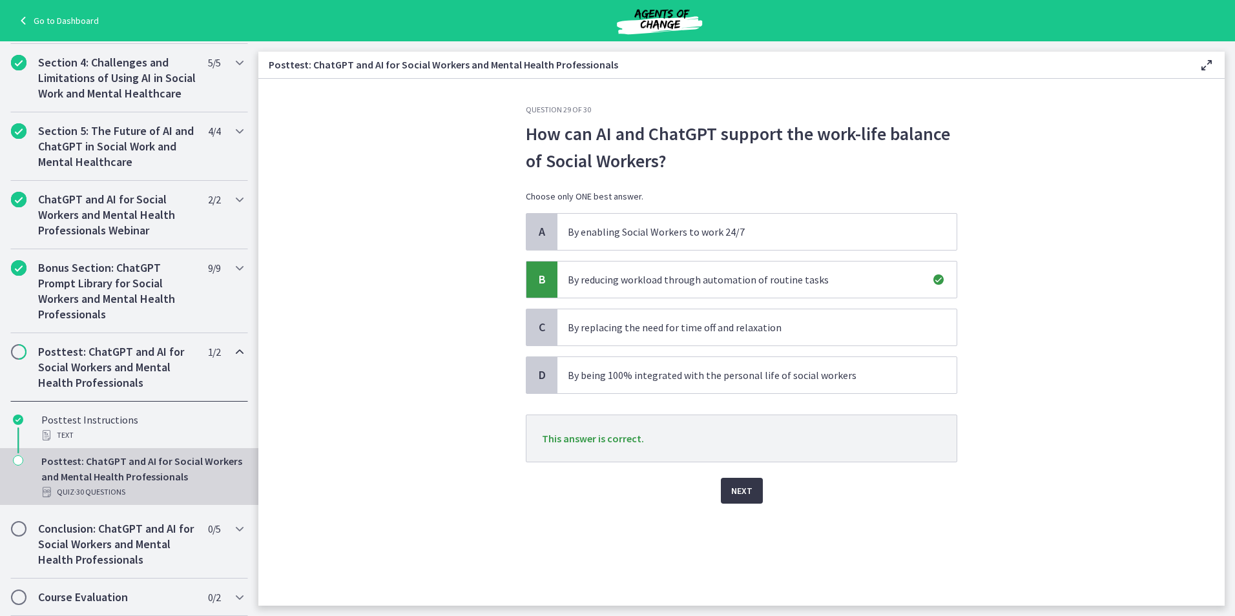
click at [738, 495] on span "Next" at bounding box center [741, 491] width 21 height 16
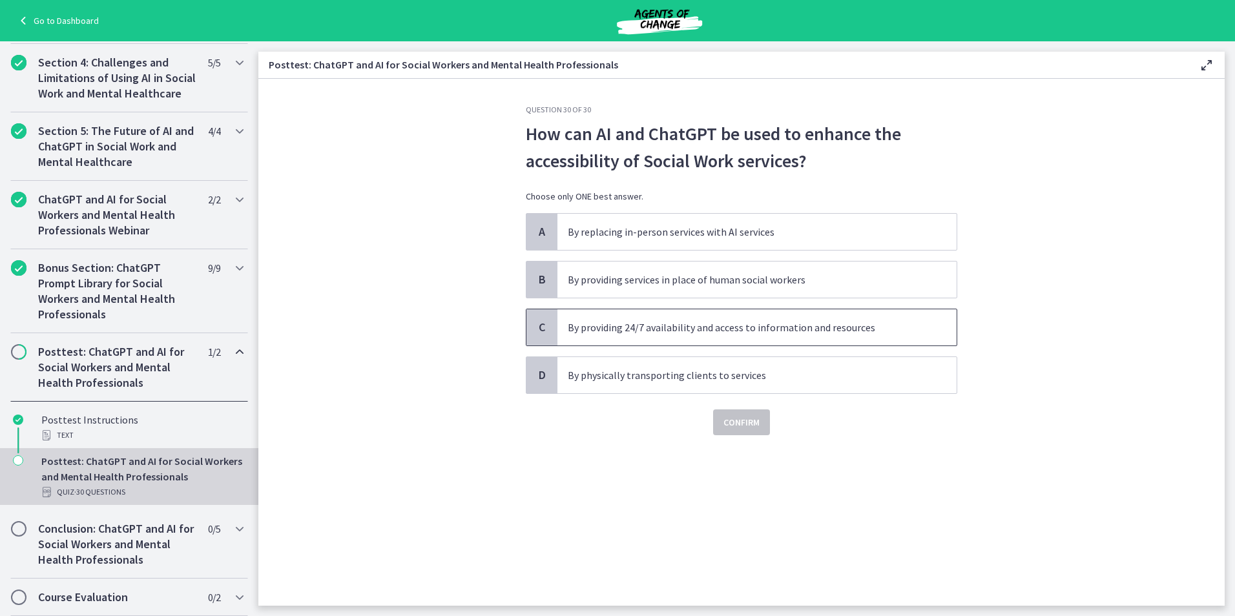
click at [751, 338] on span "By providing 24/7 availability and access to information and resources" at bounding box center [756, 327] width 399 height 36
click at [726, 426] on span "Confirm" at bounding box center [741, 423] width 36 height 16
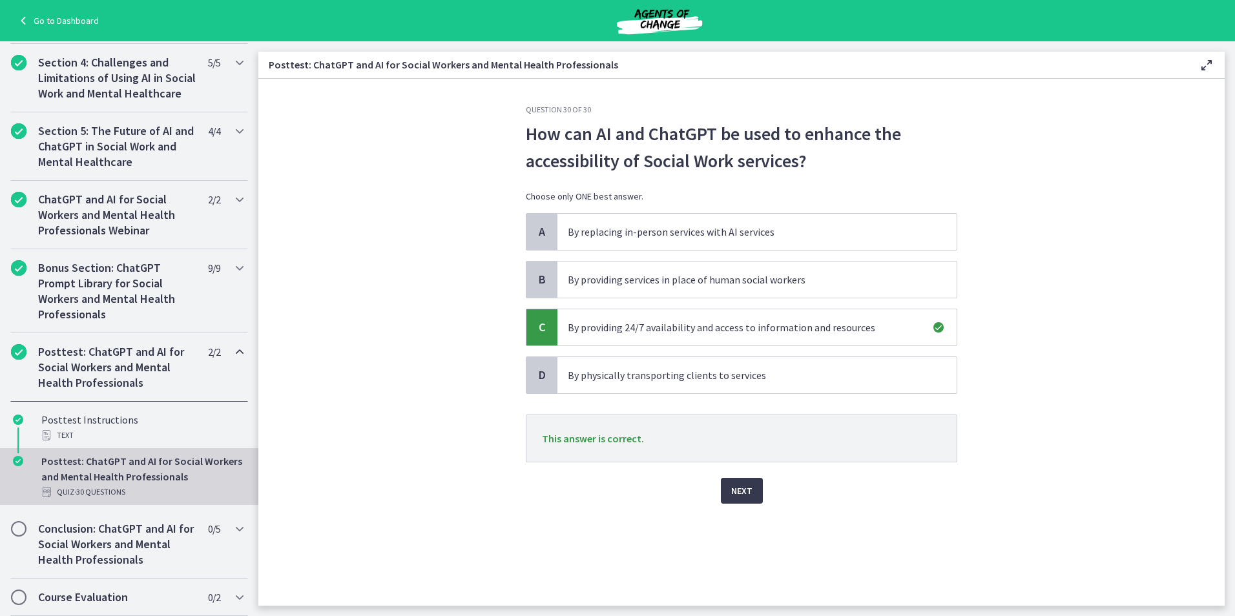
click at [745, 504] on div "Question 30 of 30 How can AI and ChatGPT be used to enhance the accessibility o…" at bounding box center [741, 355] width 452 height 501
click at [744, 493] on span "Next" at bounding box center [741, 491] width 21 height 16
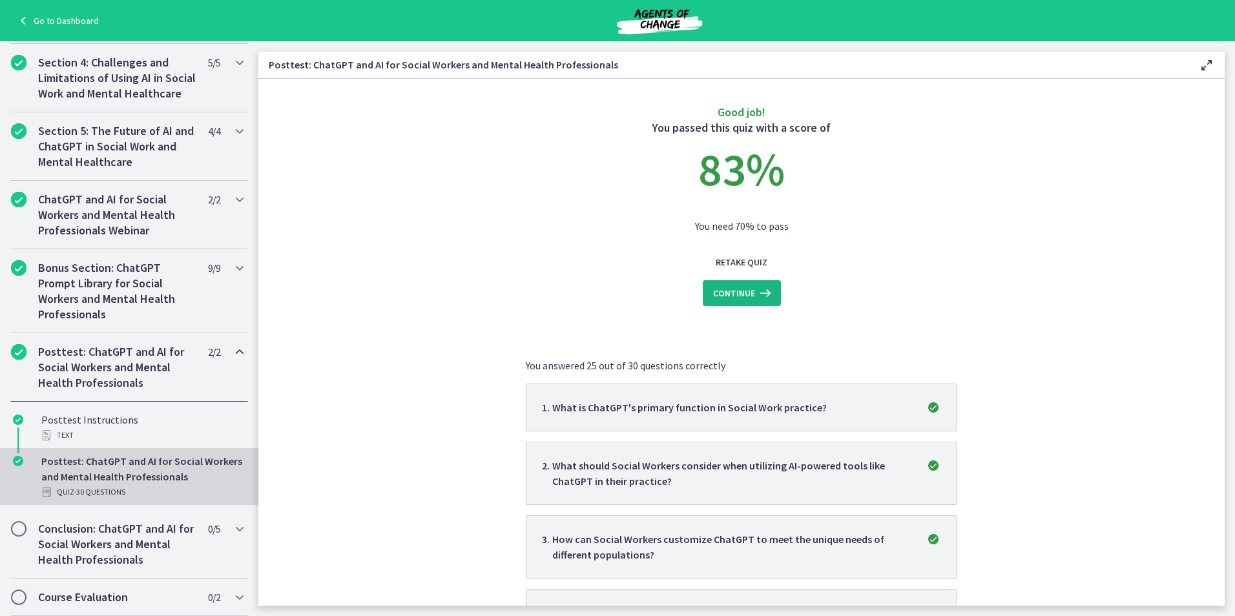
click at [760, 290] on icon at bounding box center [764, 294] width 18 height 16
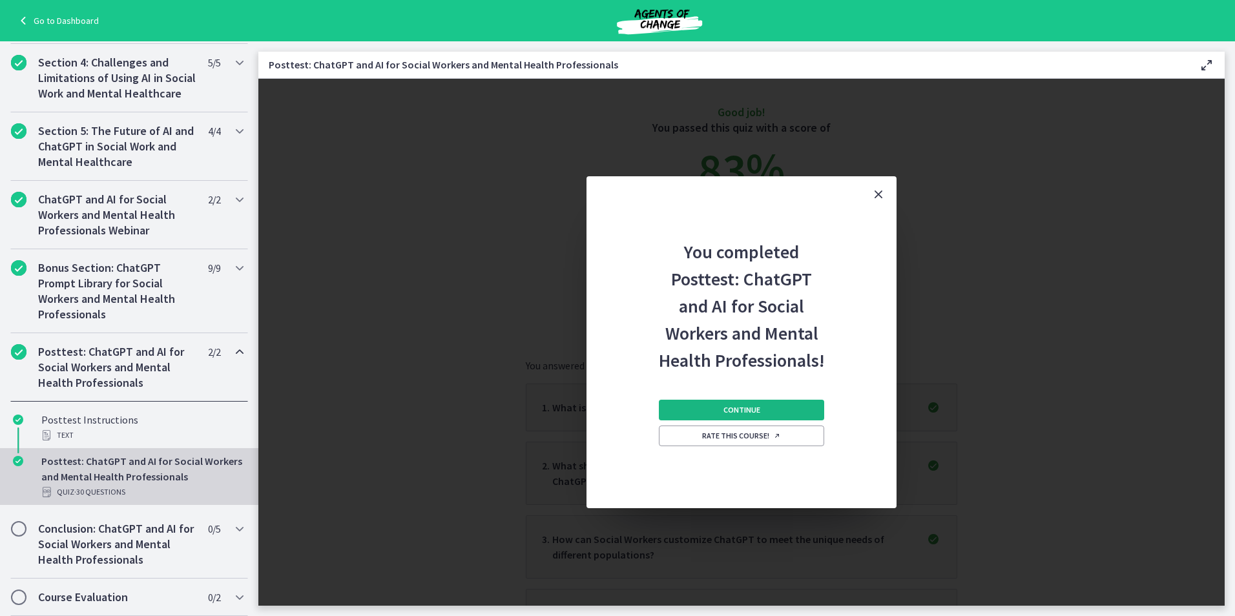
click at [784, 409] on button "Continue" at bounding box center [741, 410] width 165 height 21
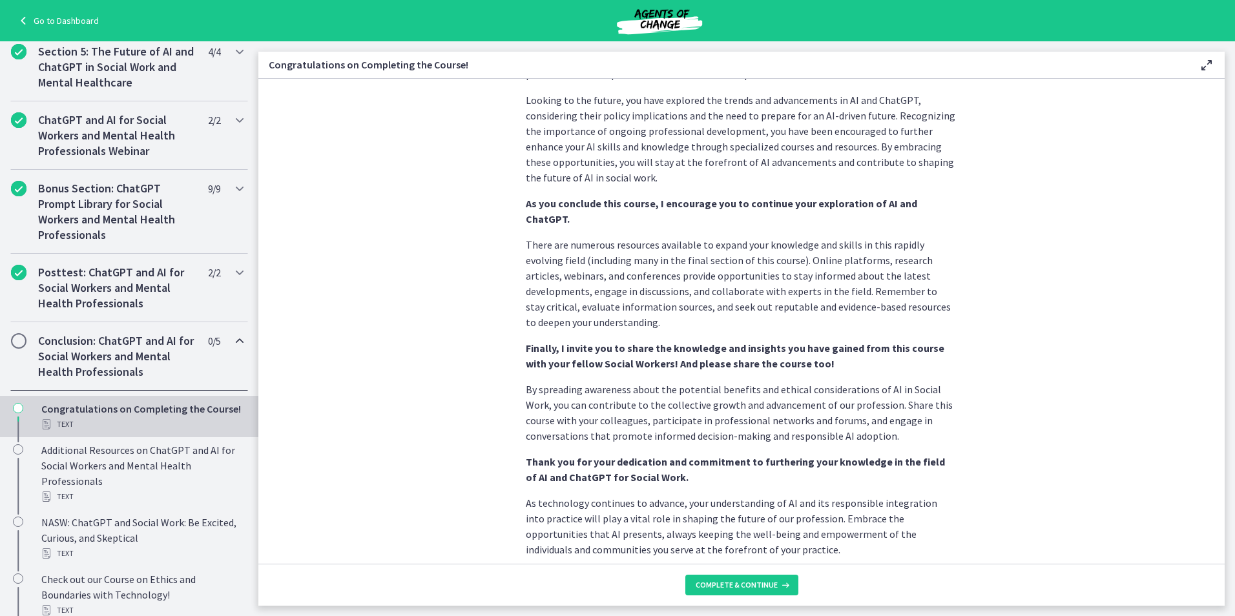
scroll to position [1021, 0]
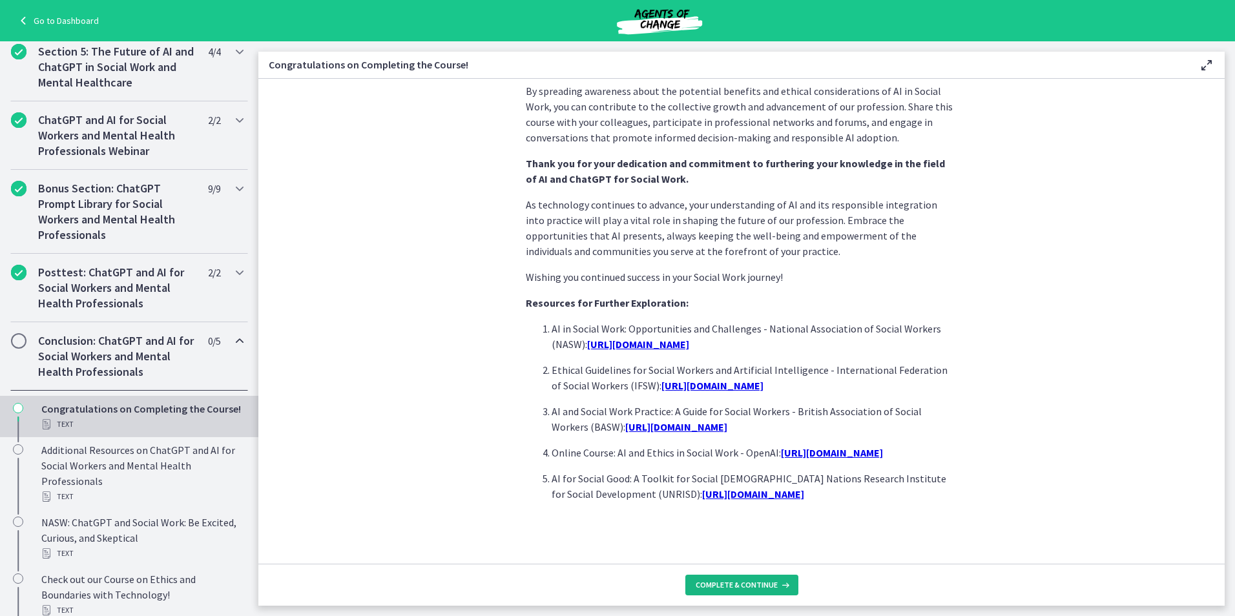
click at [756, 591] on button "Complete & continue" at bounding box center [741, 585] width 113 height 21
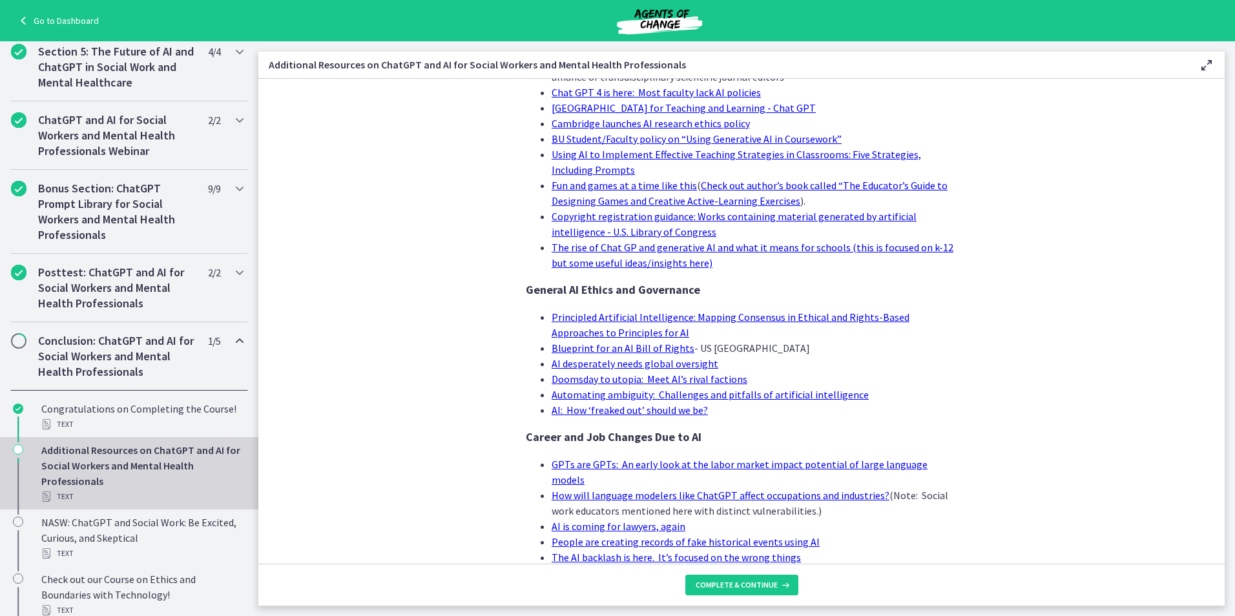
scroll to position [1166, 0]
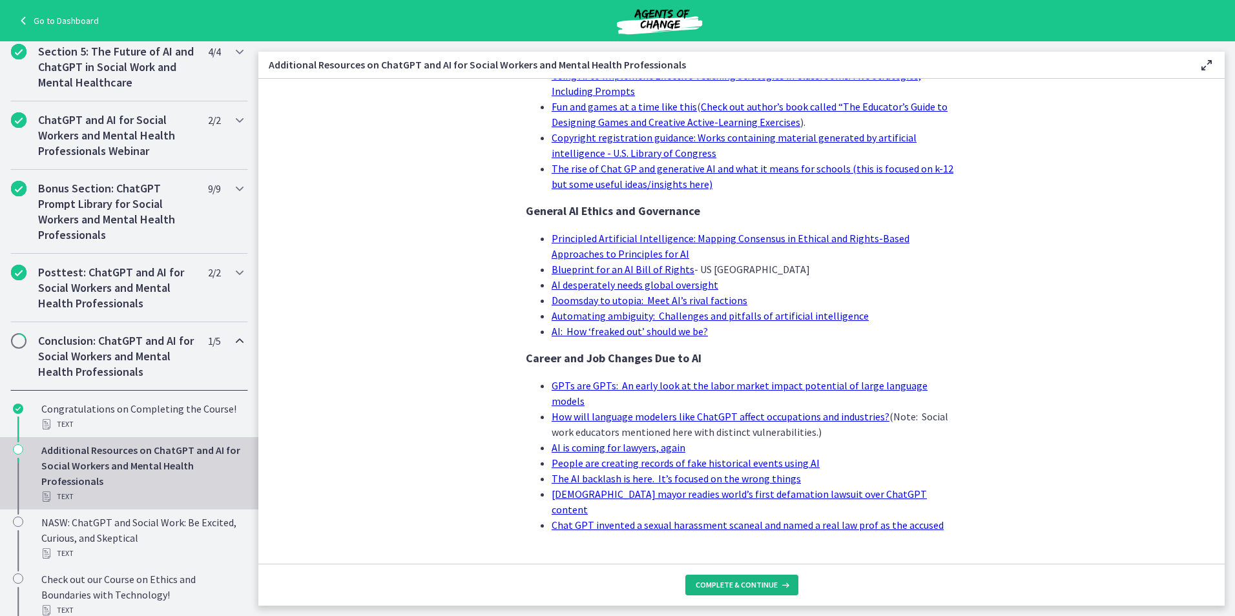
click at [757, 590] on span "Complete & continue" at bounding box center [737, 585] width 82 height 10
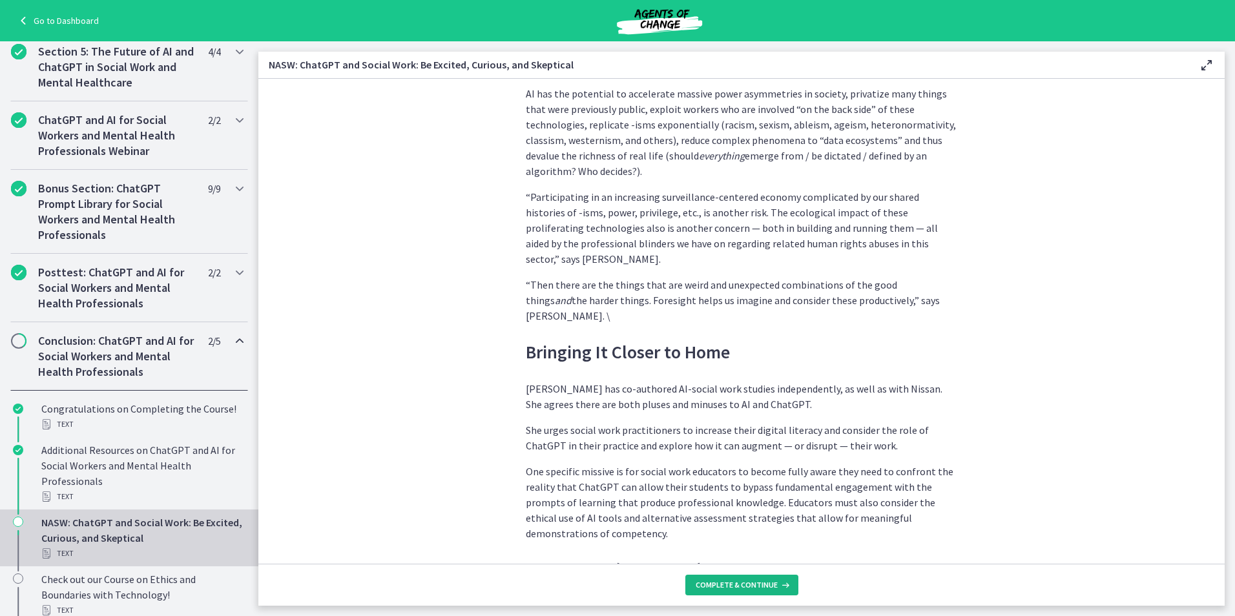
scroll to position [3423, 0]
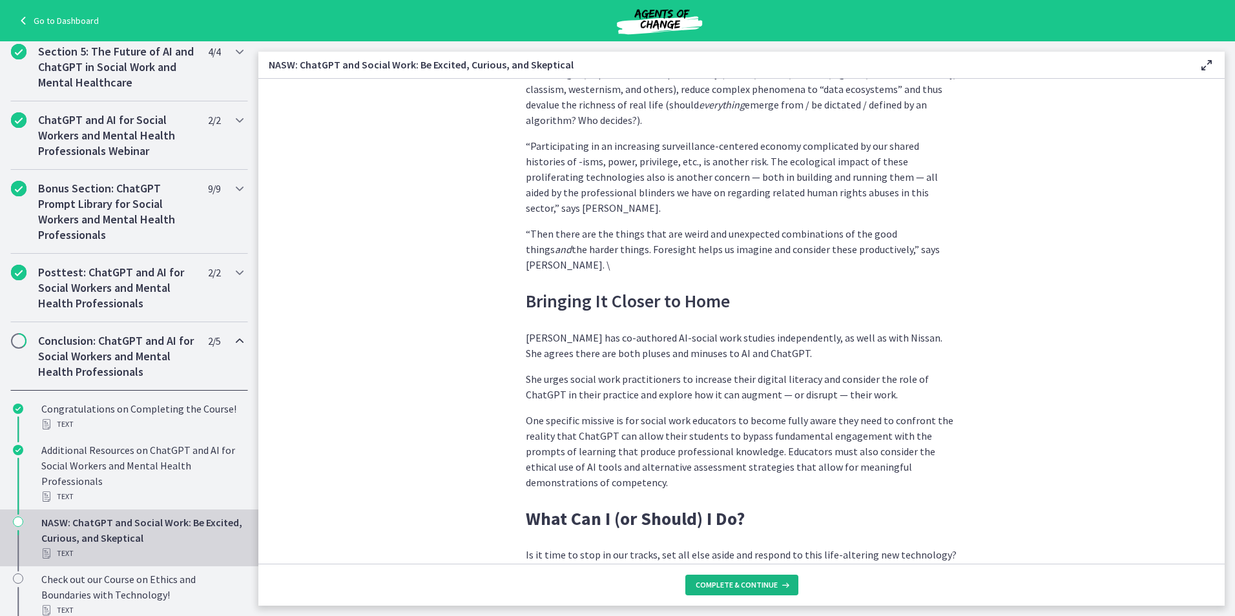
click at [740, 582] on span "Complete & continue" at bounding box center [737, 585] width 82 height 10
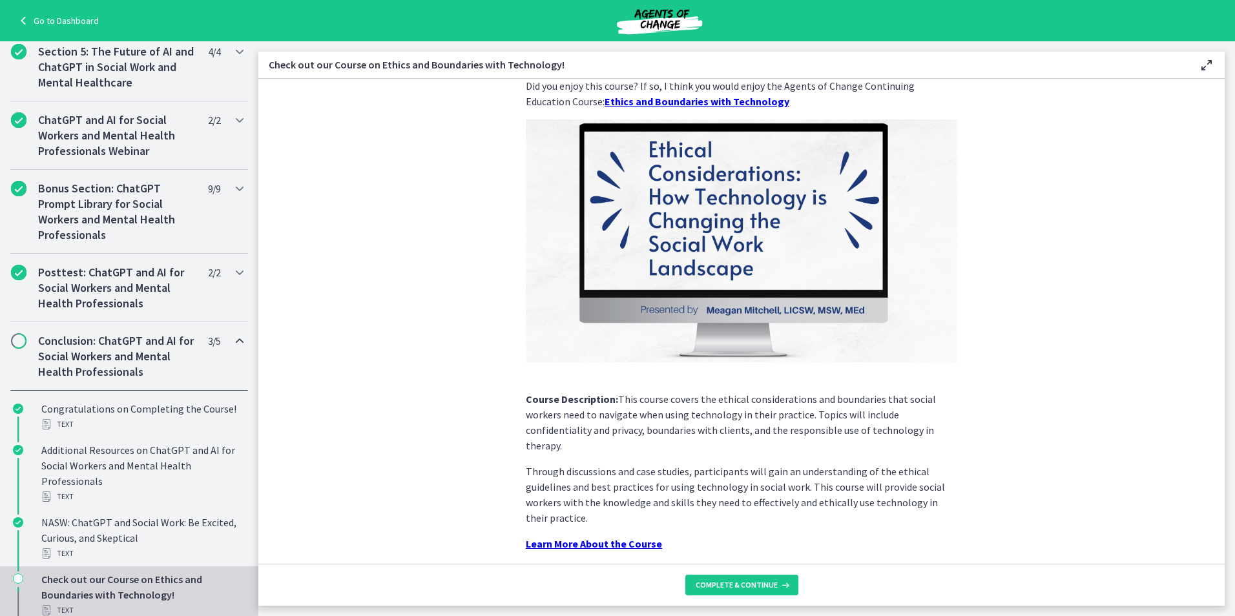
scroll to position [71, 0]
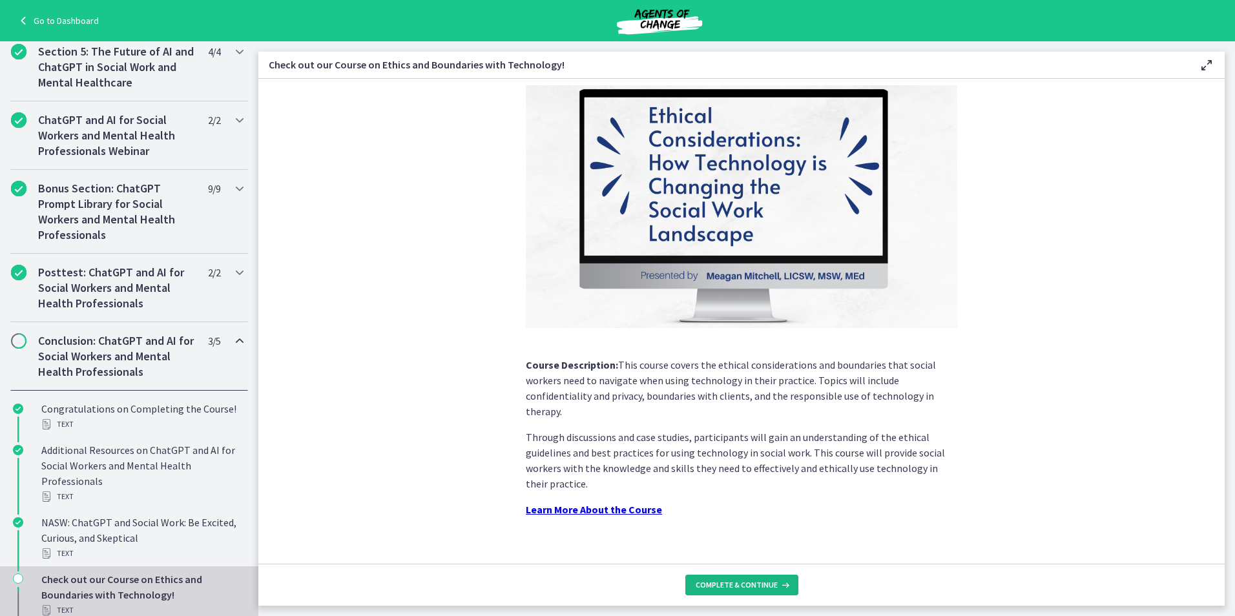
click at [710, 588] on span "Complete & continue" at bounding box center [737, 585] width 82 height 10
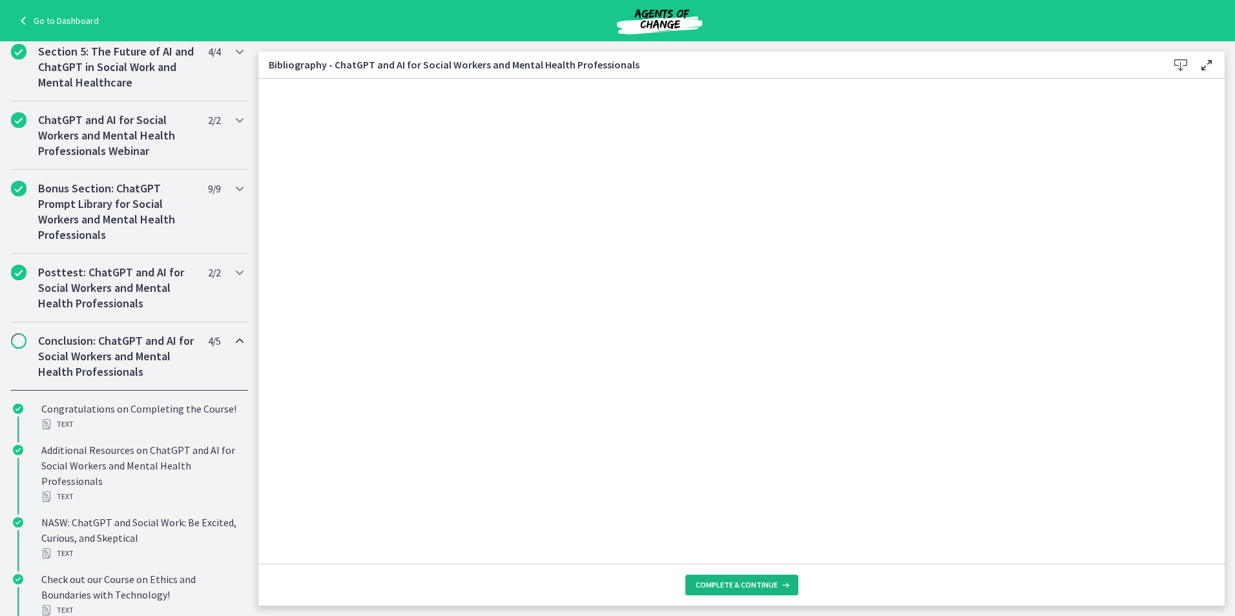
click at [738, 582] on span "Complete & continue" at bounding box center [737, 585] width 82 height 10
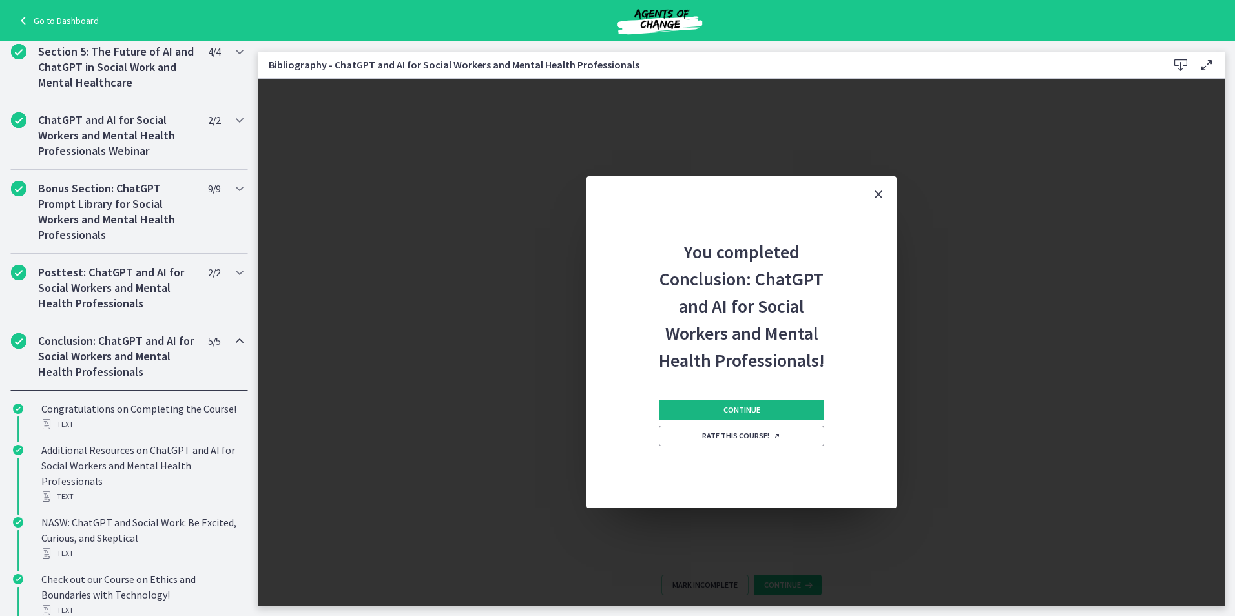
click at [794, 410] on button "Continue" at bounding box center [741, 410] width 165 height 21
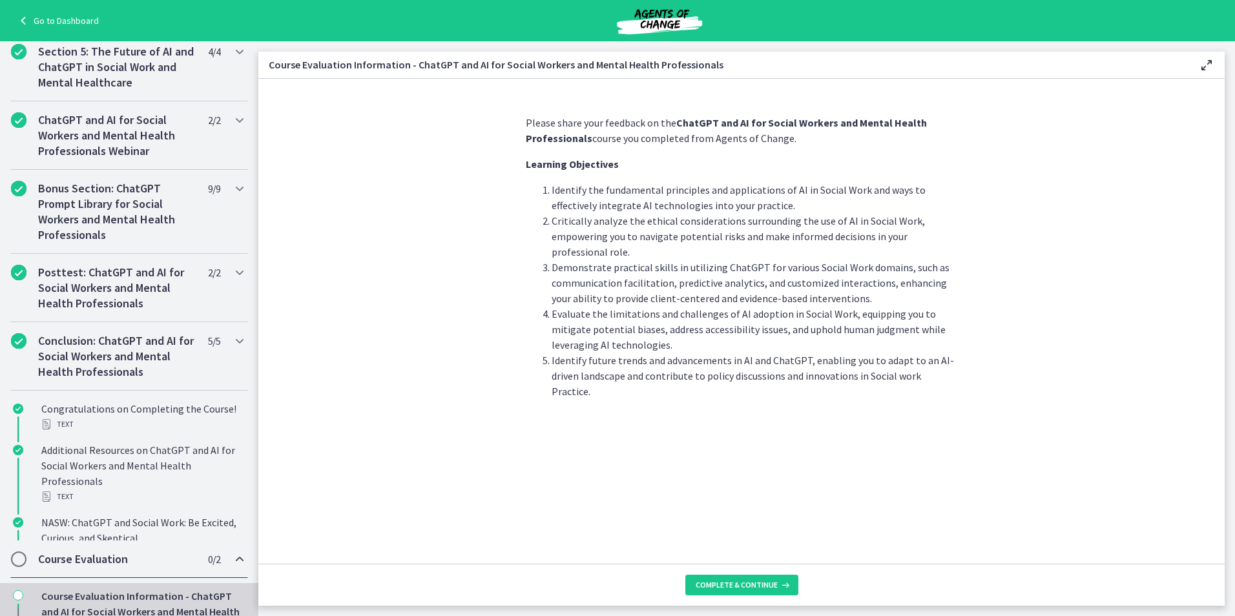
scroll to position [484, 0]
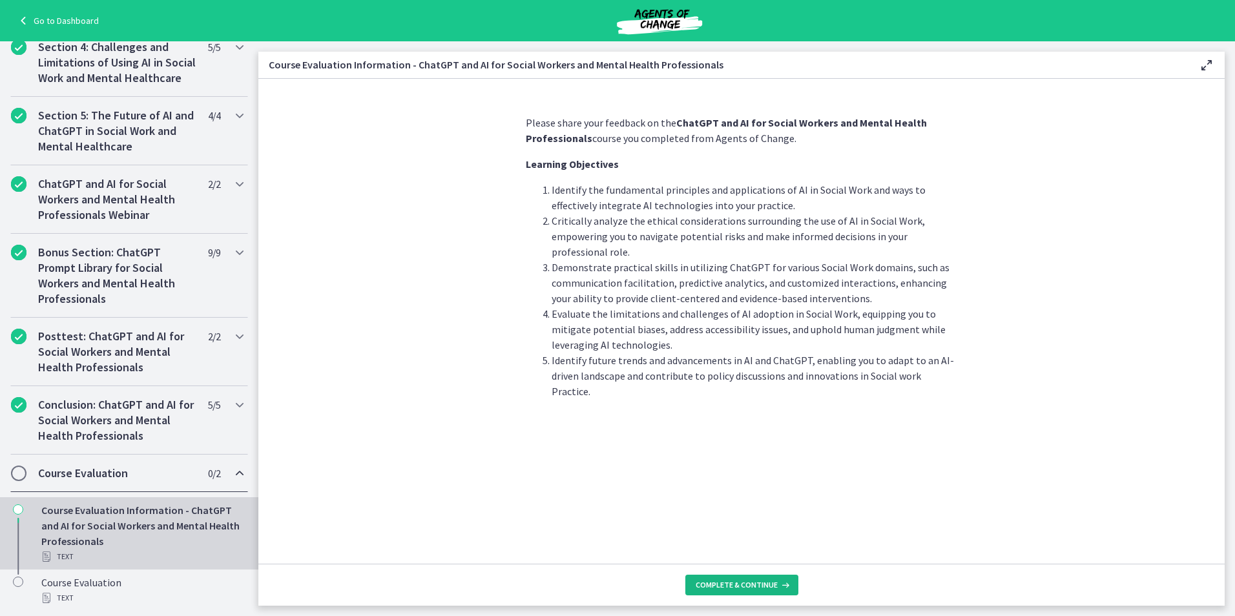
click at [779, 584] on icon at bounding box center [784, 585] width 13 height 10
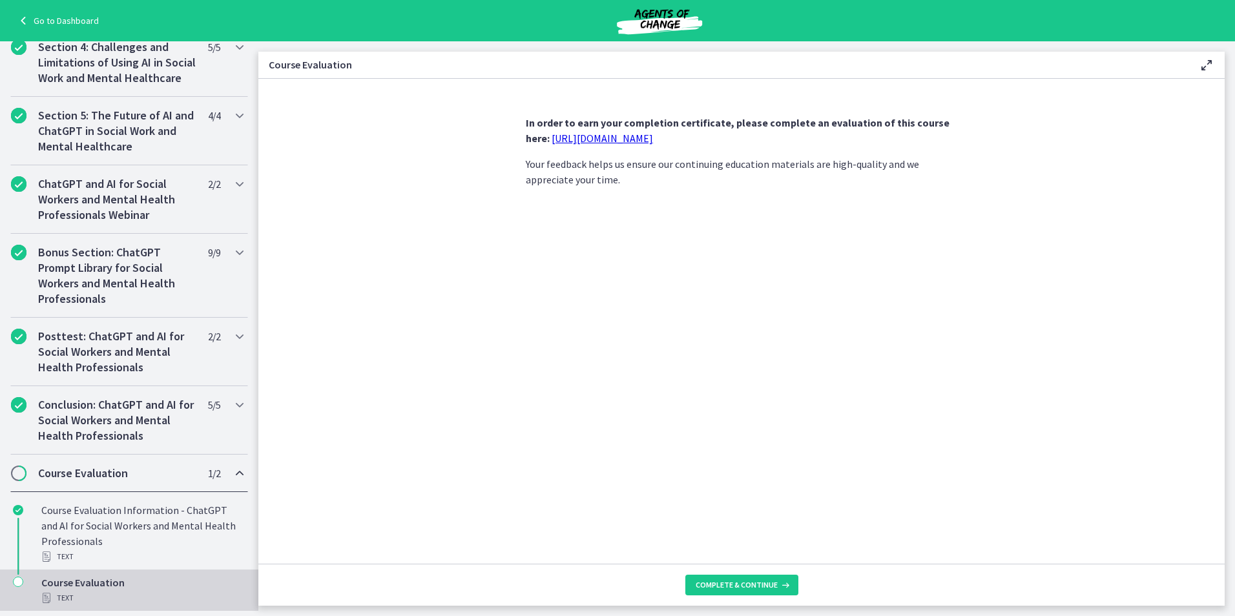
click at [638, 136] on link "[URL][DOMAIN_NAME]" at bounding box center [602, 138] width 101 height 13
